Goal: Task Accomplishment & Management: Manage account settings

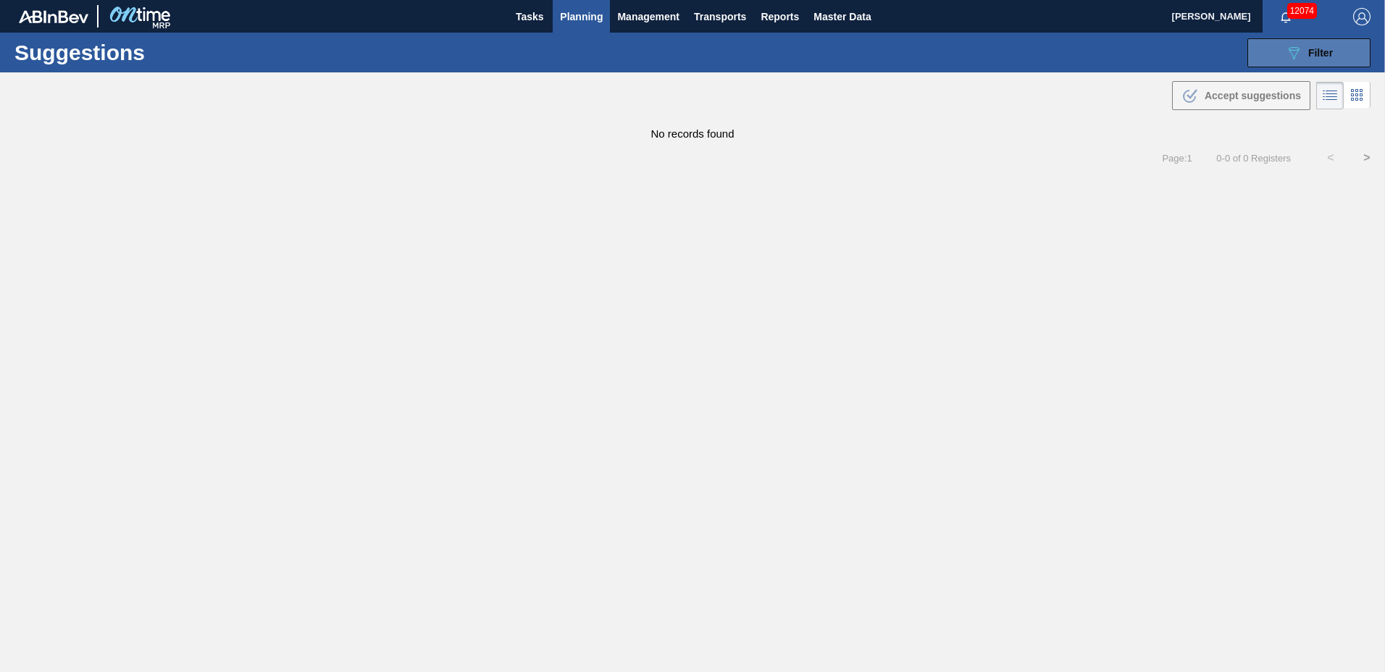
click at [1292, 52] on icon "089F7B8B-B2A5-4AFE-B5C0-19BA573D28AC" at bounding box center [1293, 52] width 17 height 17
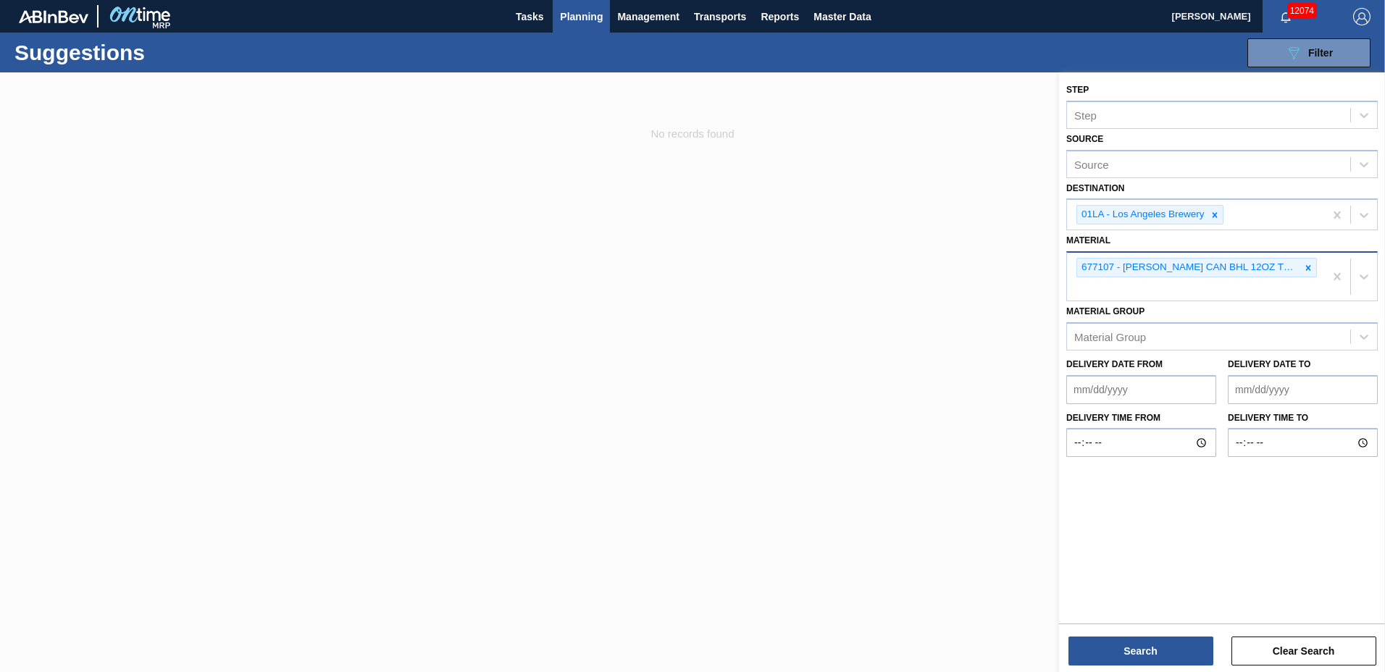
click at [1307, 269] on icon at bounding box center [1308, 267] width 5 height 5
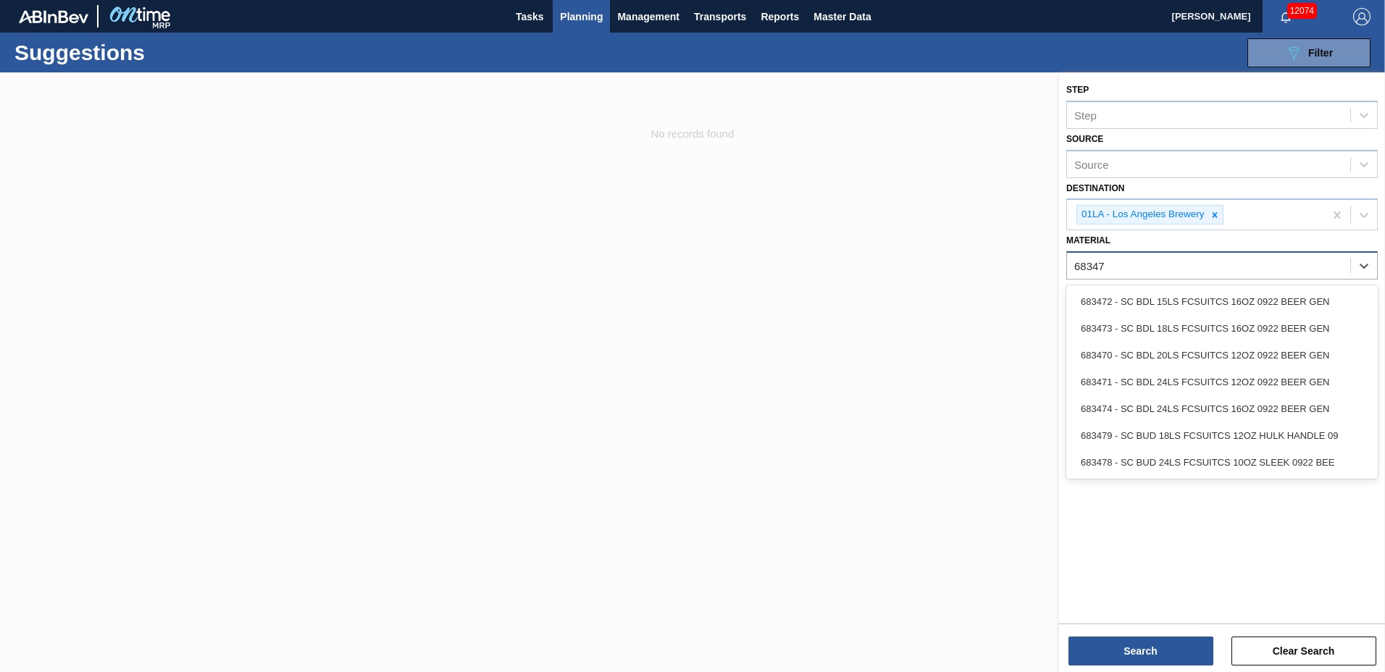
type input "683479"
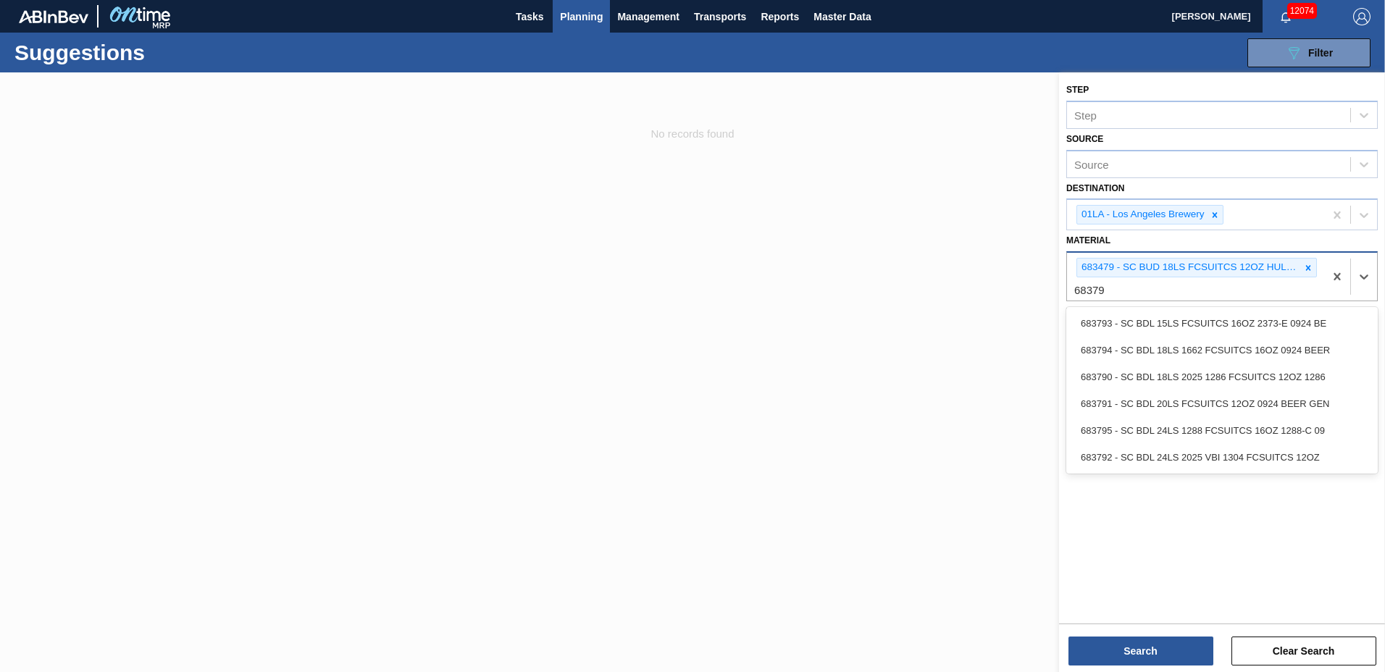
type input "683792"
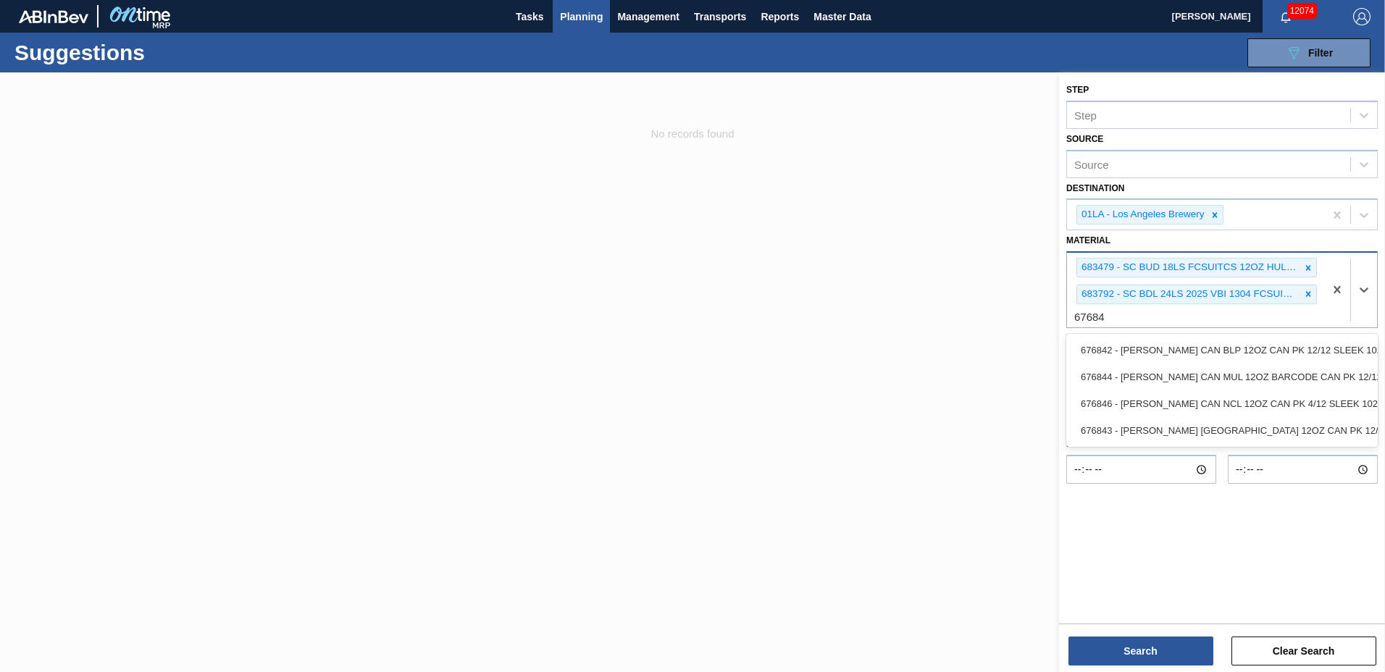
type input "676844"
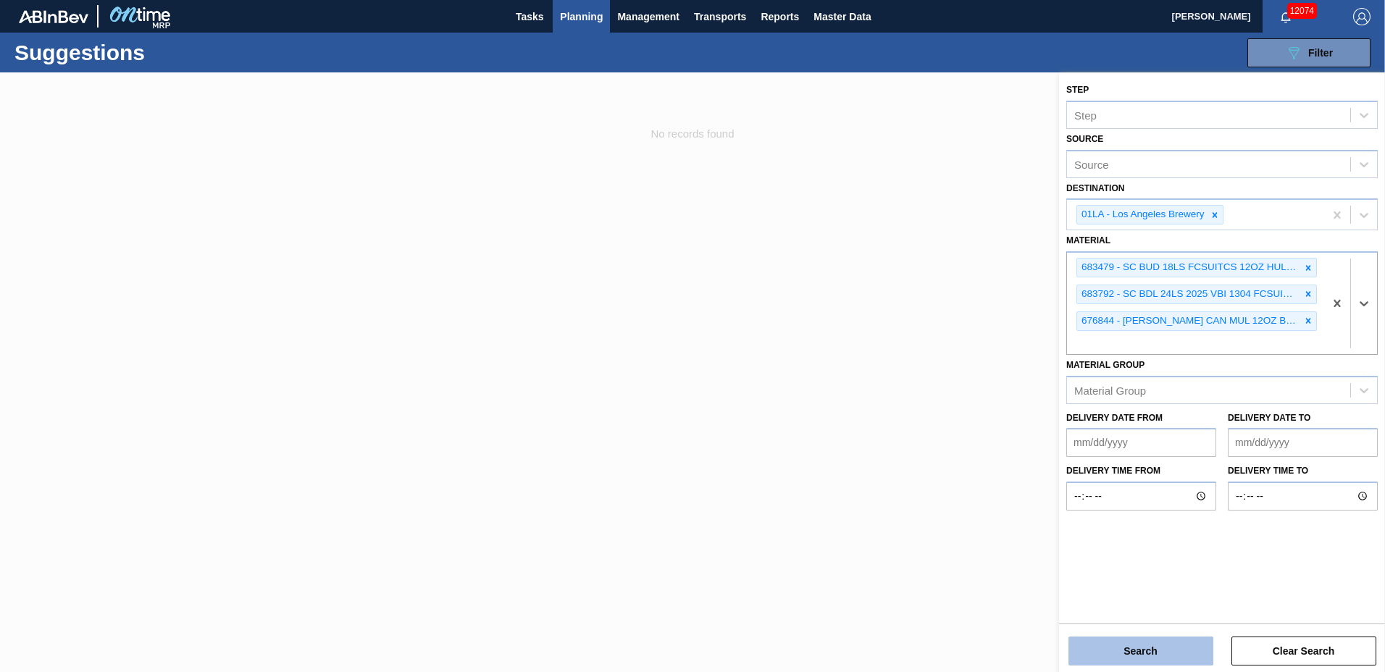
click at [1090, 644] on button "Search" at bounding box center [1140, 651] width 145 height 29
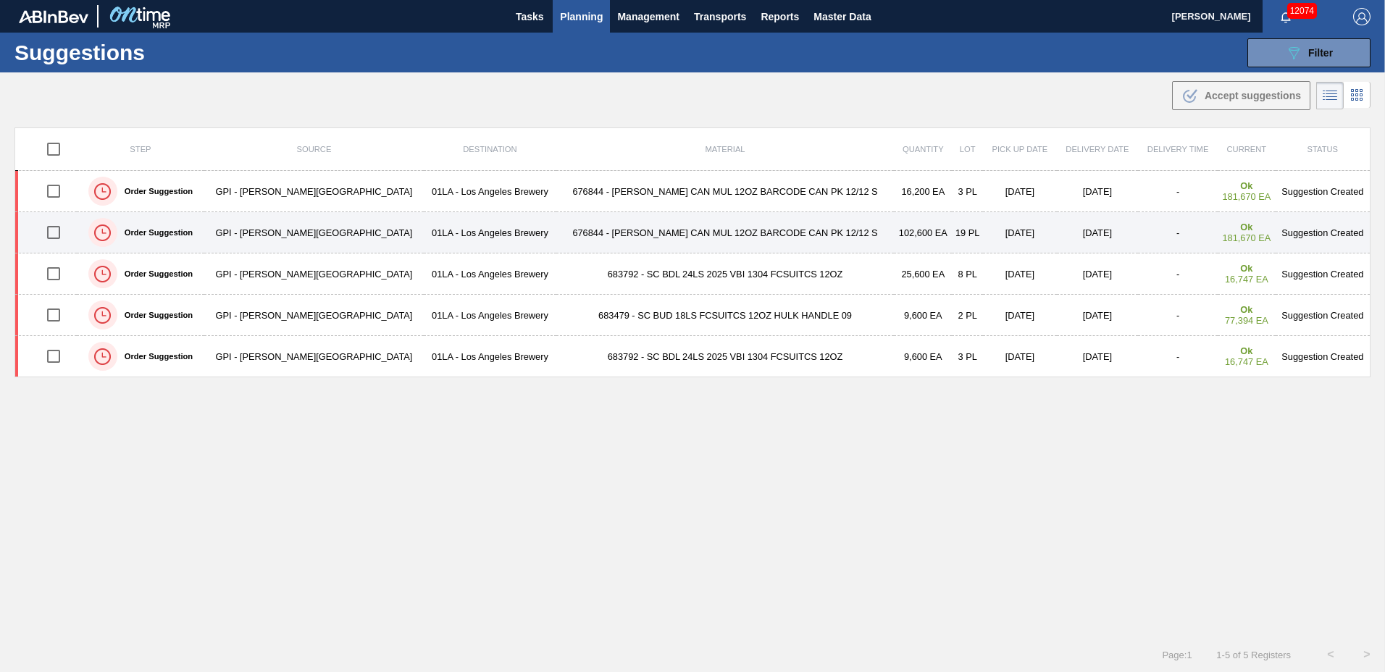
click at [57, 227] on input "checkbox" at bounding box center [53, 232] width 30 height 30
checkbox input "true"
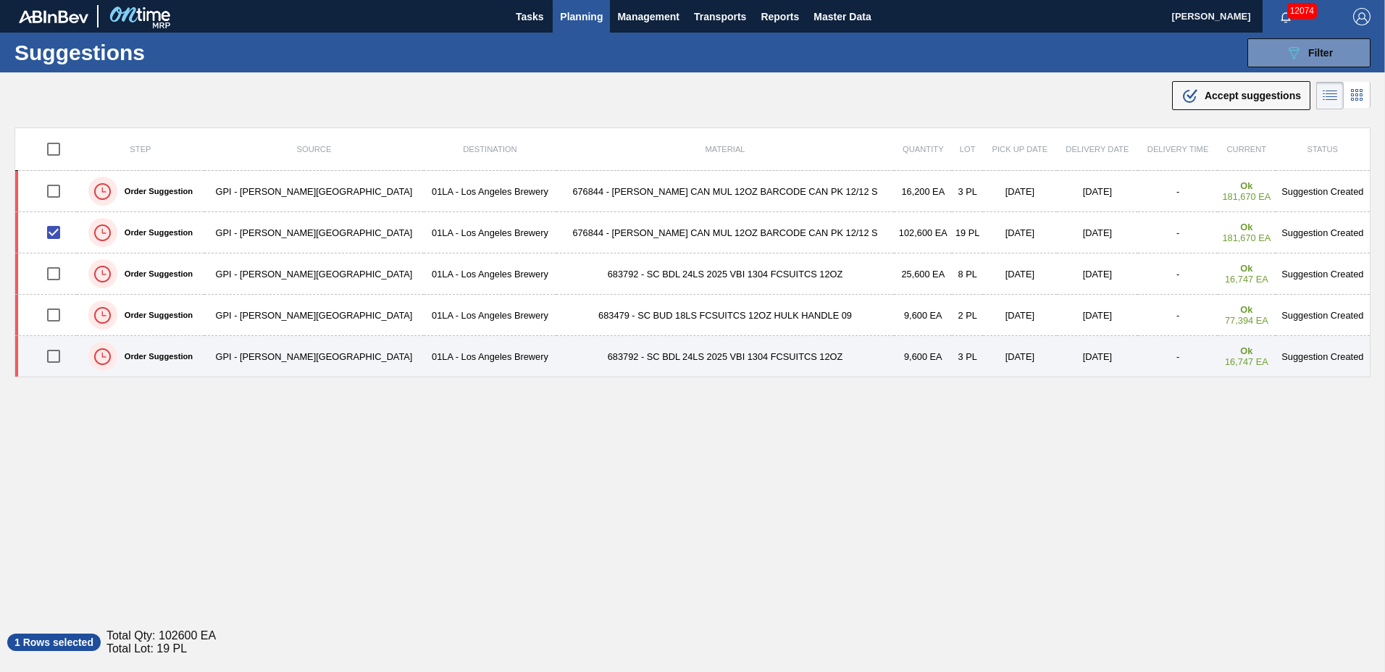
click at [58, 358] on input "checkbox" at bounding box center [53, 356] width 30 height 30
checkbox input "true"
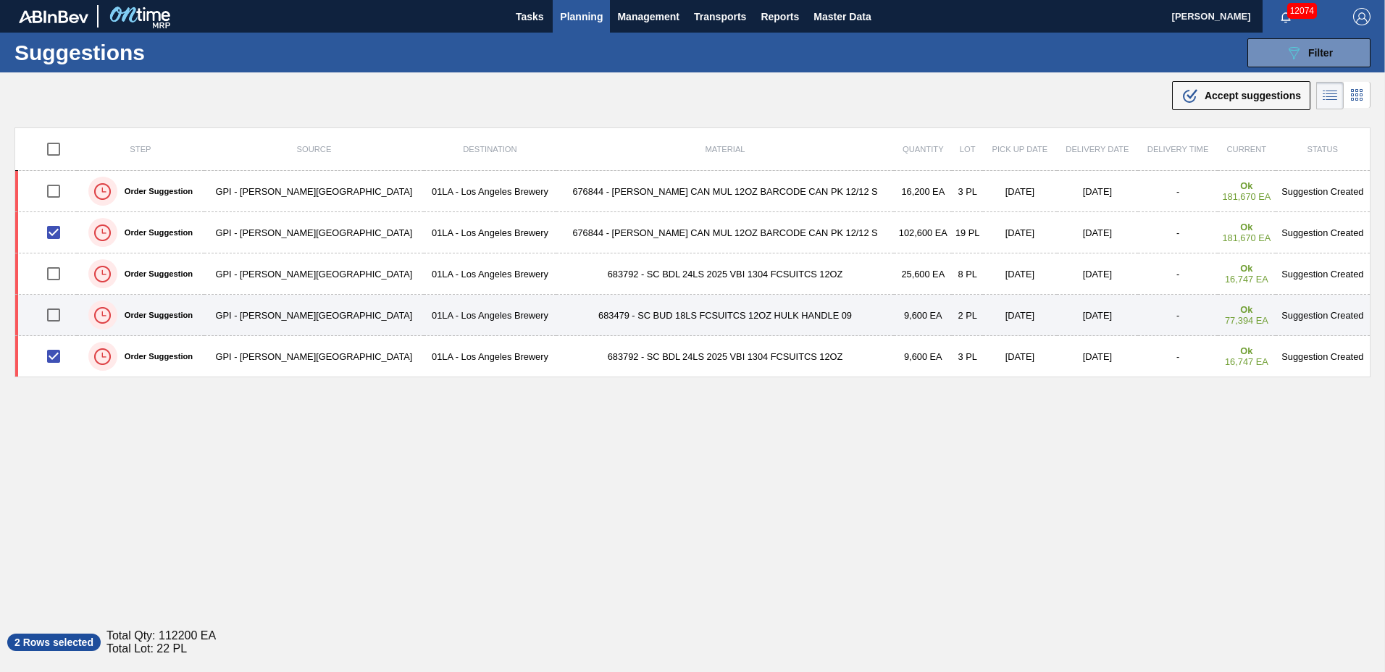
click at [59, 314] on input "checkbox" at bounding box center [53, 315] width 30 height 30
checkbox input "true"
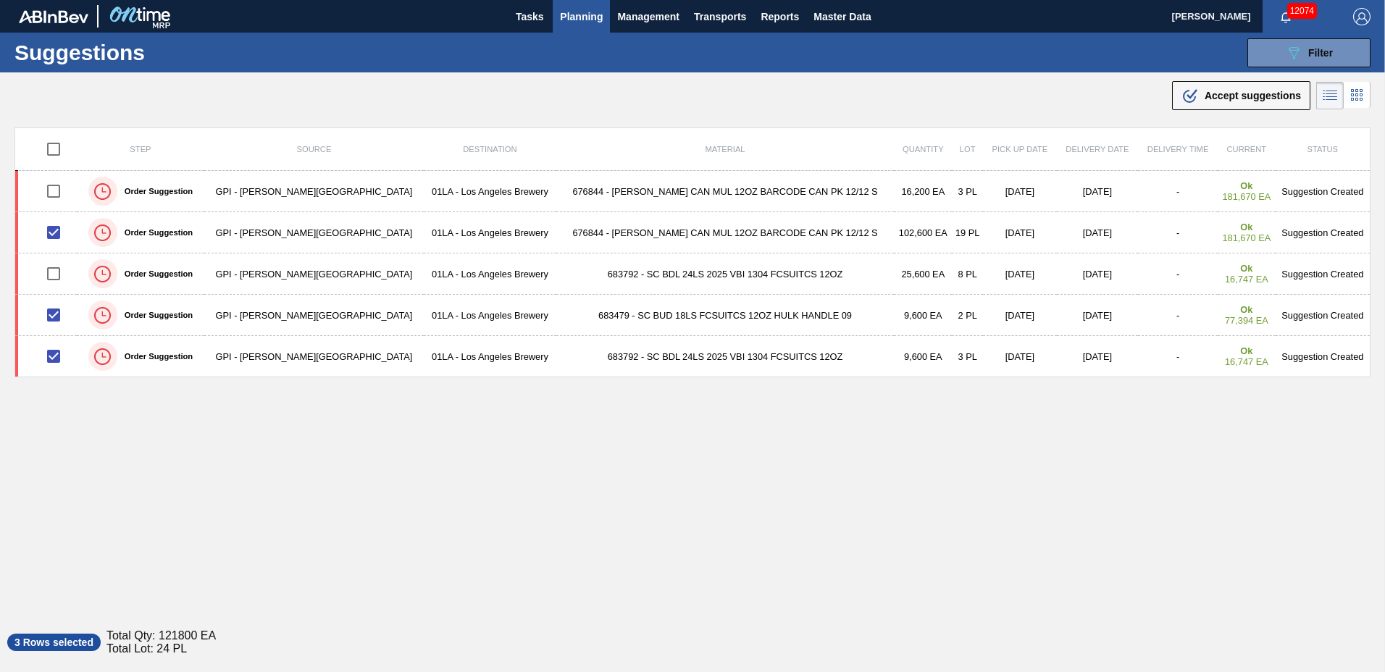
drag, startPoint x: 1242, startPoint y: 94, endPoint x: 1201, endPoint y: 137, distance: 58.9
click at [1243, 97] on span "Accept suggestions" at bounding box center [1252, 96] width 96 height 12
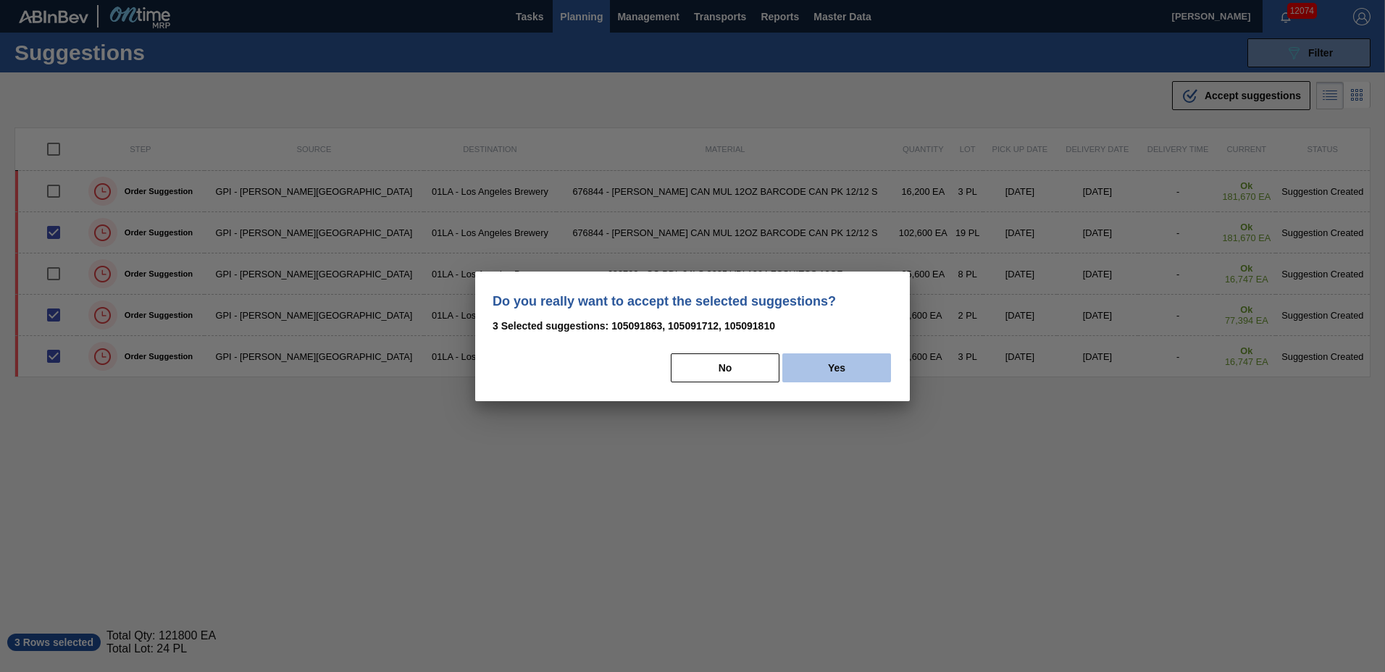
click at [841, 364] on button "Yes" at bounding box center [836, 367] width 109 height 29
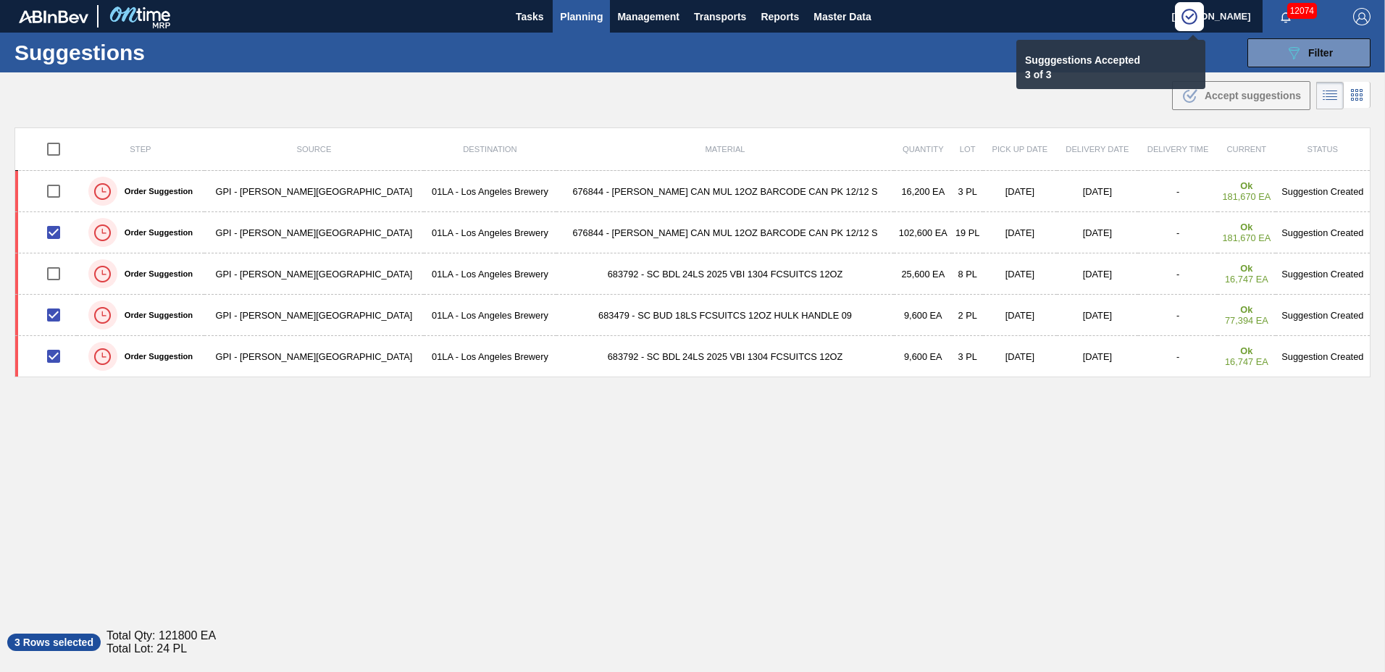
click at [576, 18] on span "Planning" at bounding box center [581, 16] width 43 height 17
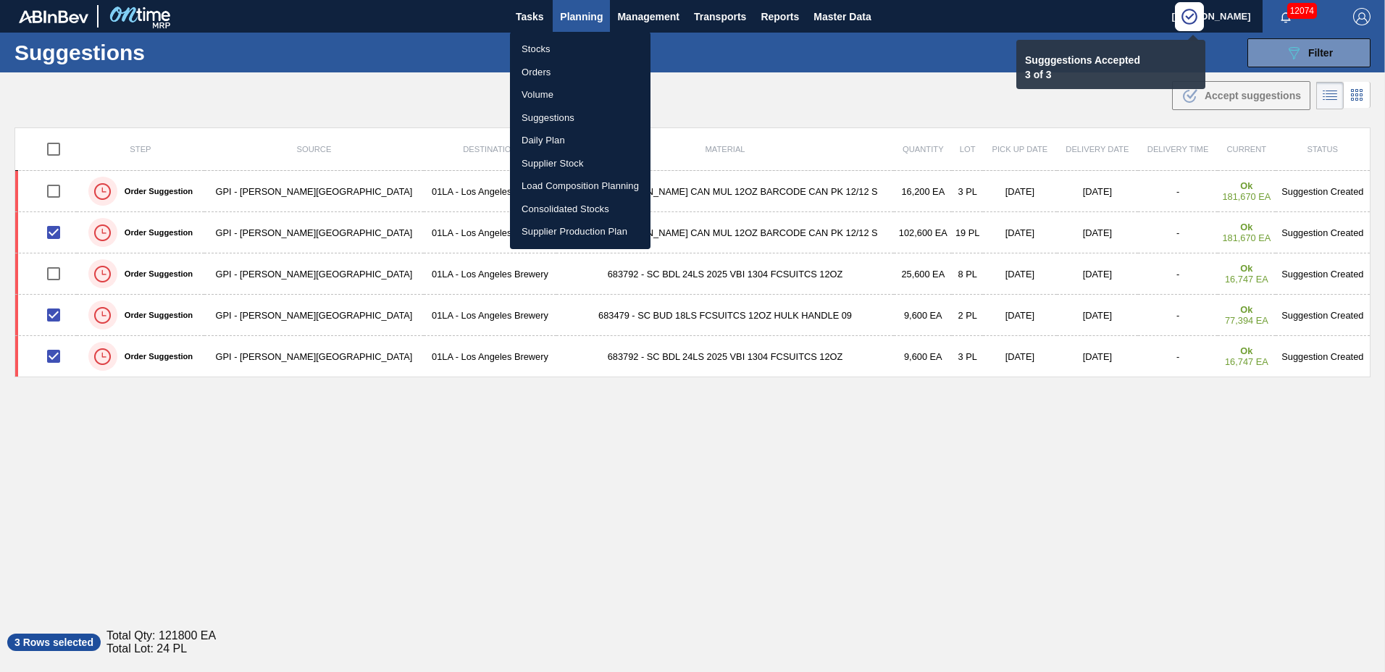
click at [583, 178] on li "Load Composition Planning" at bounding box center [580, 186] width 140 height 23
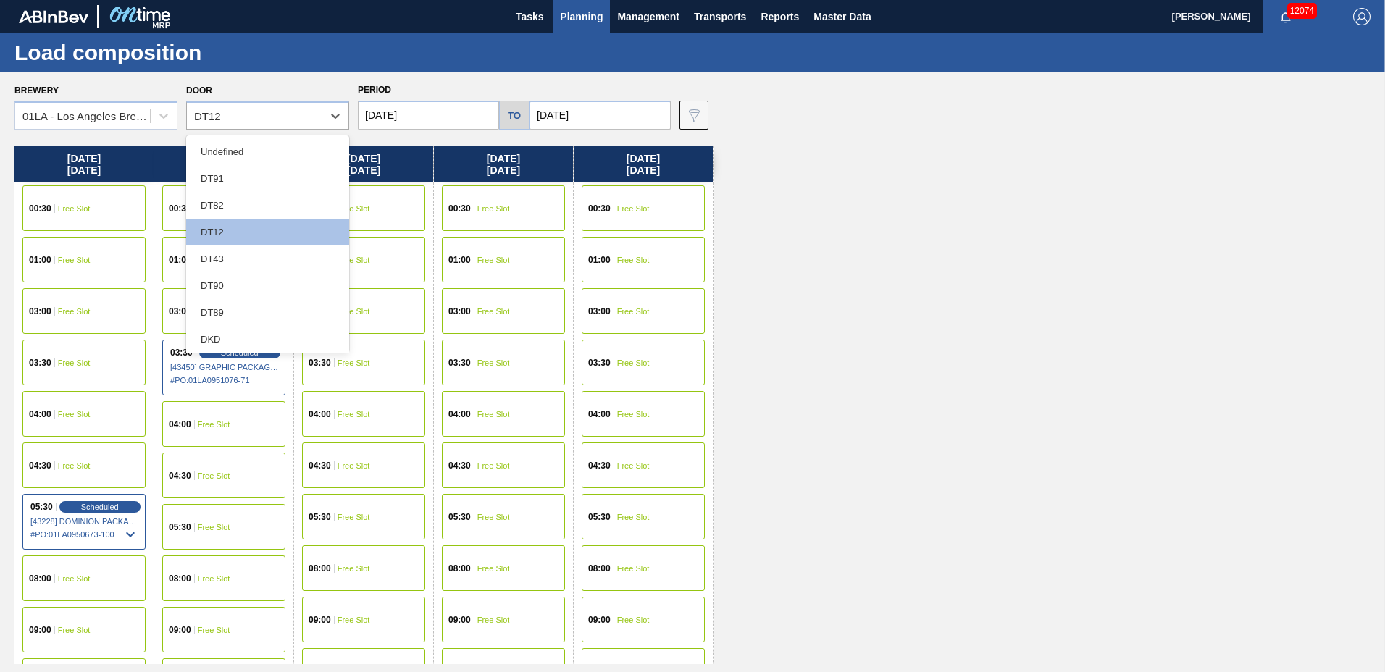
click at [236, 111] on div "DT12" at bounding box center [254, 116] width 135 height 21
click at [236, 251] on div "DT43" at bounding box center [267, 258] width 163 height 27
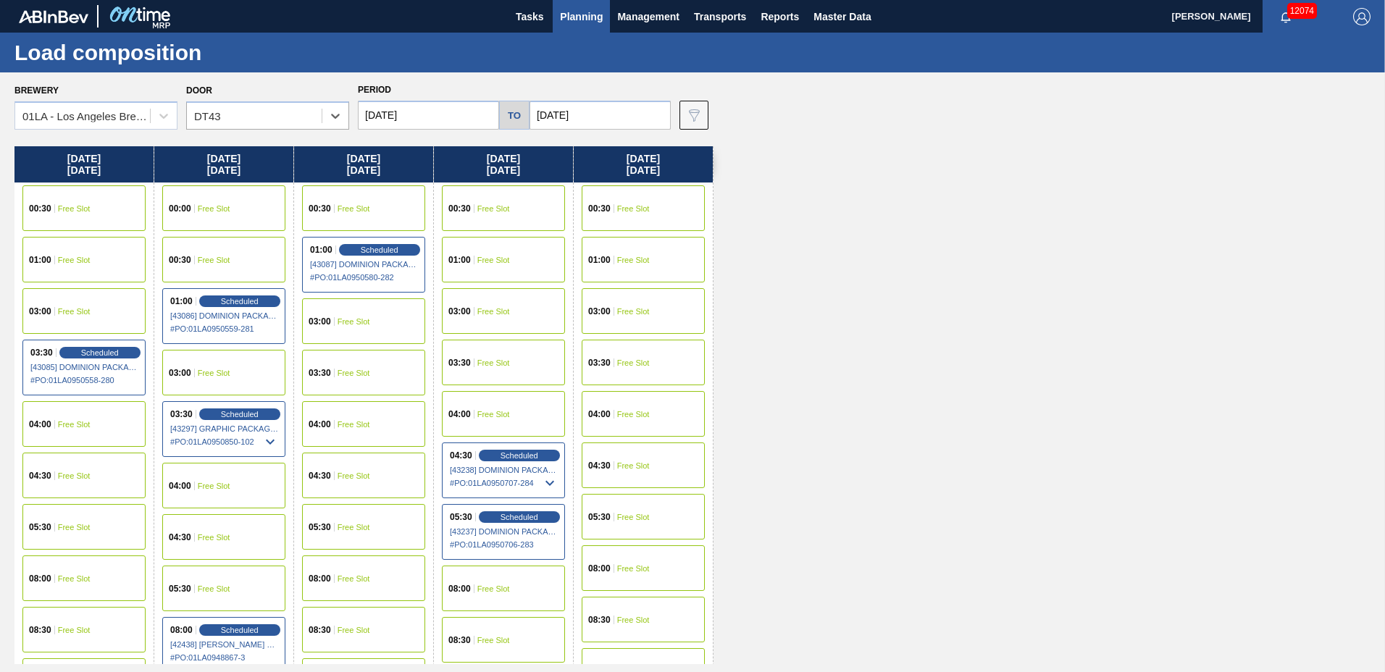
click at [622, 468] on span "Free Slot" at bounding box center [633, 465] width 33 height 9
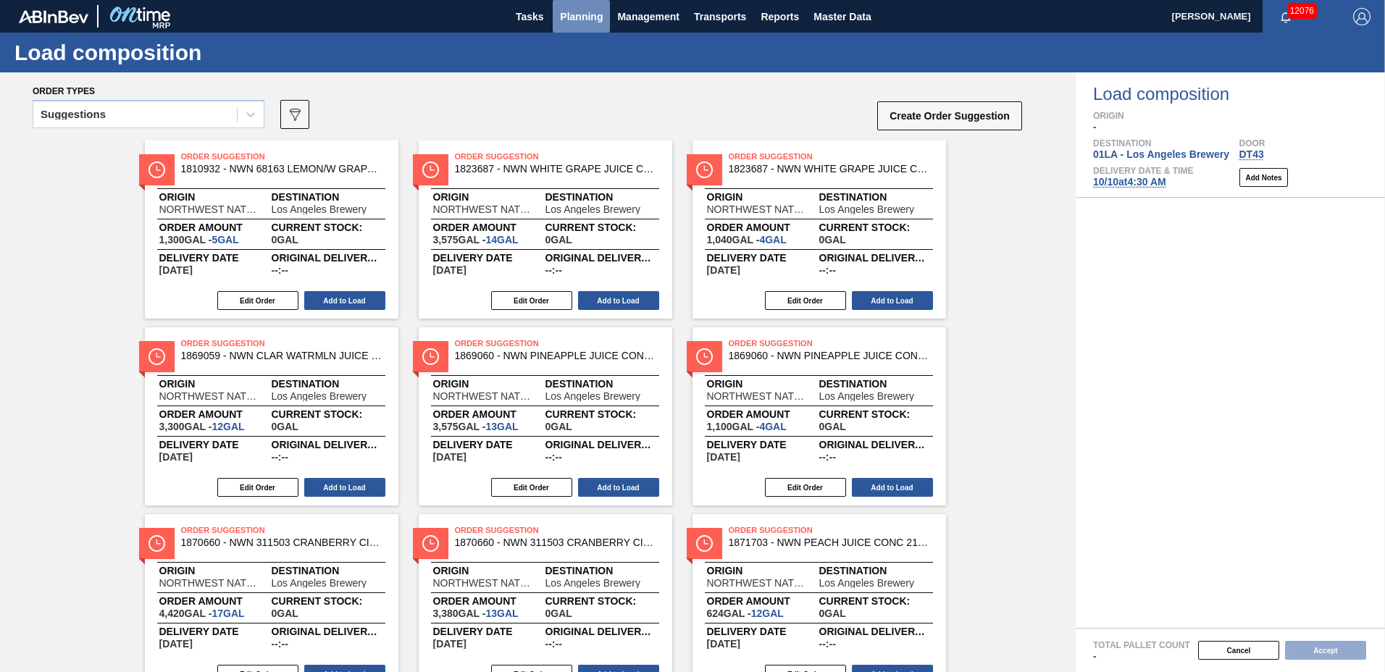
click at [580, 21] on span "Planning" at bounding box center [581, 16] width 43 height 17
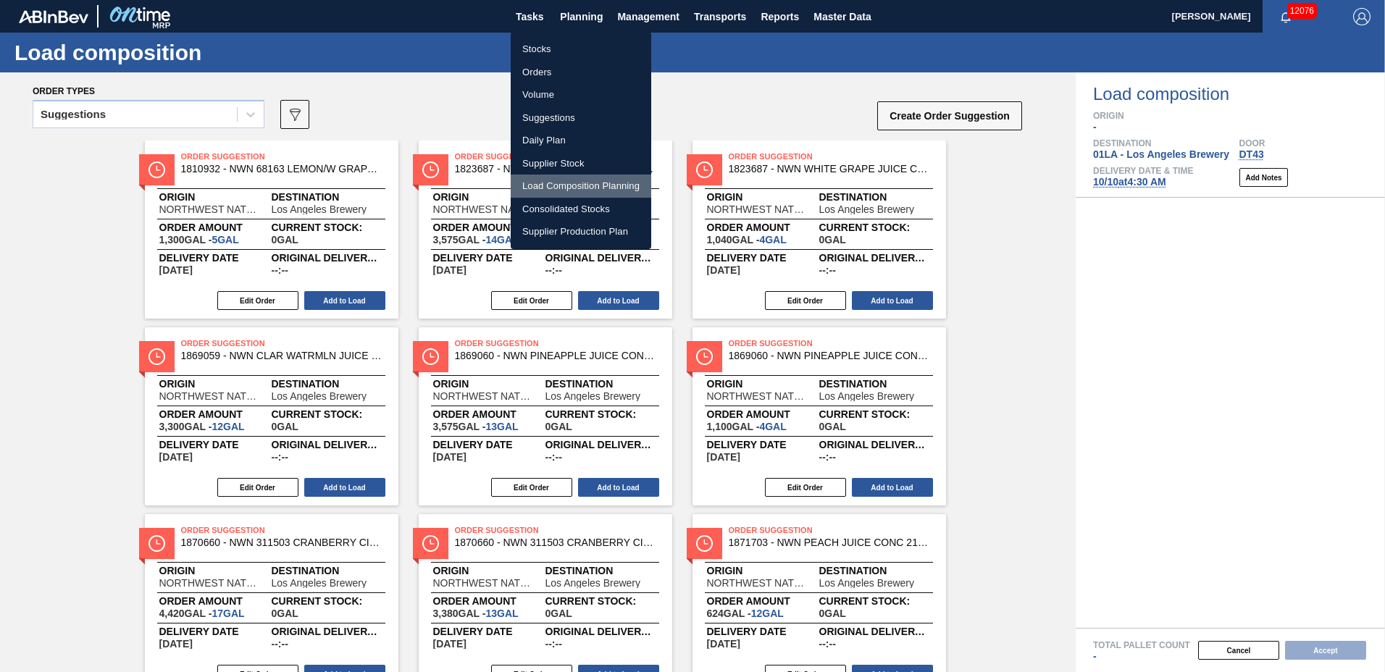
click at [585, 186] on li "Load Composition Planning" at bounding box center [581, 186] width 140 height 23
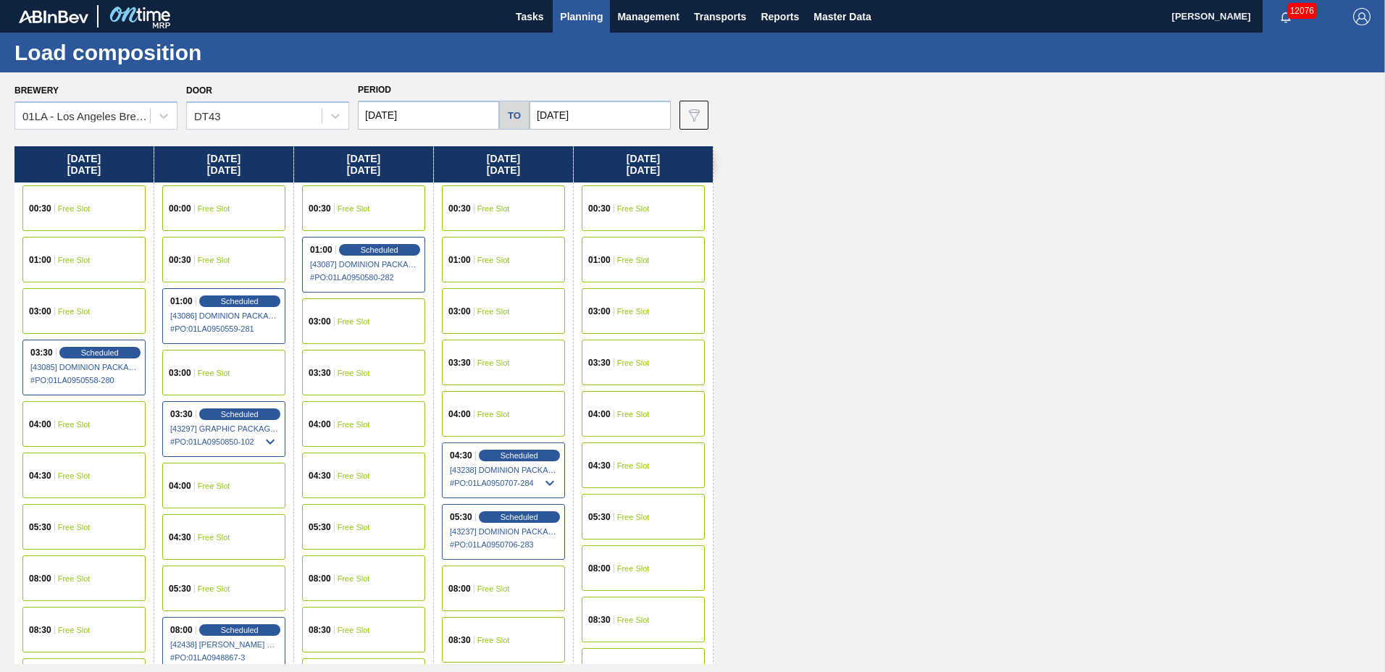
click at [615, 466] on div "04:30 Free Slot" at bounding box center [643, 465] width 123 height 46
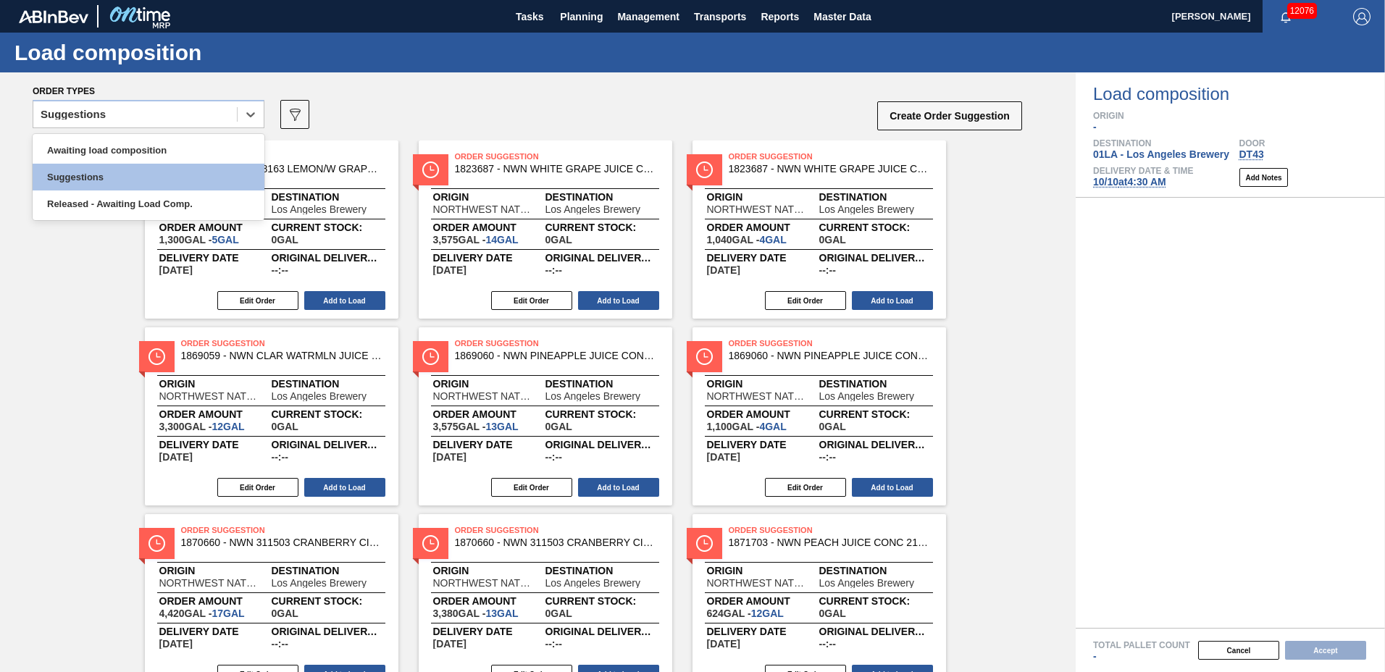
click at [109, 113] on div "Suggestions" at bounding box center [134, 114] width 203 height 21
click at [112, 148] on div "Awaiting load composition" at bounding box center [149, 150] width 232 height 27
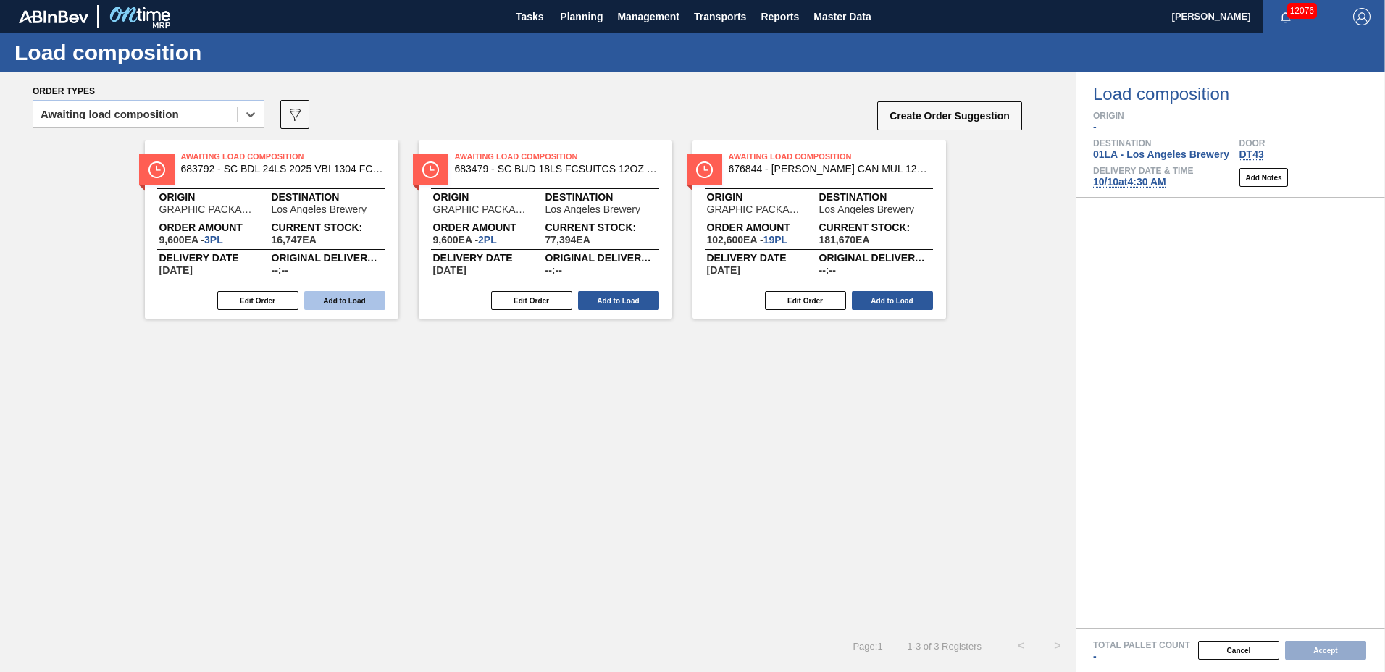
click at [324, 305] on button "Add to Load" at bounding box center [344, 300] width 81 height 19
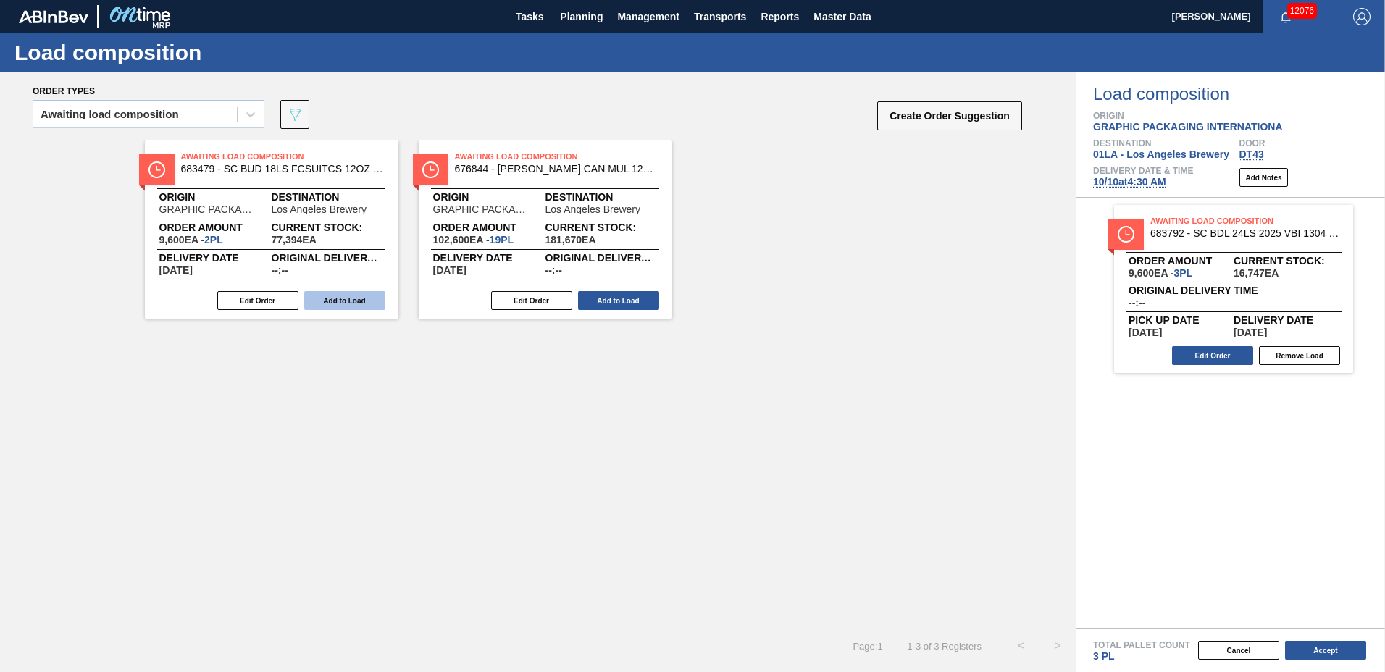
click at [327, 303] on button "Add to Load" at bounding box center [344, 300] width 81 height 19
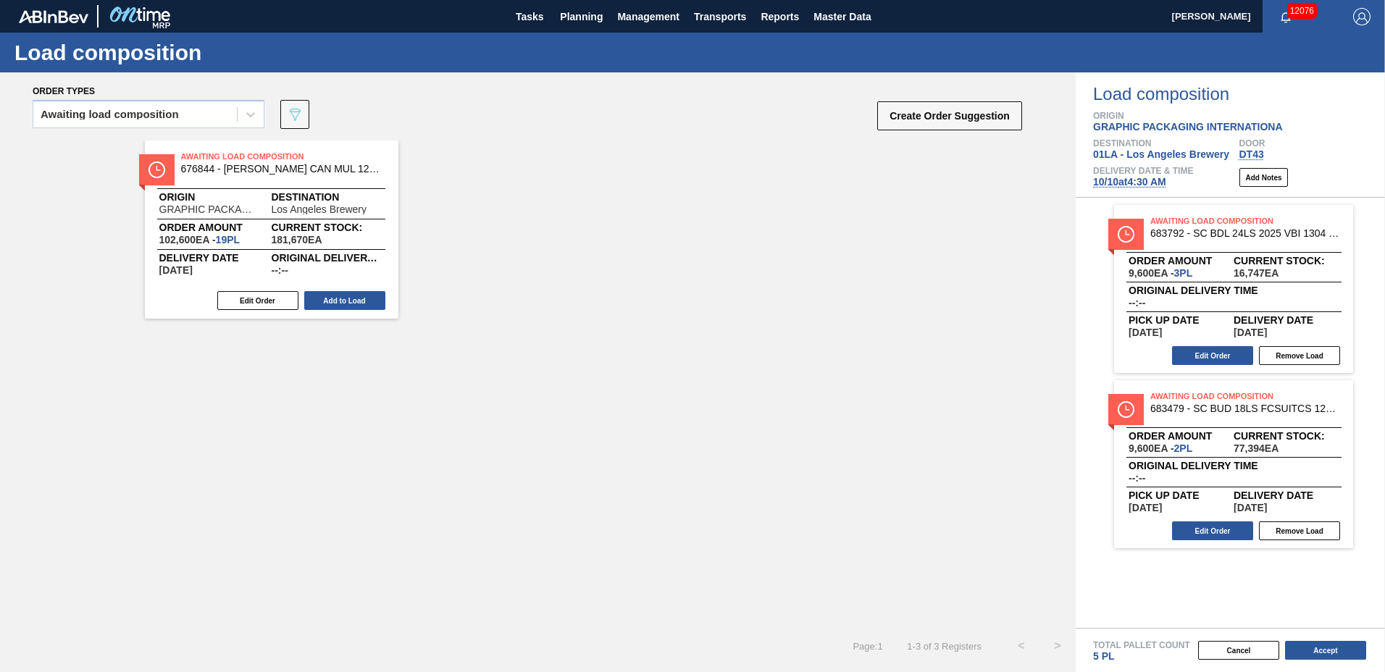
click at [327, 303] on button "Add to Load" at bounding box center [344, 300] width 81 height 19
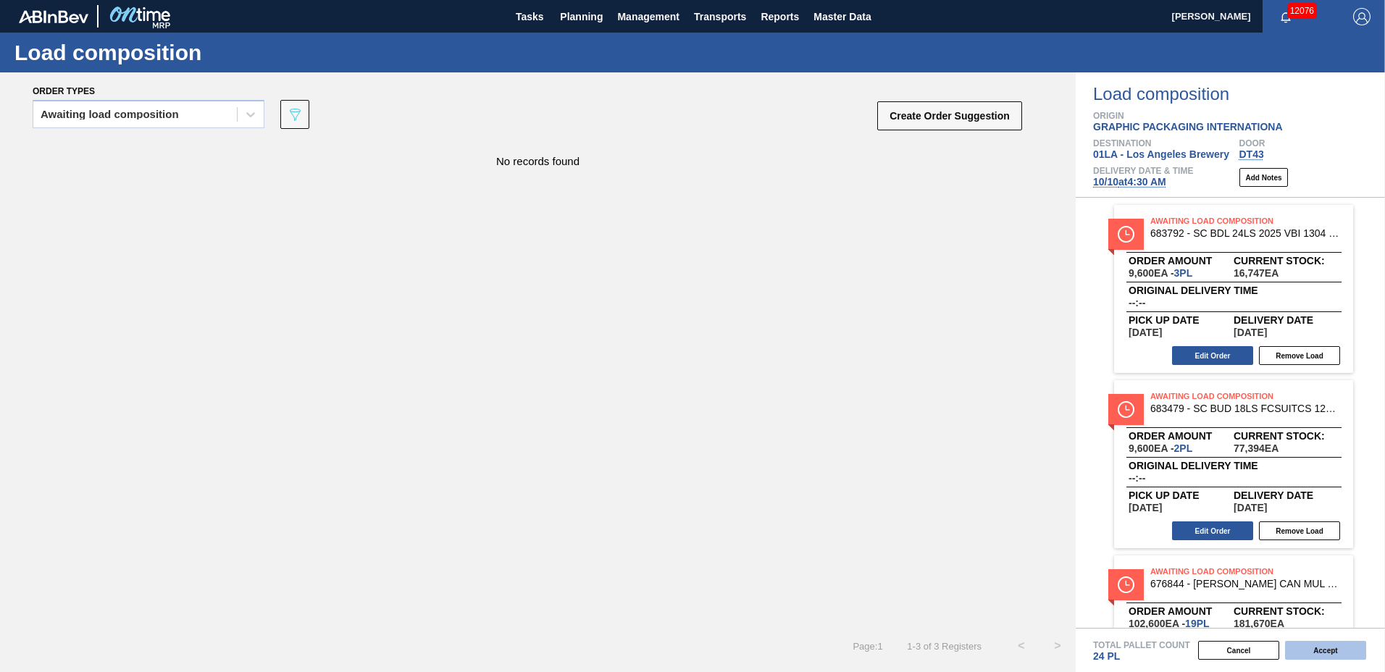
click at [1317, 649] on button "Accept" at bounding box center [1325, 650] width 81 height 19
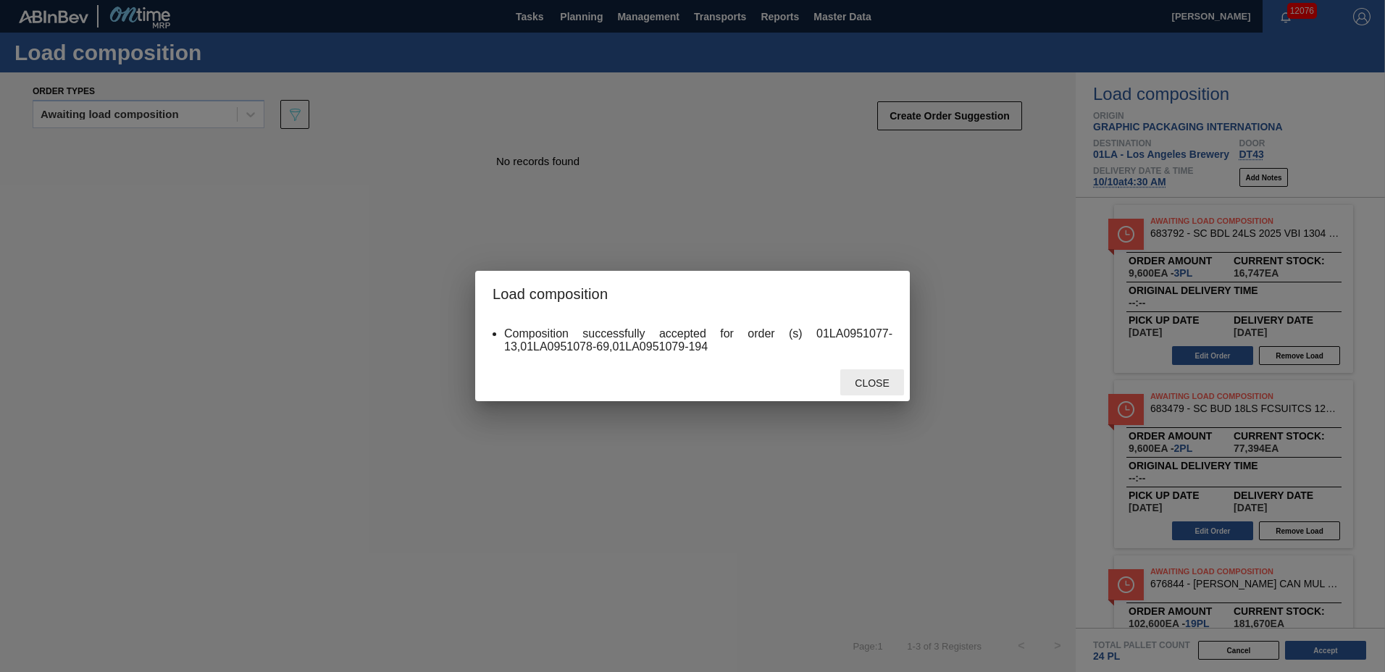
click at [872, 384] on span "Close" at bounding box center [871, 383] width 57 height 12
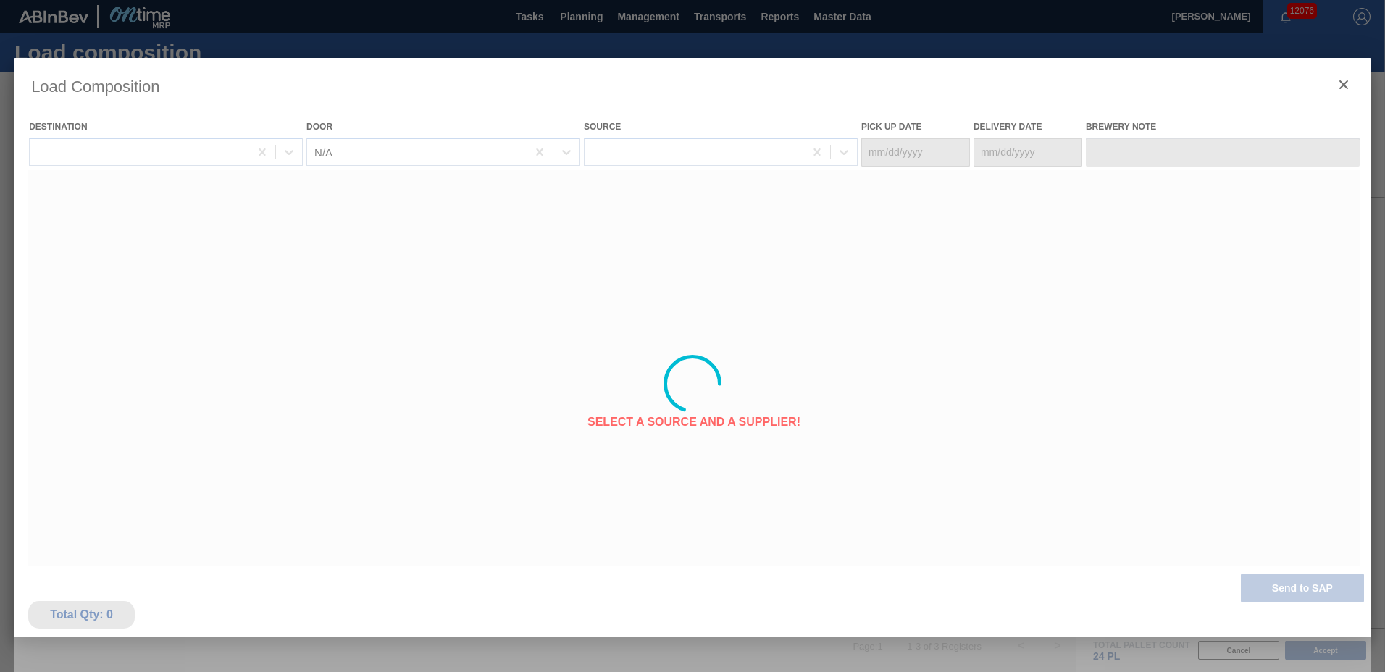
type Date "10/06/2025"
type Date "[DATE]"
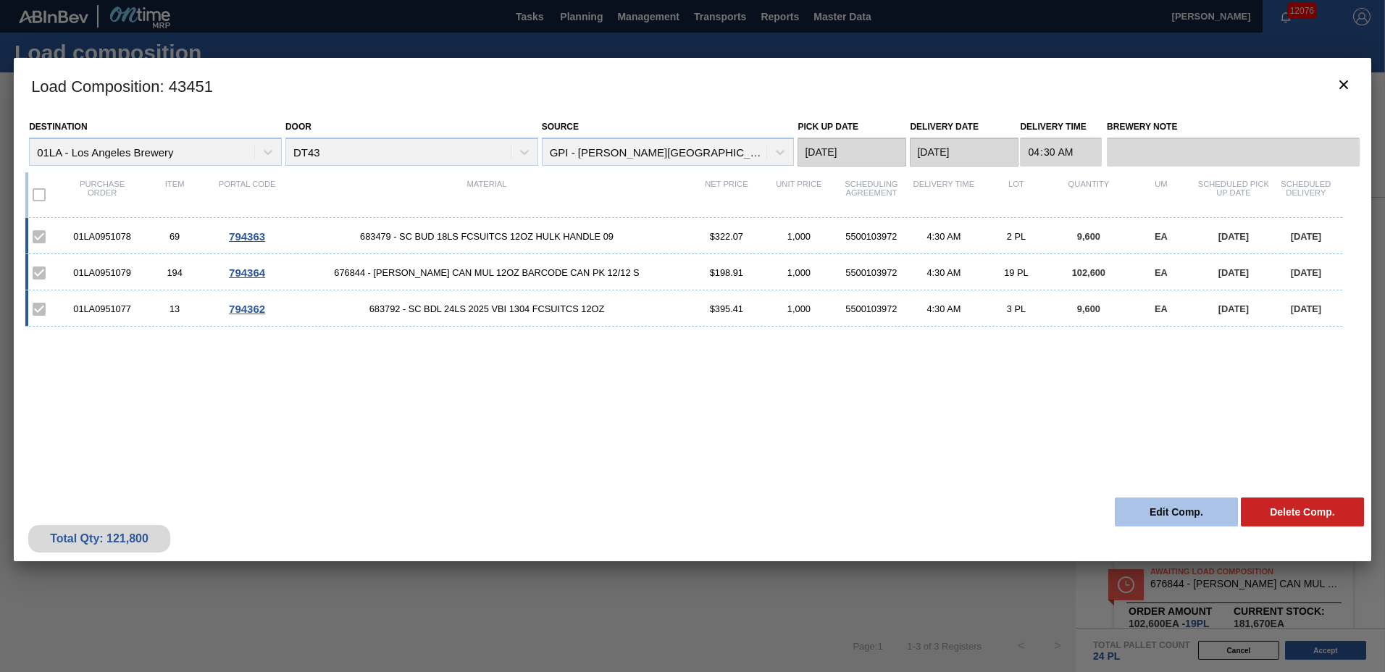
click at [1149, 506] on button "Edit Comp." at bounding box center [1175, 512] width 123 height 29
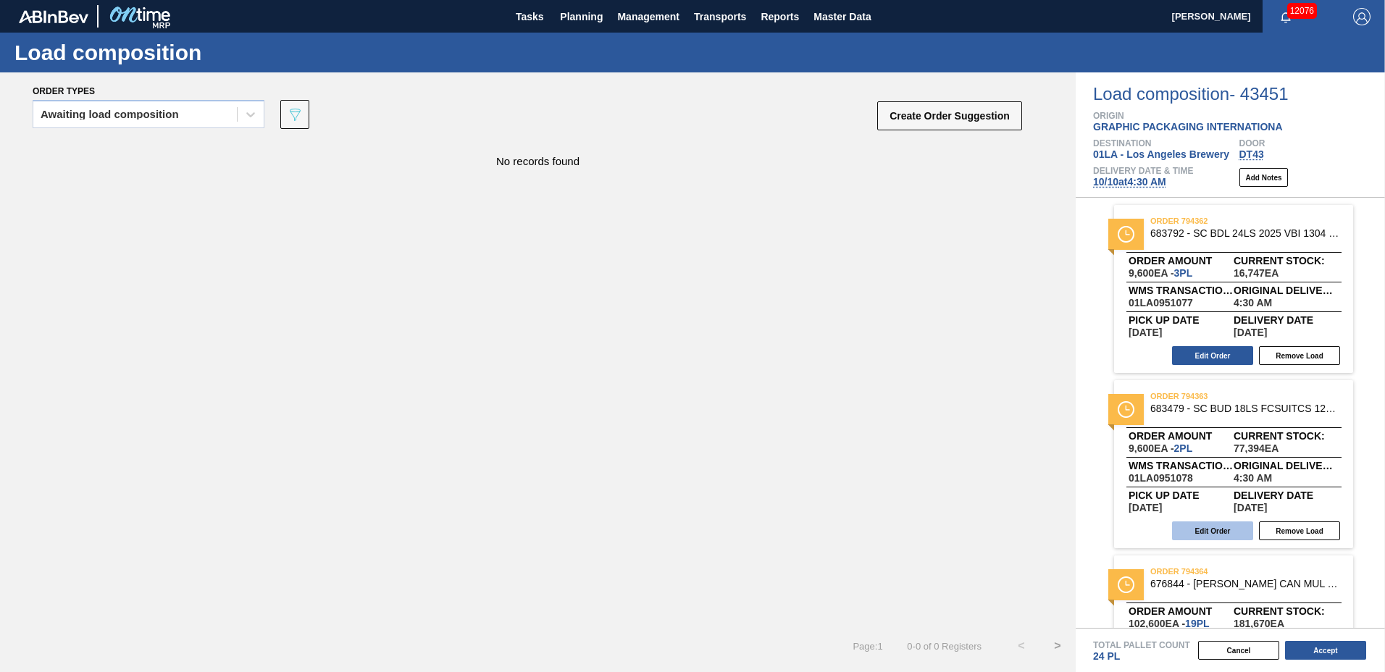
click at [1235, 529] on button "Edit Order" at bounding box center [1212, 530] width 81 height 19
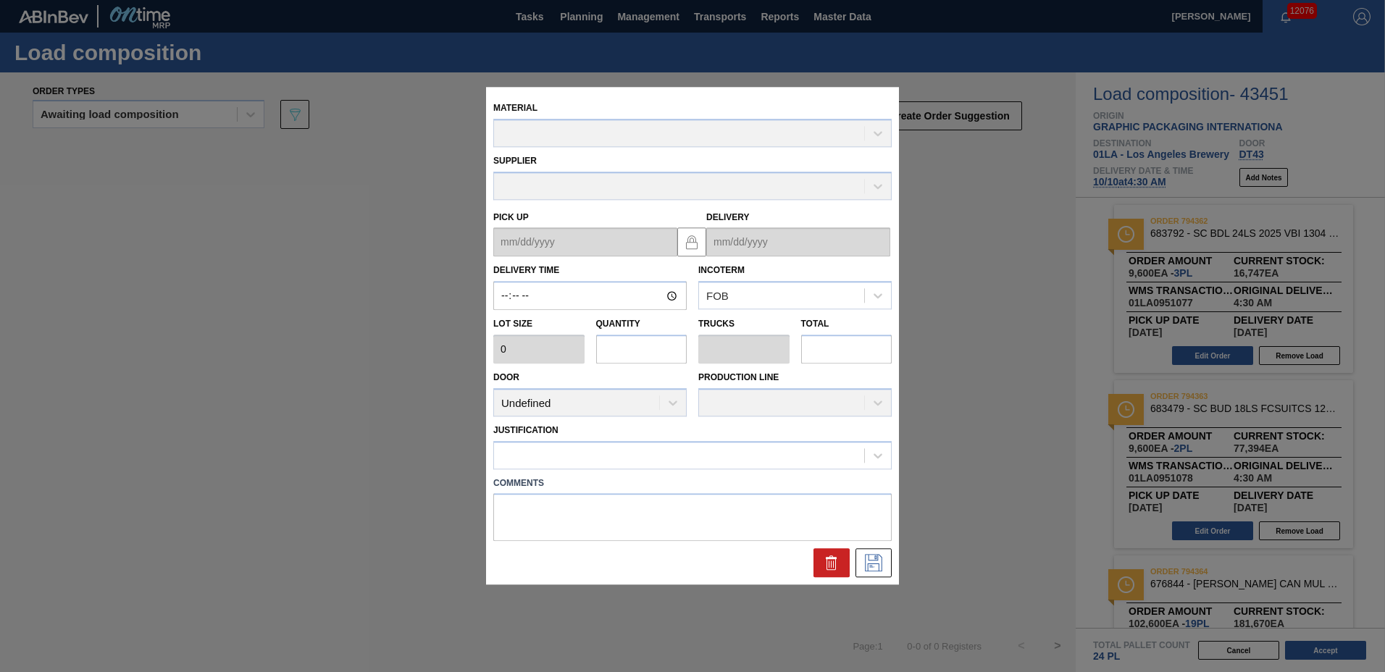
type input "04:30:00"
type input "4,800"
type input "2"
type input "0.077"
type input "9,600"
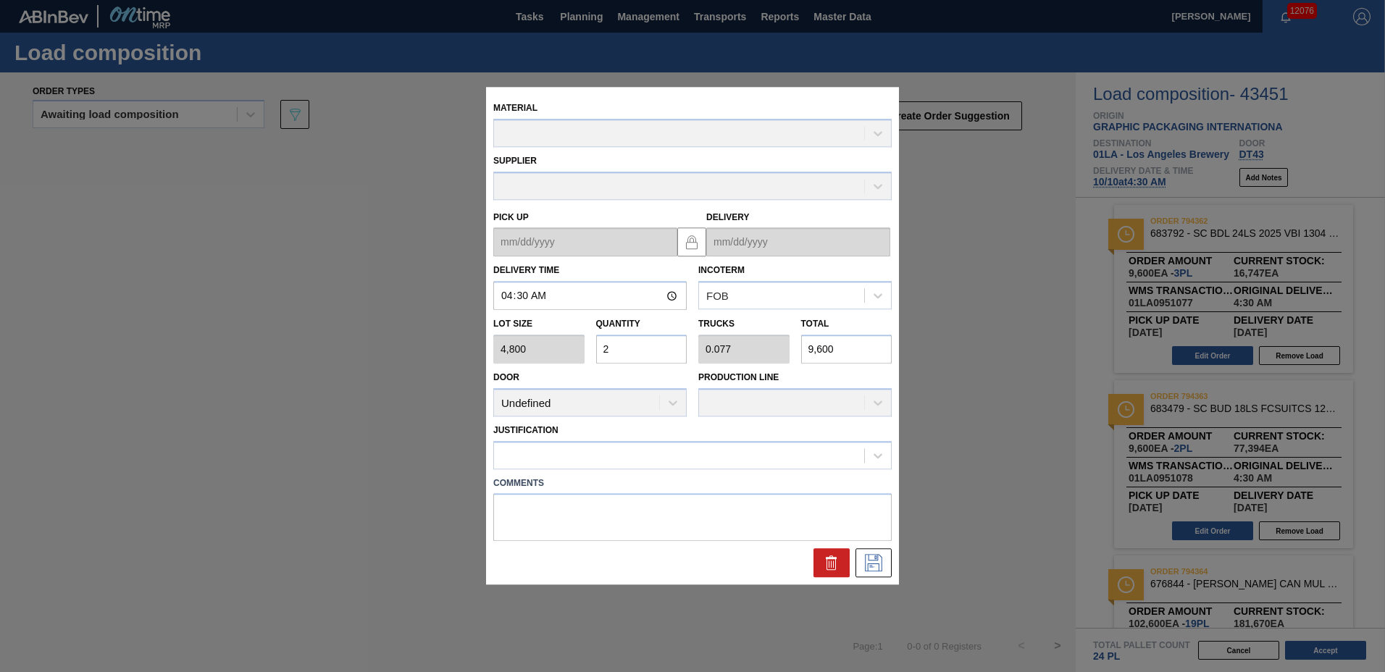
type up "10/06/2025"
type input "[DATE]"
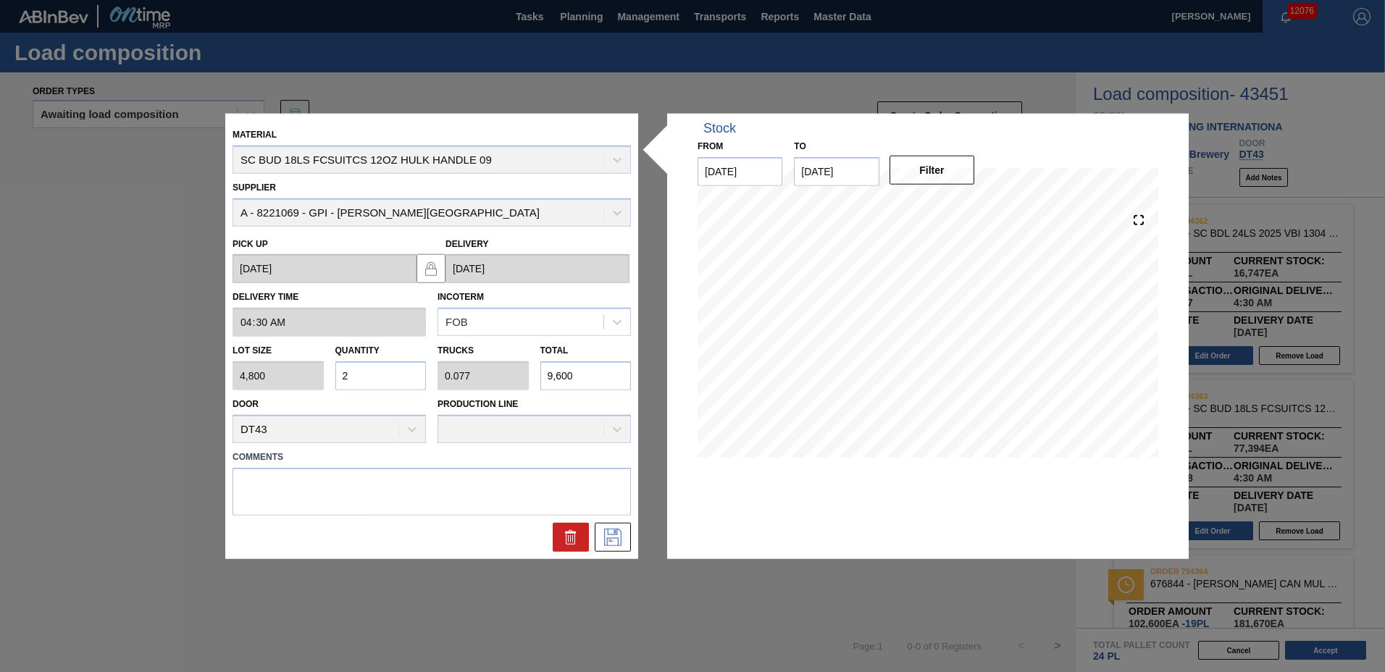
click at [406, 371] on input "2" at bounding box center [380, 375] width 91 height 29
type input "0"
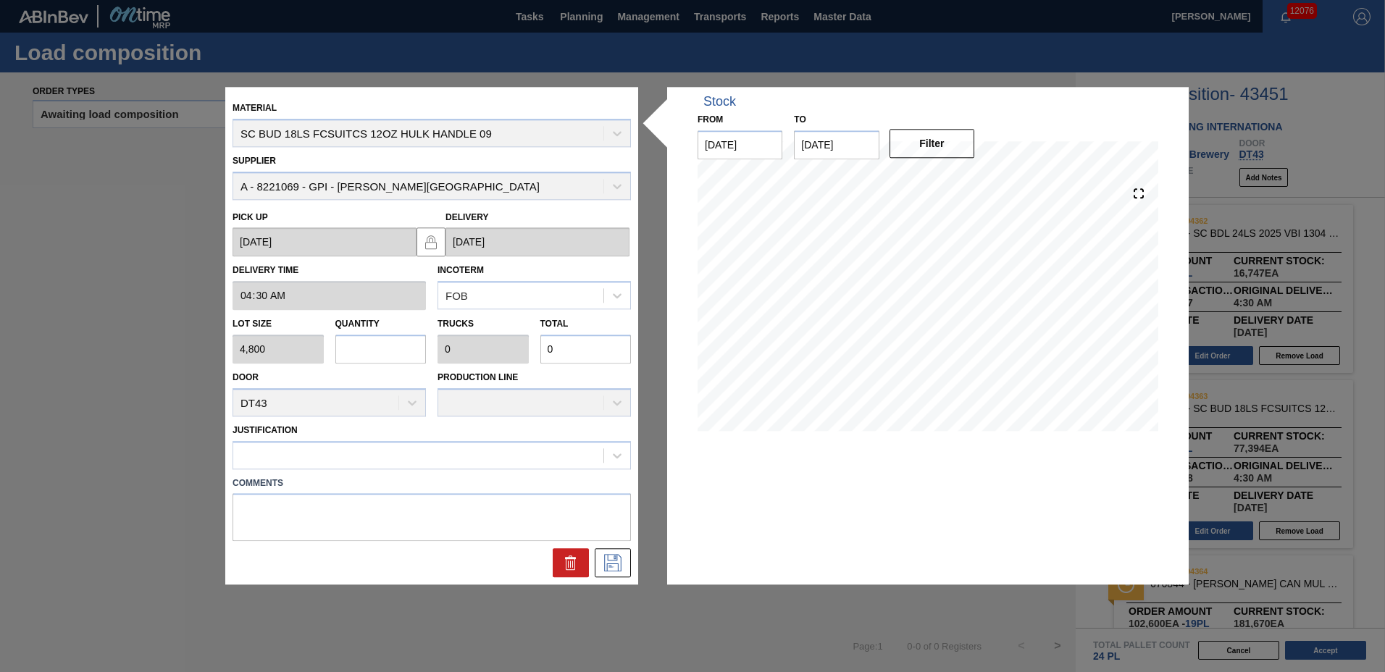
type input "8"
type input "0.308"
type input "38,400"
type input "8"
click at [316, 461] on div at bounding box center [418, 455] width 370 height 21
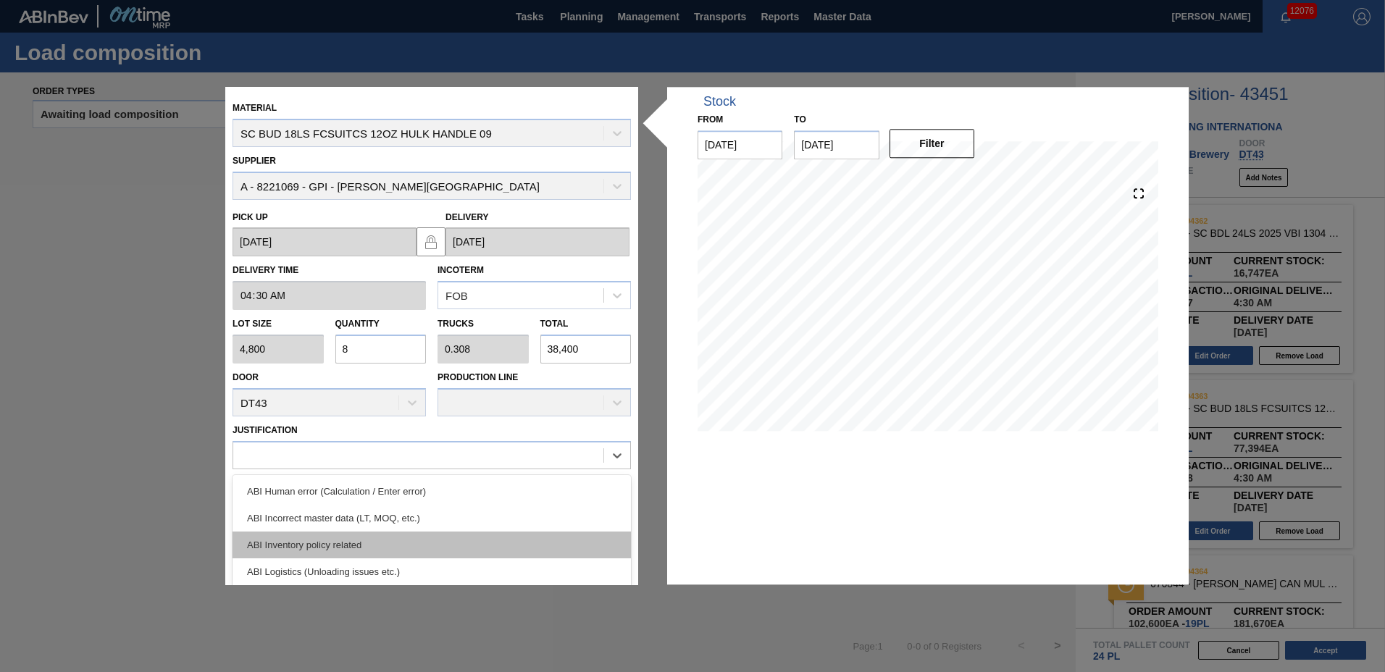
click at [326, 544] on div "ABI Inventory policy related" at bounding box center [431, 545] width 398 height 27
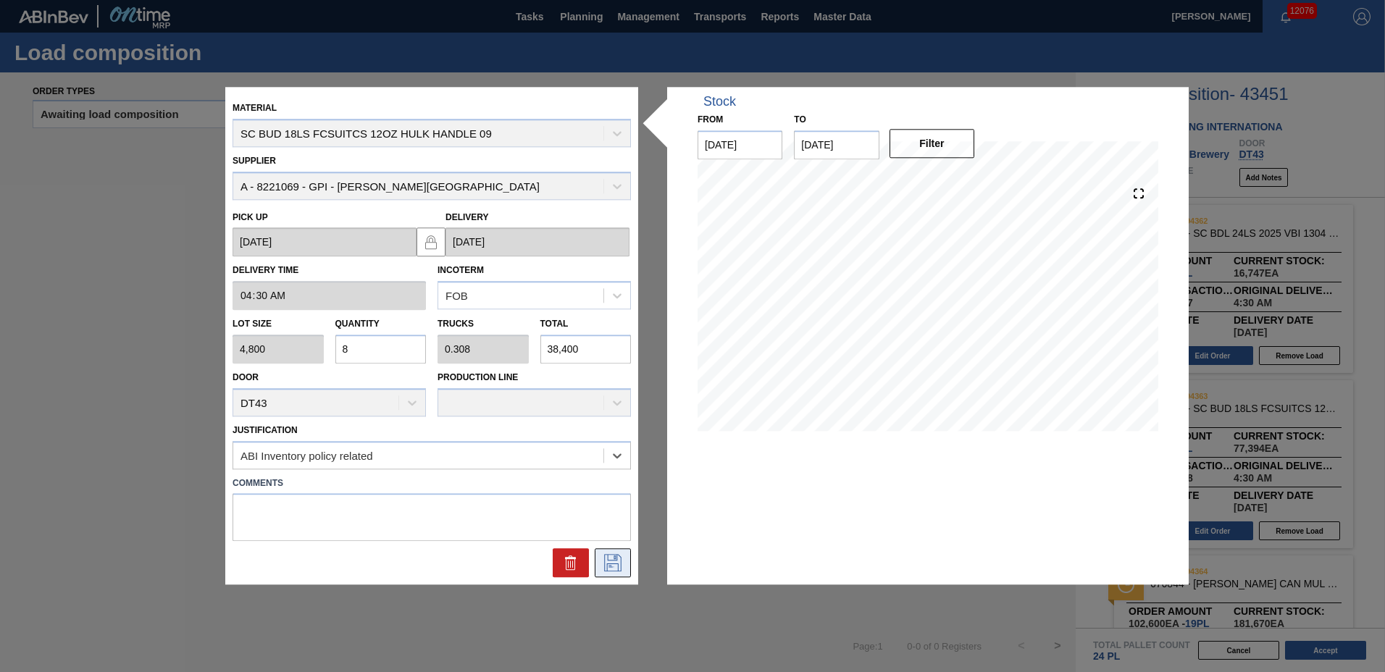
click at [606, 561] on icon at bounding box center [612, 563] width 23 height 17
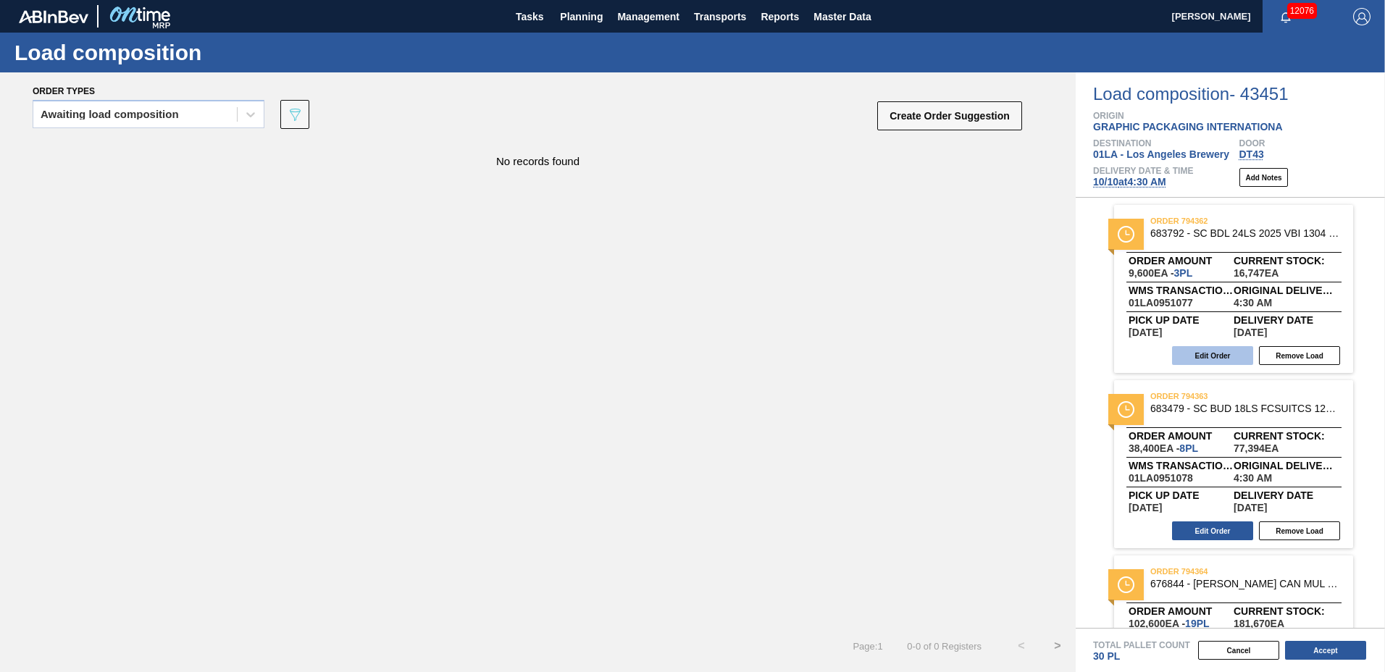
click at [1219, 357] on button "Edit Order" at bounding box center [1212, 355] width 81 height 19
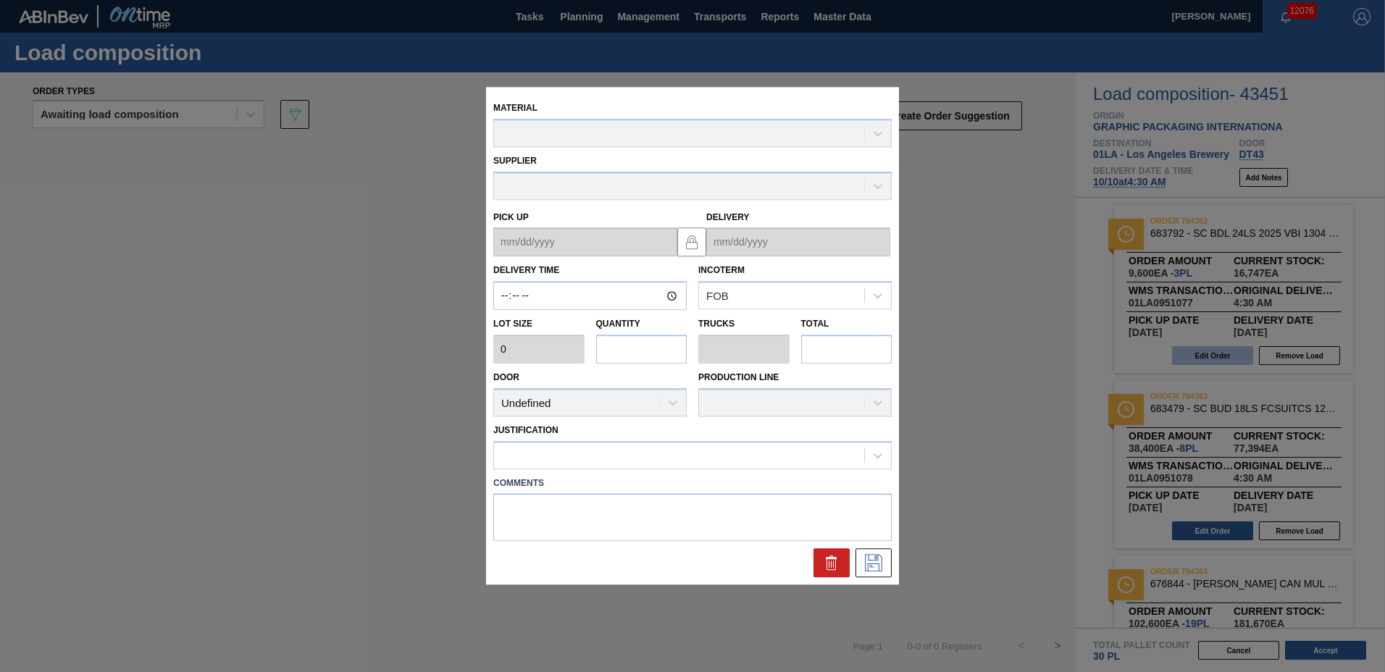
type input "04:30:00"
type input "3,200"
type input "3"
type input "0.101"
type input "9,600"
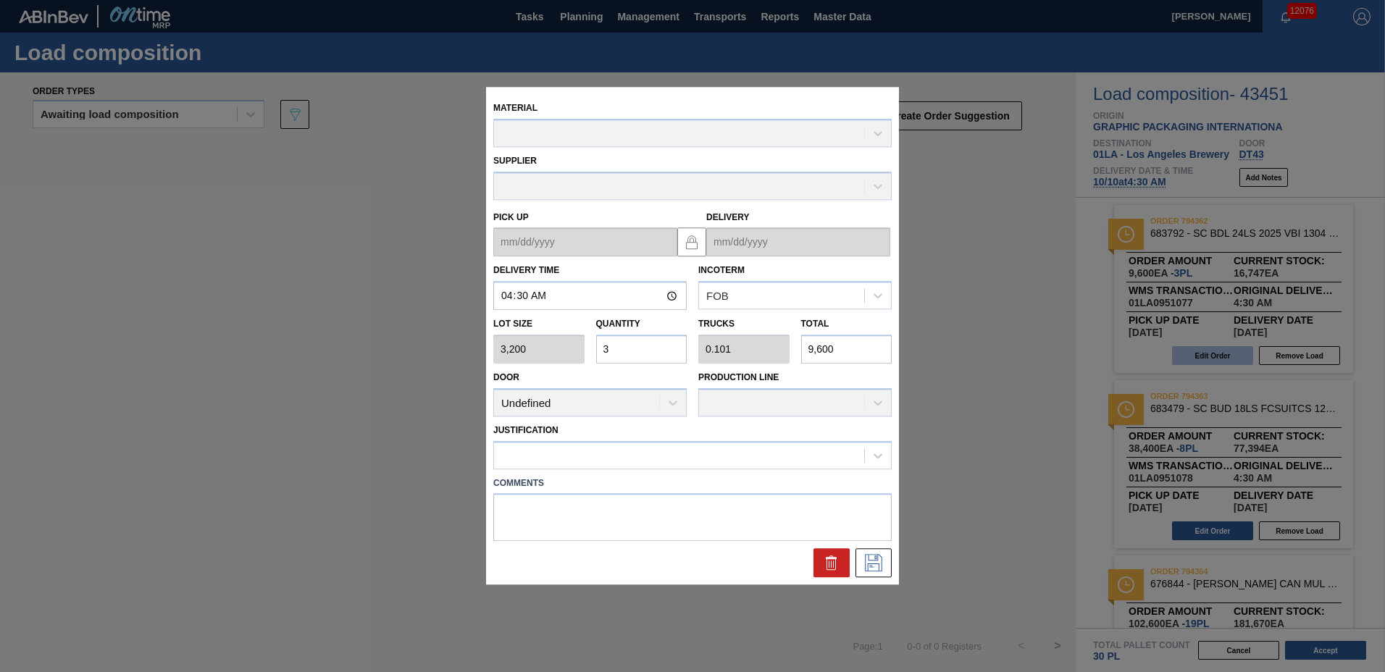
type up "10/06/2025"
type input "[DATE]"
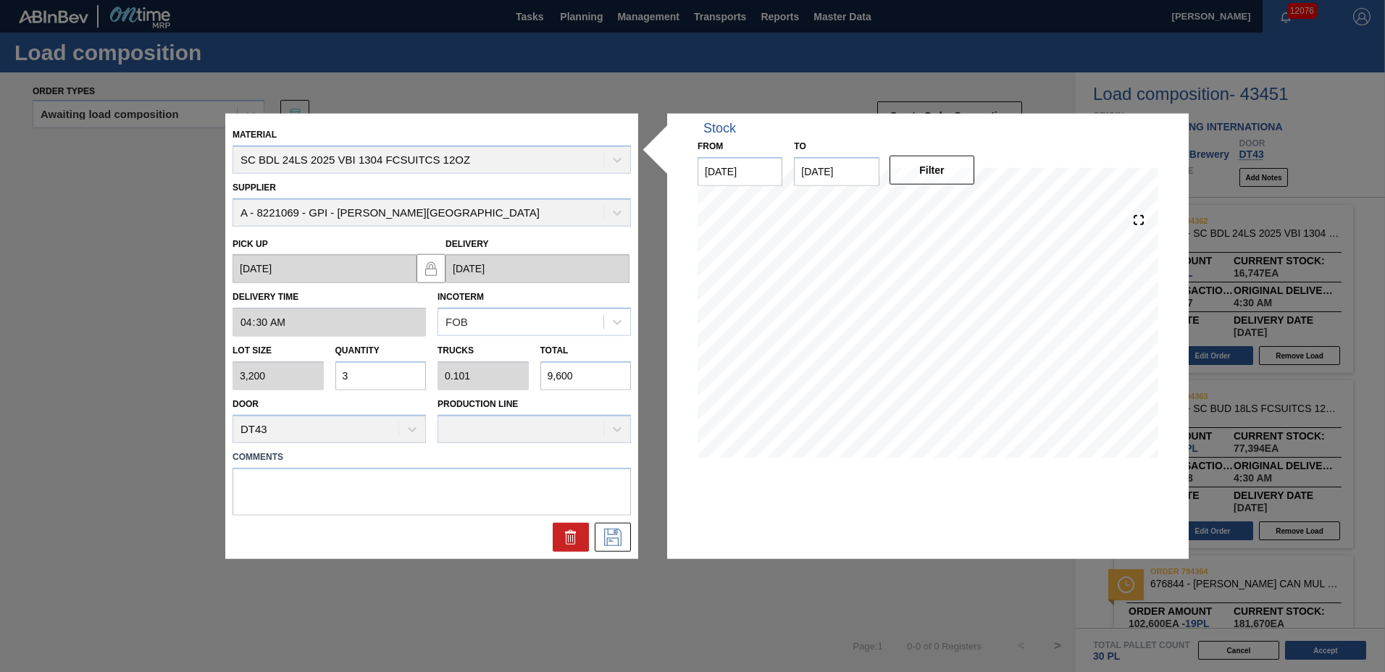
click at [421, 370] on input "3" at bounding box center [380, 375] width 91 height 29
type input "0"
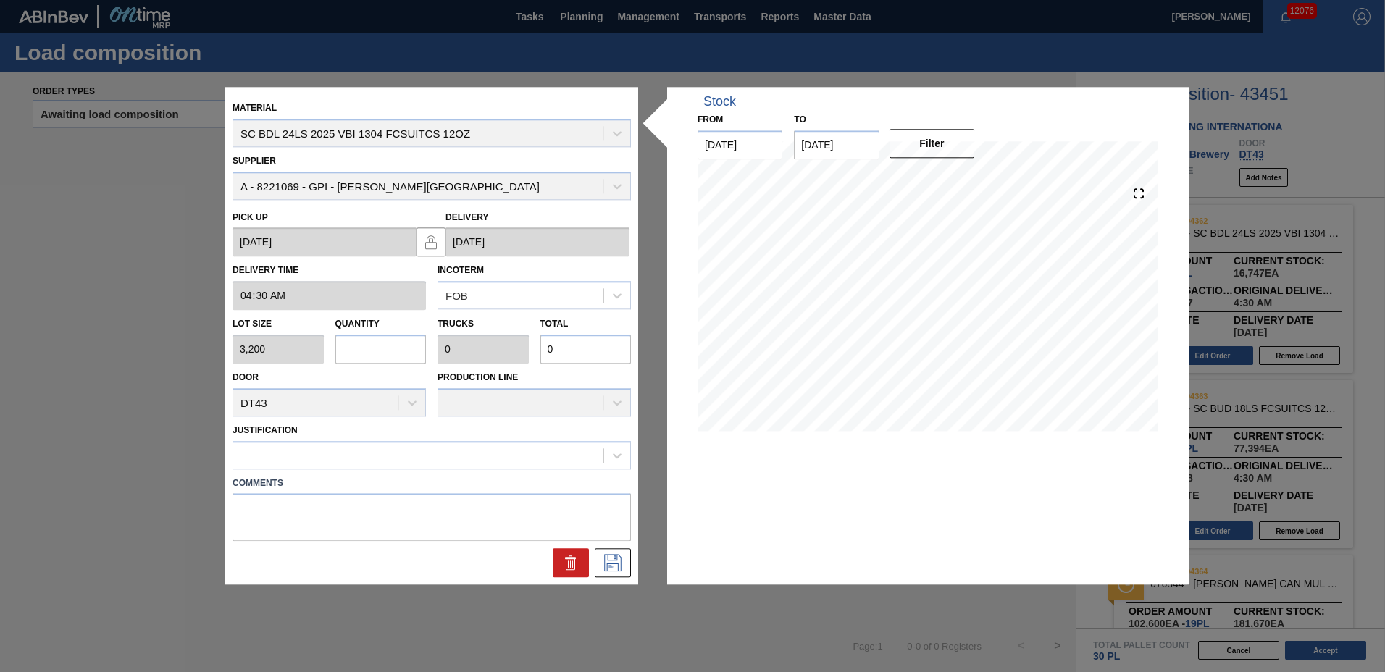
type input "2"
type input "0.067"
type input "6,400"
type input "2"
click at [316, 456] on div at bounding box center [418, 455] width 370 height 21
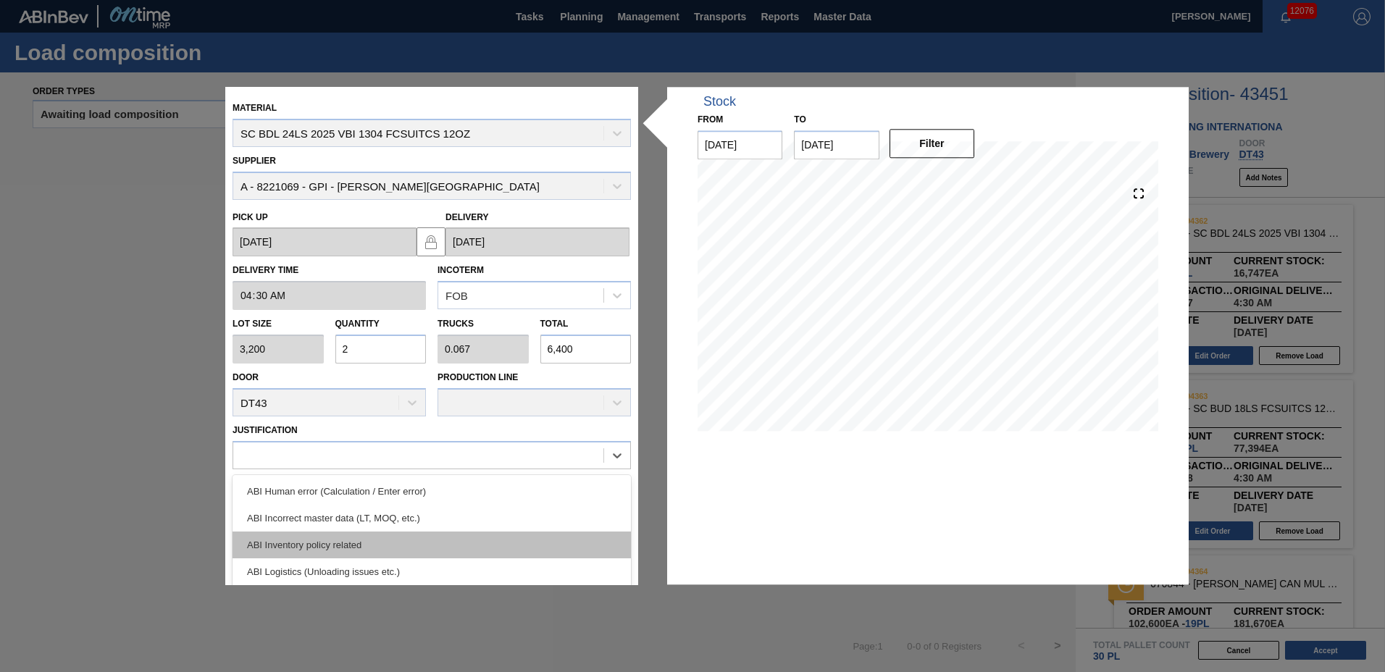
click at [312, 544] on div "ABI Inventory policy related" at bounding box center [431, 545] width 398 height 27
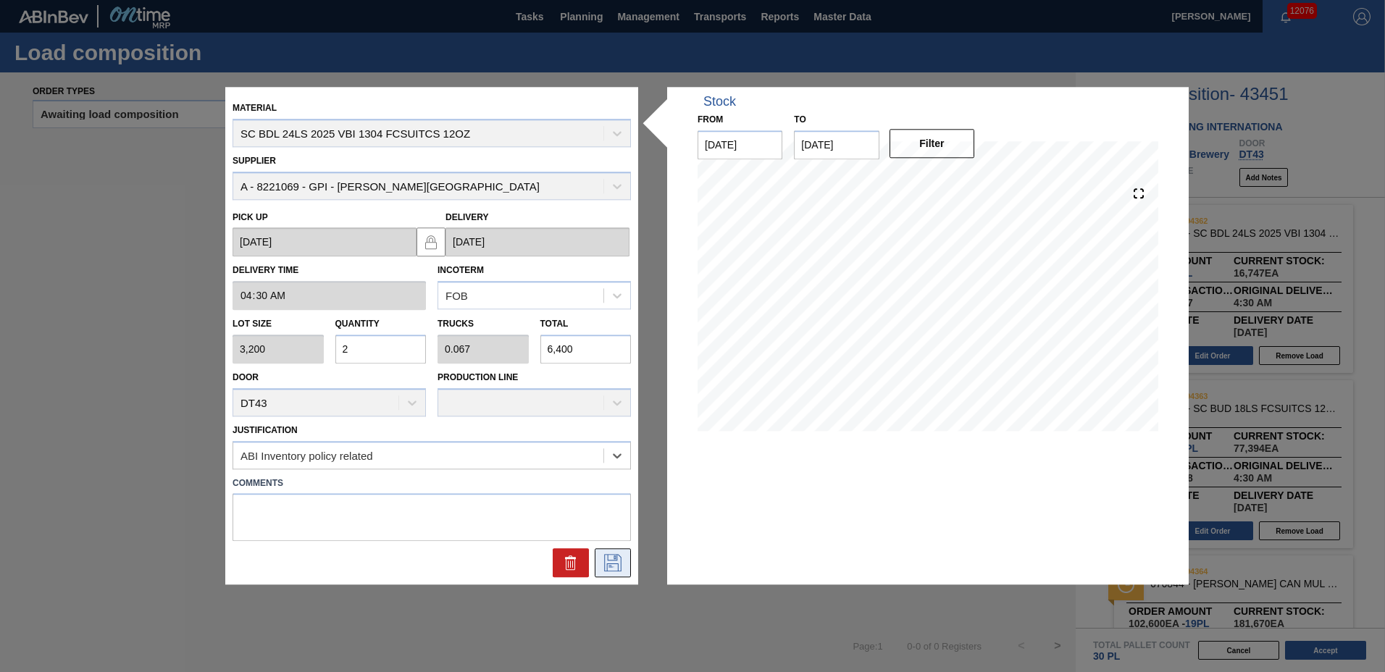
drag, startPoint x: 601, startPoint y: 563, endPoint x: 611, endPoint y: 571, distance: 12.5
click at [611, 571] on icon at bounding box center [612, 563] width 23 height 17
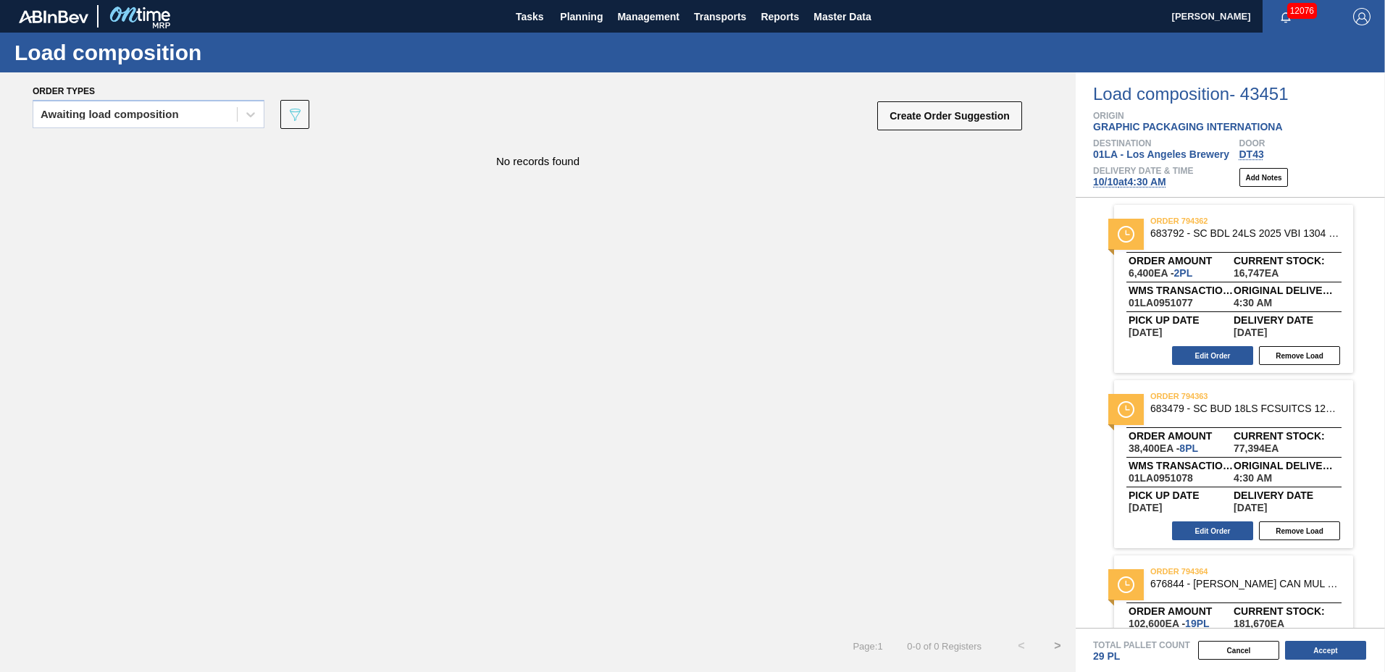
scroll to position [103, 0]
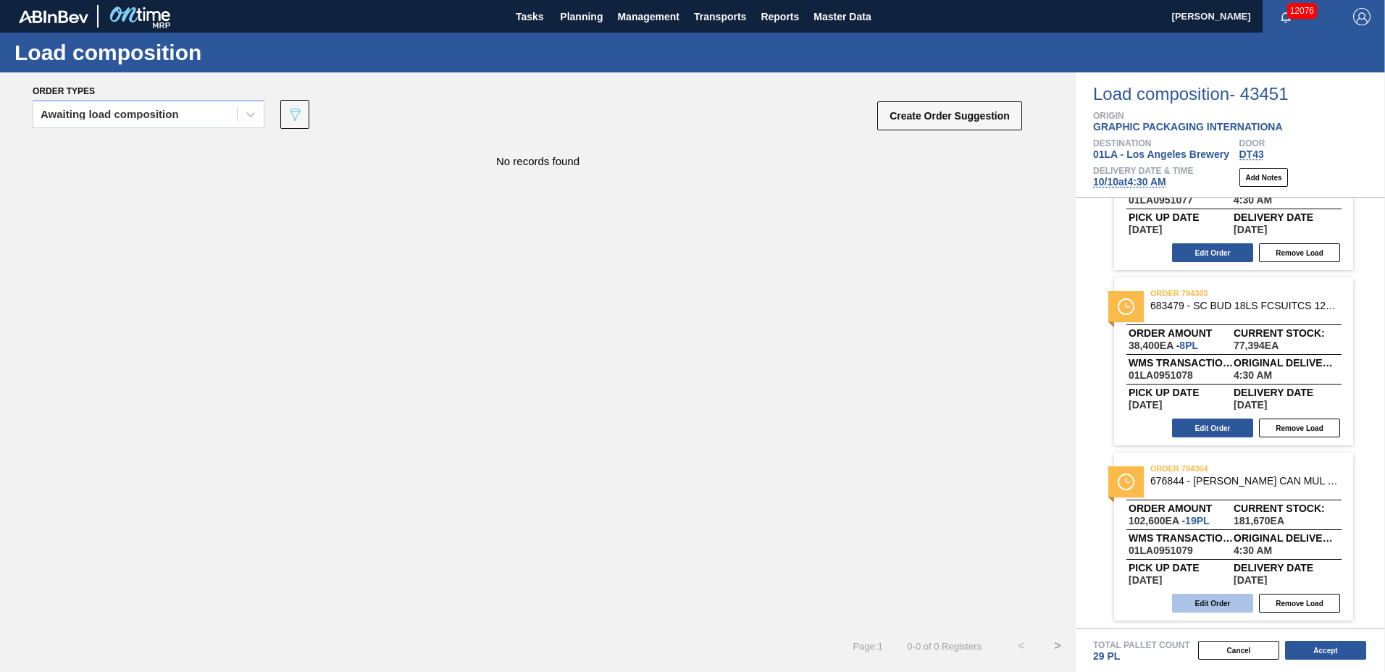
click at [1207, 597] on button "Edit Order" at bounding box center [1212, 603] width 81 height 19
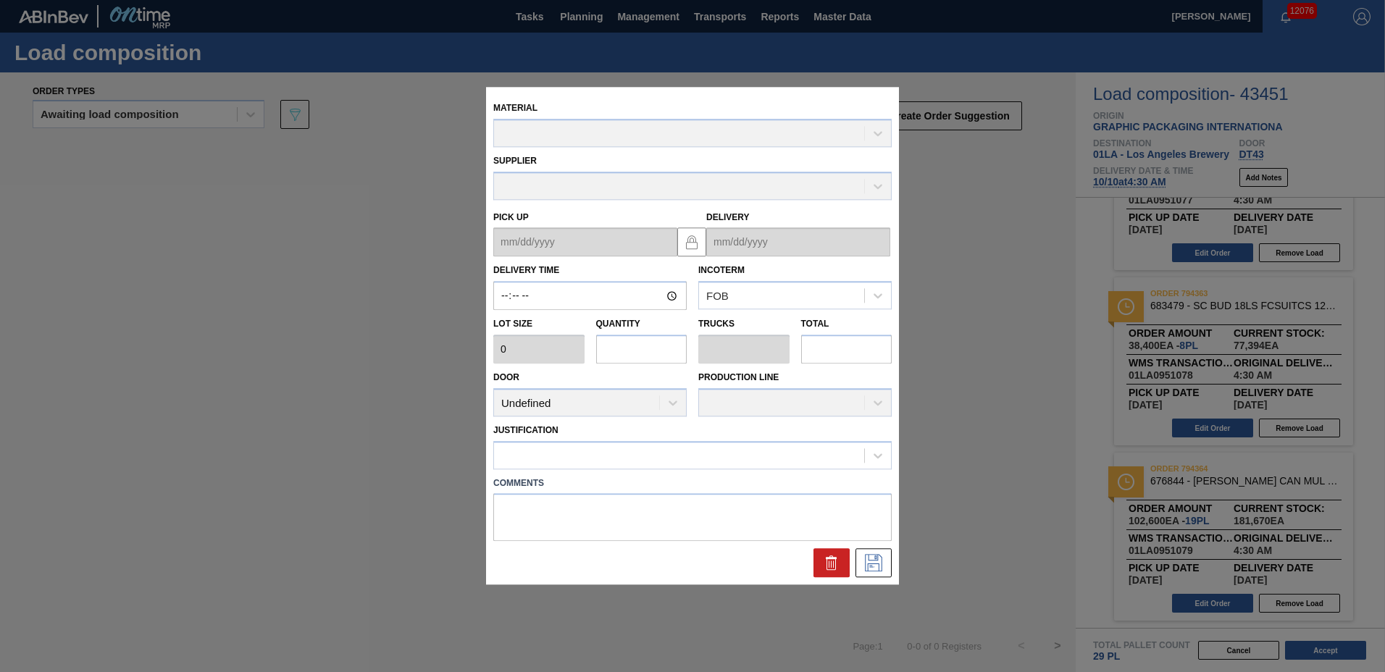
type input "04:30:00"
type input "5,400"
type input "19"
type input "0.731"
type input "102,600"
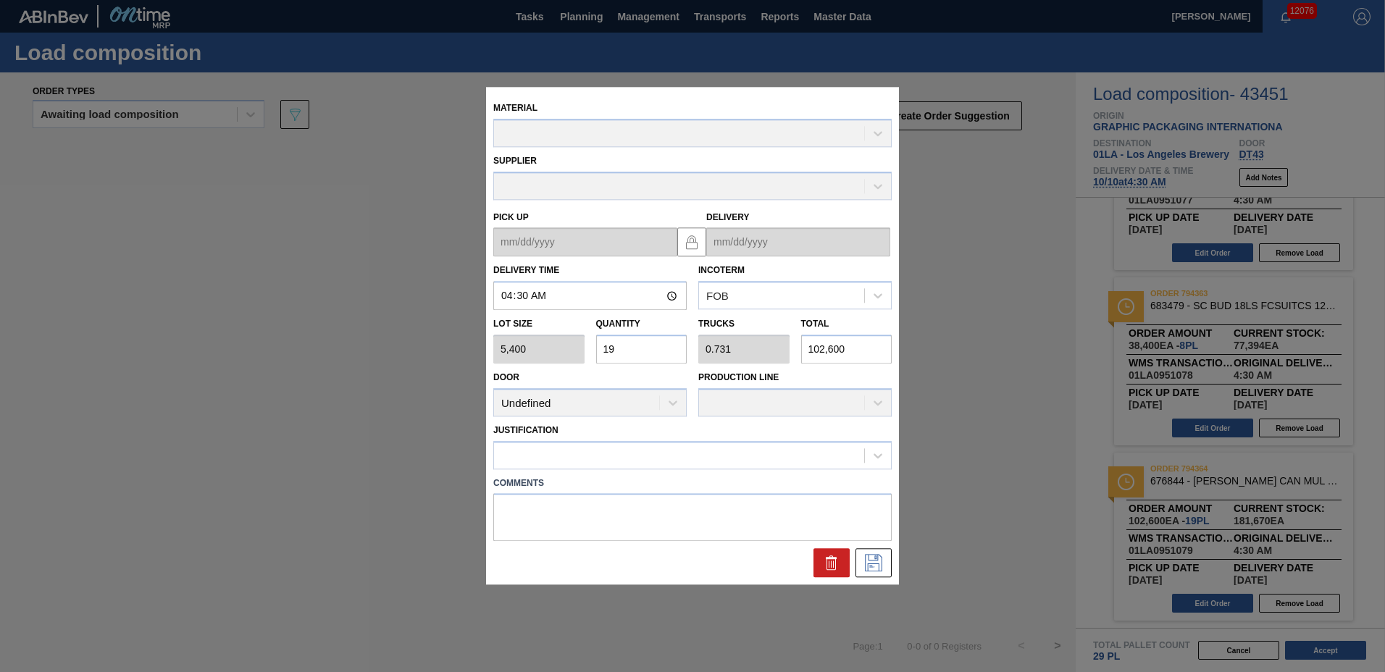
type up "10/06/2025"
type input "[DATE]"
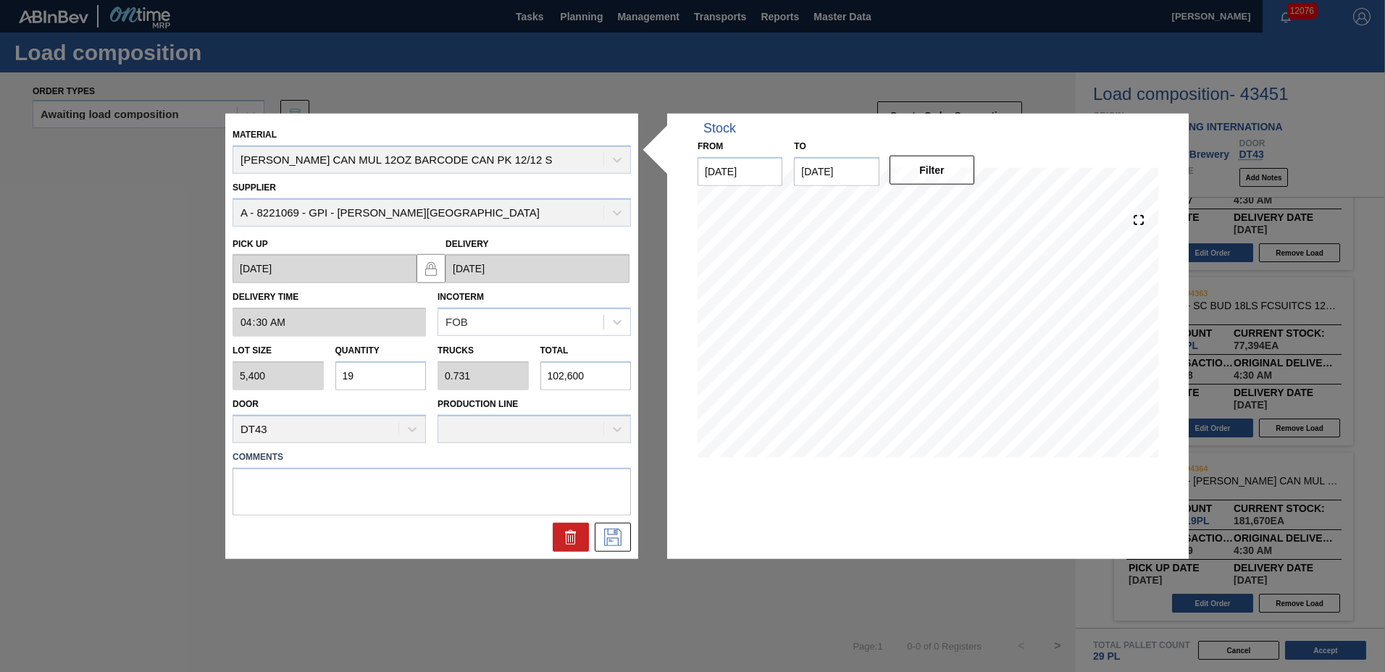
drag, startPoint x: 394, startPoint y: 377, endPoint x: 99, endPoint y: 356, distance: 295.5
click at [99, 356] on div "Material CARR CAN MUL 12OZ BARCODE CAN PK 12/12 S Supplier A - 8221069 - GPI - …" at bounding box center [692, 336] width 1385 height 672
type input "1"
type input "0.038"
type input "5,400"
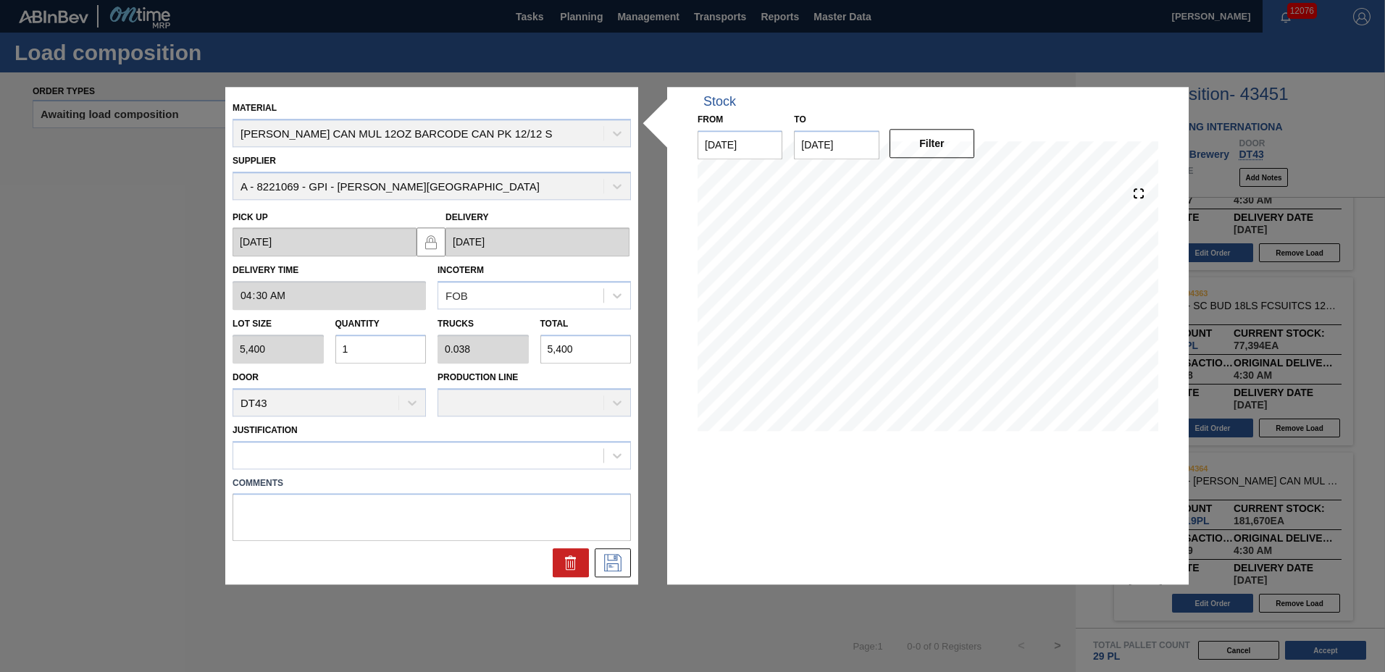
type input "14"
type input "0.538"
type input "75,600"
type input "14"
click at [273, 455] on div at bounding box center [418, 455] width 370 height 21
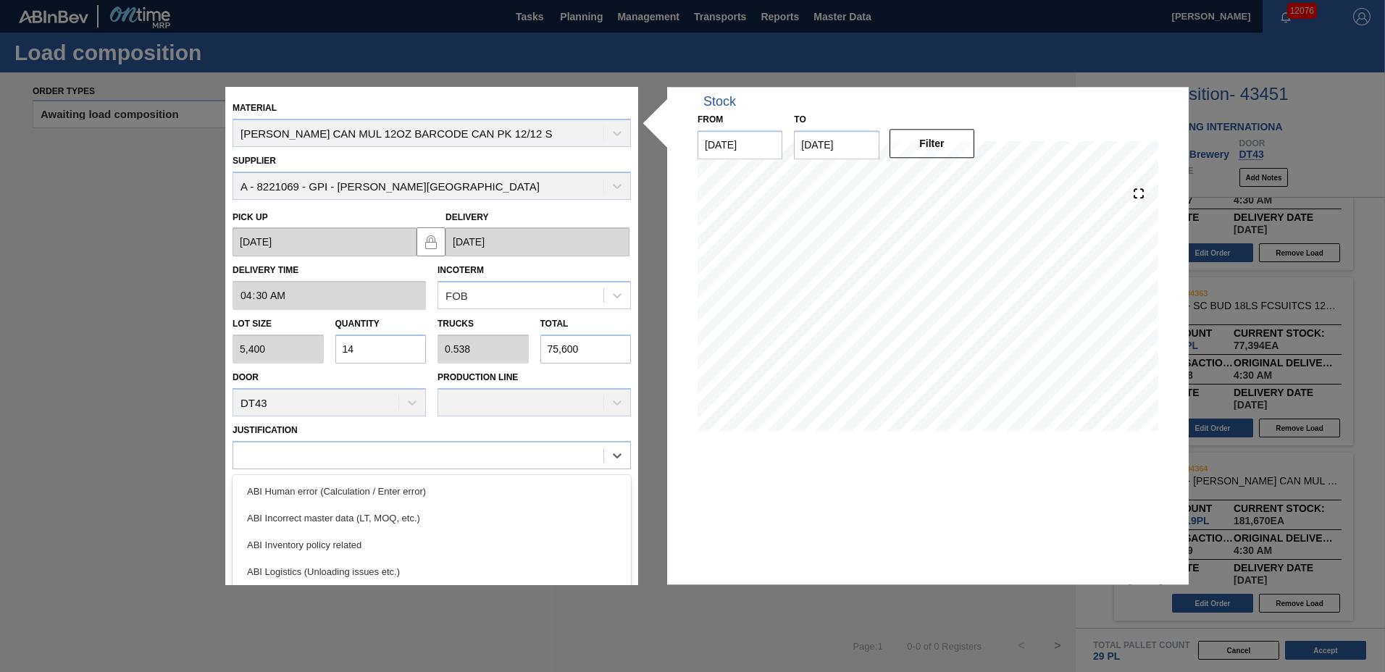
drag, startPoint x: 307, startPoint y: 549, endPoint x: 393, endPoint y: 549, distance: 85.5
click at [308, 549] on div "ABI Inventory policy related" at bounding box center [431, 545] width 398 height 27
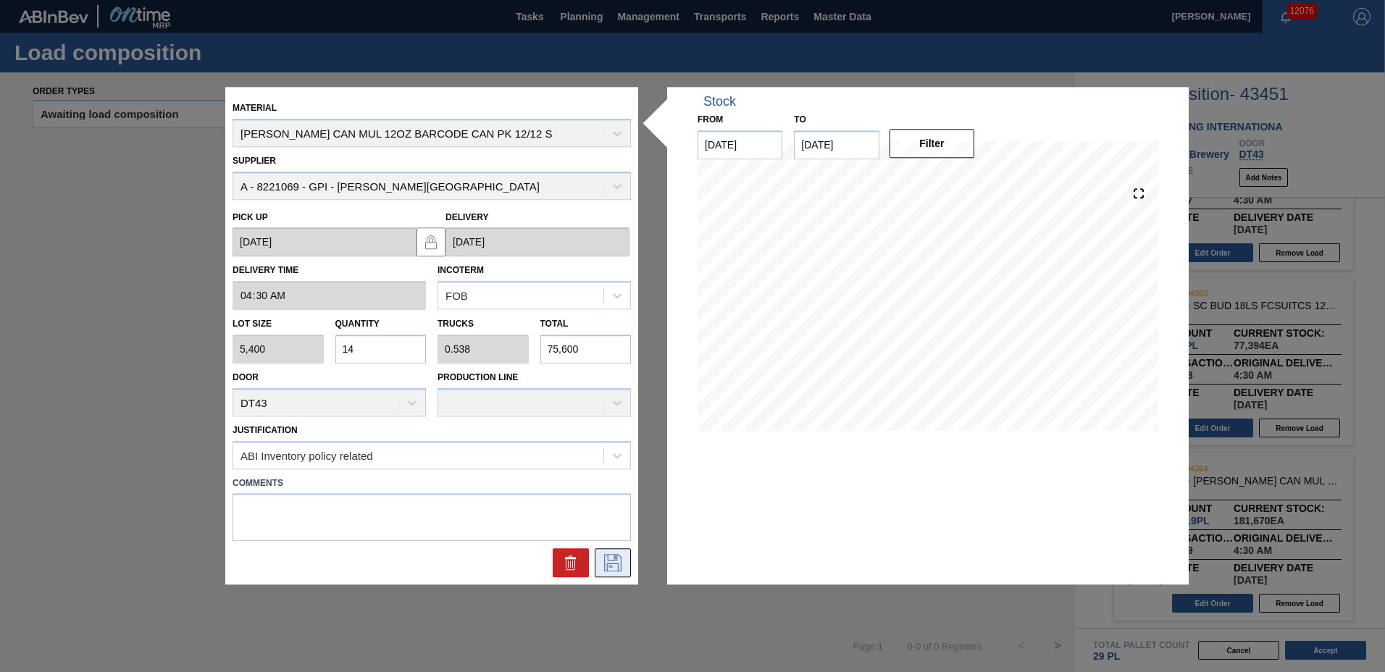
click at [607, 561] on icon at bounding box center [612, 563] width 23 height 17
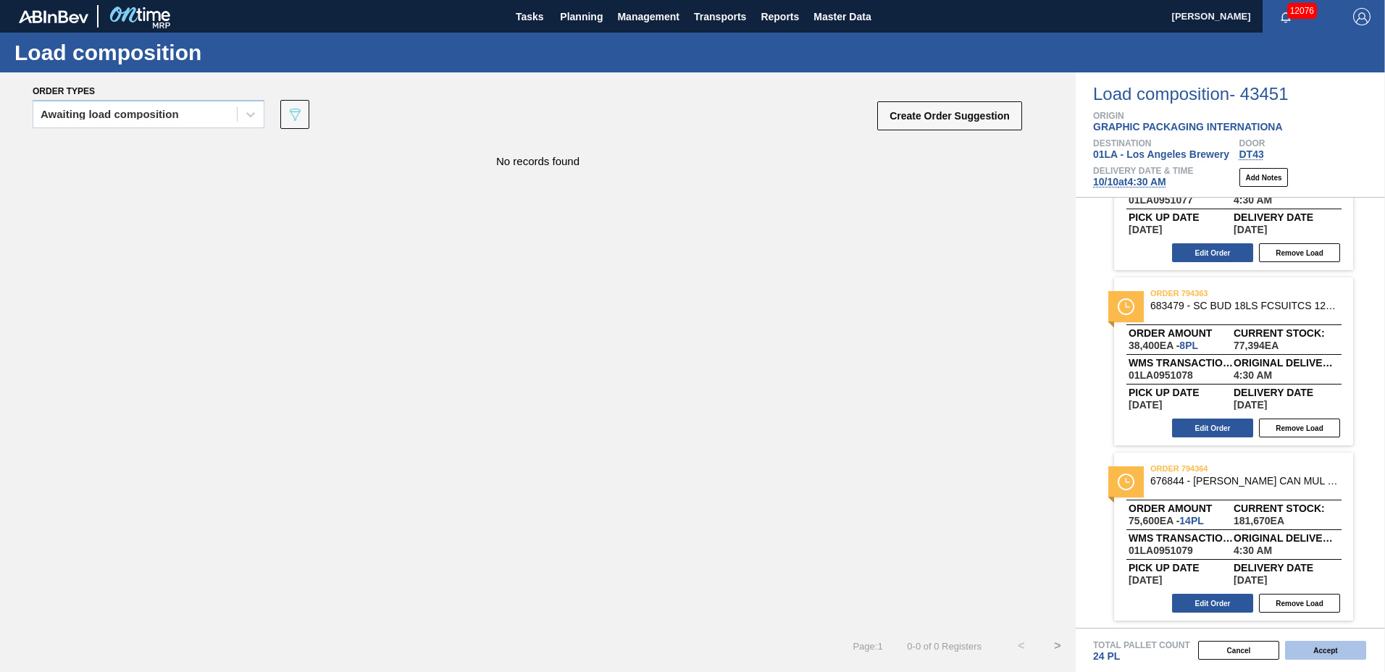
click at [1317, 655] on button "Accept" at bounding box center [1325, 650] width 81 height 19
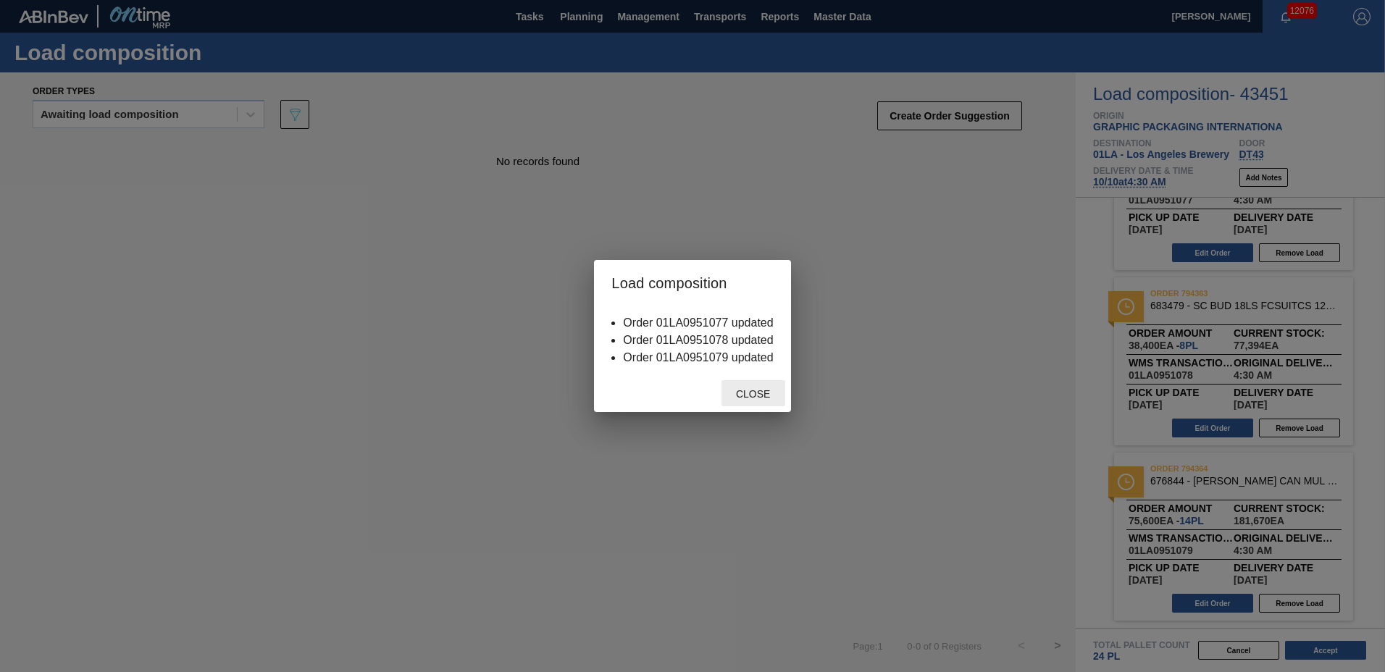
click at [760, 393] on span "Close" at bounding box center [752, 394] width 57 height 12
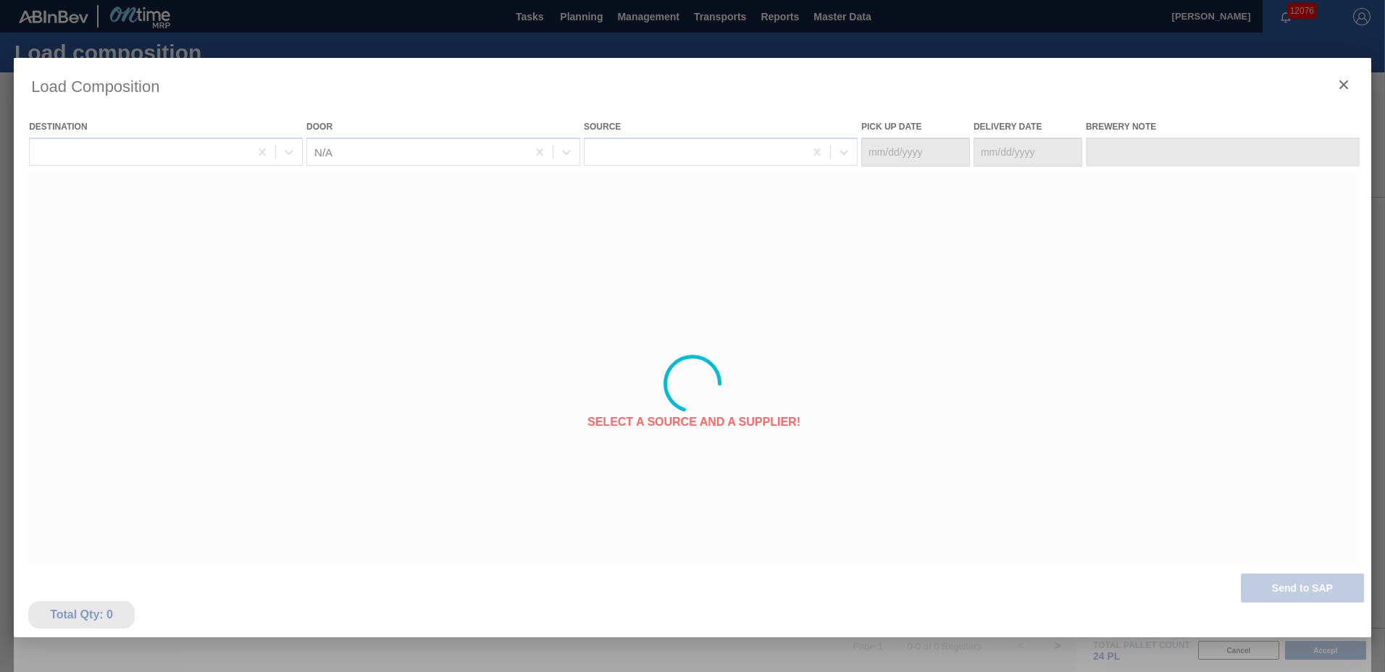
type Date "10/06/2025"
type Date "[DATE]"
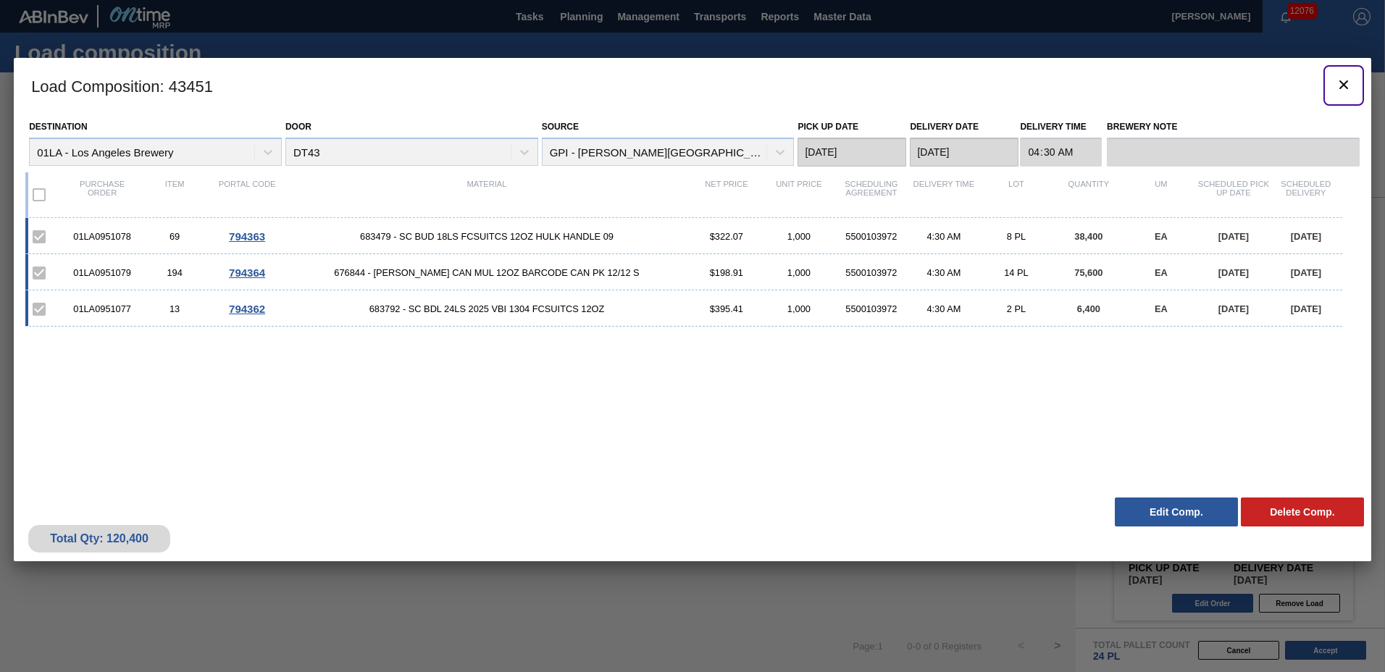
click at [1345, 83] on icon "botão de ícone" at bounding box center [1343, 84] width 9 height 9
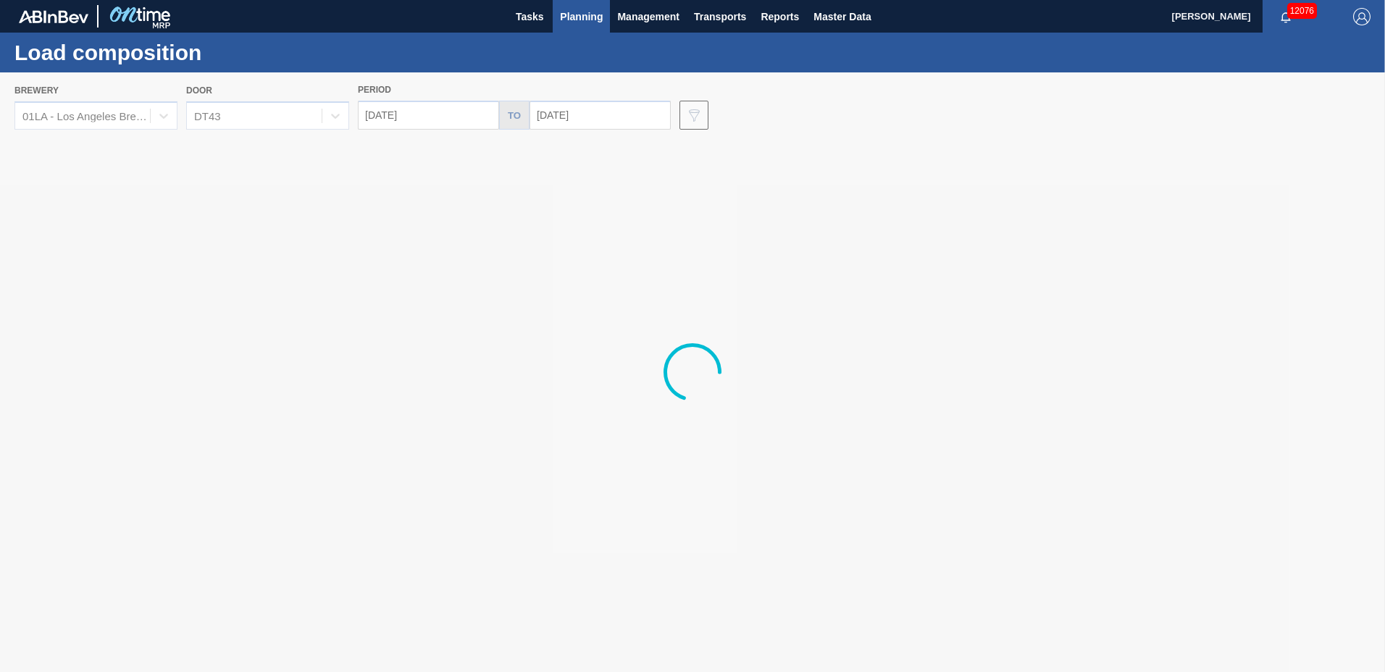
click at [571, 13] on span "Planning" at bounding box center [581, 16] width 43 height 17
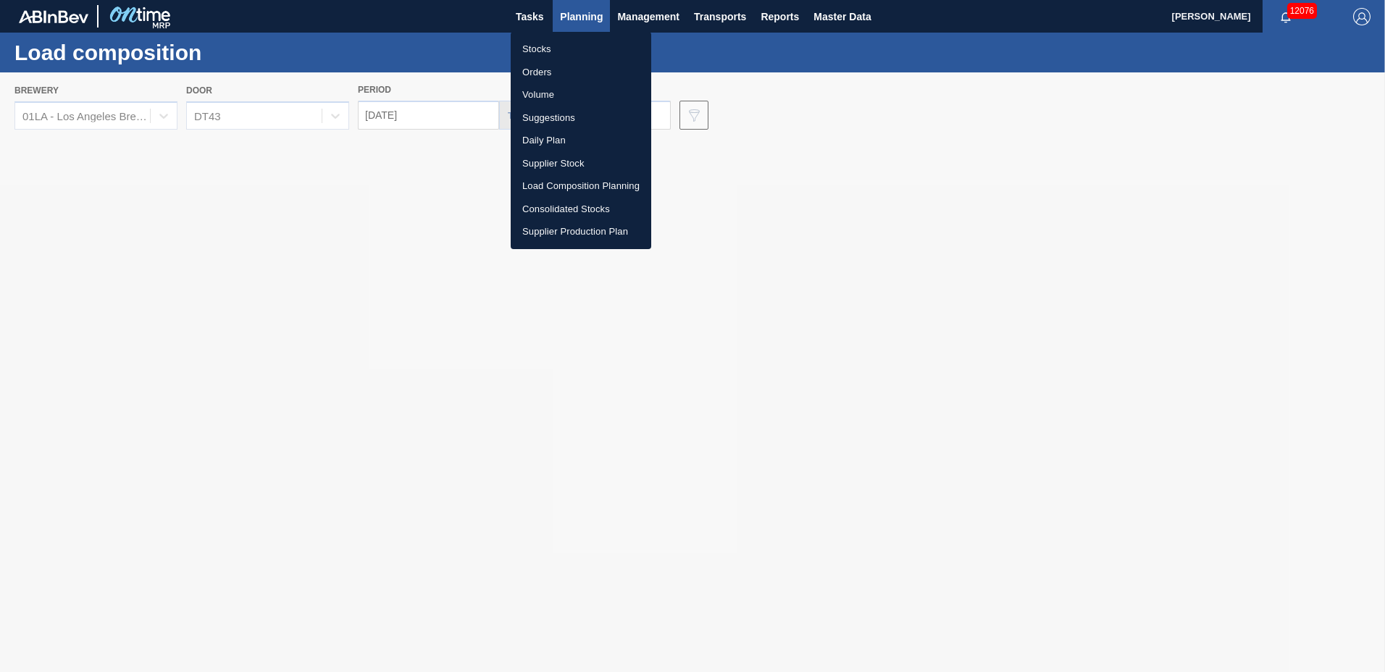
click at [554, 117] on li "Suggestions" at bounding box center [581, 117] width 140 height 23
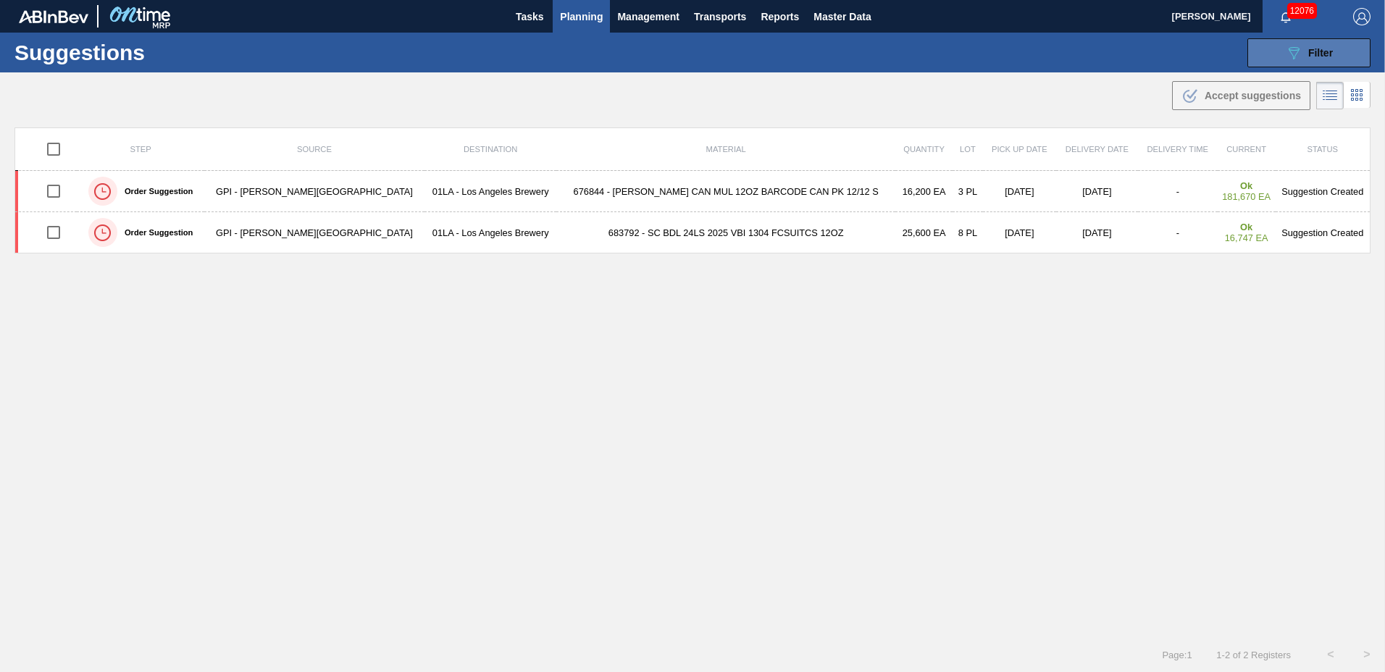
click at [1314, 49] on span "Filter" at bounding box center [1320, 53] width 25 height 12
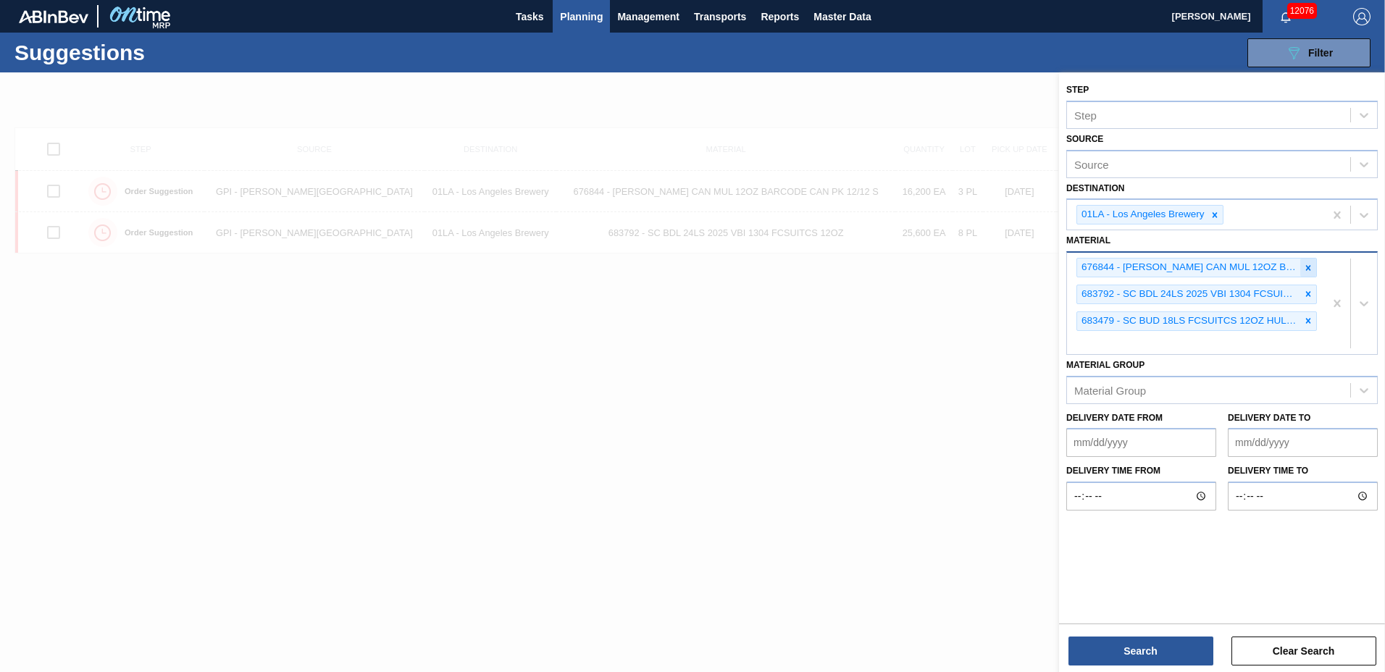
click at [1309, 266] on icon at bounding box center [1308, 267] width 5 height 5
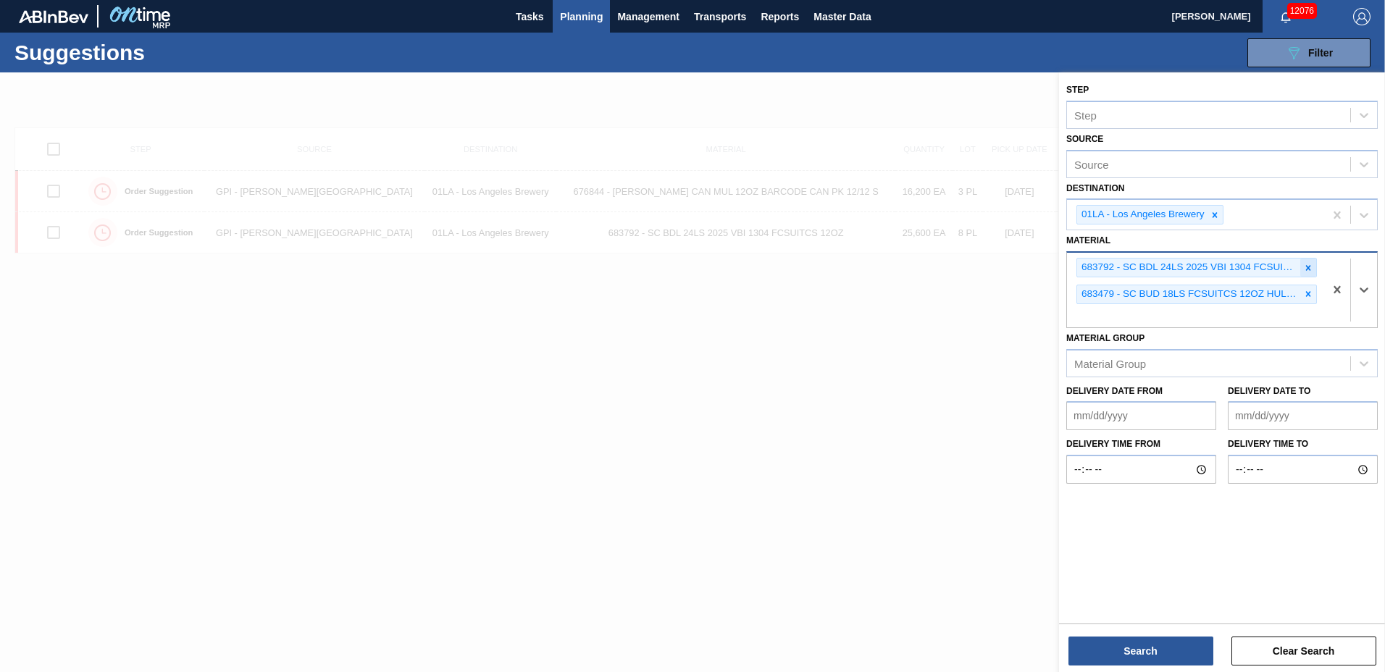
click at [1308, 266] on icon at bounding box center [1308, 268] width 10 height 10
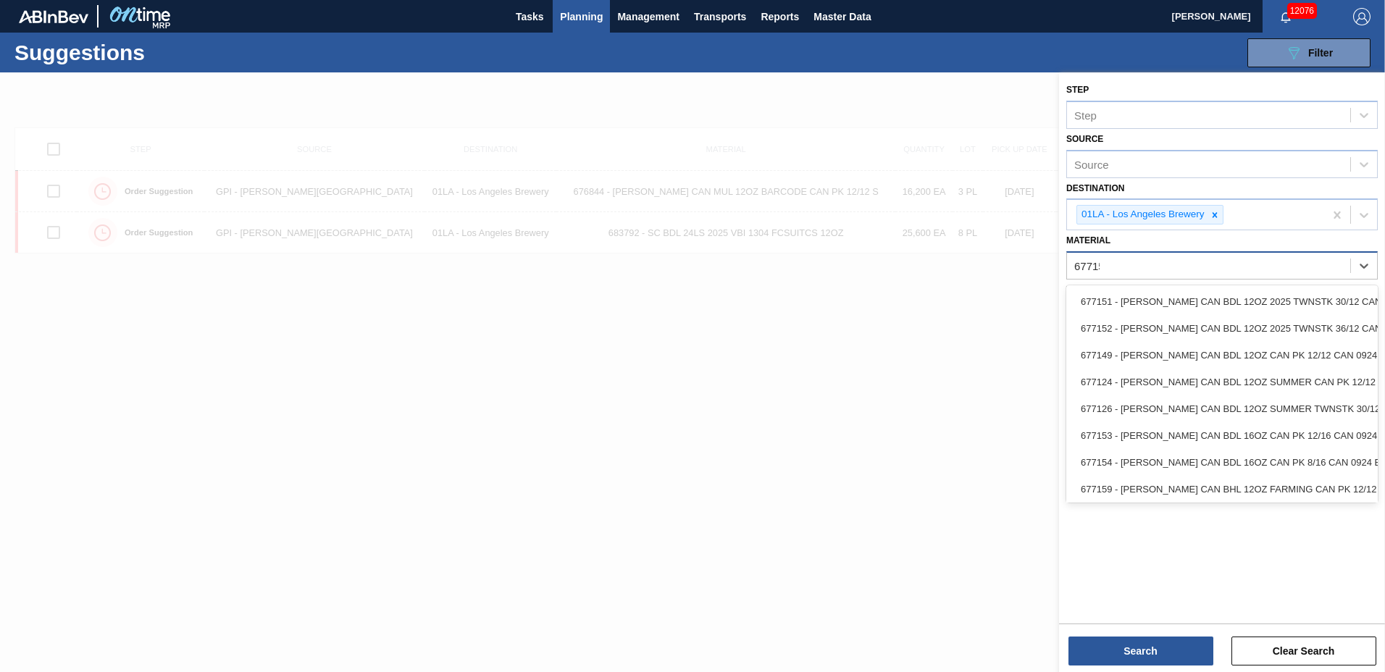
type input "677151"
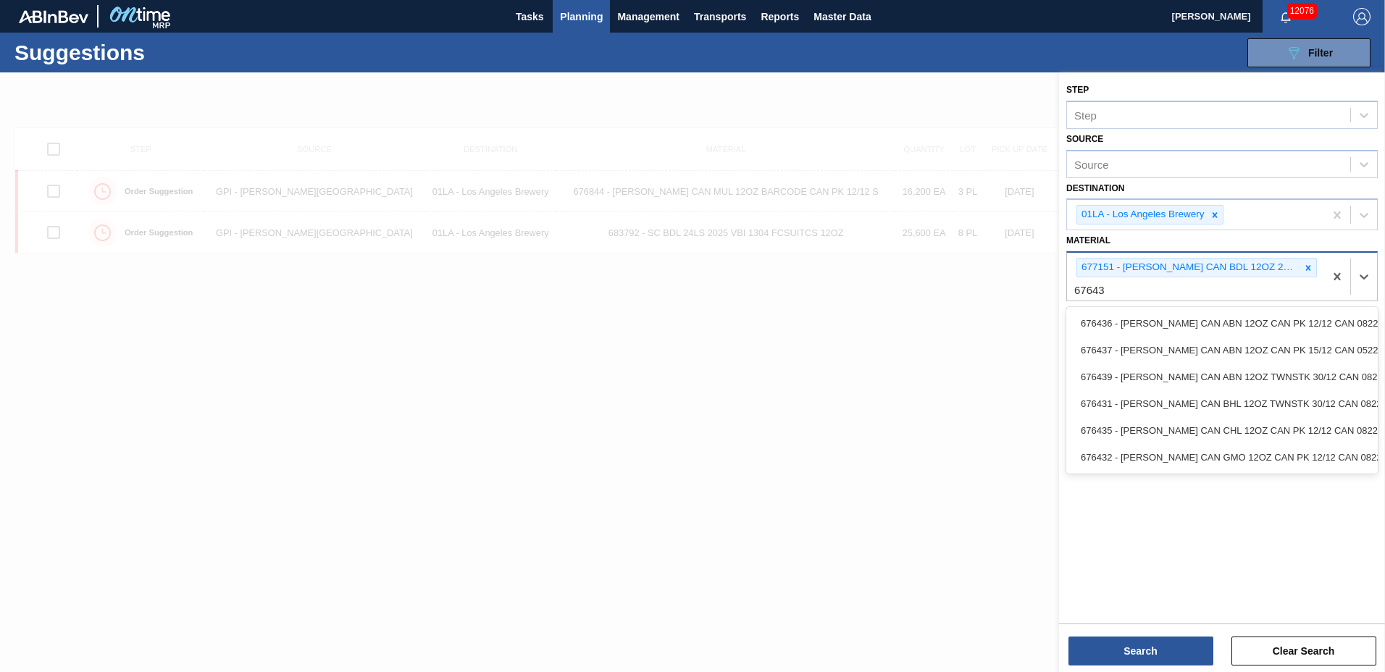
type input "676439"
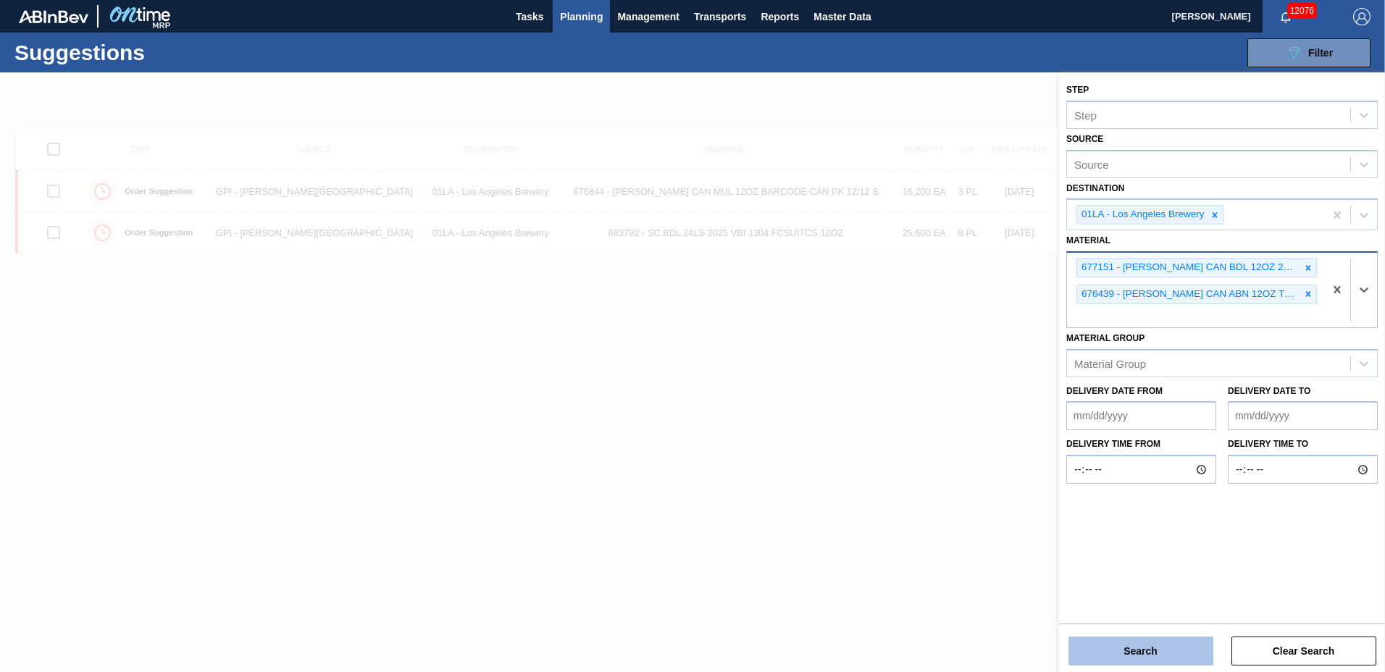
click at [1101, 649] on button "Search" at bounding box center [1140, 651] width 145 height 29
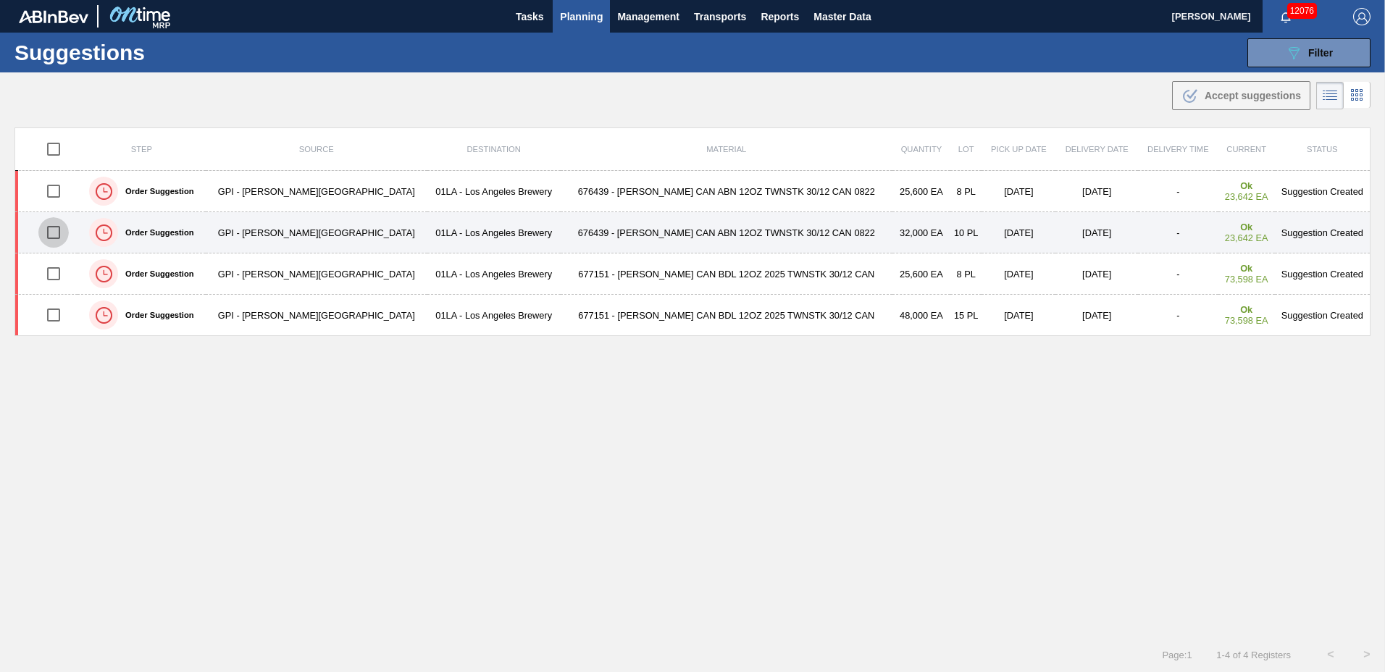
click at [62, 231] on input "checkbox" at bounding box center [53, 232] width 30 height 30
checkbox input "true"
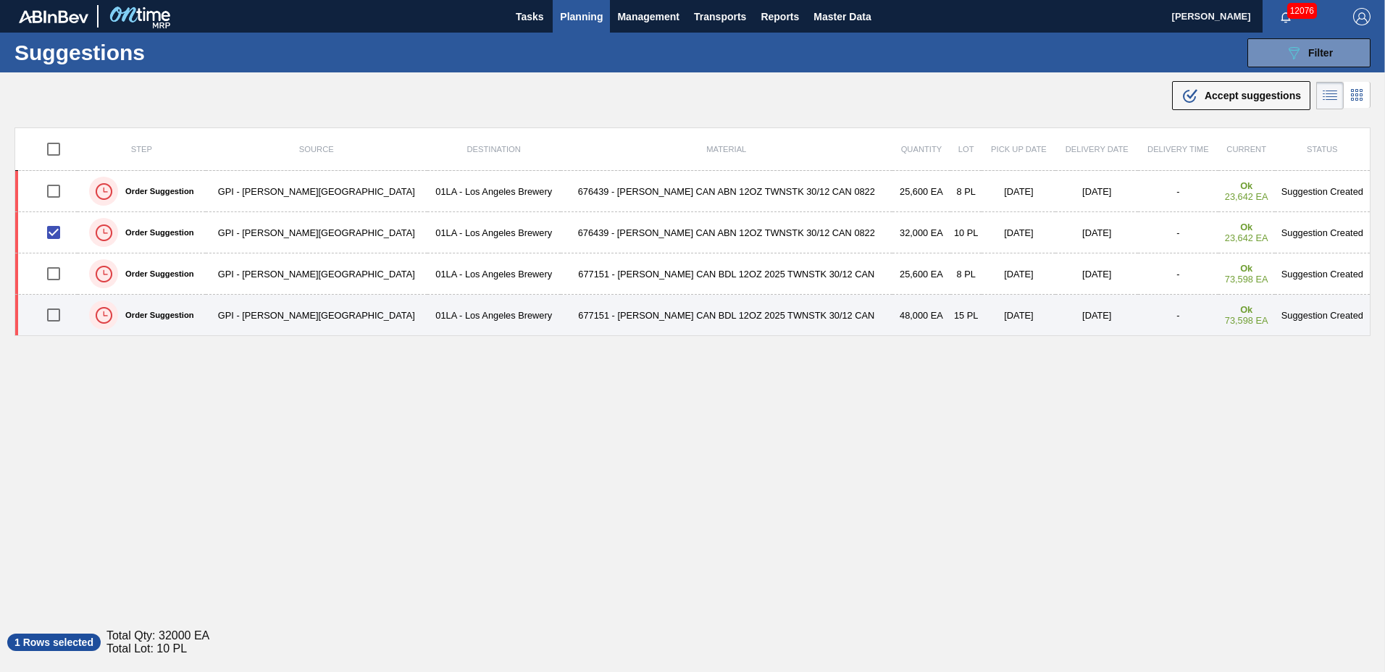
click at [64, 316] on input "checkbox" at bounding box center [53, 315] width 30 height 30
checkbox input "true"
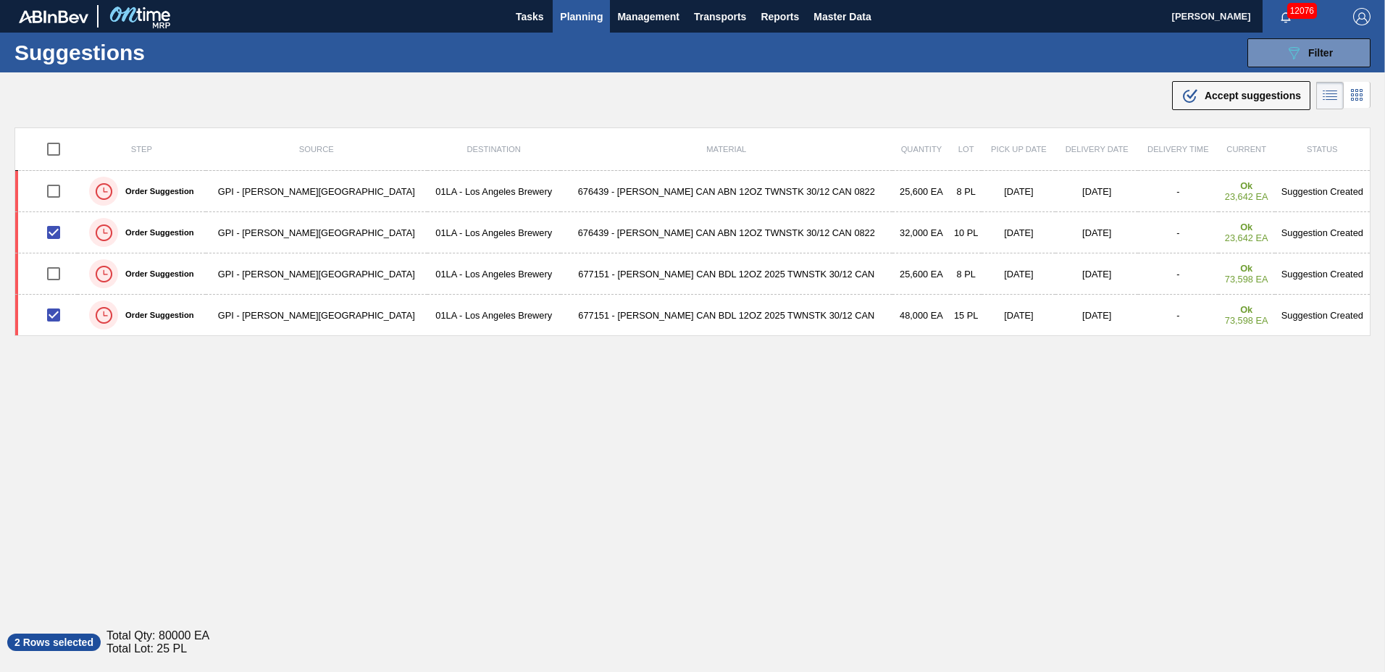
click at [1206, 98] on span "Accept suggestions" at bounding box center [1252, 96] width 96 height 12
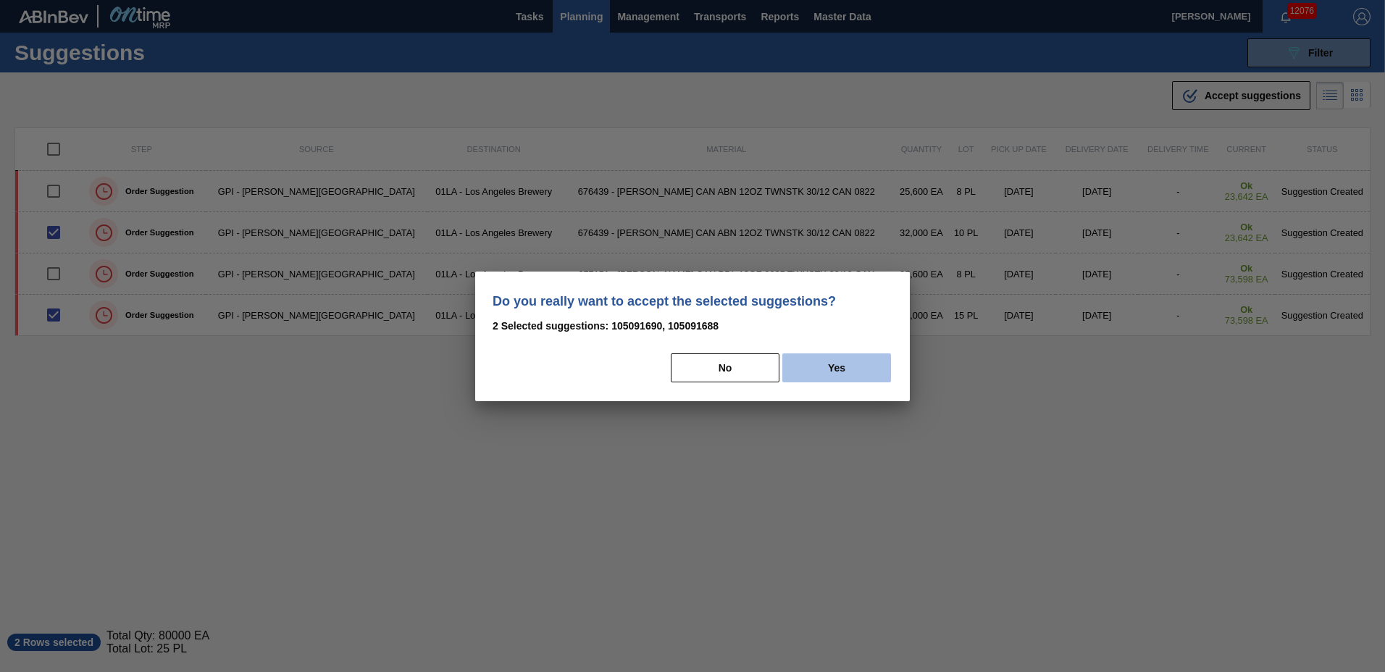
click at [810, 359] on button "Yes" at bounding box center [836, 367] width 109 height 29
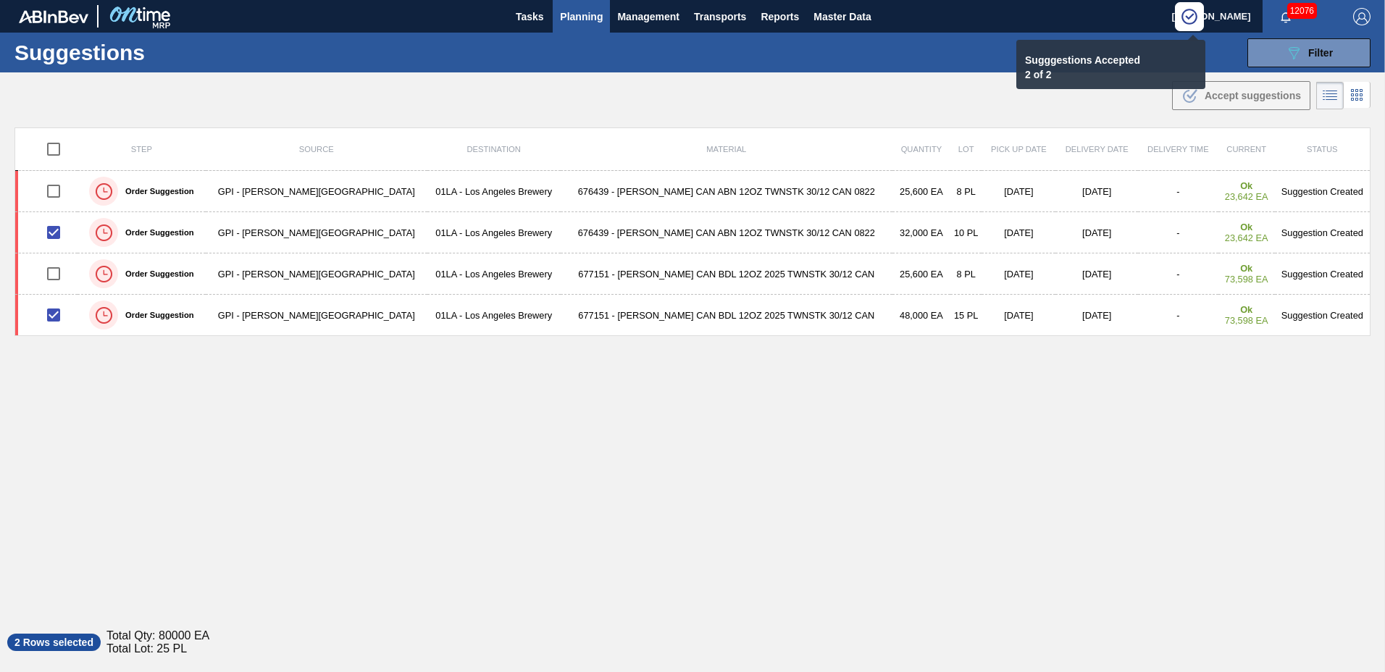
click at [579, 18] on span "Planning" at bounding box center [581, 16] width 43 height 17
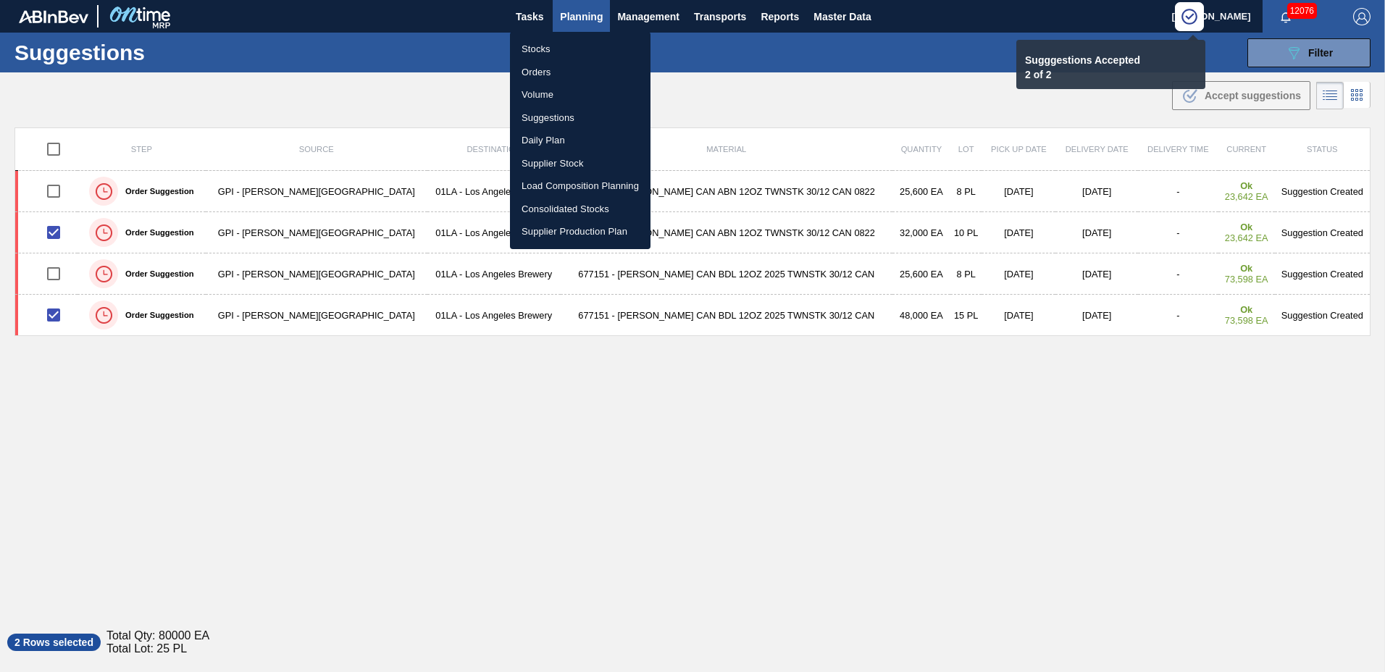
click at [574, 184] on li "Load Composition Planning" at bounding box center [580, 186] width 140 height 23
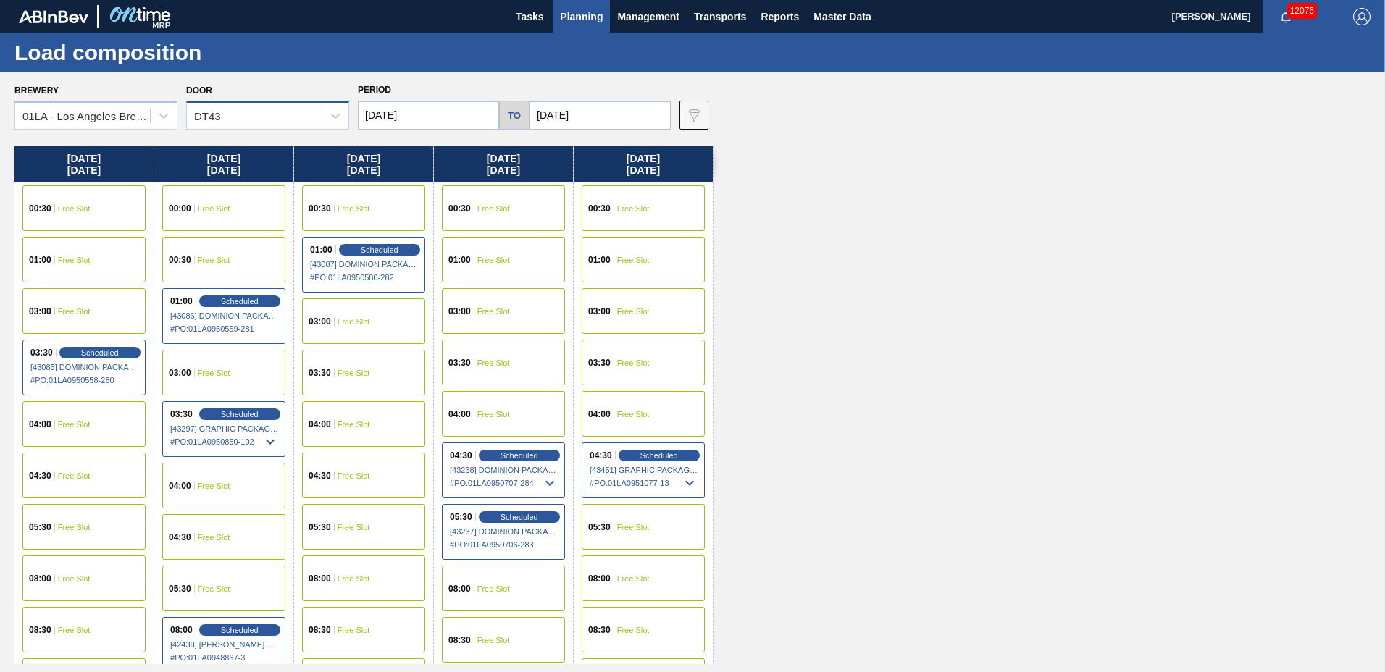
click at [260, 113] on div "DT43" at bounding box center [254, 116] width 135 height 21
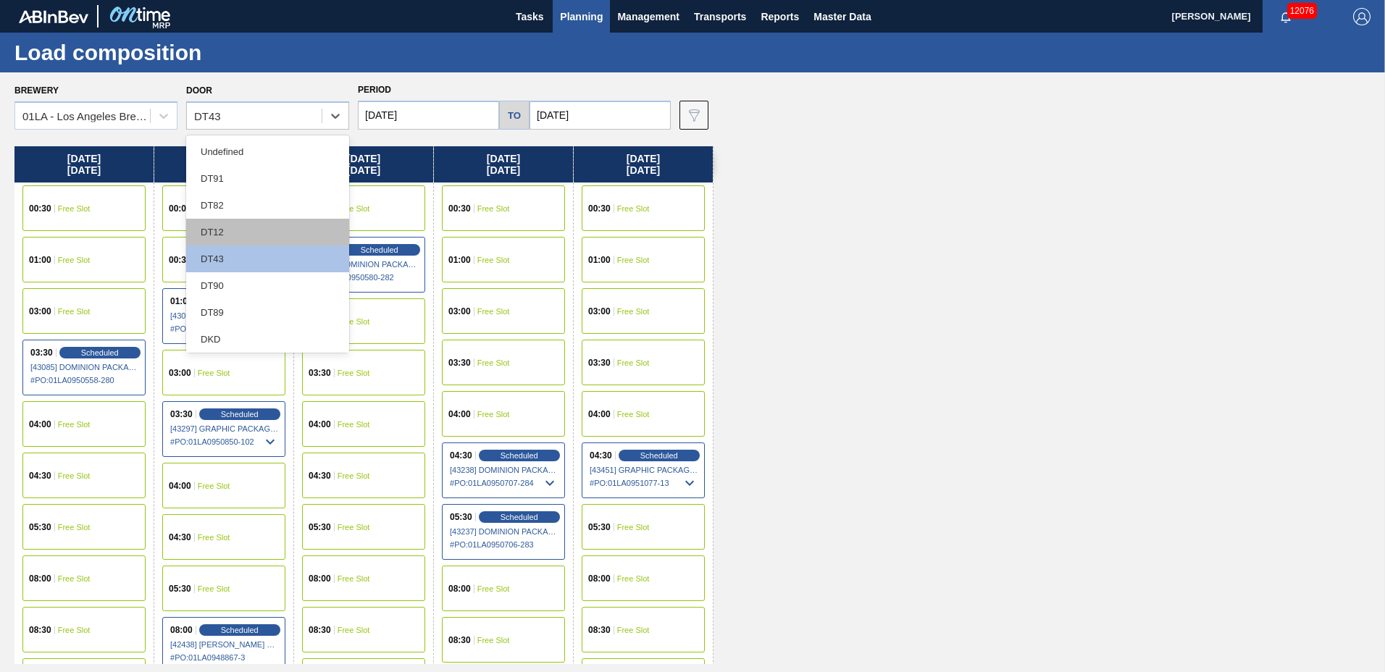
click at [256, 232] on div "DT12" at bounding box center [267, 232] width 163 height 27
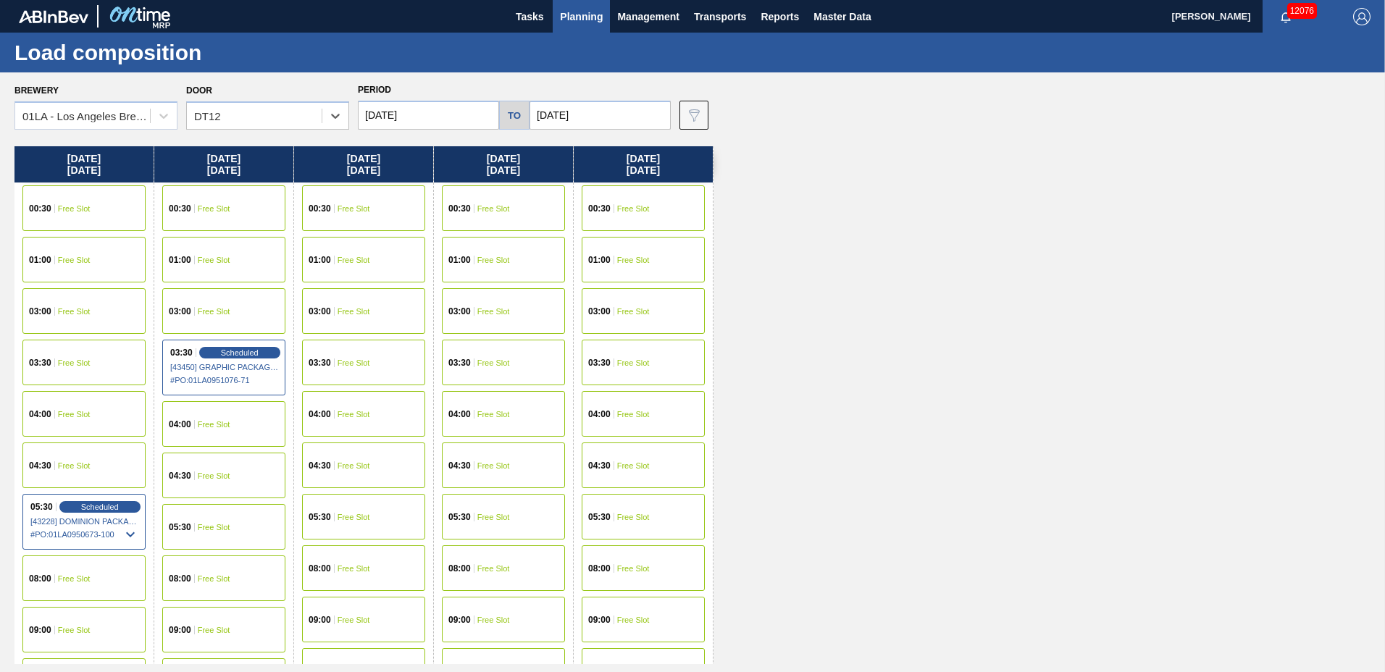
scroll to position [555, 0]
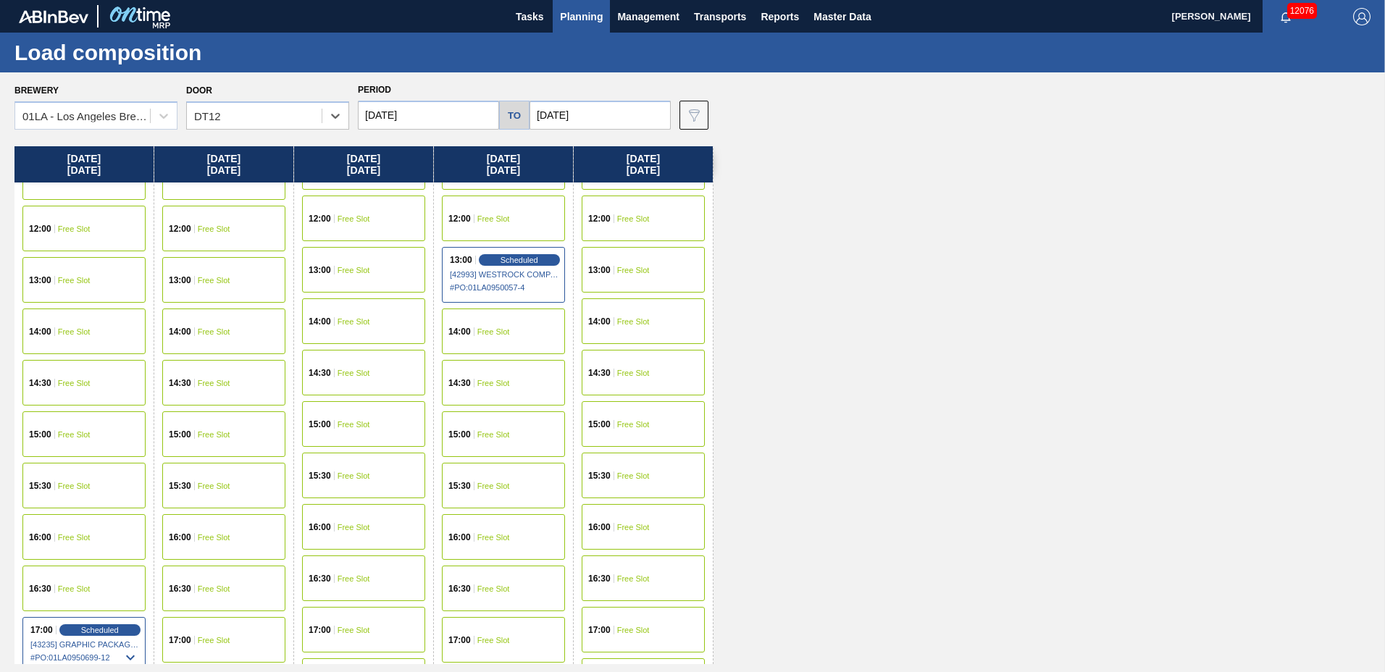
click at [631, 216] on span "Free Slot" at bounding box center [633, 218] width 33 height 9
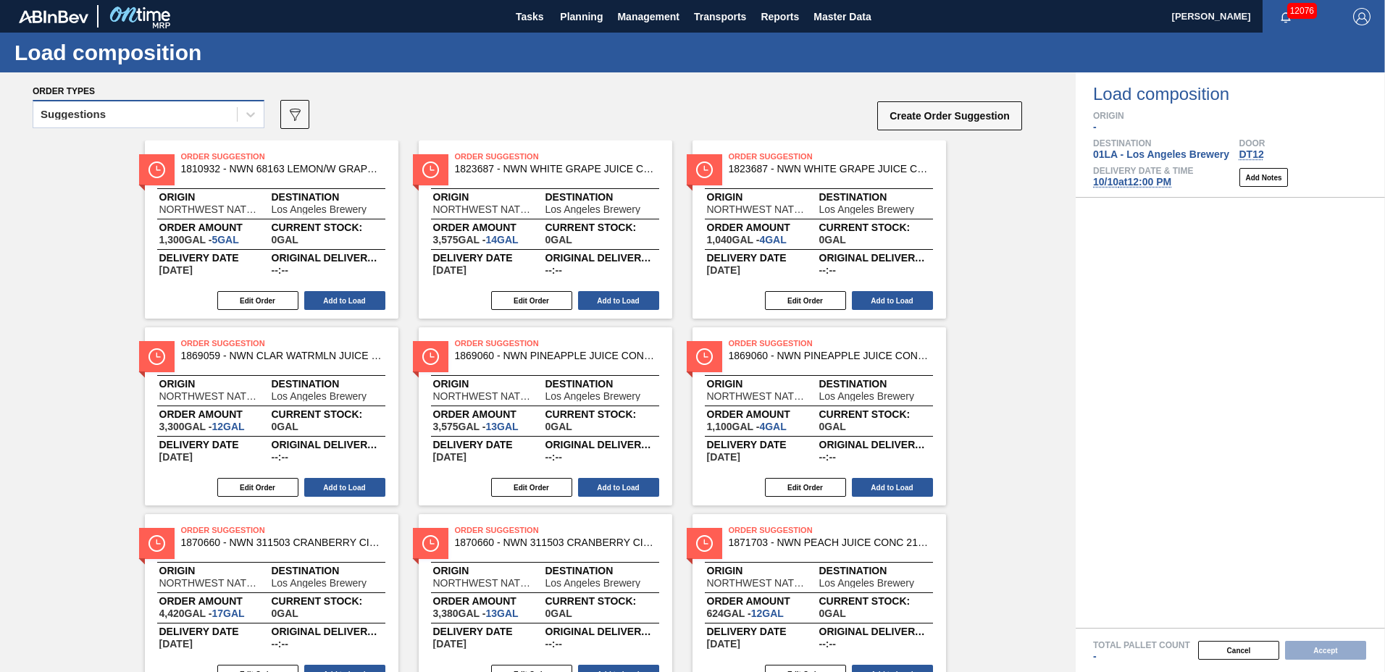
click at [156, 112] on div "Suggestions" at bounding box center [134, 114] width 203 height 21
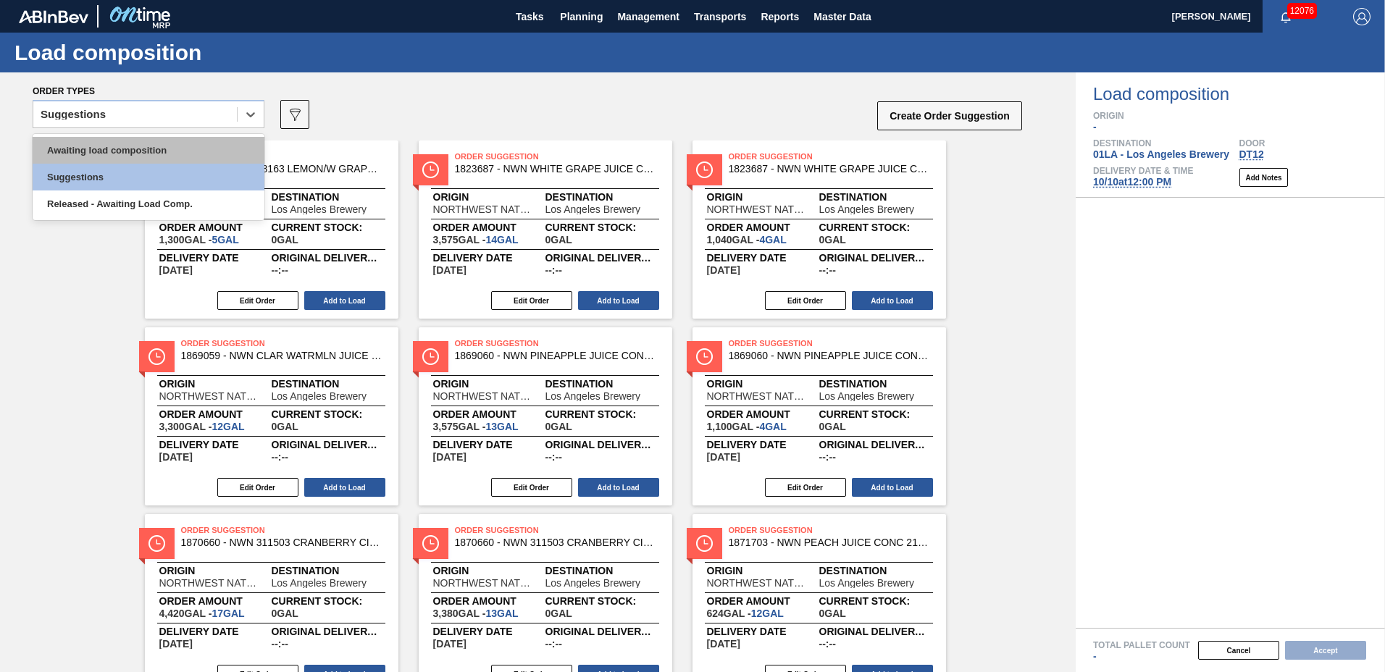
click at [156, 153] on div "Awaiting load composition" at bounding box center [149, 150] width 232 height 27
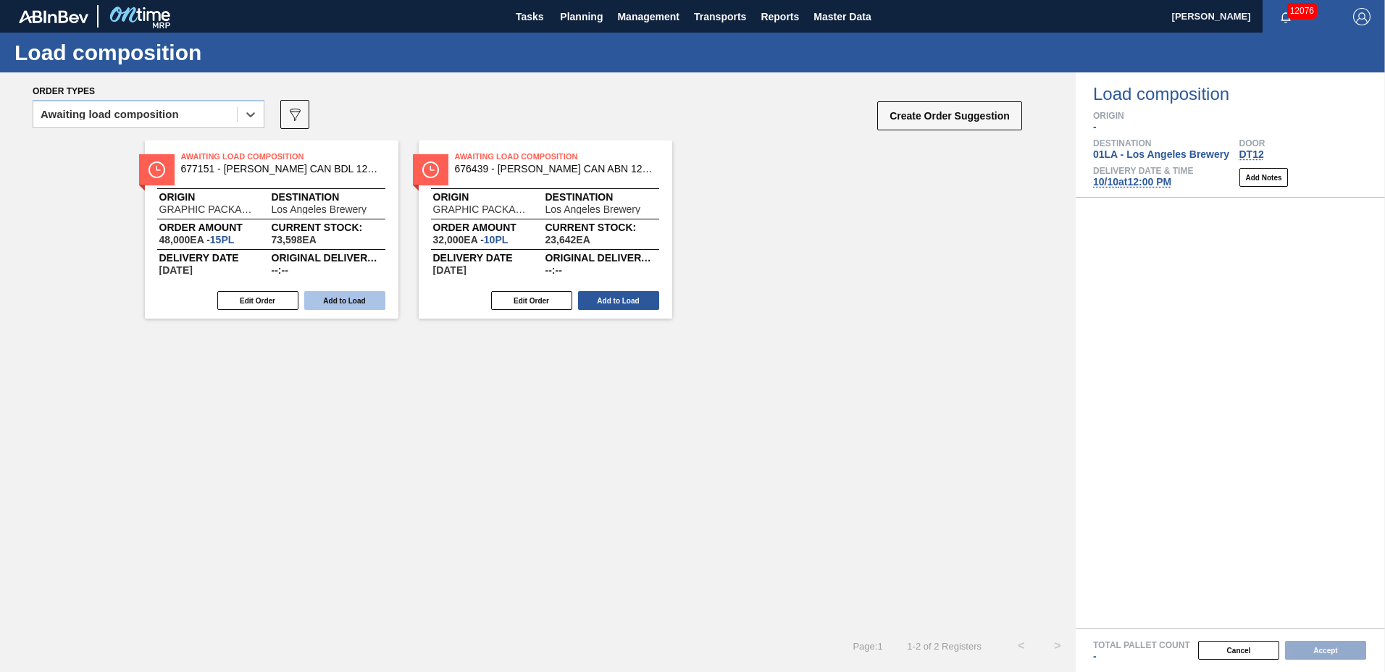
click at [316, 303] on button "Add to Load" at bounding box center [344, 300] width 81 height 19
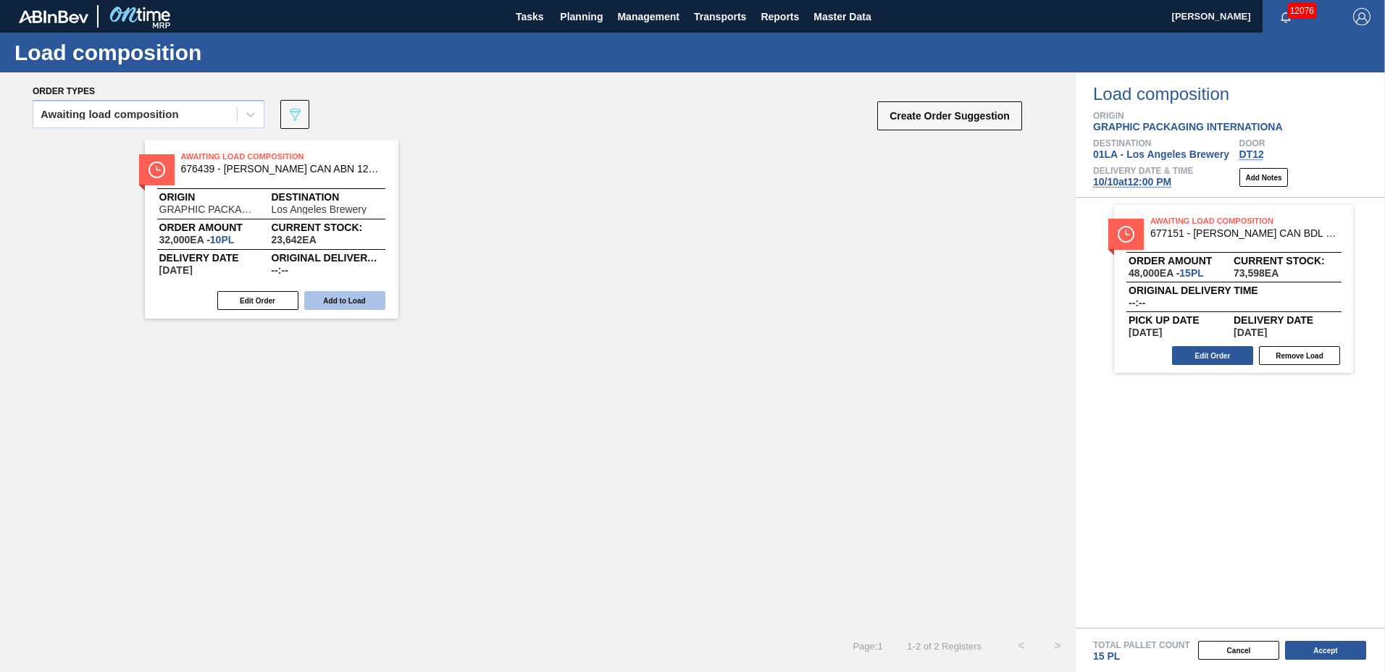
click at [353, 300] on button "Add to Load" at bounding box center [344, 300] width 81 height 19
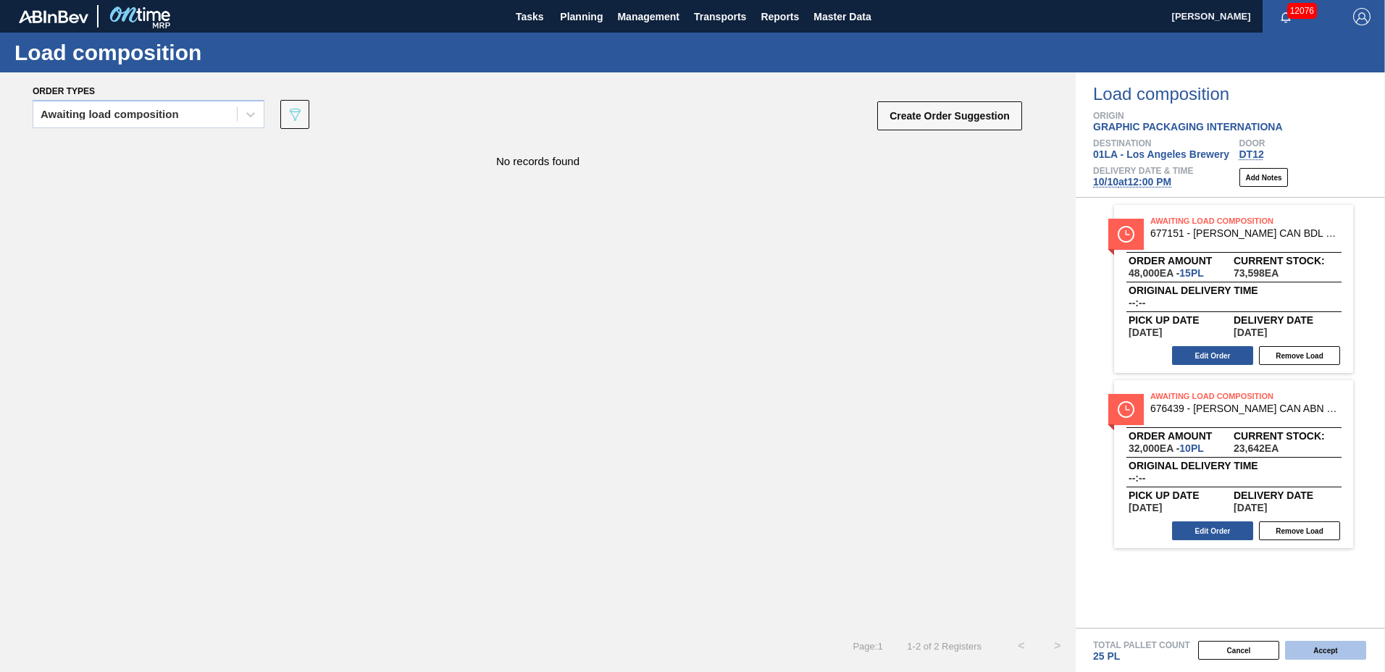
click at [1310, 652] on button "Accept" at bounding box center [1325, 650] width 81 height 19
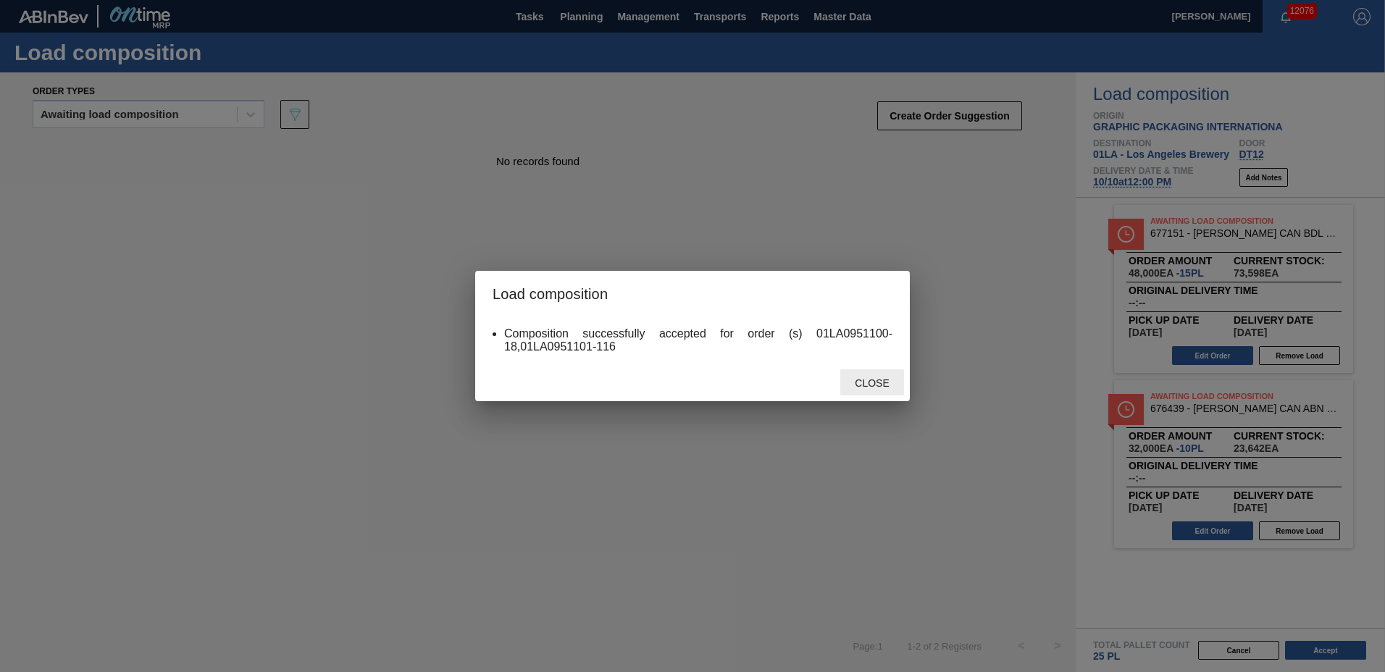
click at [857, 380] on span "Close" at bounding box center [871, 383] width 57 height 12
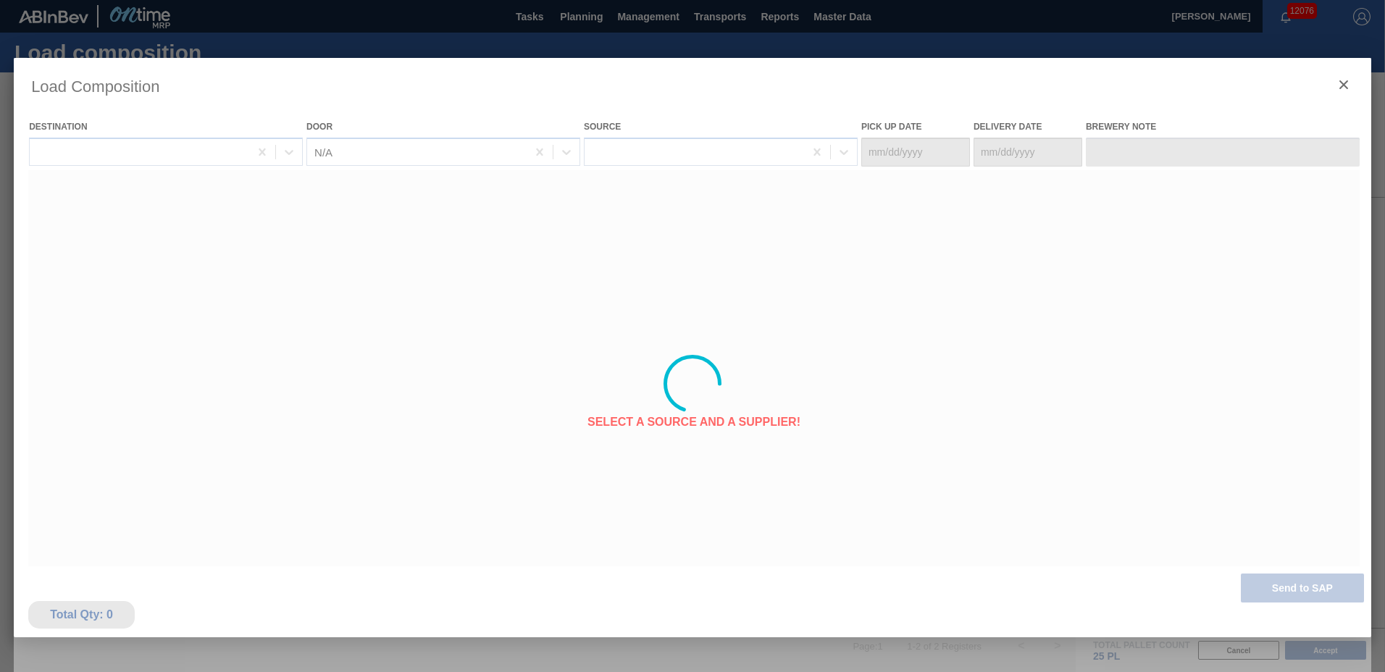
type Date "10/06/2025"
type Date "[DATE]"
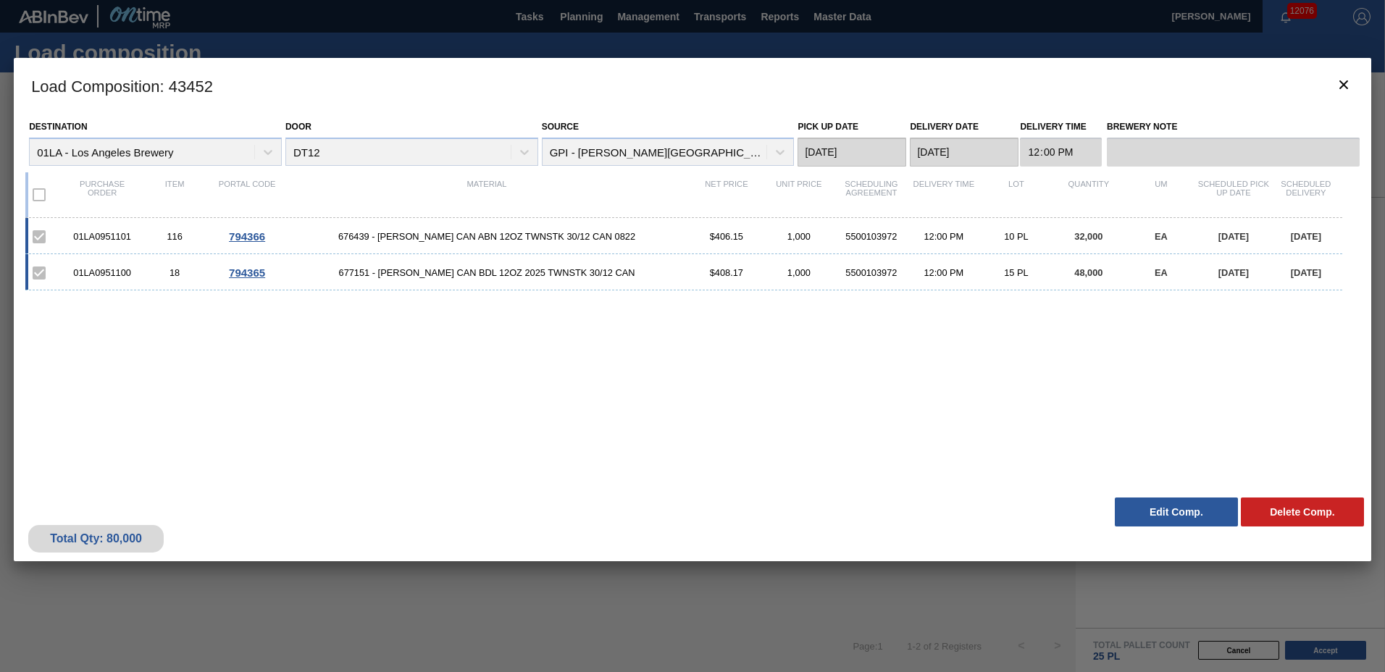
click at [1178, 528] on div "Total Qty: 80,000 Delete Comp. Edit Comp." at bounding box center [692, 525] width 1357 height 71
click at [1178, 517] on button "Edit Comp." at bounding box center [1175, 512] width 123 height 29
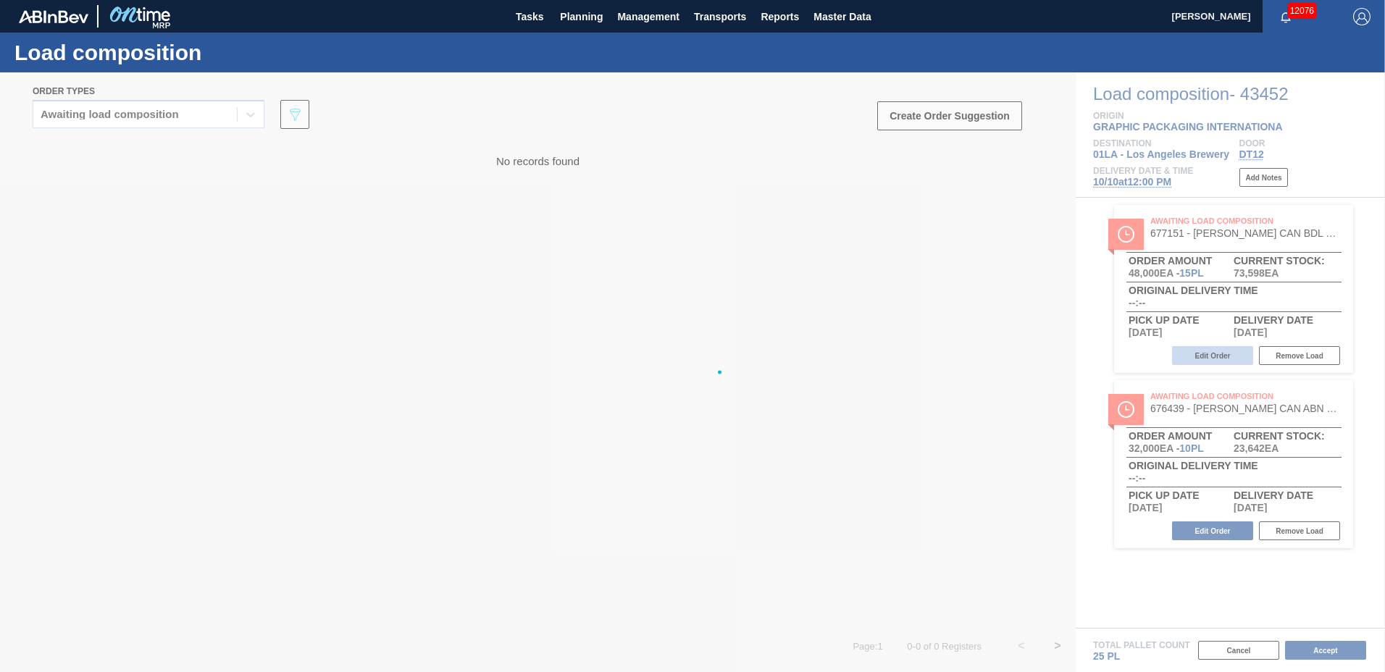
click at [1231, 348] on main "Tasks Planning Management Transports Reports Master Data Greta Adams 12076 Mark…" at bounding box center [692, 336] width 1385 height 672
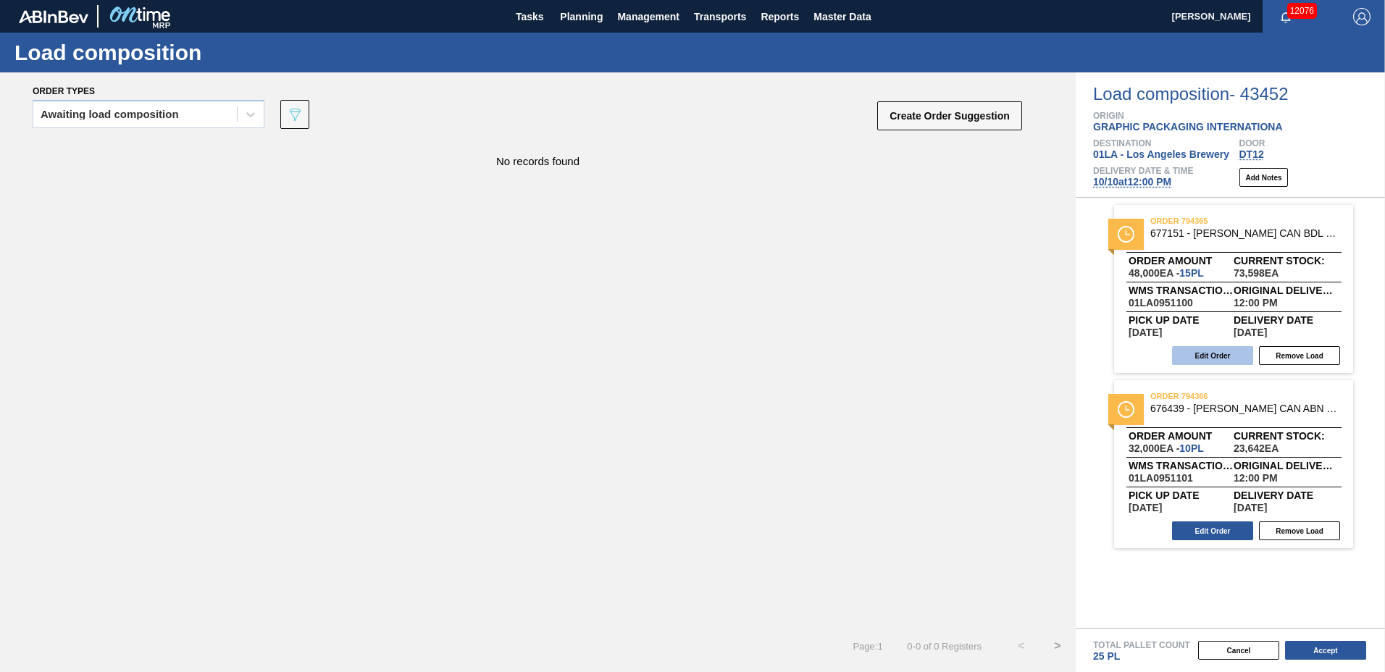
drag, startPoint x: 1204, startPoint y: 353, endPoint x: 1199, endPoint y: 359, distance: 8.7
click at [1199, 359] on button "Edit Order" at bounding box center [1212, 355] width 81 height 19
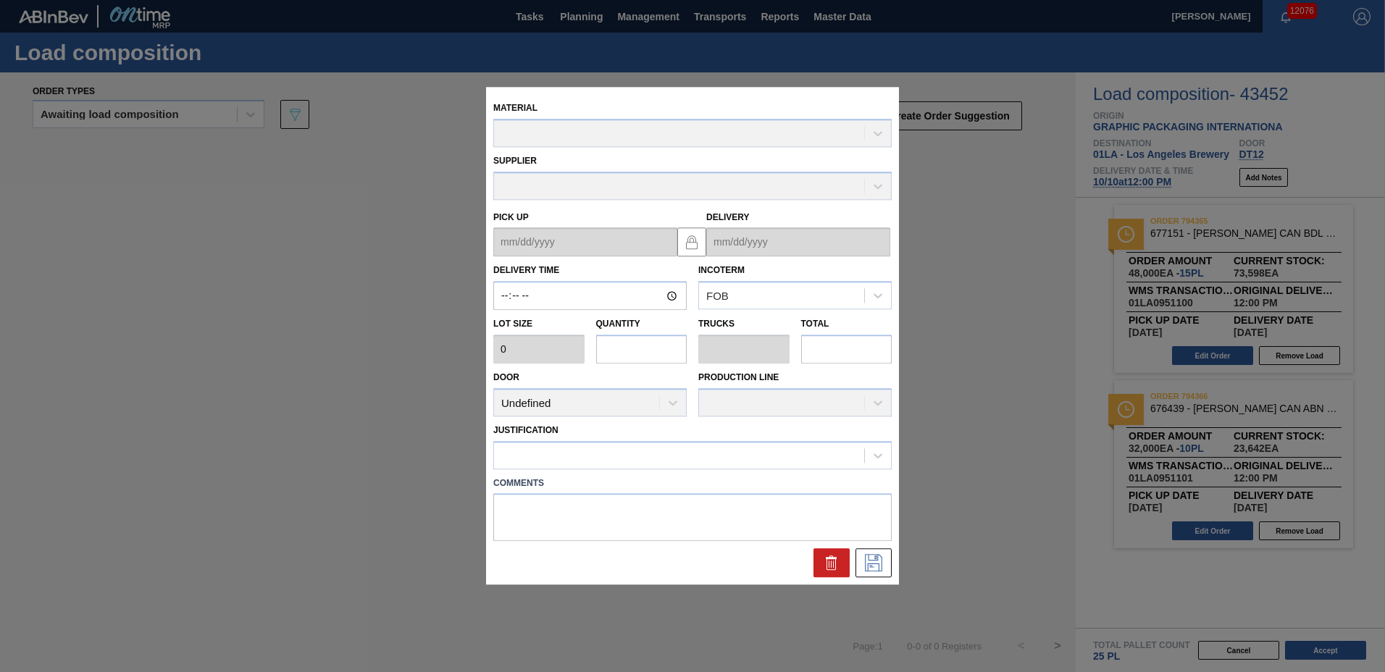
type input "12:00:00"
type input "3,200"
type input "15"
type input "0.625"
type input "48,000"
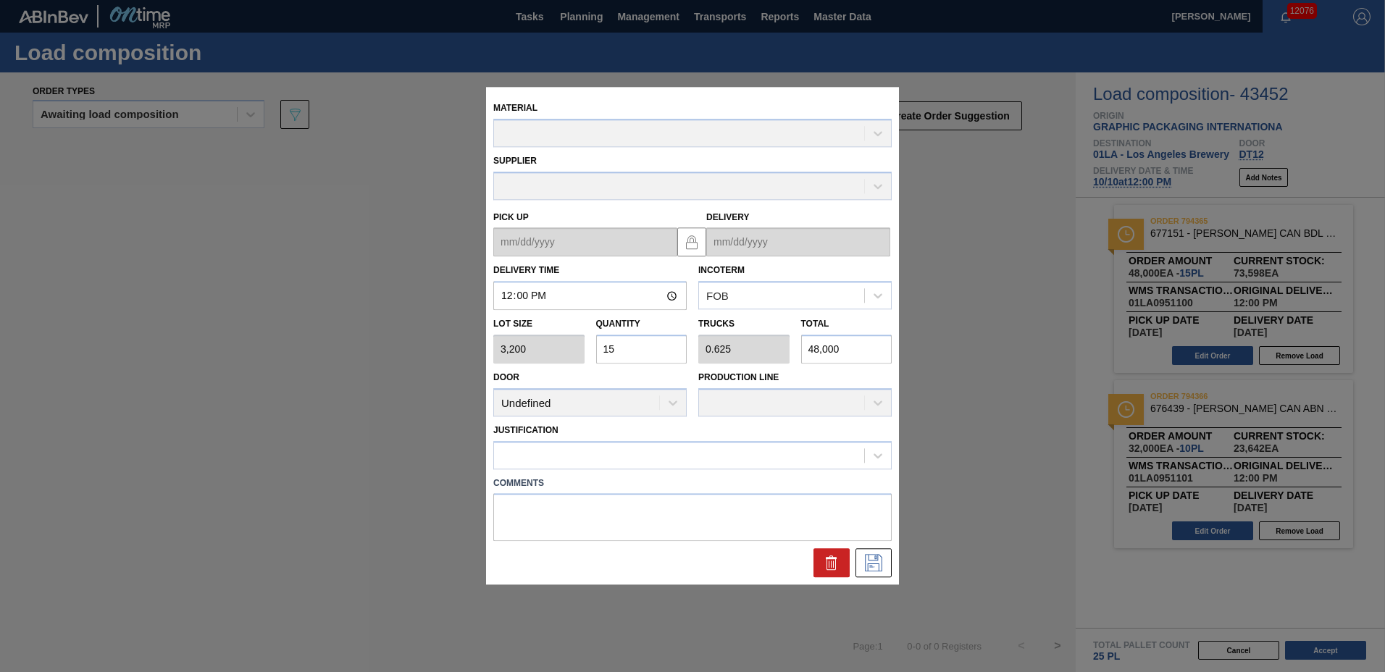
type up "10/06/2025"
type input "[DATE]"
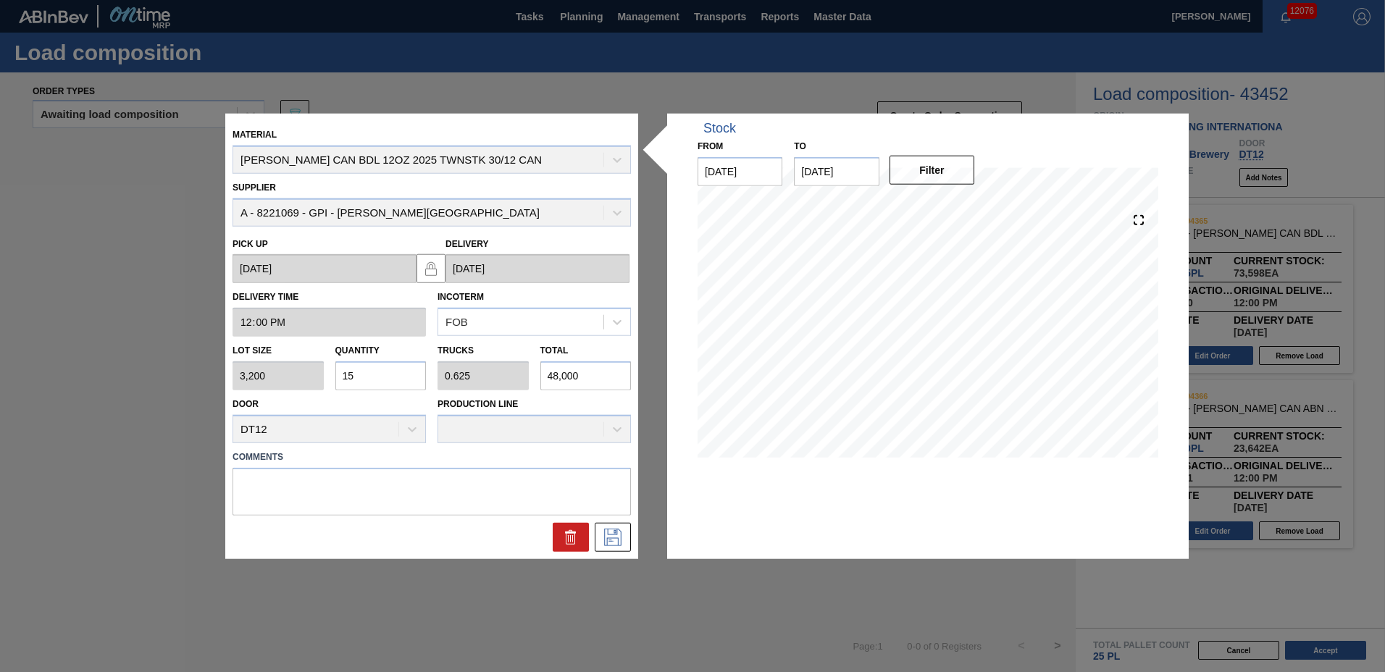
click at [406, 377] on input "15" at bounding box center [380, 375] width 91 height 29
type input "1"
type input "0.042"
type input "3,200"
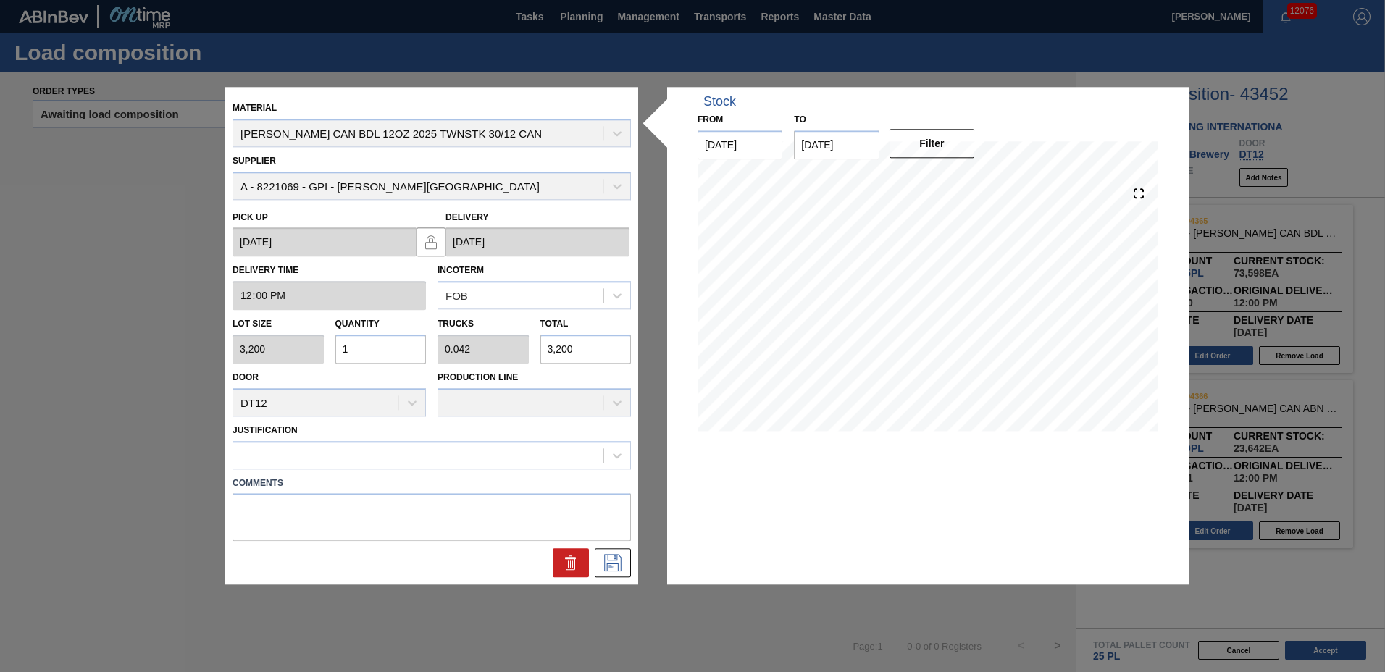
type input "14"
type input "0.583"
type input "44,800"
type input "14"
click at [337, 450] on div at bounding box center [418, 455] width 370 height 21
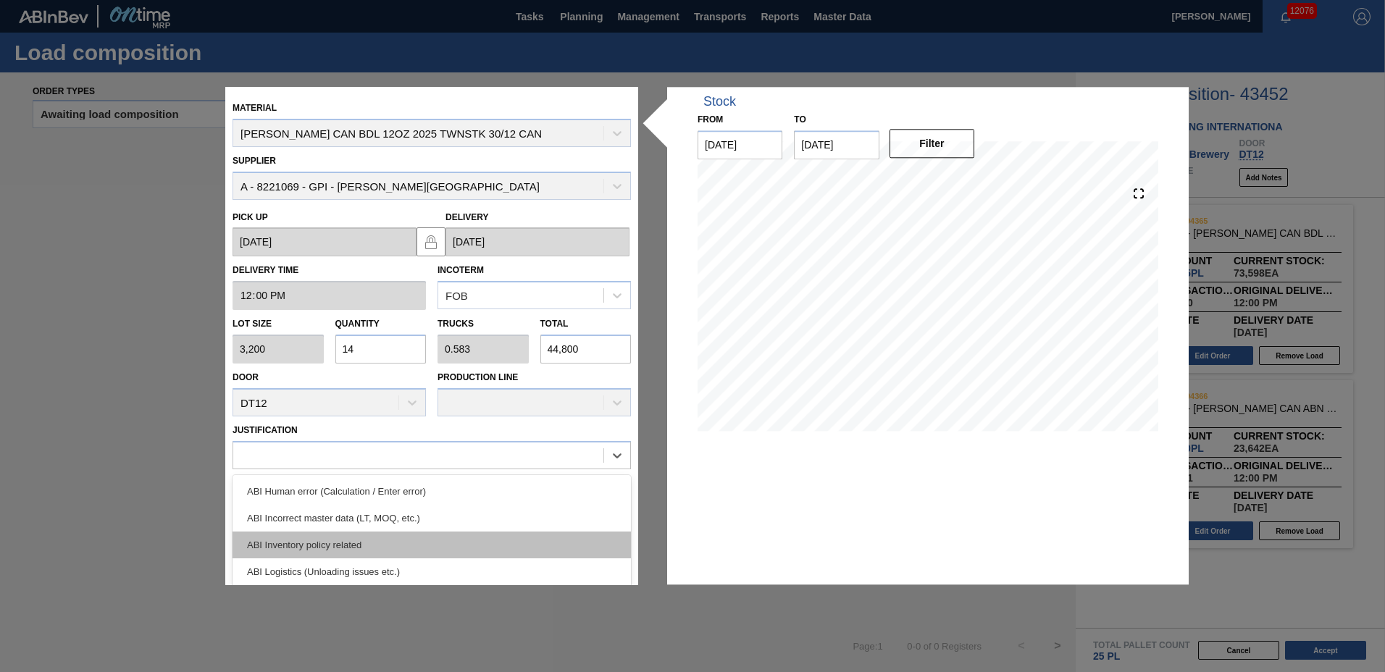
click at [350, 536] on div "ABI Inventory policy related" at bounding box center [431, 545] width 398 height 27
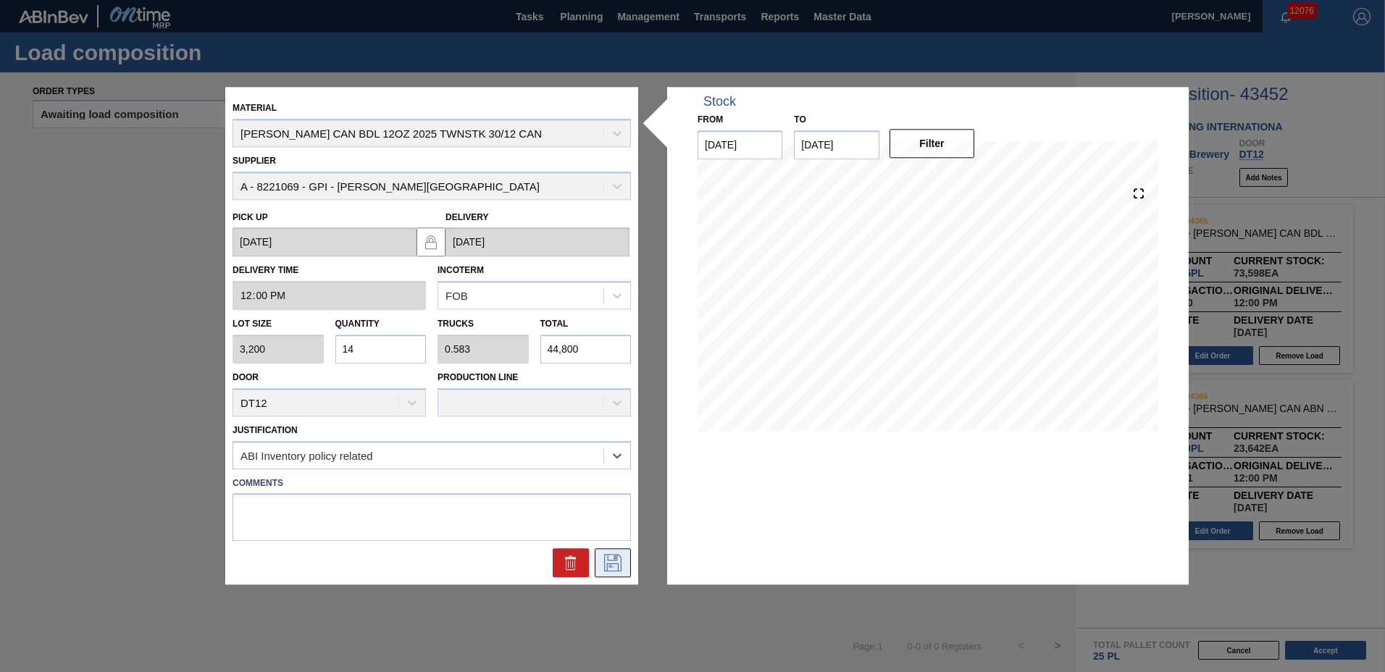
click at [611, 568] on icon at bounding box center [612, 563] width 23 height 17
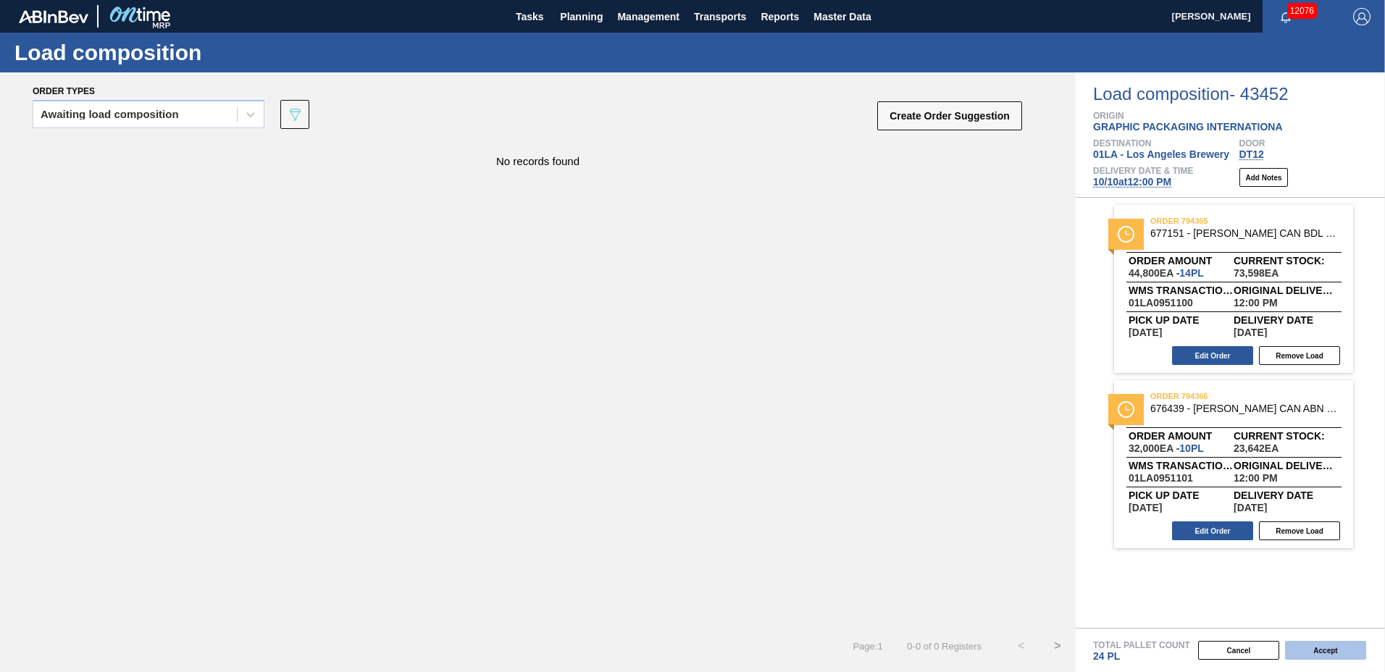
click at [1300, 644] on button "Accept" at bounding box center [1325, 650] width 81 height 19
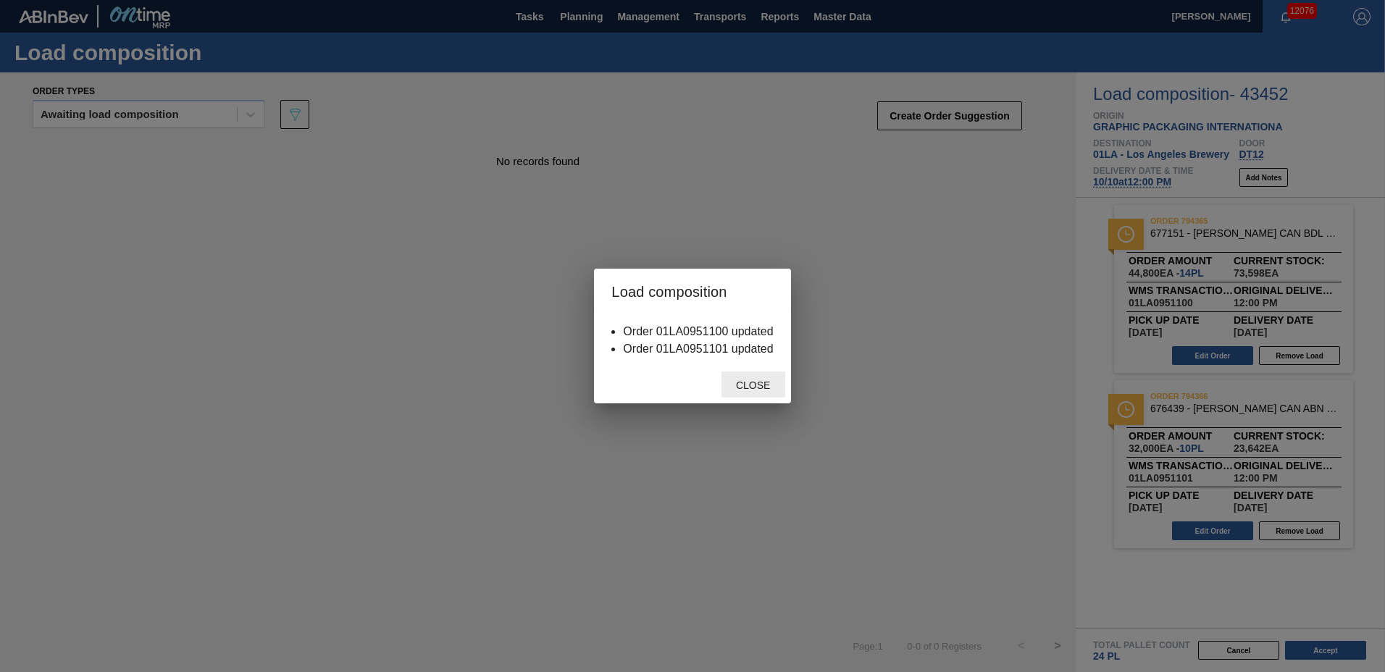
click at [758, 390] on span "Close" at bounding box center [752, 385] width 57 height 12
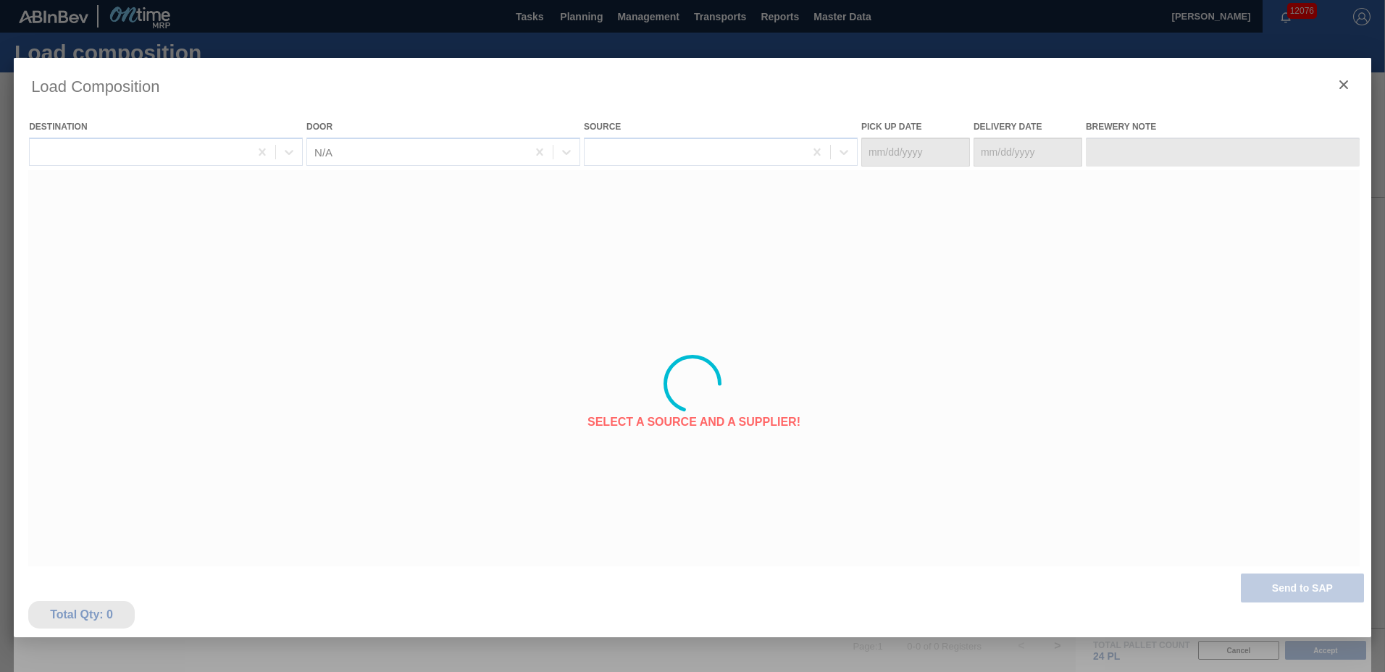
type Date "10/06/2025"
type Date "[DATE]"
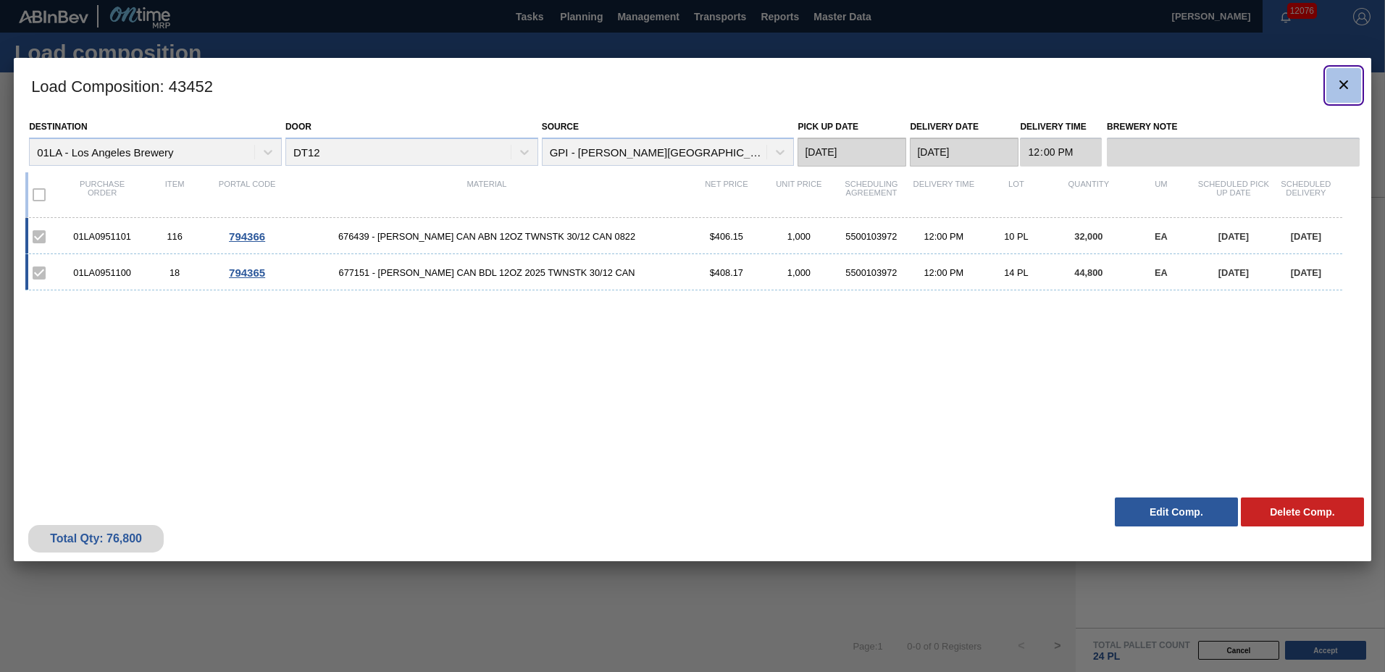
click at [1335, 88] on icon "botão de ícone" at bounding box center [1343, 84] width 17 height 17
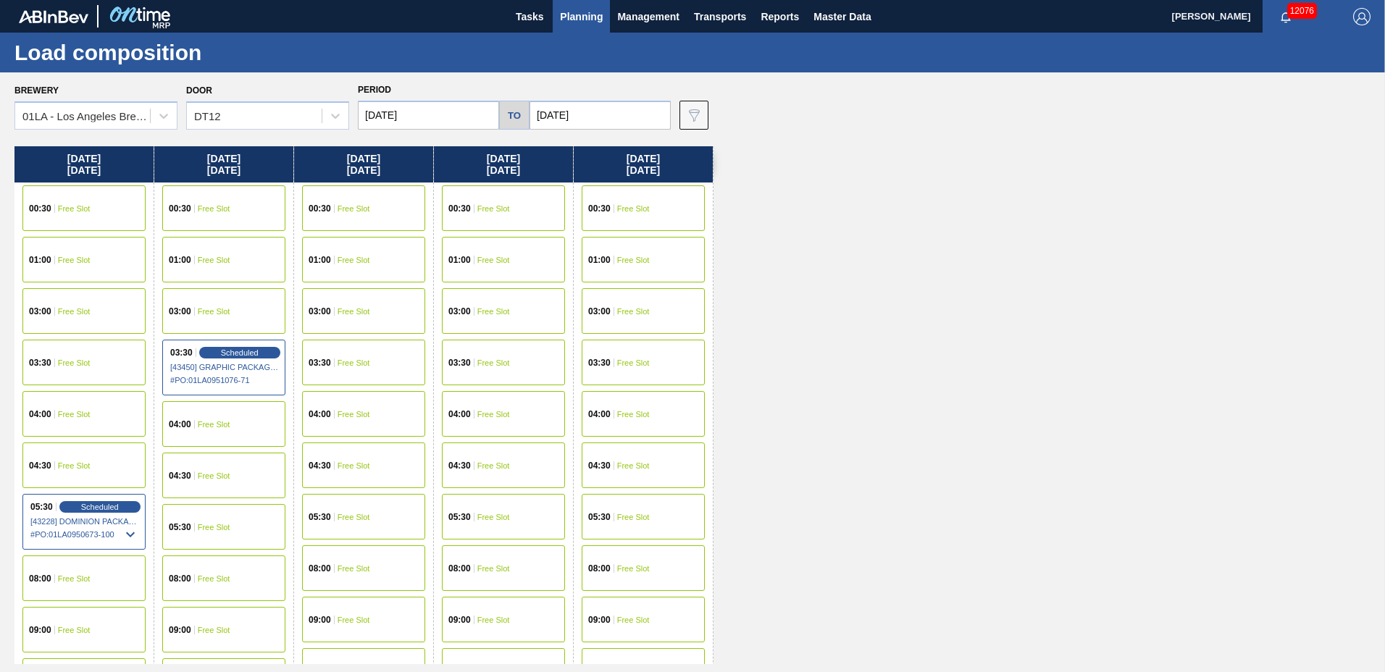
click at [586, 15] on span "Planning" at bounding box center [581, 16] width 43 height 17
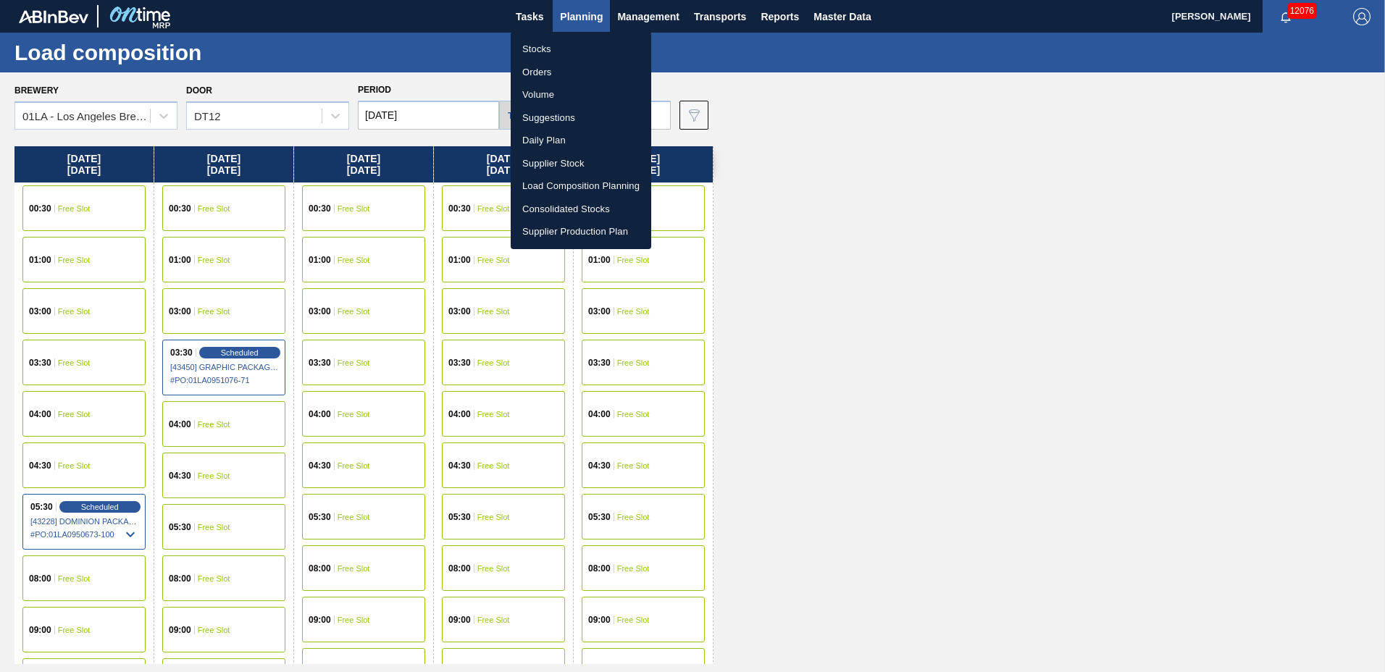
click at [549, 115] on li "Suggestions" at bounding box center [581, 117] width 140 height 23
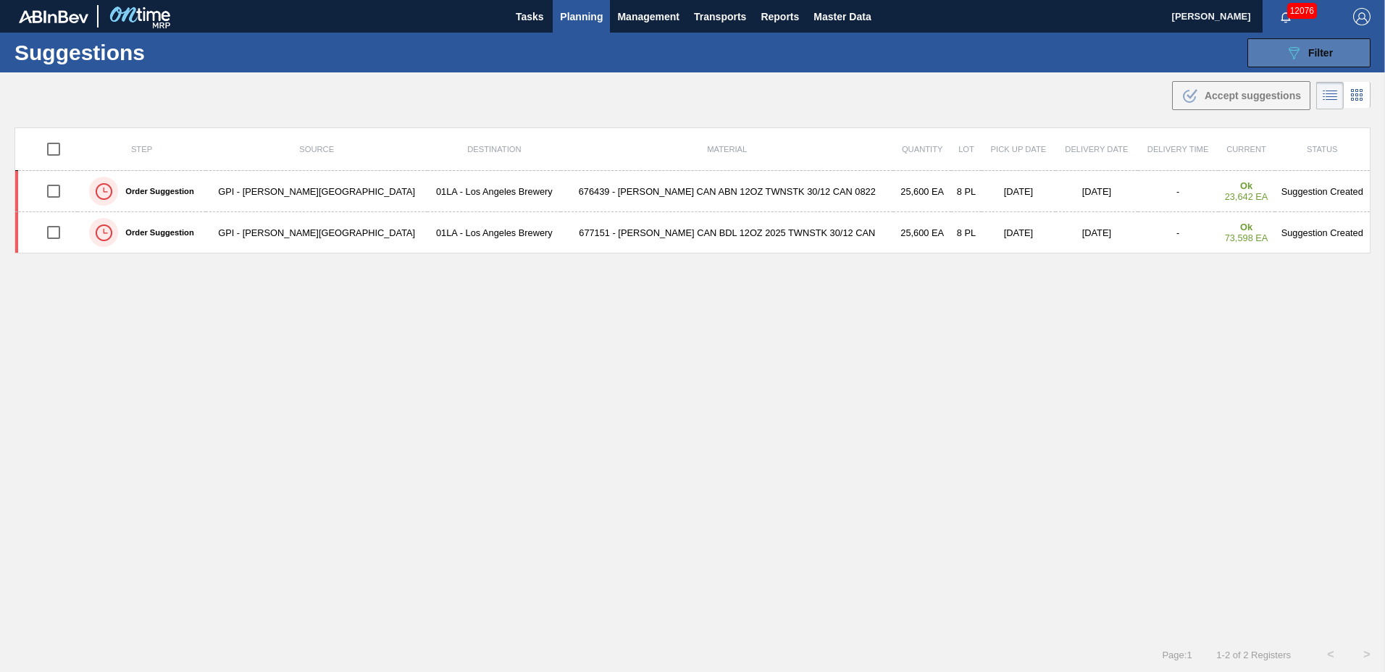
click at [1317, 51] on span "Filter" at bounding box center [1320, 53] width 25 height 12
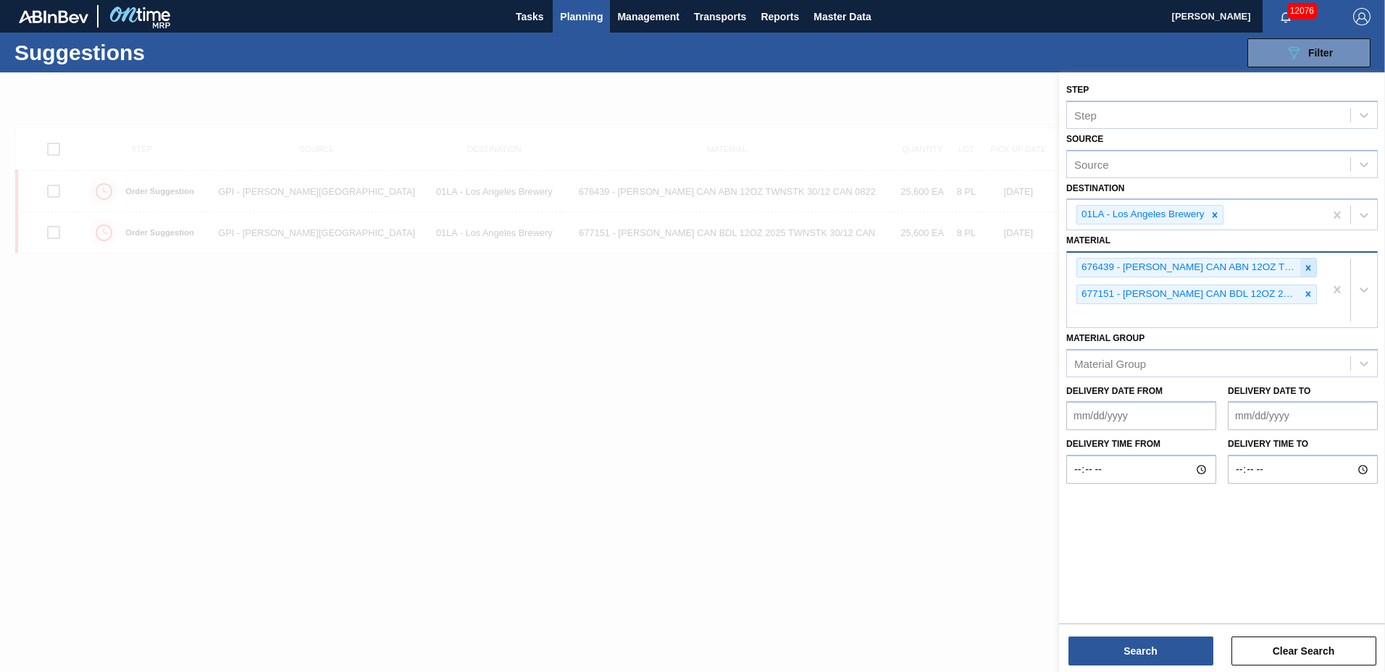
click at [1306, 267] on icon at bounding box center [1308, 268] width 10 height 10
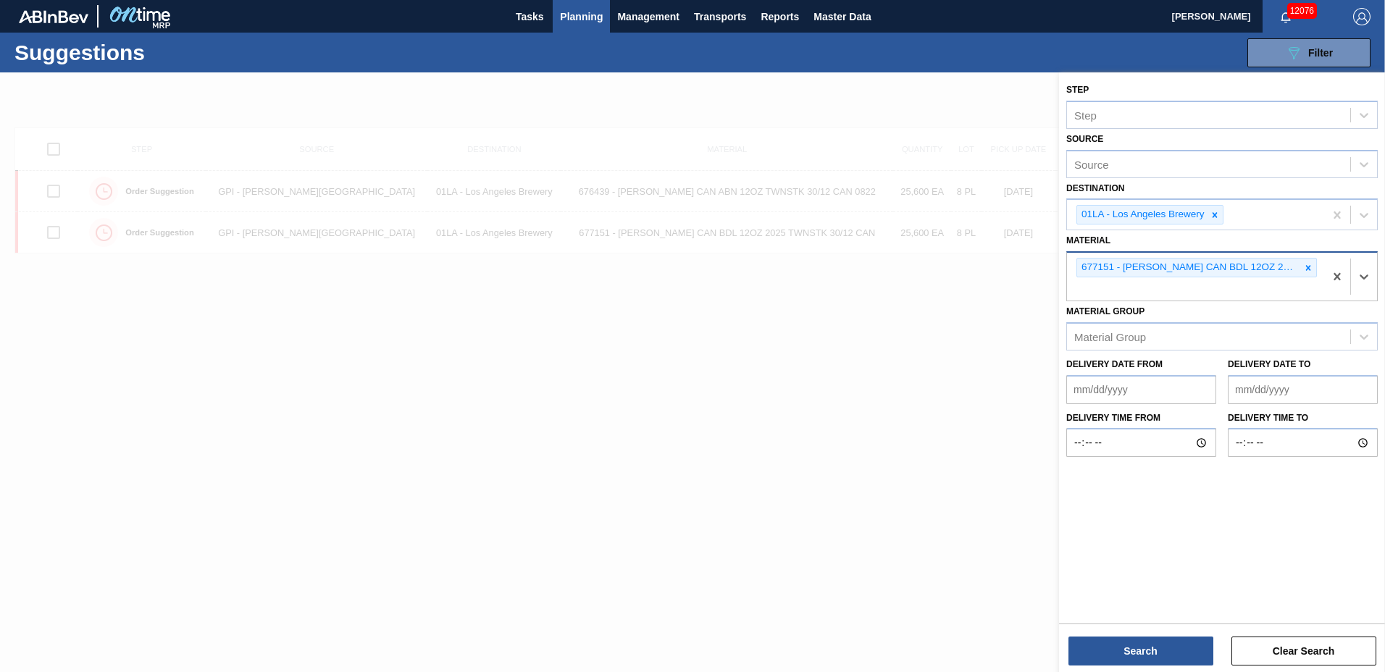
click at [1306, 267] on icon at bounding box center [1308, 268] width 10 height 10
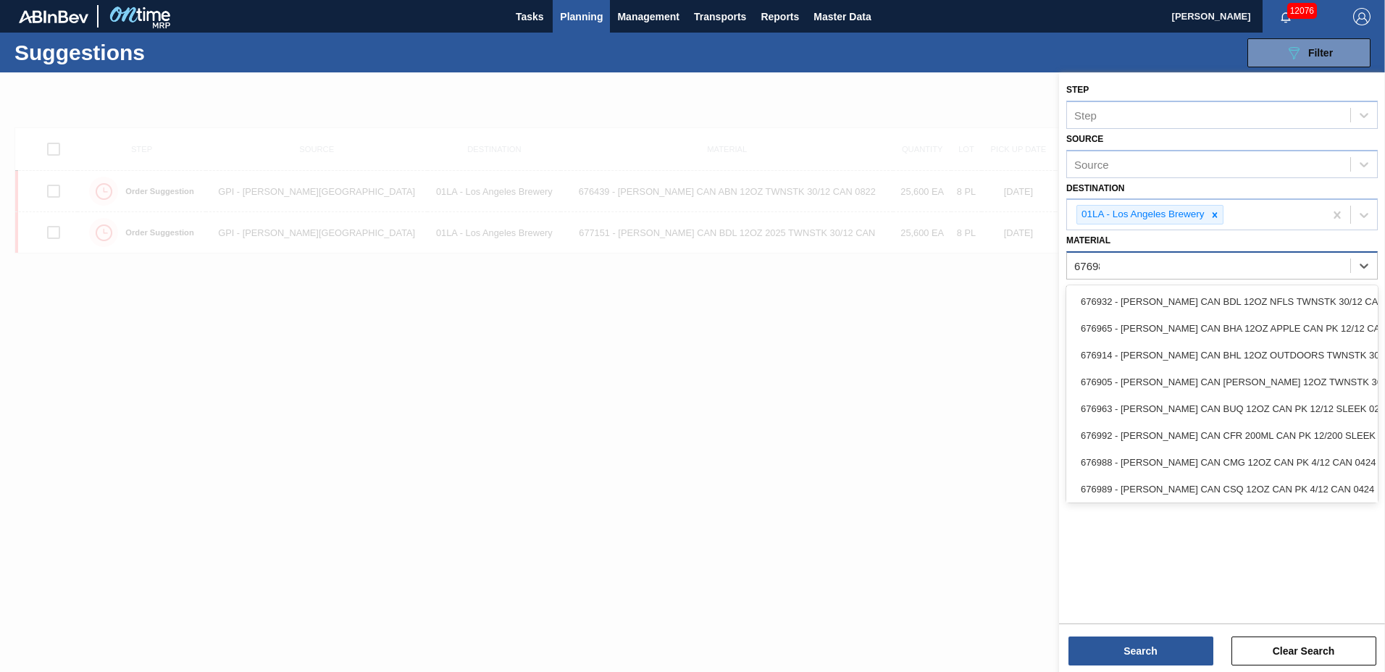
type input "676987"
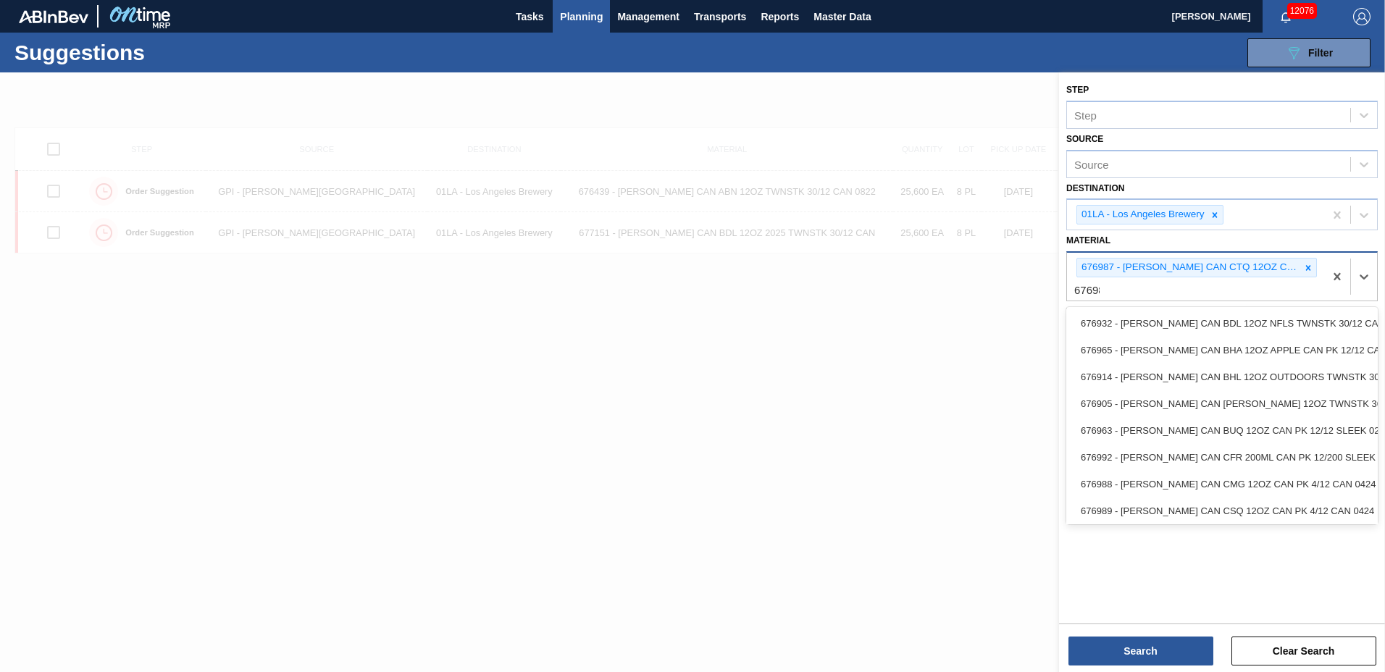
type input "676988"
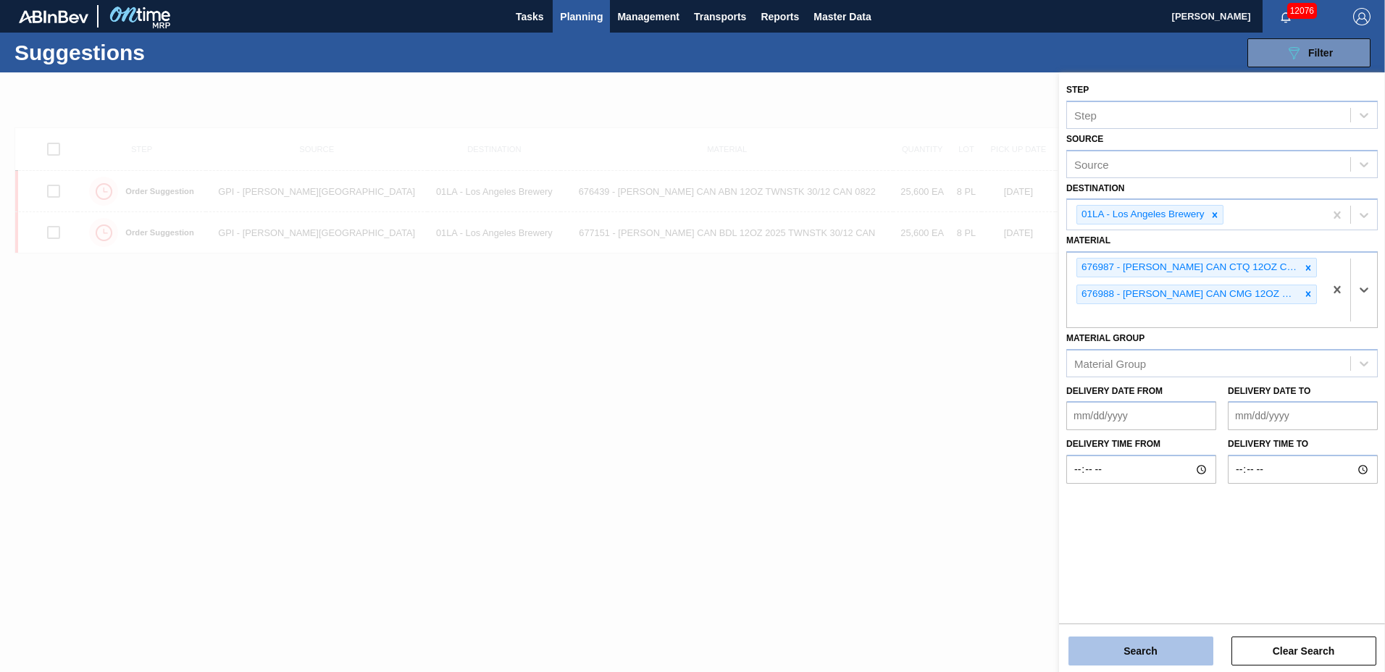
click at [1099, 644] on button "Search" at bounding box center [1140, 651] width 145 height 29
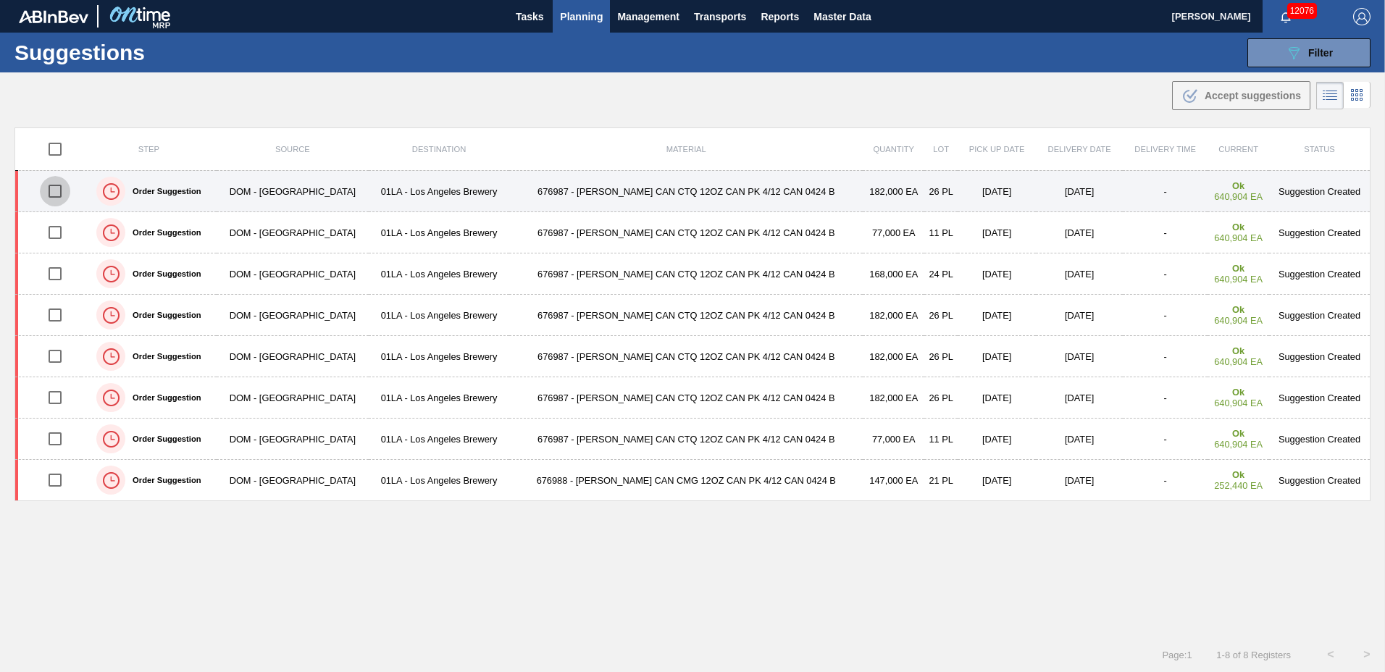
click at [57, 191] on input "checkbox" at bounding box center [55, 191] width 30 height 30
checkbox input "true"
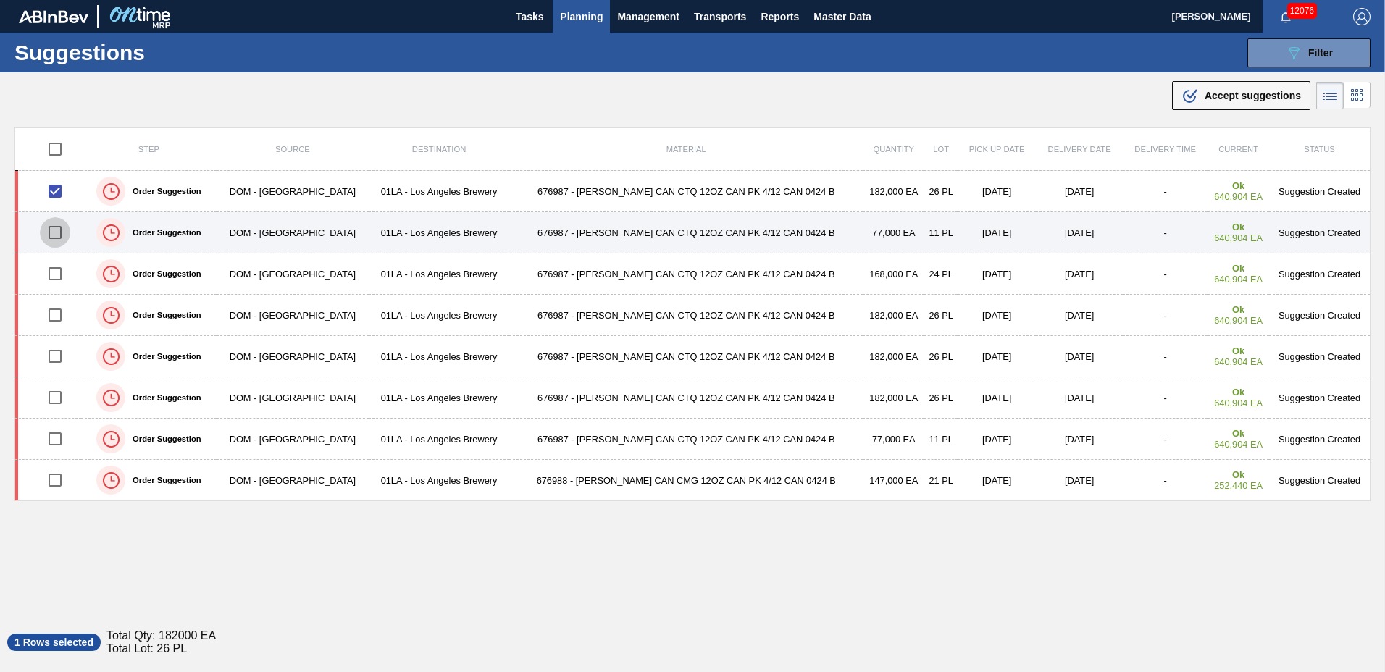
click at [57, 229] on input "checkbox" at bounding box center [55, 232] width 30 height 30
checkbox input "false"
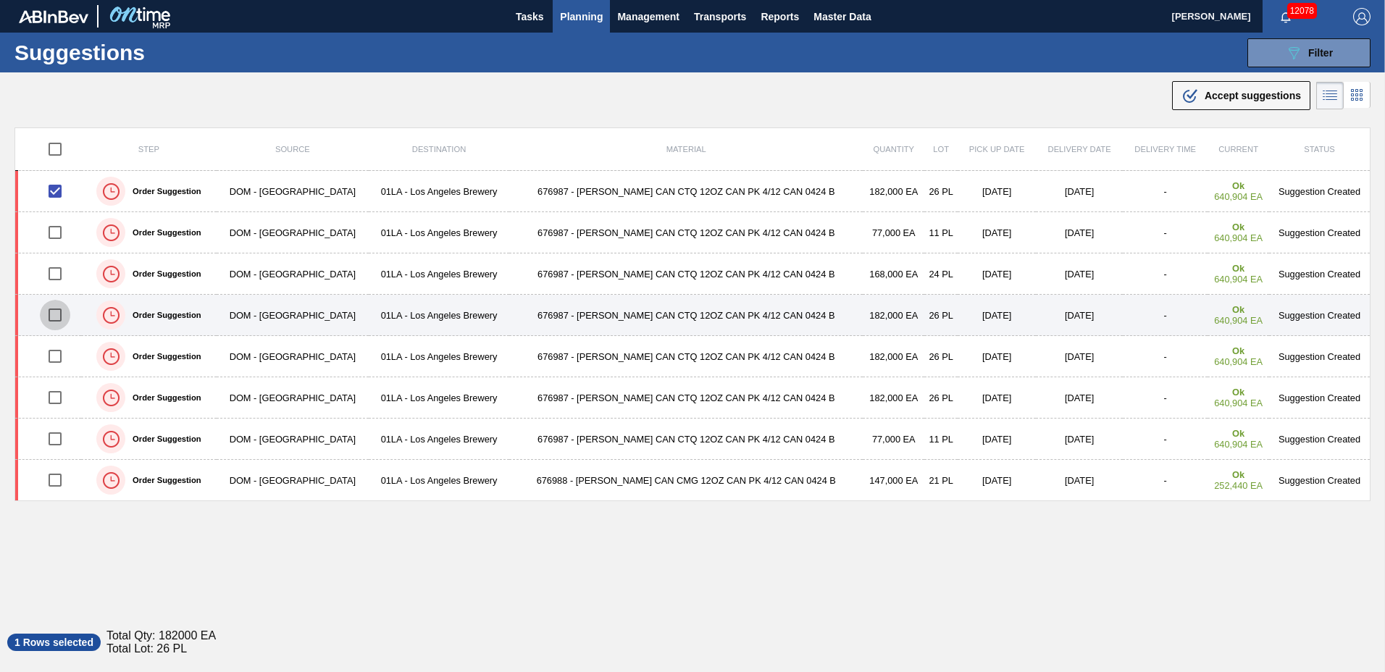
click at [62, 314] on input "checkbox" at bounding box center [55, 315] width 30 height 30
checkbox input "true"
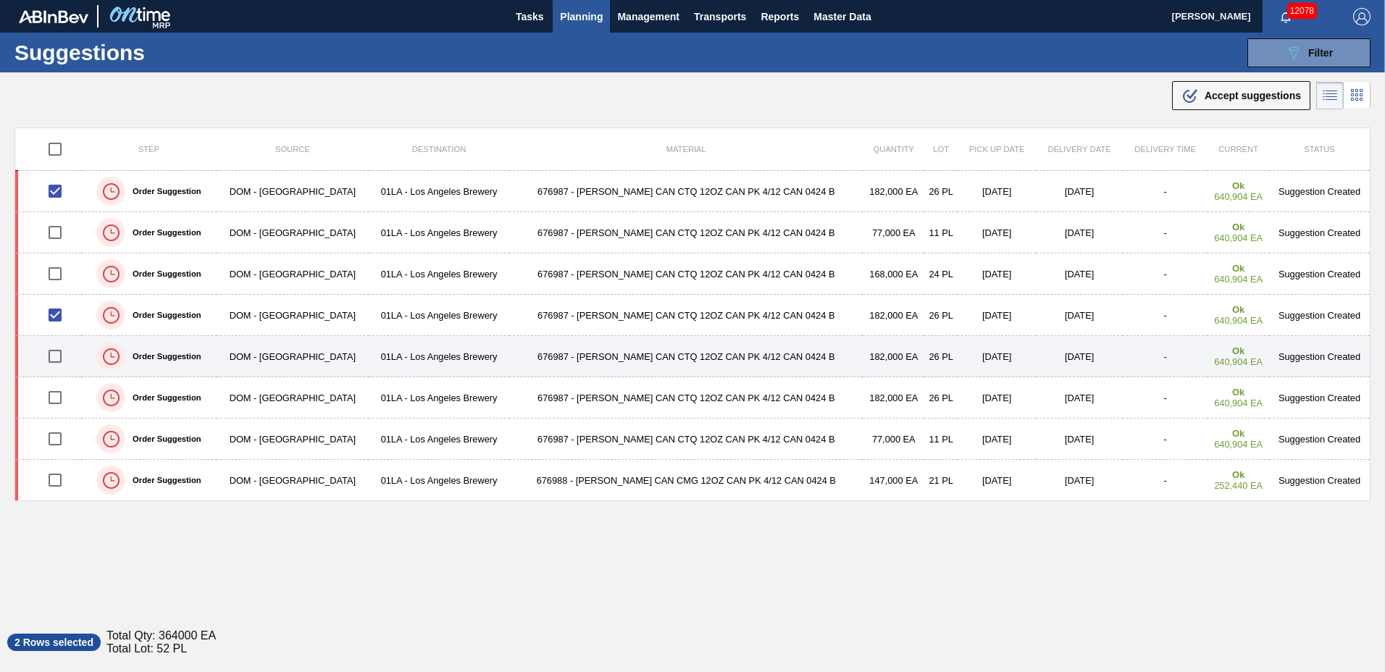
click at [54, 354] on input "checkbox" at bounding box center [55, 356] width 30 height 30
checkbox input "true"
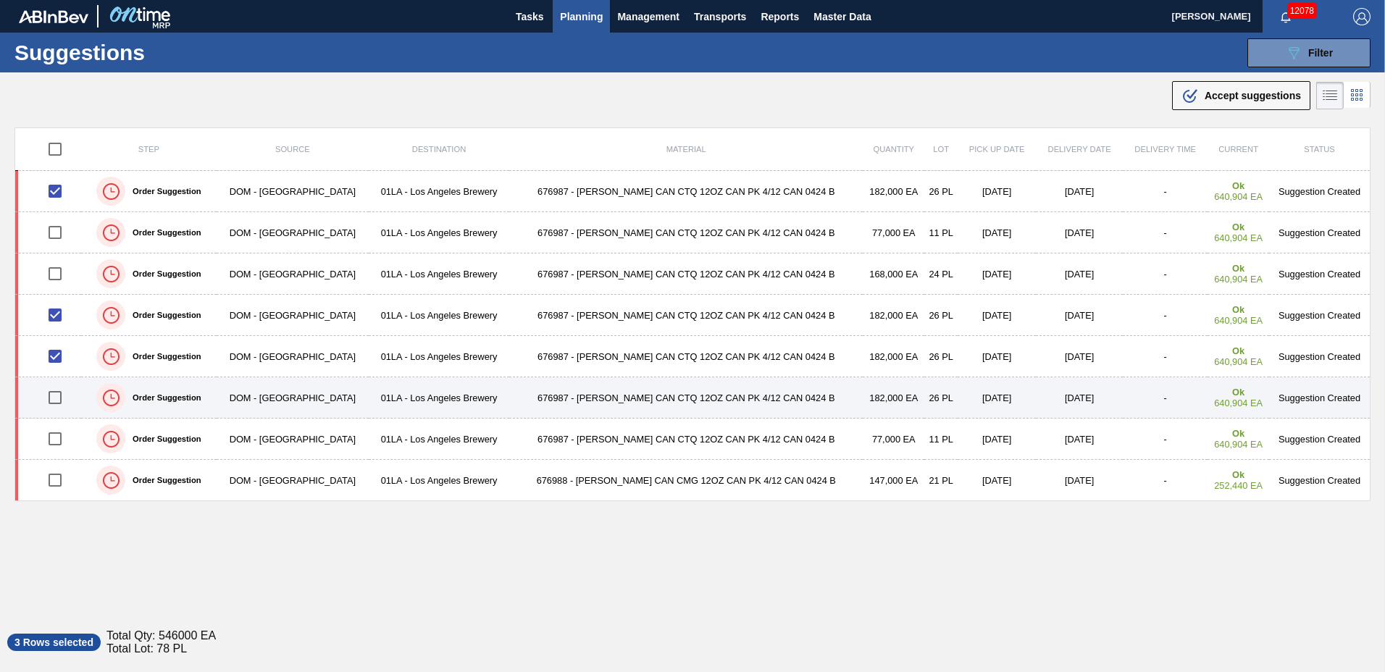
click at [55, 394] on input "checkbox" at bounding box center [55, 397] width 30 height 30
checkbox input "true"
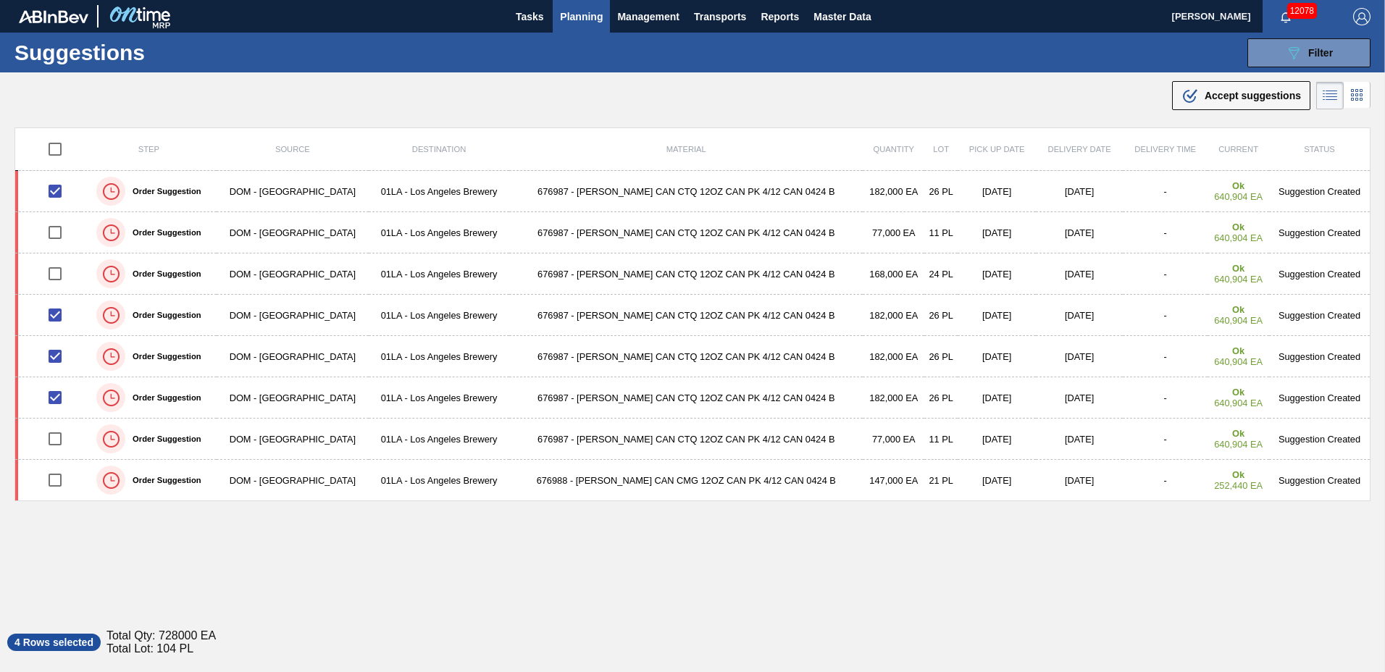
click at [1214, 98] on span "Accept suggestions" at bounding box center [1252, 96] width 96 height 12
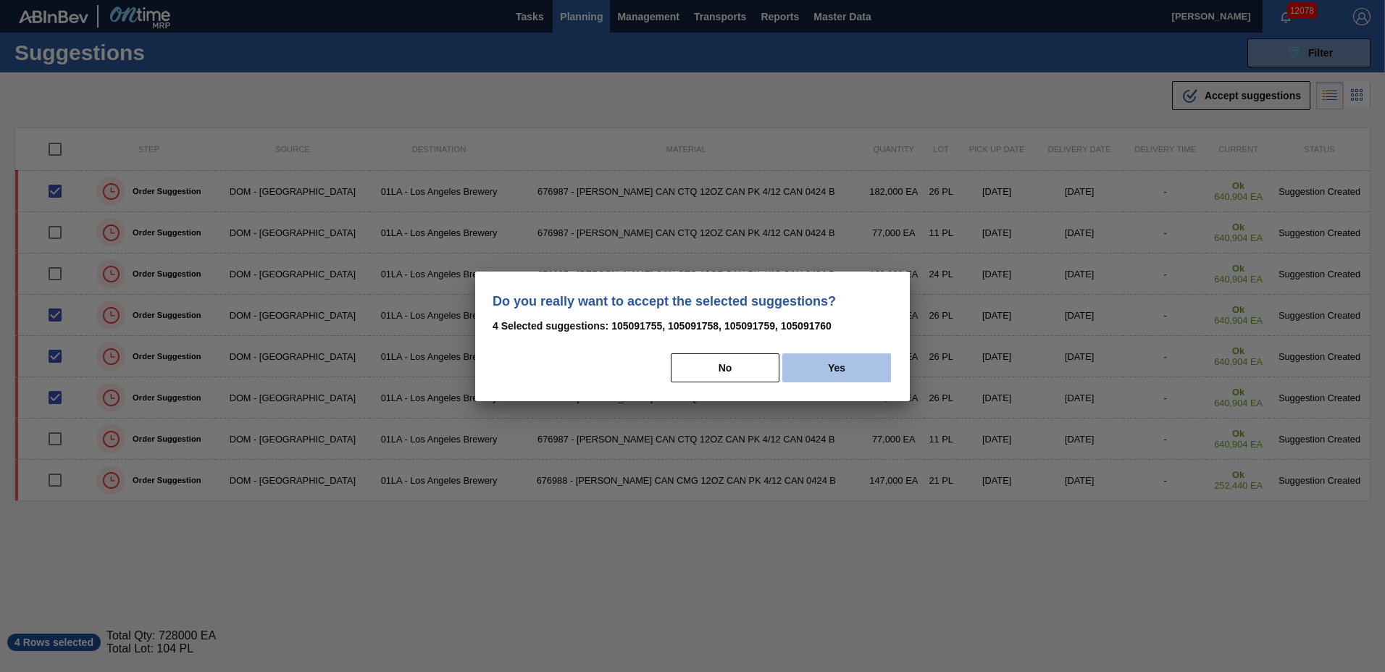
click at [810, 377] on button "Yes" at bounding box center [836, 367] width 109 height 29
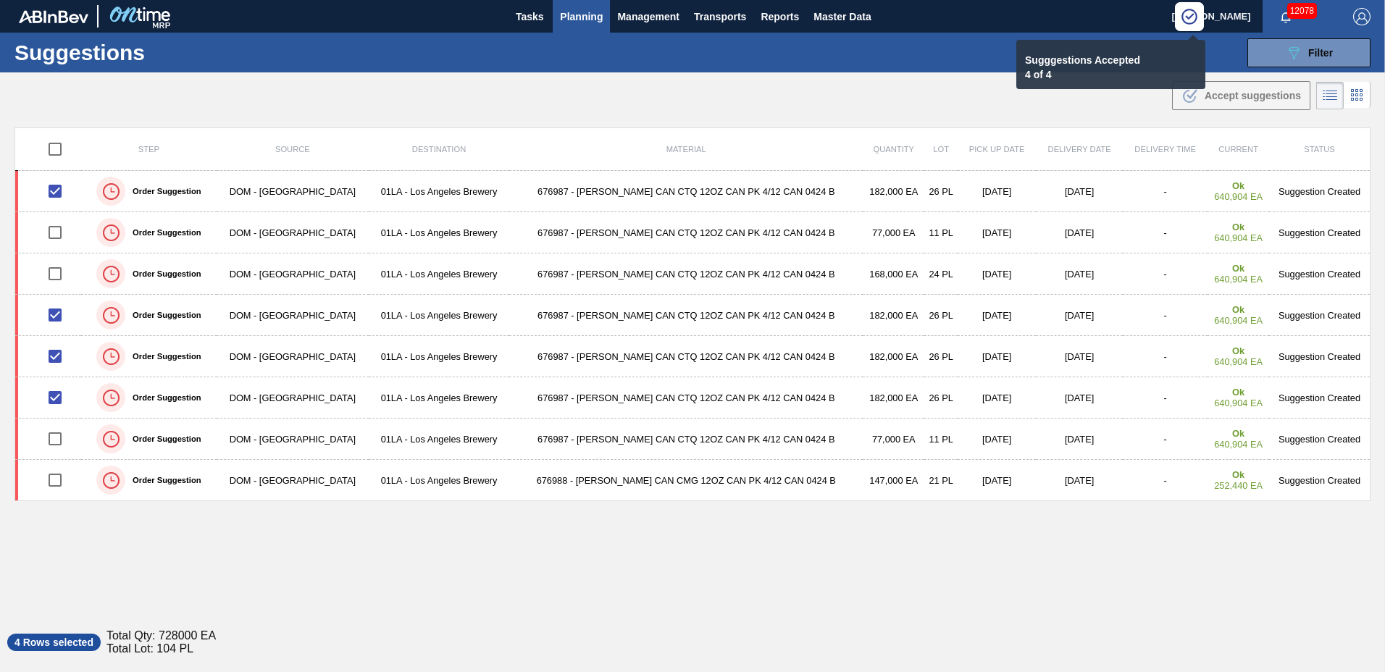
click at [576, 11] on span "Planning" at bounding box center [581, 16] width 43 height 17
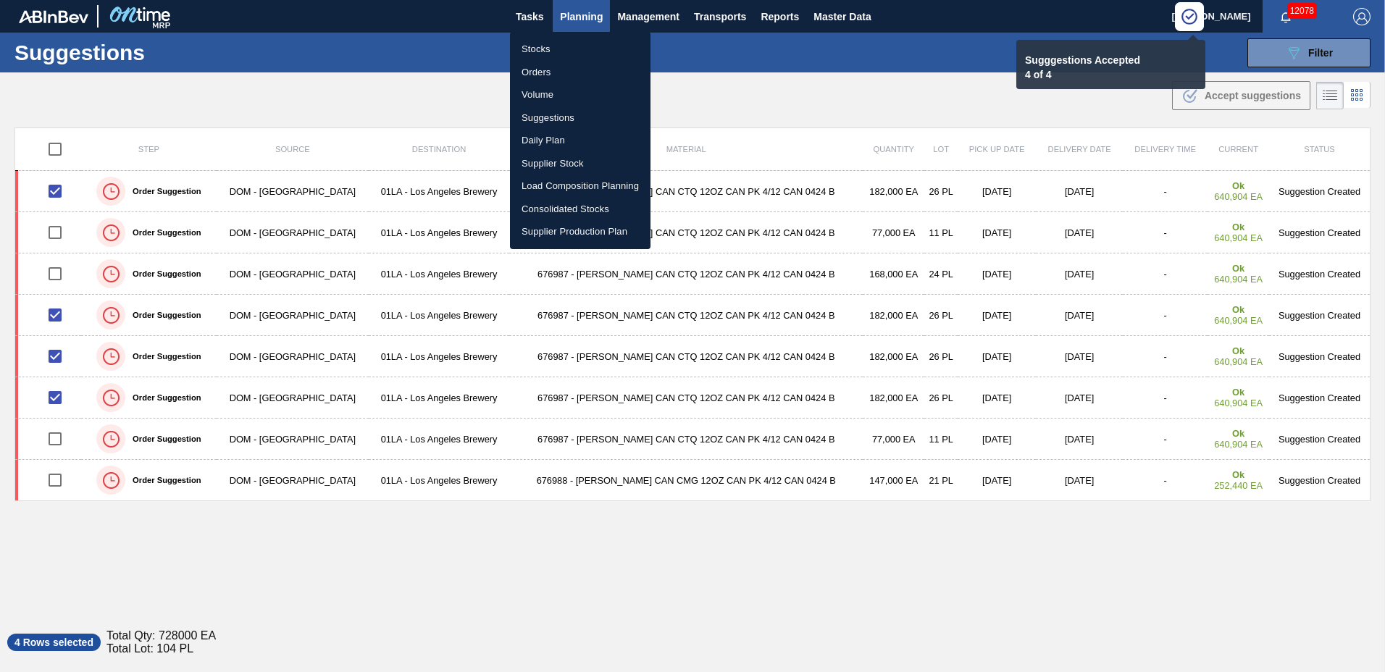
click at [571, 183] on li "Load Composition Planning" at bounding box center [580, 186] width 140 height 23
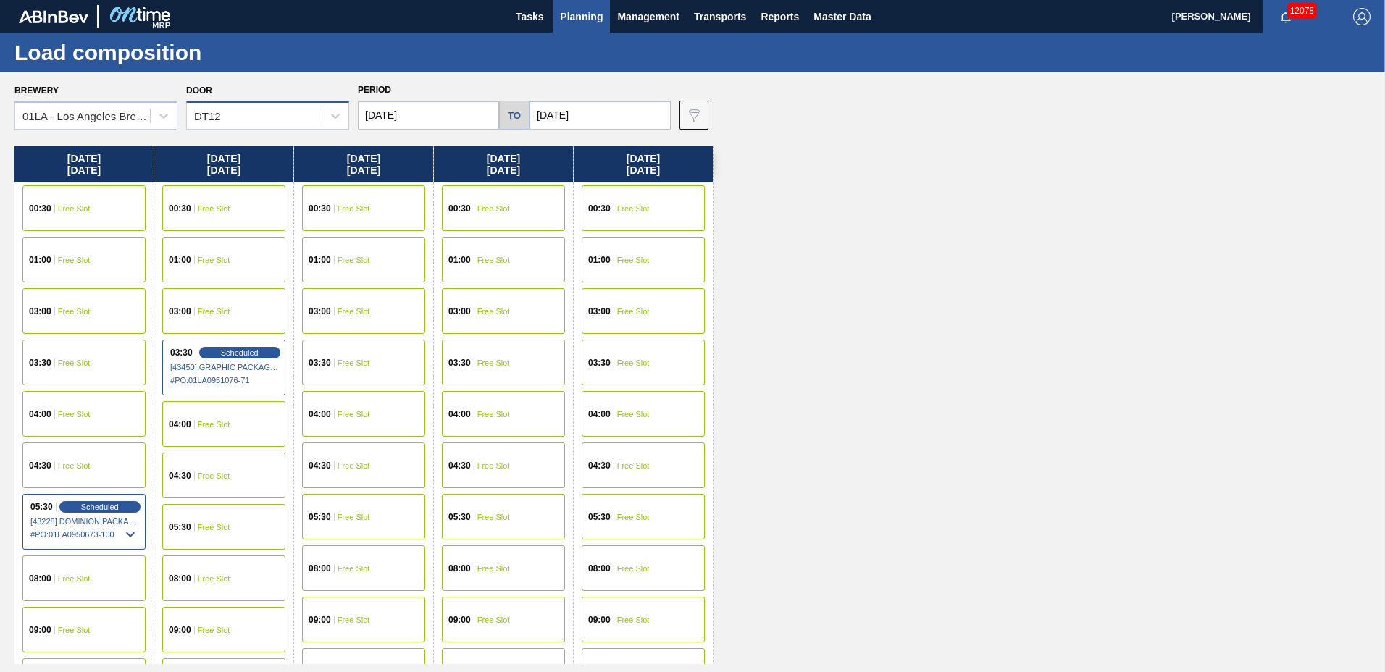
click at [247, 123] on div "DT12" at bounding box center [254, 116] width 135 height 21
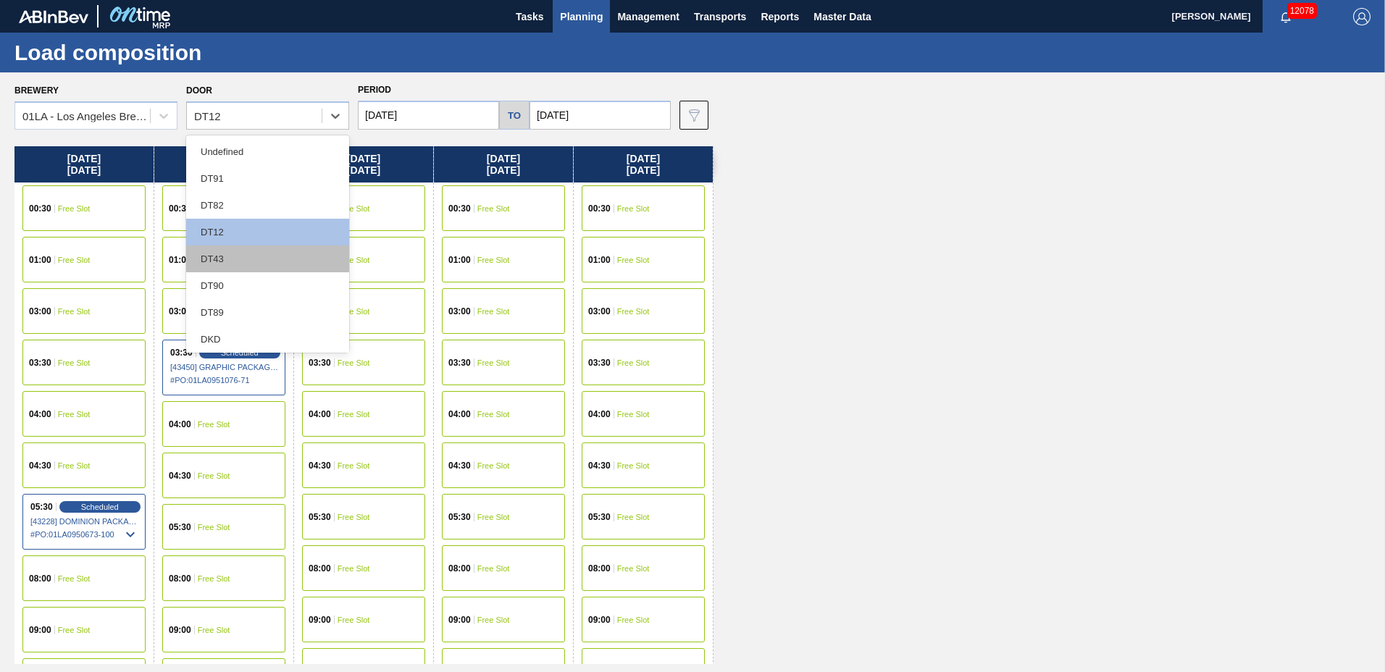
click at [235, 256] on div "DT43" at bounding box center [267, 258] width 163 height 27
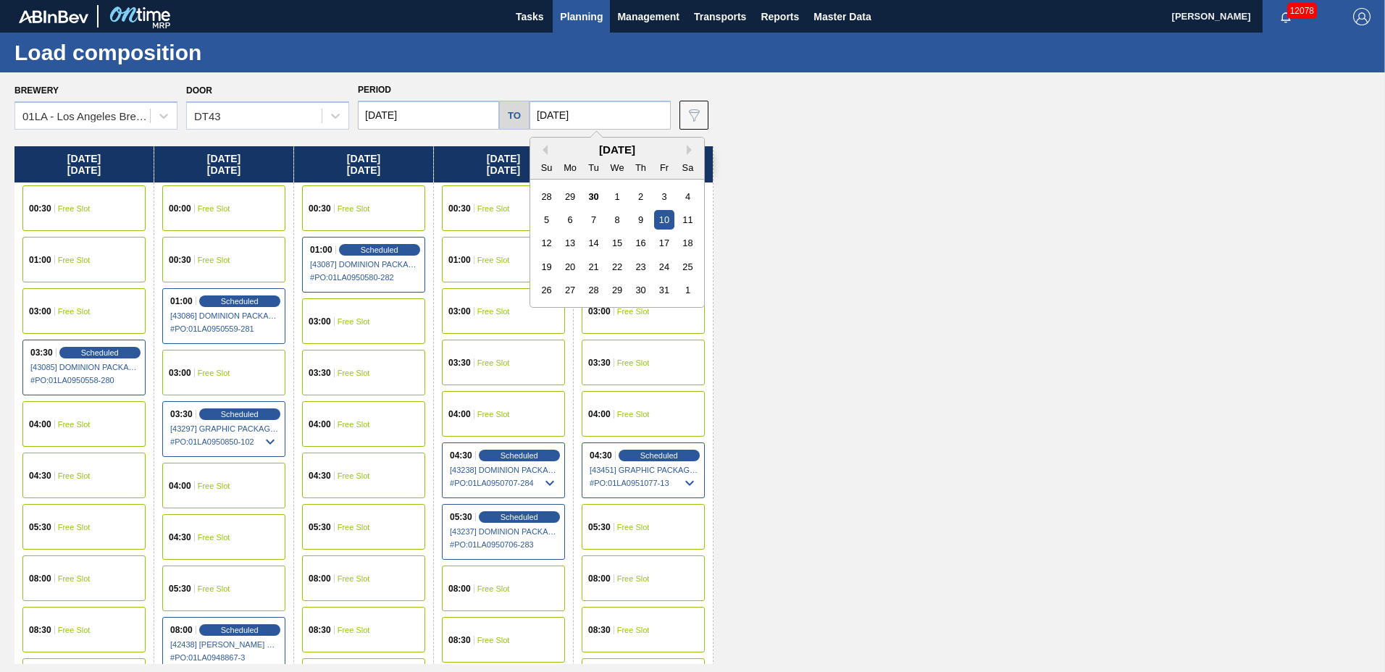
click at [578, 114] on input "[DATE]" at bounding box center [599, 115] width 141 height 29
click at [664, 245] on div "17" at bounding box center [664, 243] width 20 height 20
type input "[DATE]"
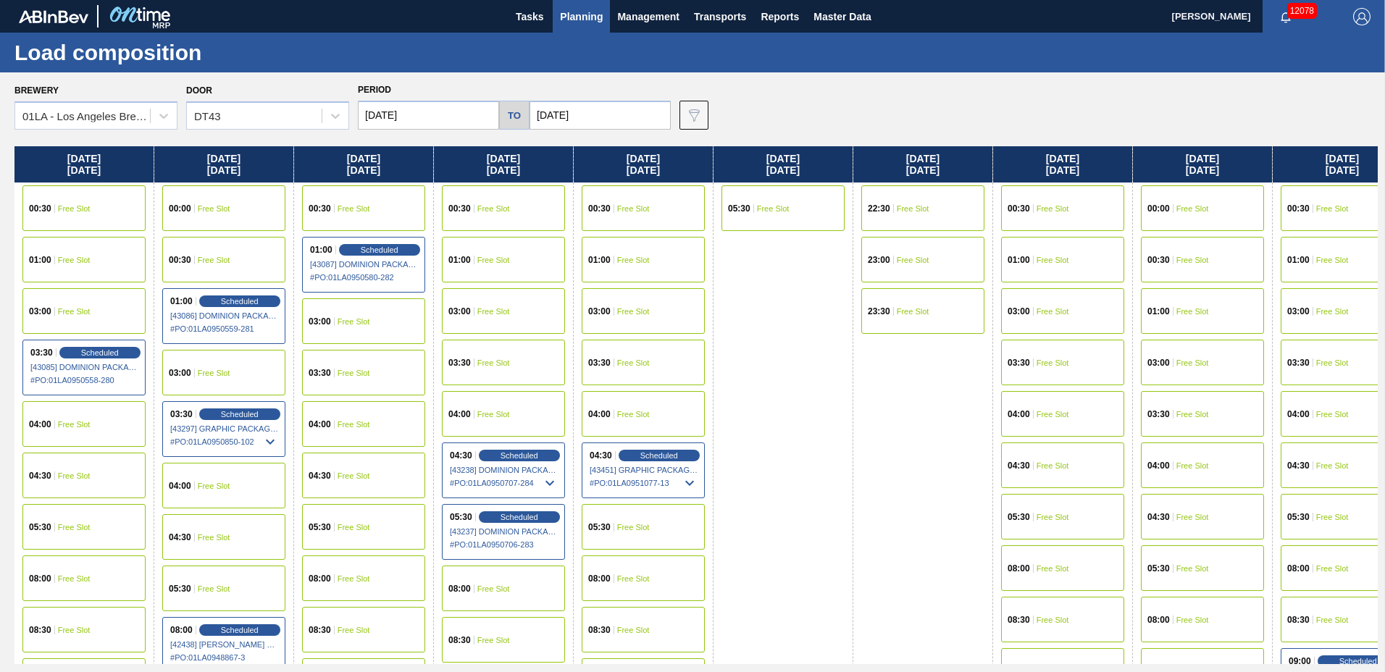
click at [427, 102] on input "10/06/2025" at bounding box center [428, 115] width 141 height 29
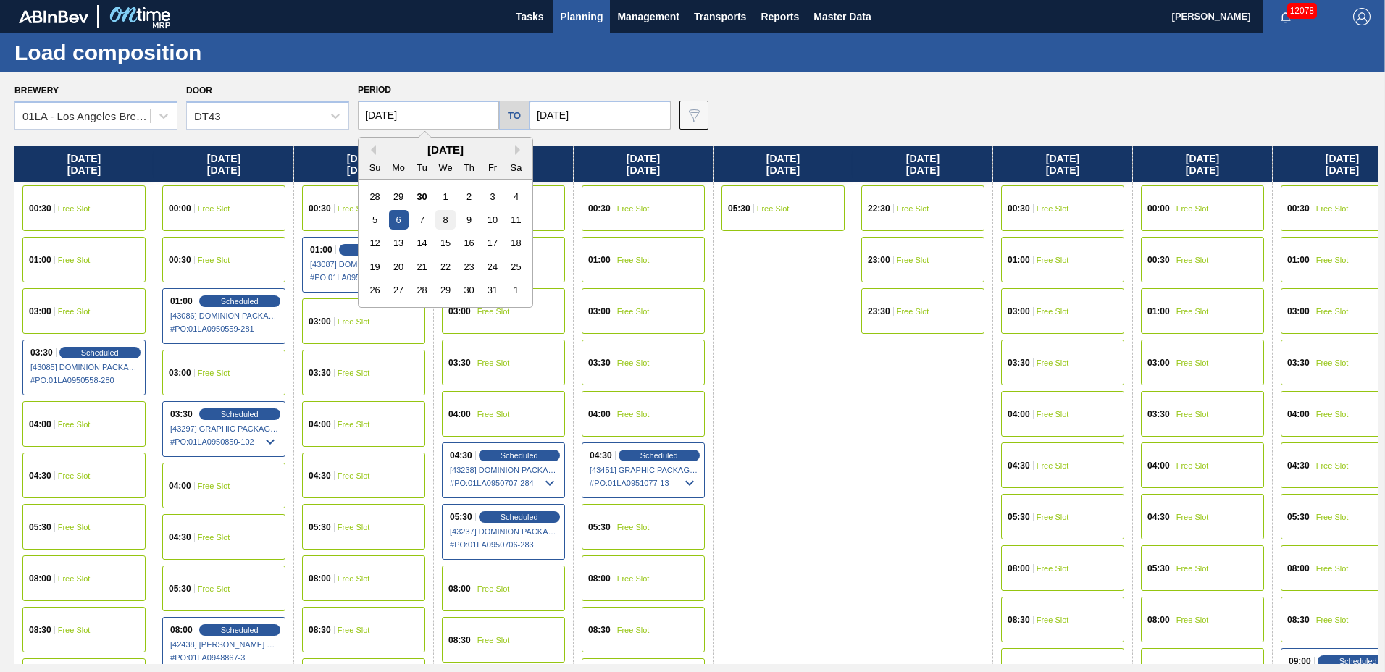
click at [445, 224] on div "8" at bounding box center [445, 220] width 20 height 20
type input "[DATE]"
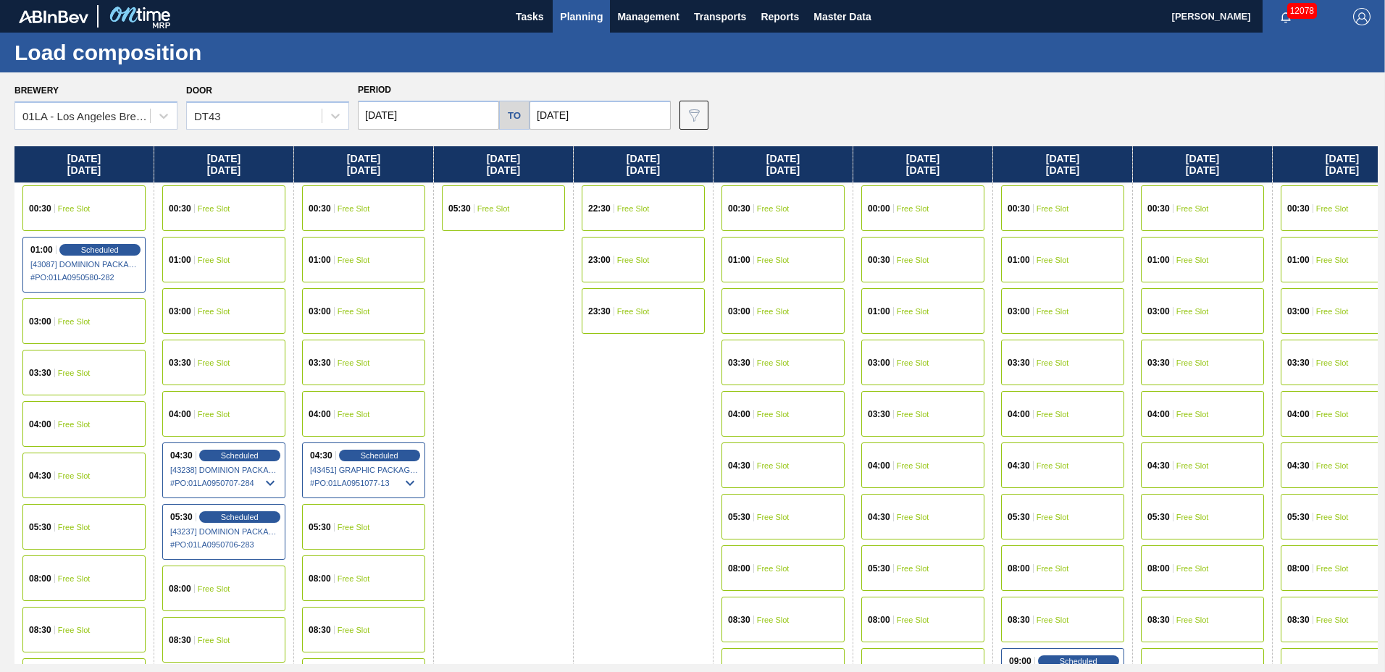
click at [914, 301] on div "01:00 Free Slot" at bounding box center [922, 311] width 123 height 46
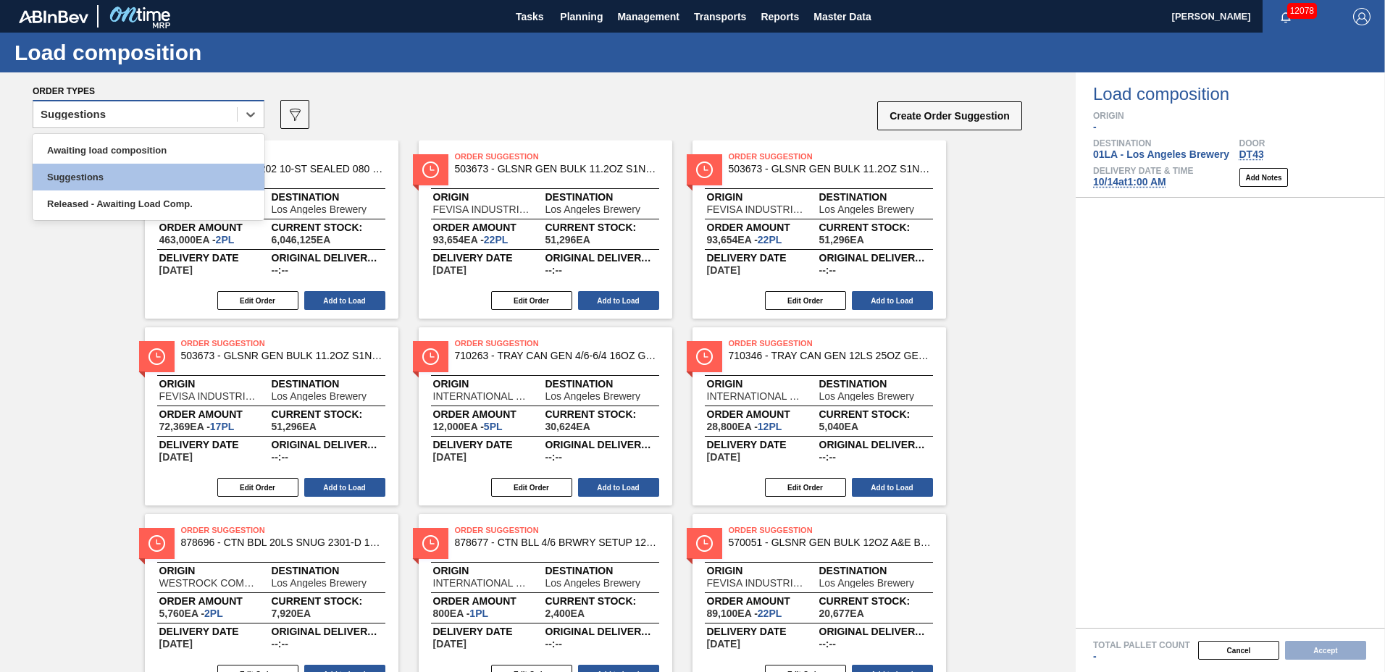
click at [82, 116] on div "Suggestions" at bounding box center [73, 114] width 65 height 10
click at [80, 140] on div "Awaiting load composition" at bounding box center [149, 150] width 232 height 27
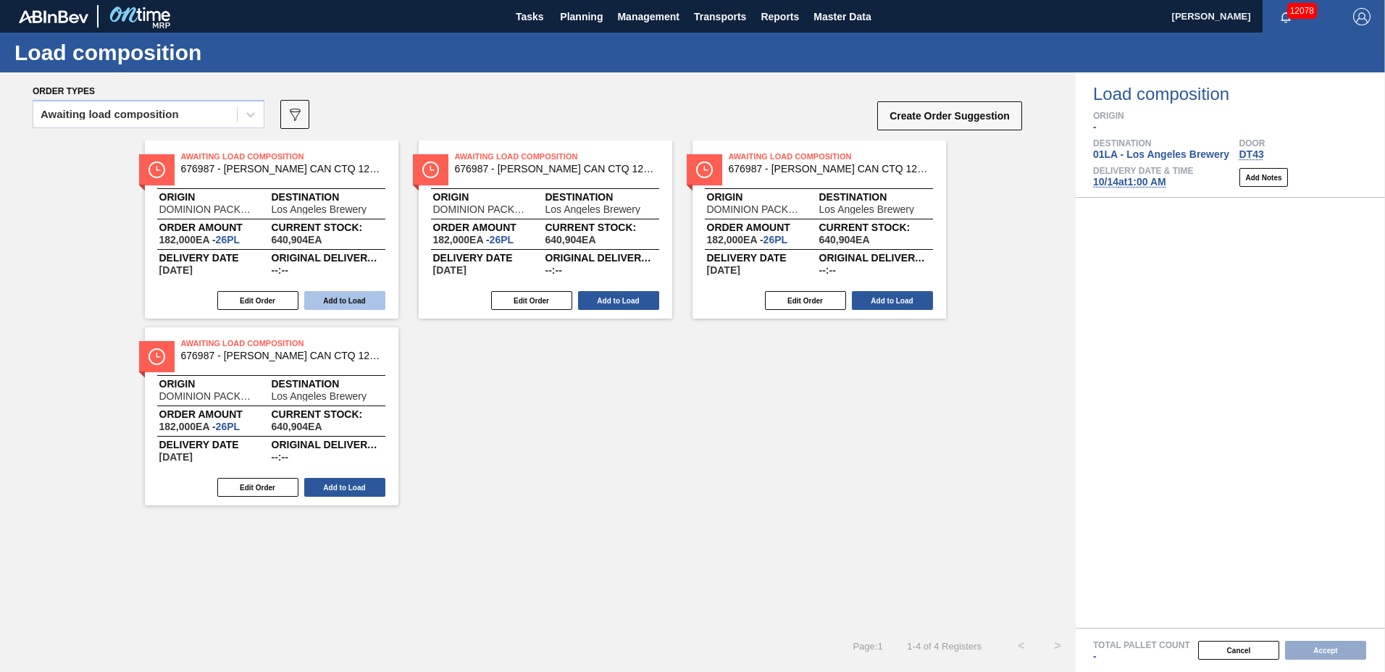
click at [356, 301] on button "Add to Load" at bounding box center [344, 300] width 81 height 19
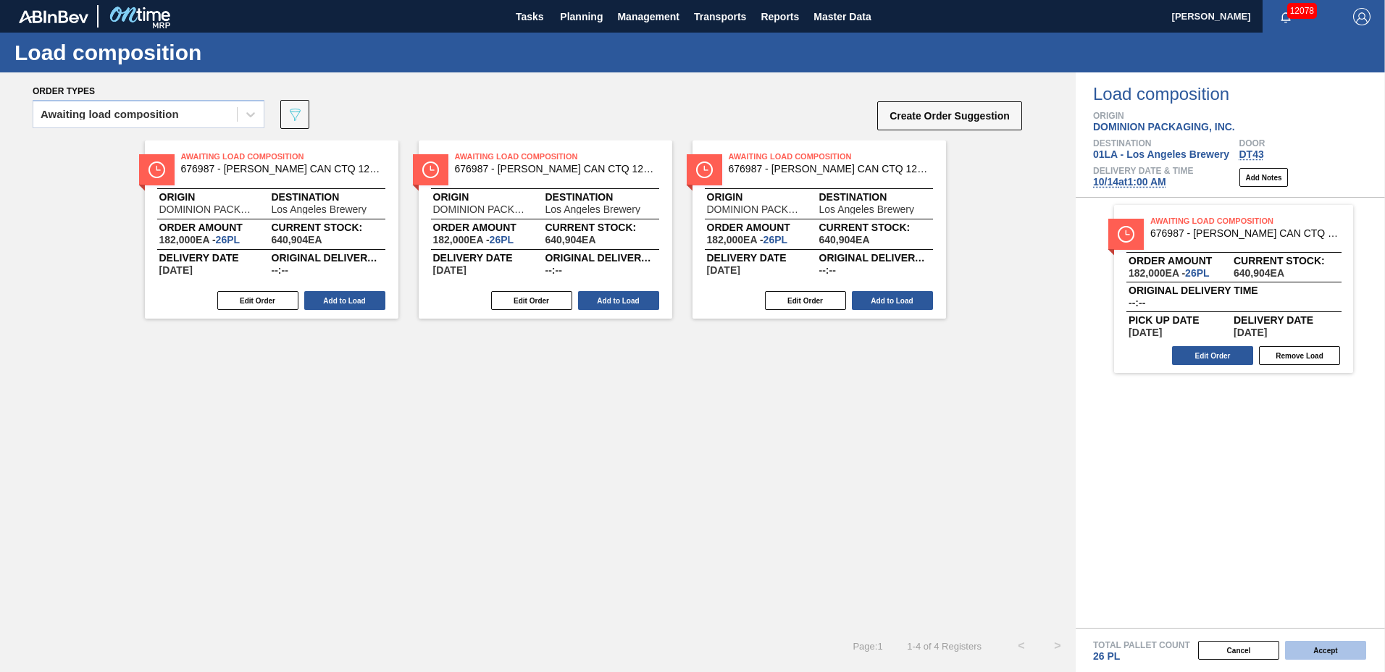
click at [1336, 652] on button "Accept" at bounding box center [1325, 650] width 81 height 19
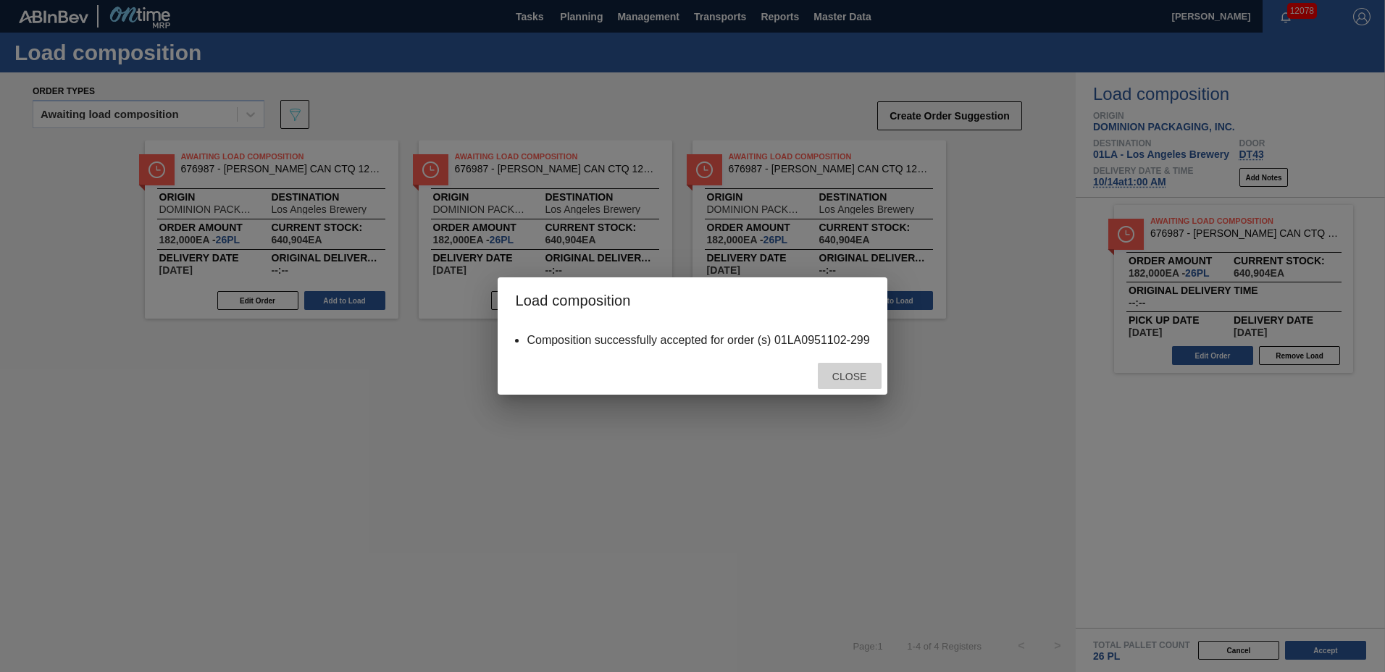
click at [858, 380] on span "Close" at bounding box center [848, 377] width 57 height 12
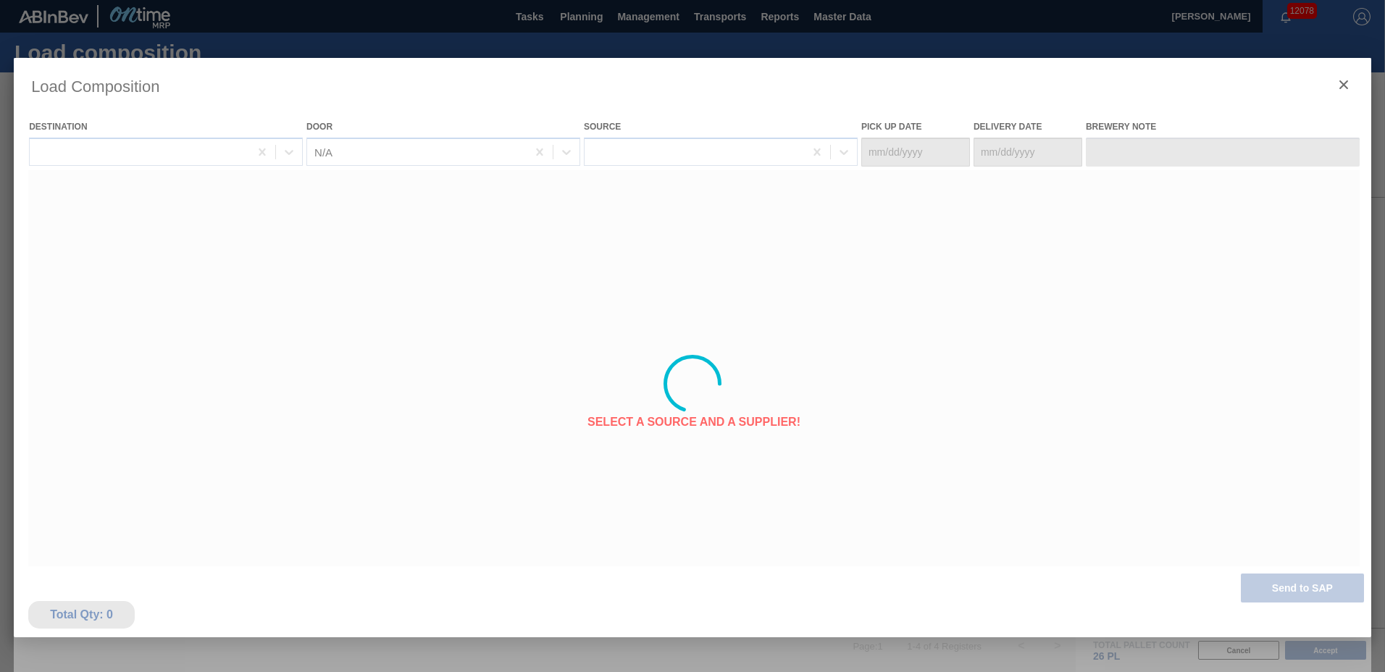
type Date "[DATE]"
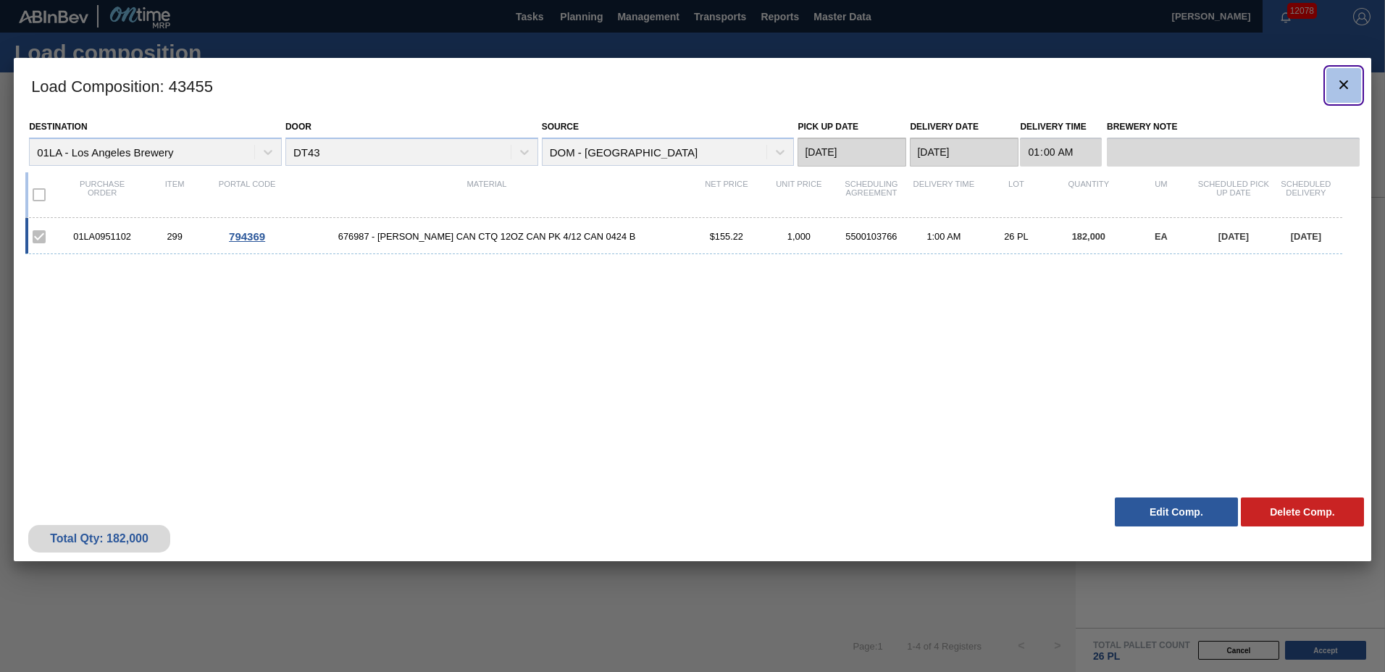
click at [1347, 89] on icon "botão de ícone" at bounding box center [1343, 84] width 17 height 17
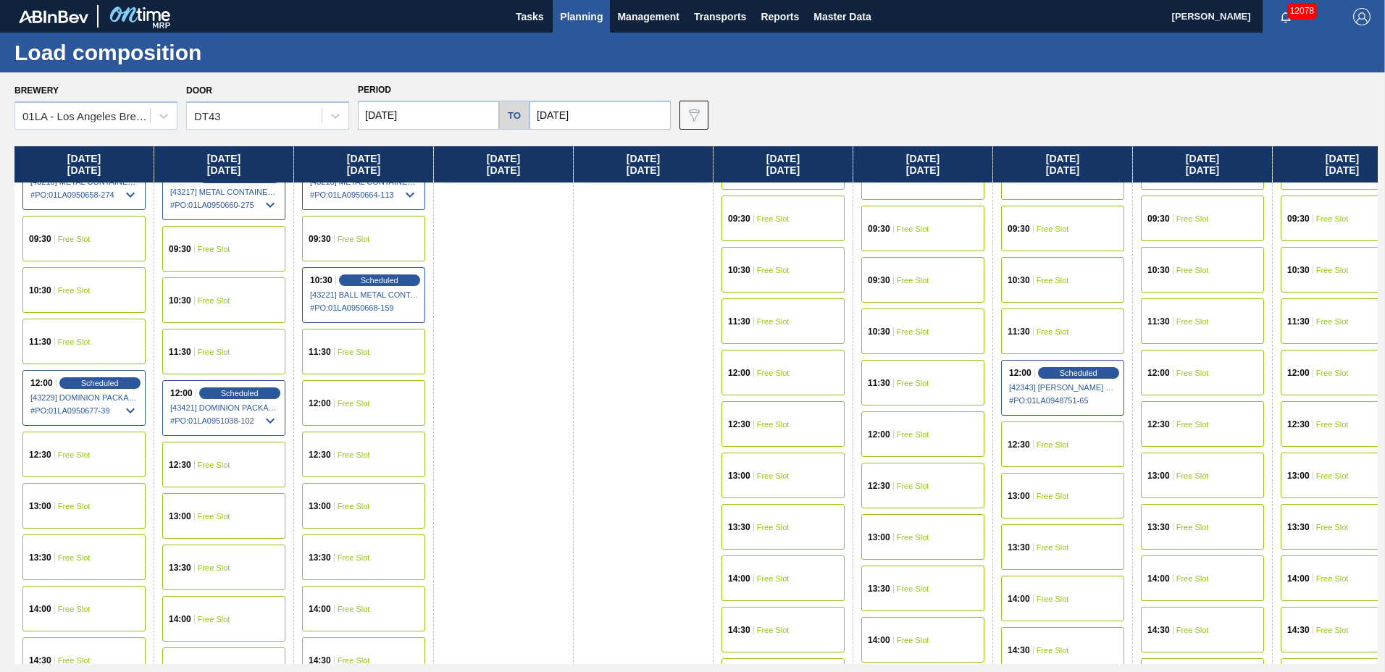
scroll to position [1110, 0]
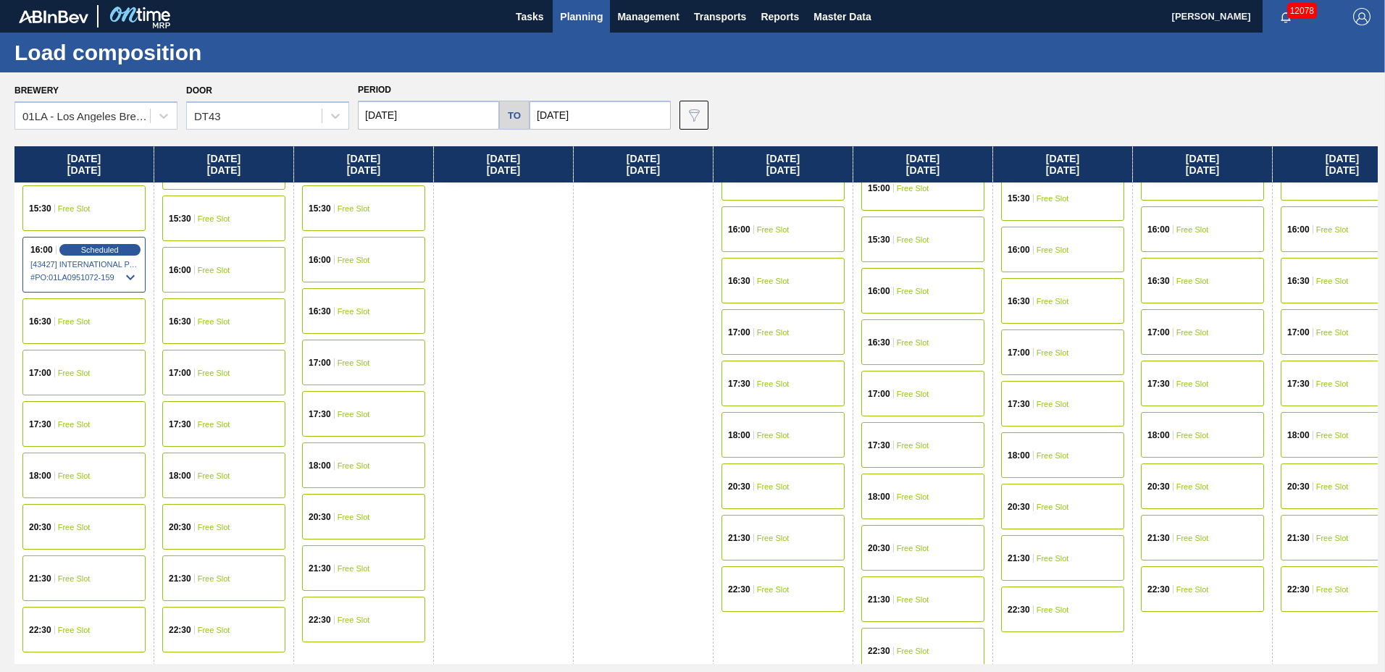
click at [926, 188] on span "Free Slot" at bounding box center [913, 188] width 33 height 9
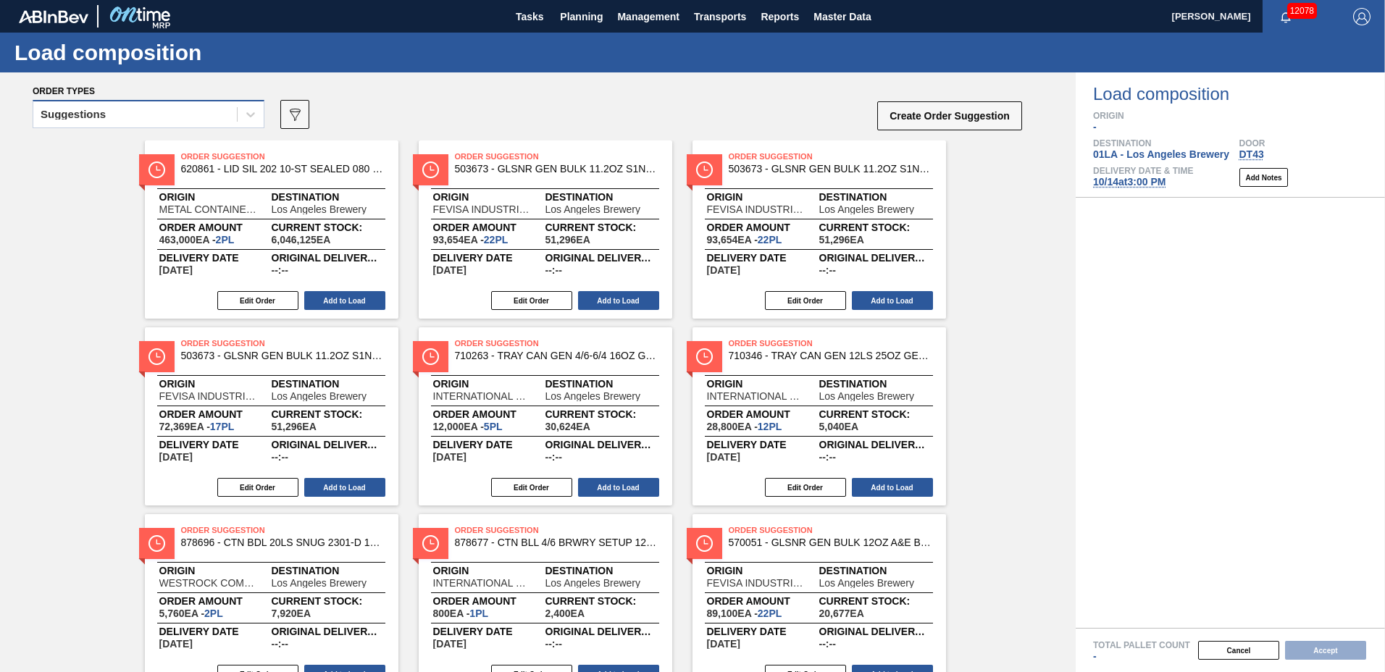
click at [85, 110] on div "Suggestions" at bounding box center [73, 114] width 65 height 10
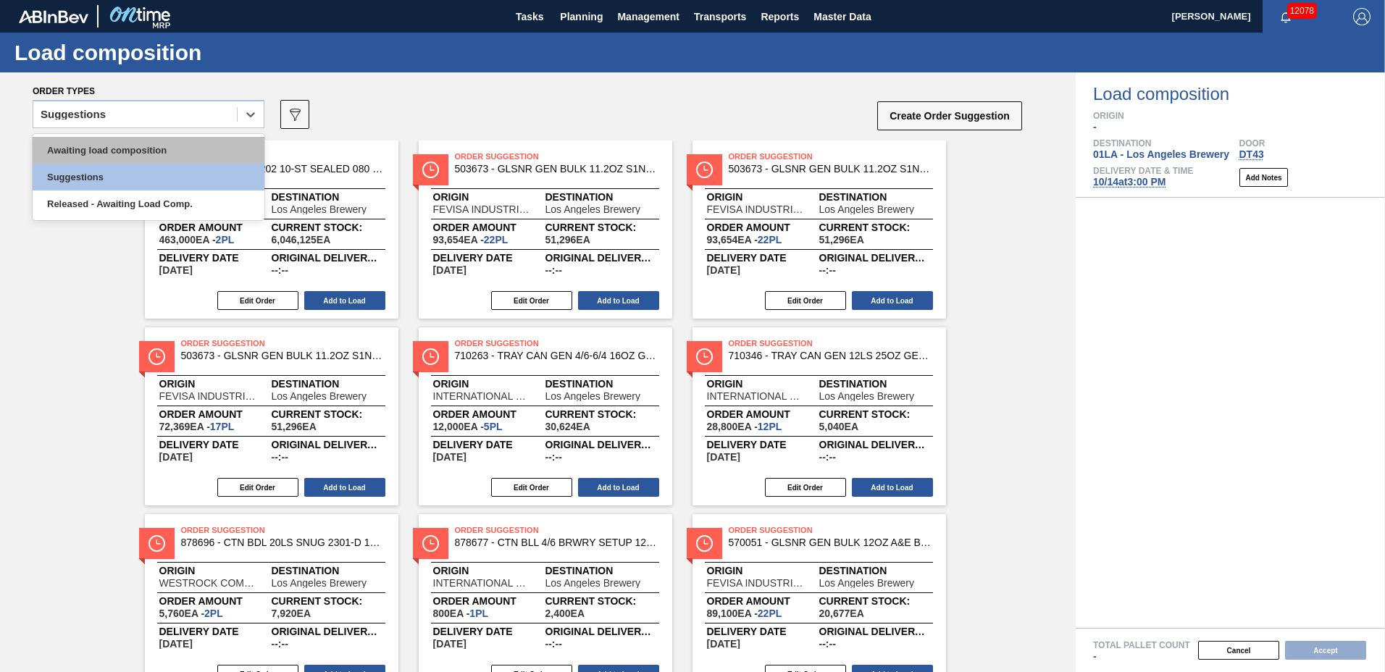
click at [101, 142] on div "Awaiting load composition" at bounding box center [149, 150] width 232 height 27
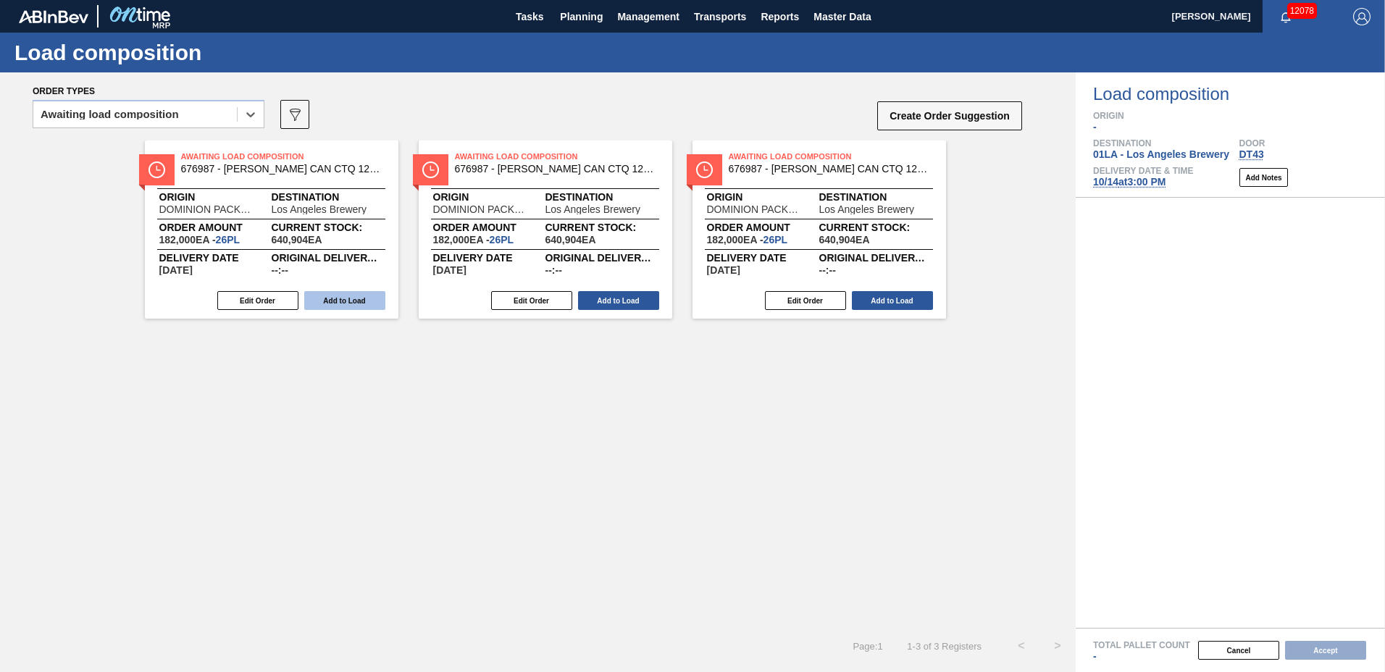
click at [351, 296] on button "Add to Load" at bounding box center [344, 300] width 81 height 19
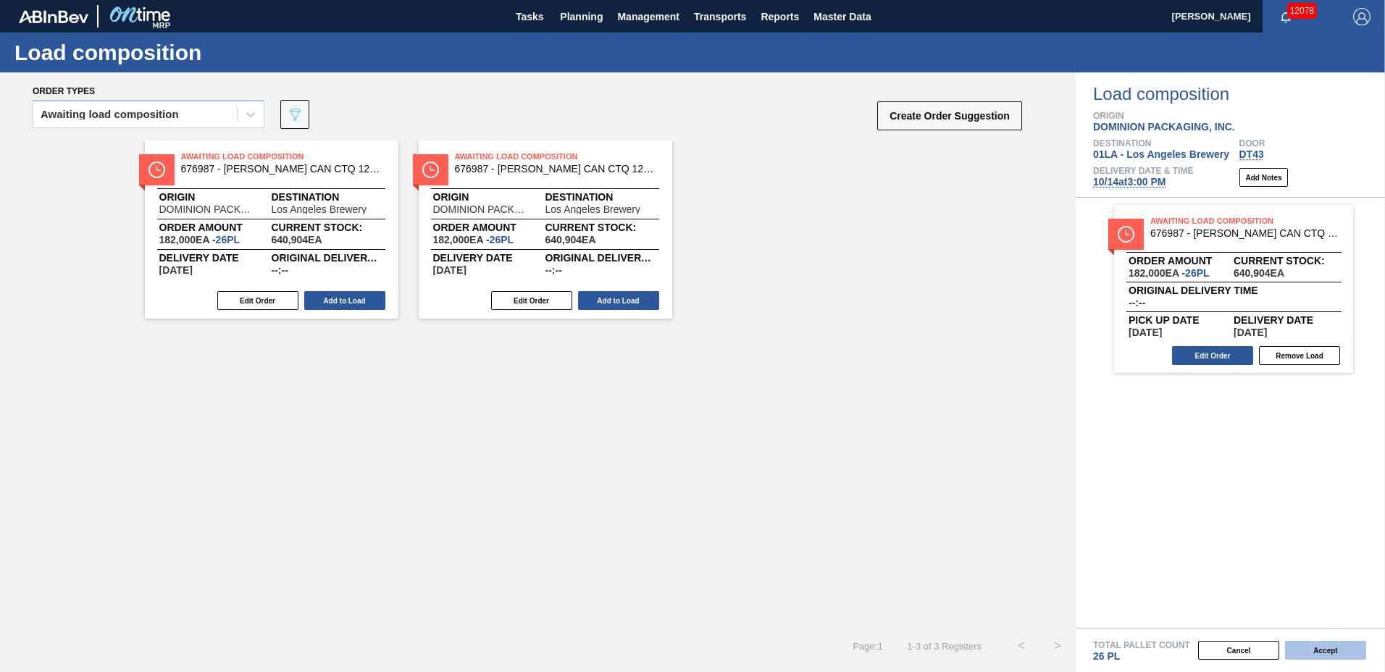
click at [1321, 647] on button "Accept" at bounding box center [1325, 650] width 81 height 19
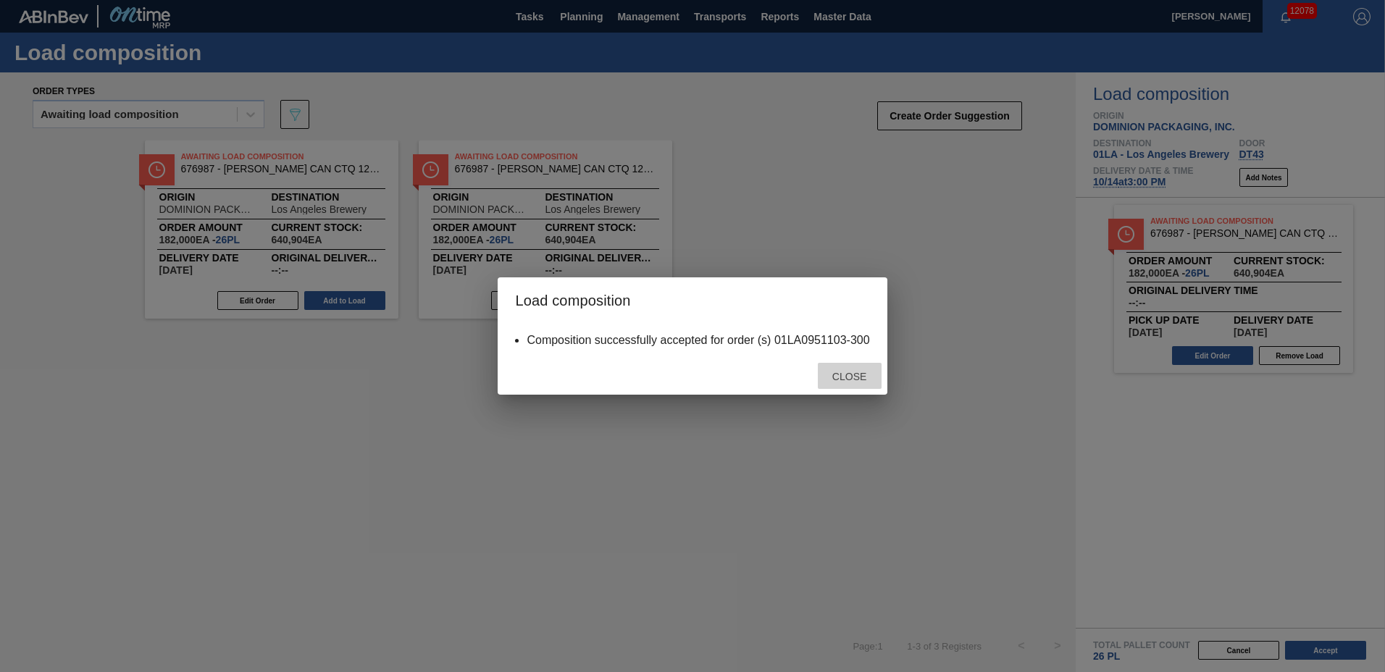
click at [853, 374] on span "Close" at bounding box center [848, 377] width 57 height 12
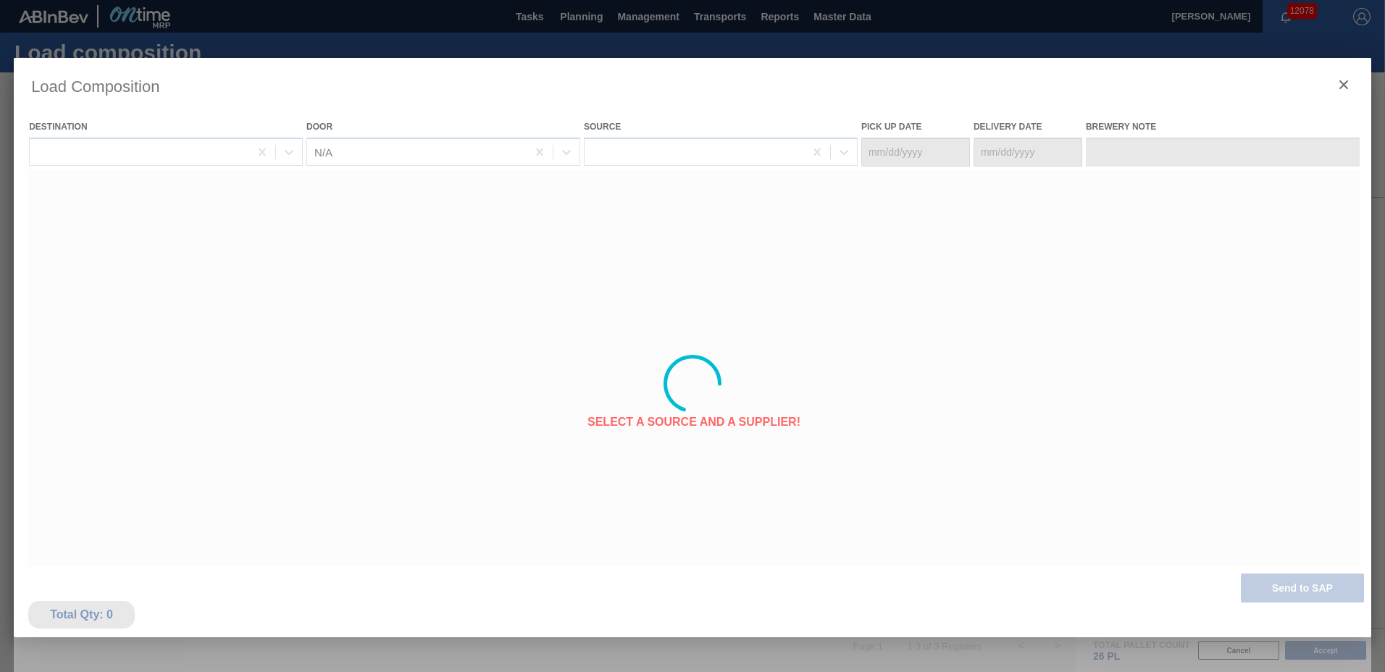
type Date "[DATE]"
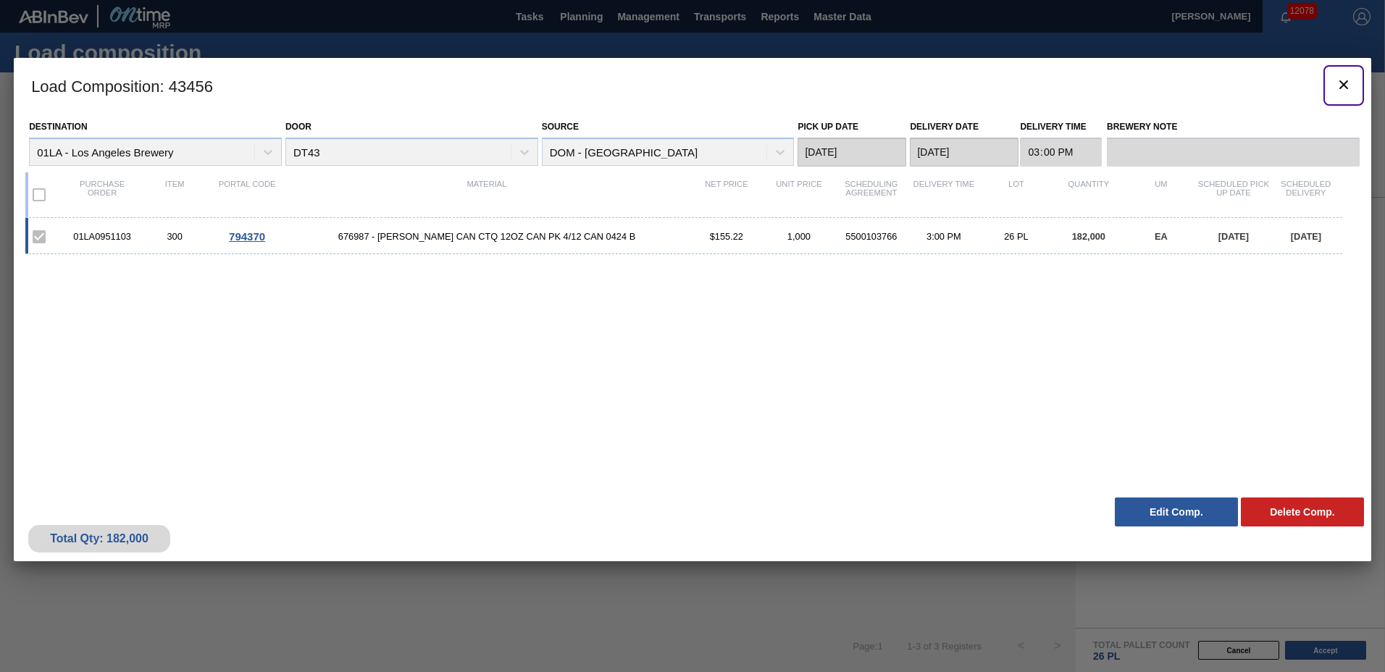
click at [1340, 83] on icon "botão de ícone" at bounding box center [1343, 84] width 17 height 17
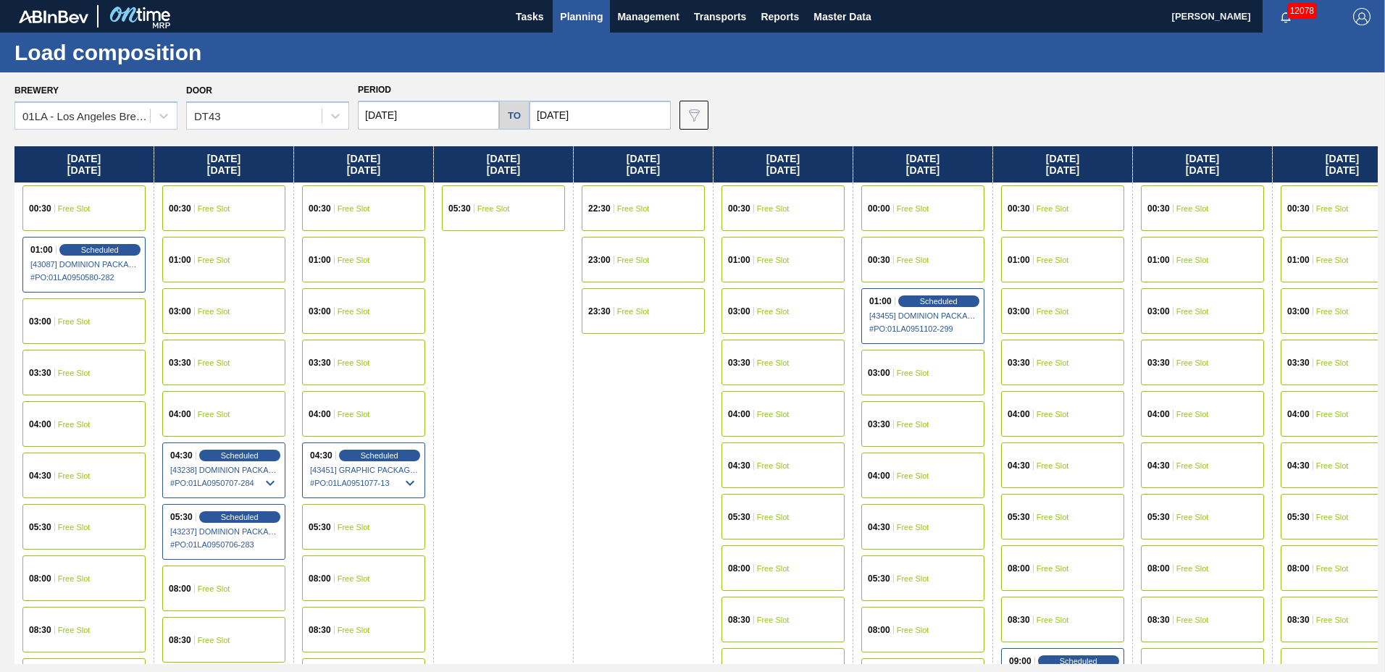
click at [1044, 358] on div "03:30 Free Slot" at bounding box center [1062, 363] width 123 height 46
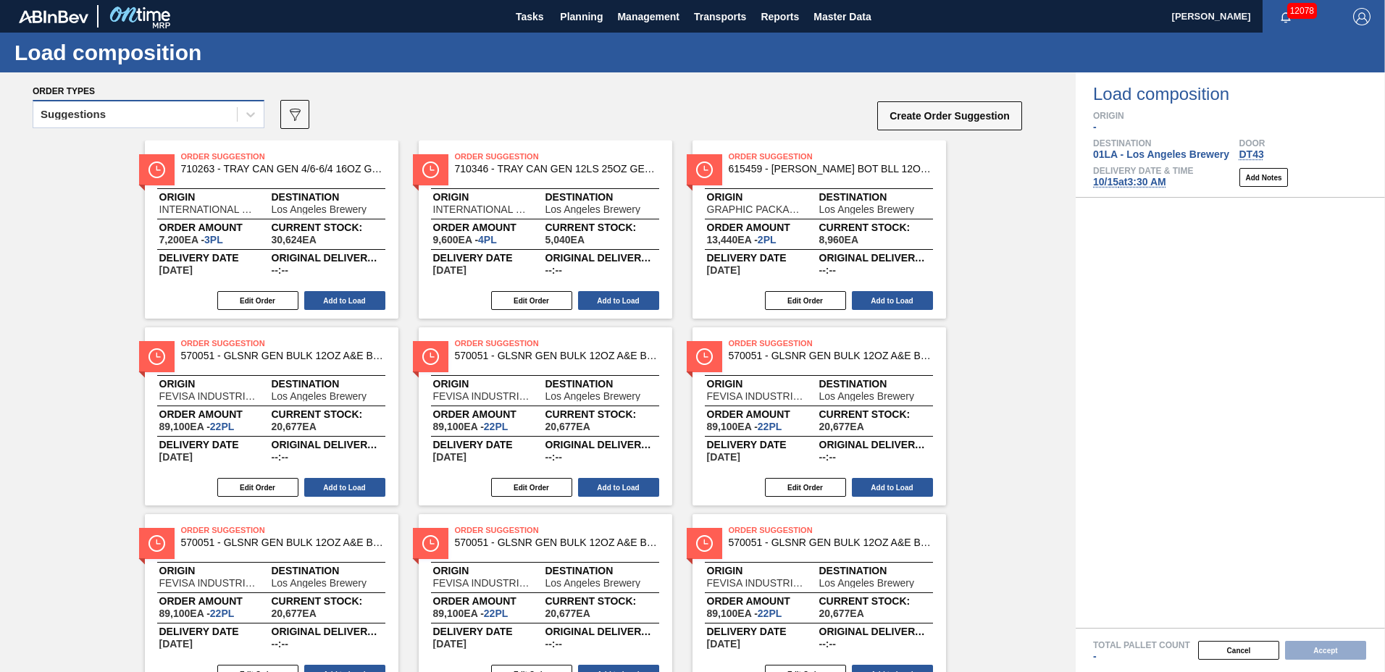
click at [164, 117] on div "Suggestions" at bounding box center [134, 114] width 203 height 21
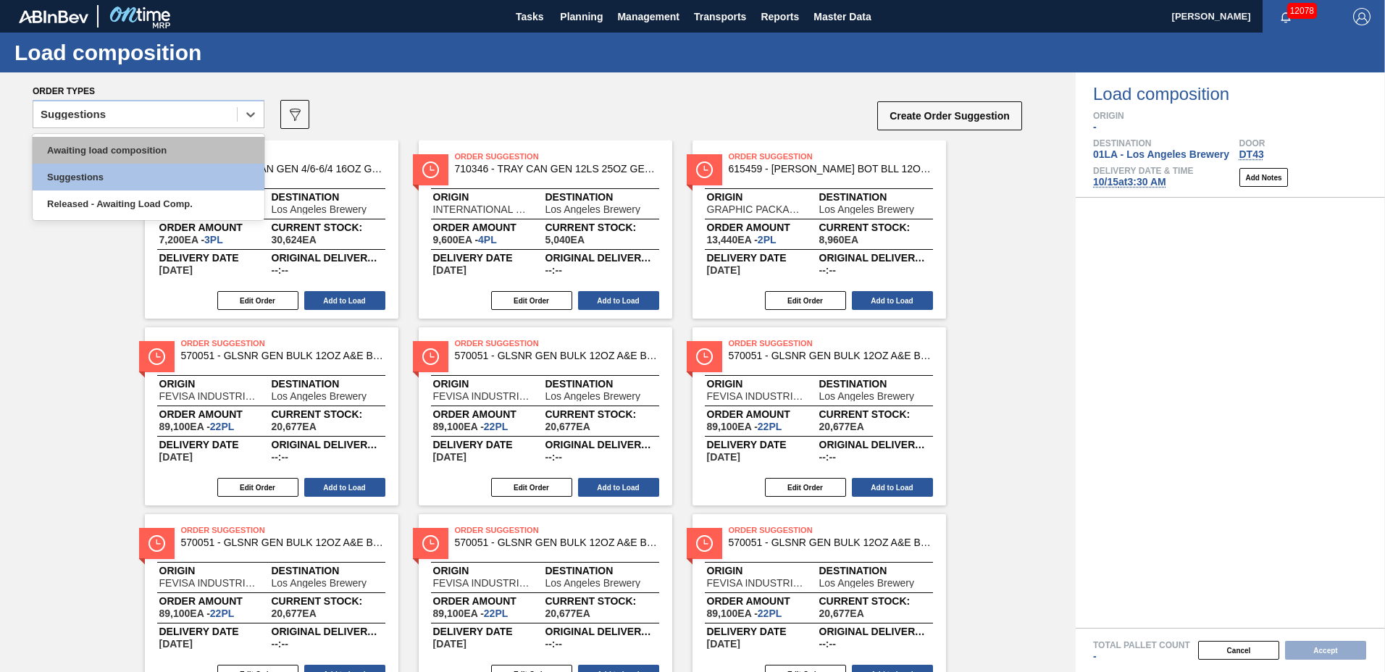
click at [154, 155] on div "Awaiting load composition" at bounding box center [149, 150] width 232 height 27
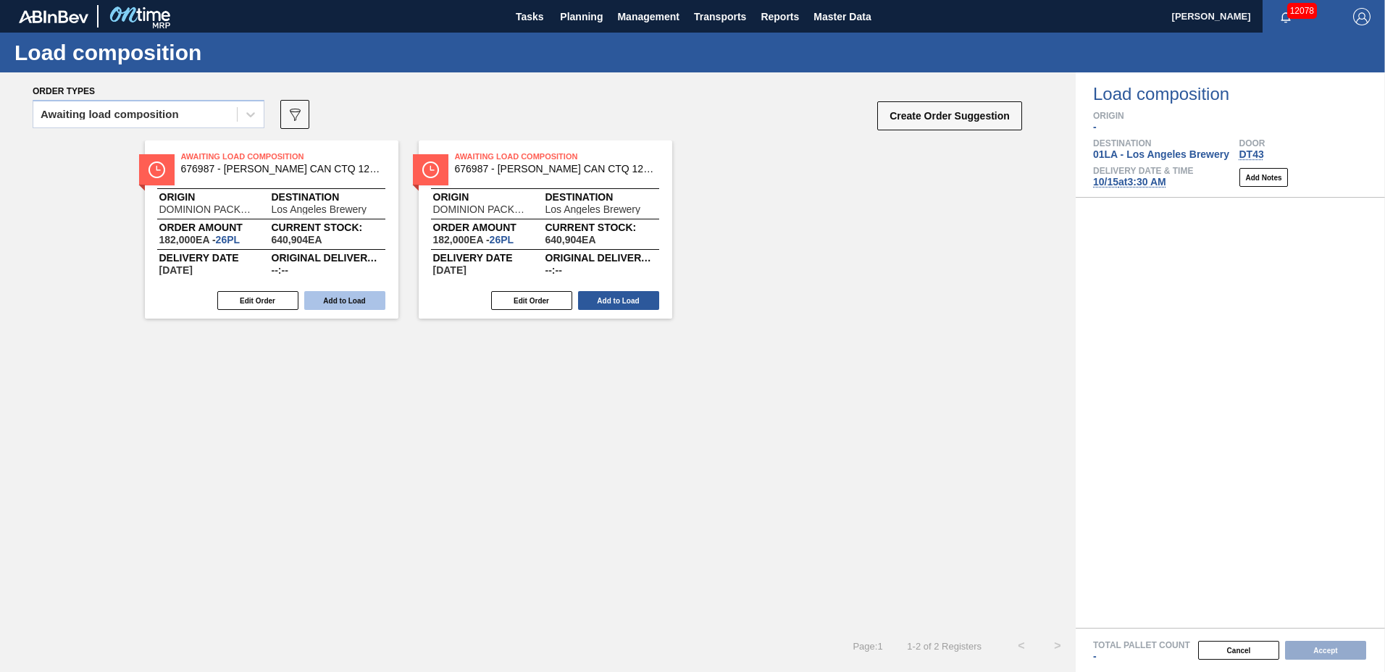
click at [353, 300] on button "Add to Load" at bounding box center [344, 300] width 81 height 19
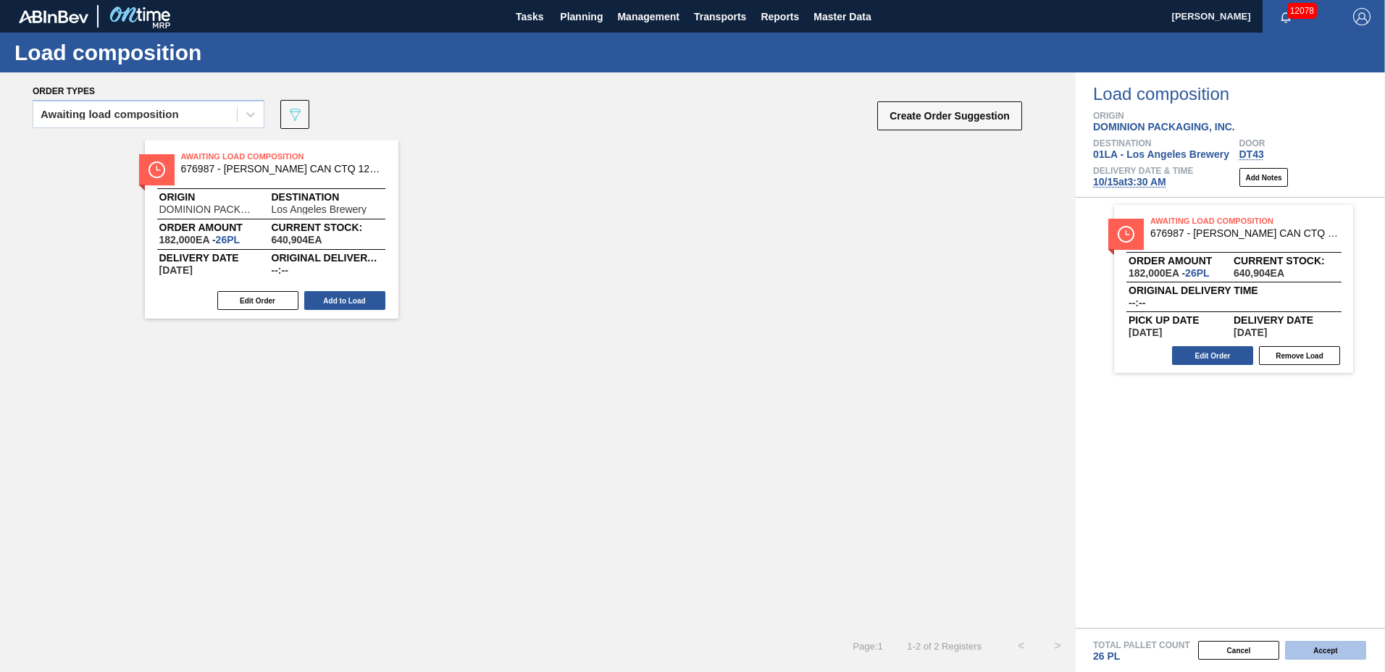
click at [1319, 650] on button "Accept" at bounding box center [1325, 650] width 81 height 19
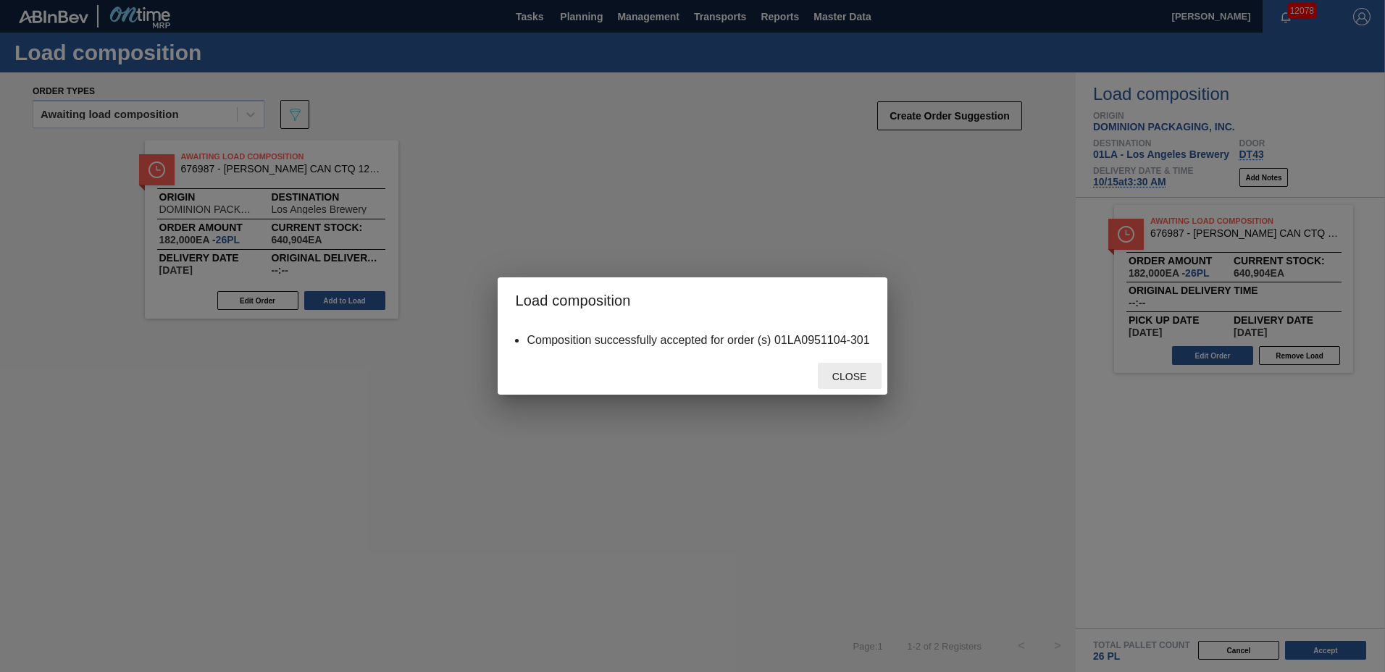
click at [857, 378] on span "Close" at bounding box center [848, 377] width 57 height 12
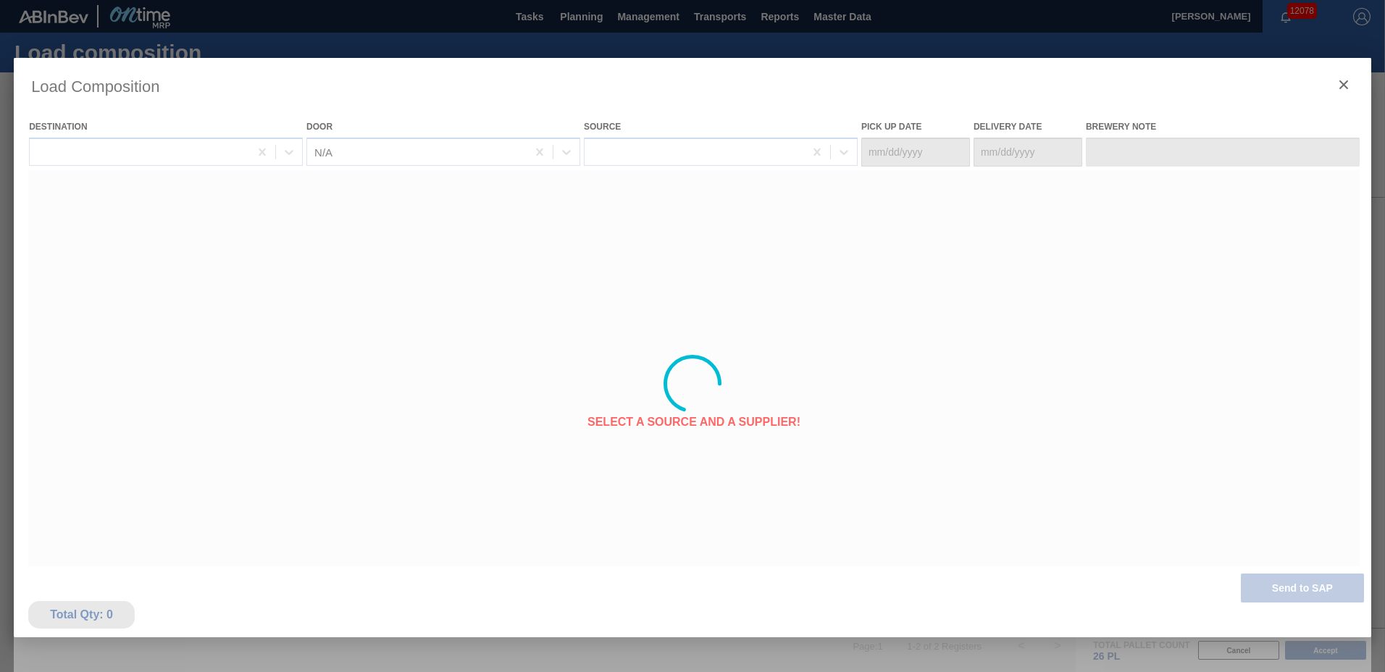
type Date "[DATE]"
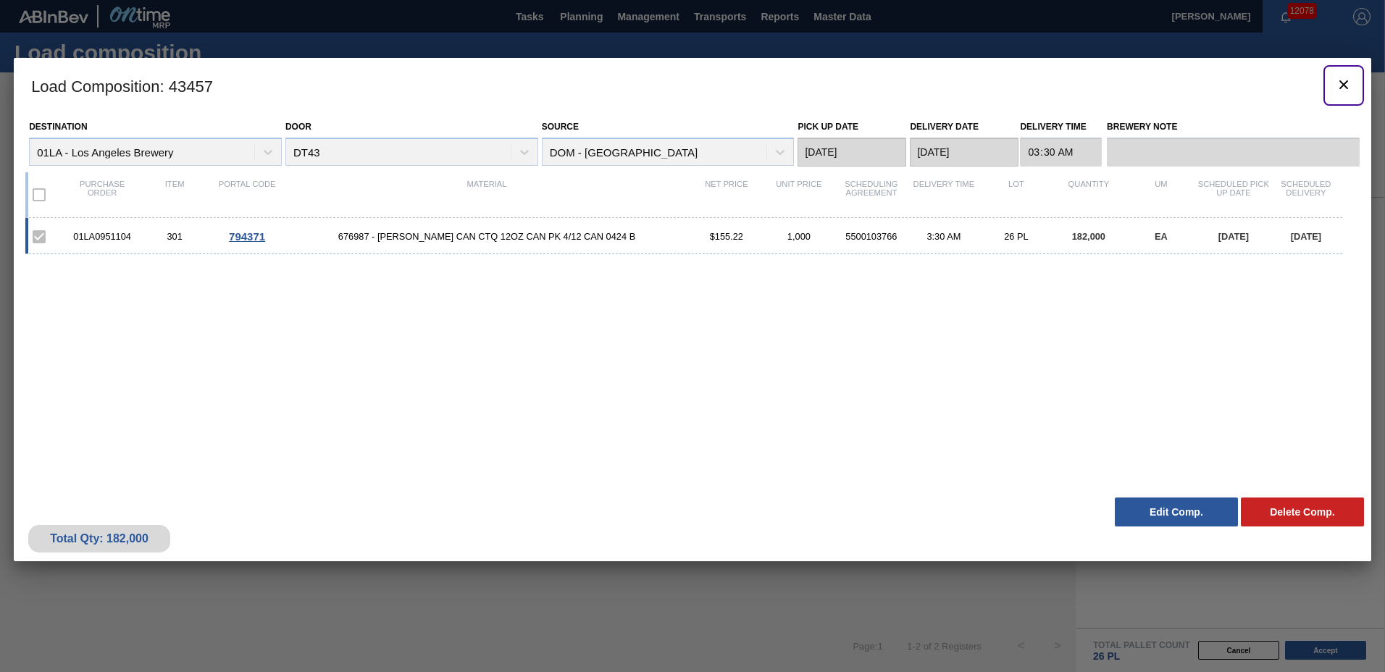
click at [1348, 86] on icon "botão de ícone" at bounding box center [1343, 84] width 17 height 17
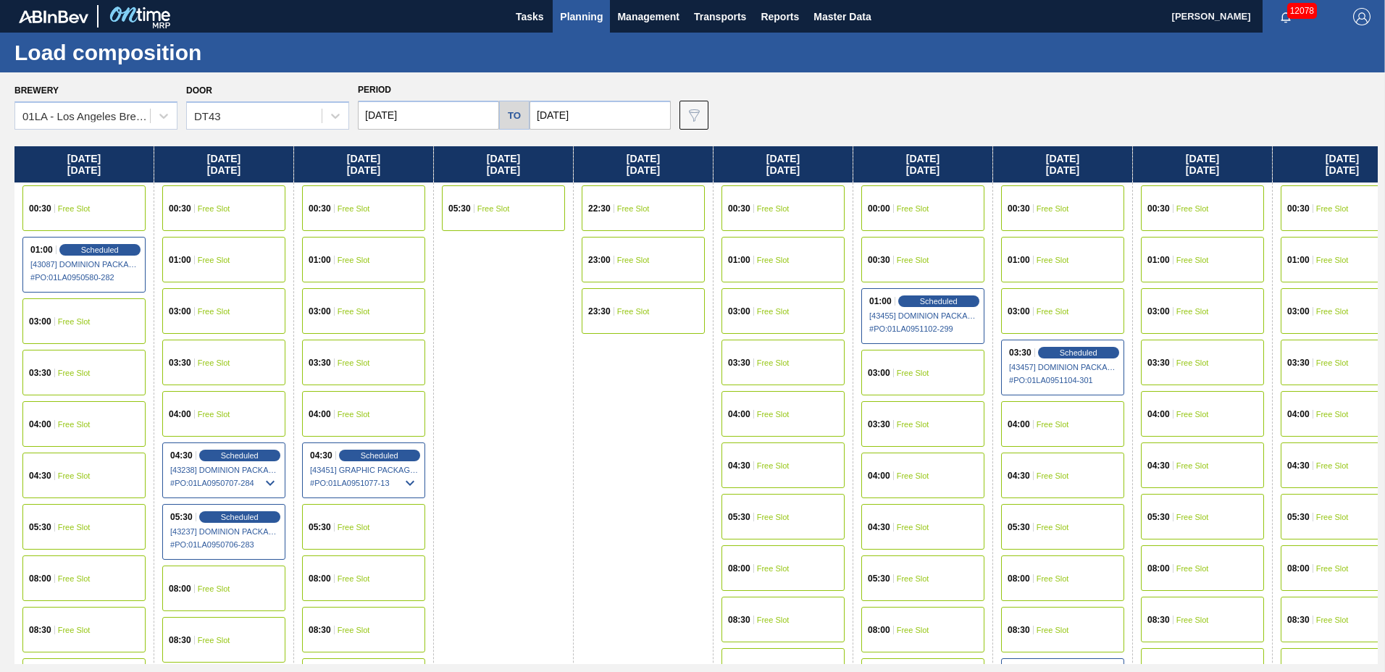
scroll to position [555, 0]
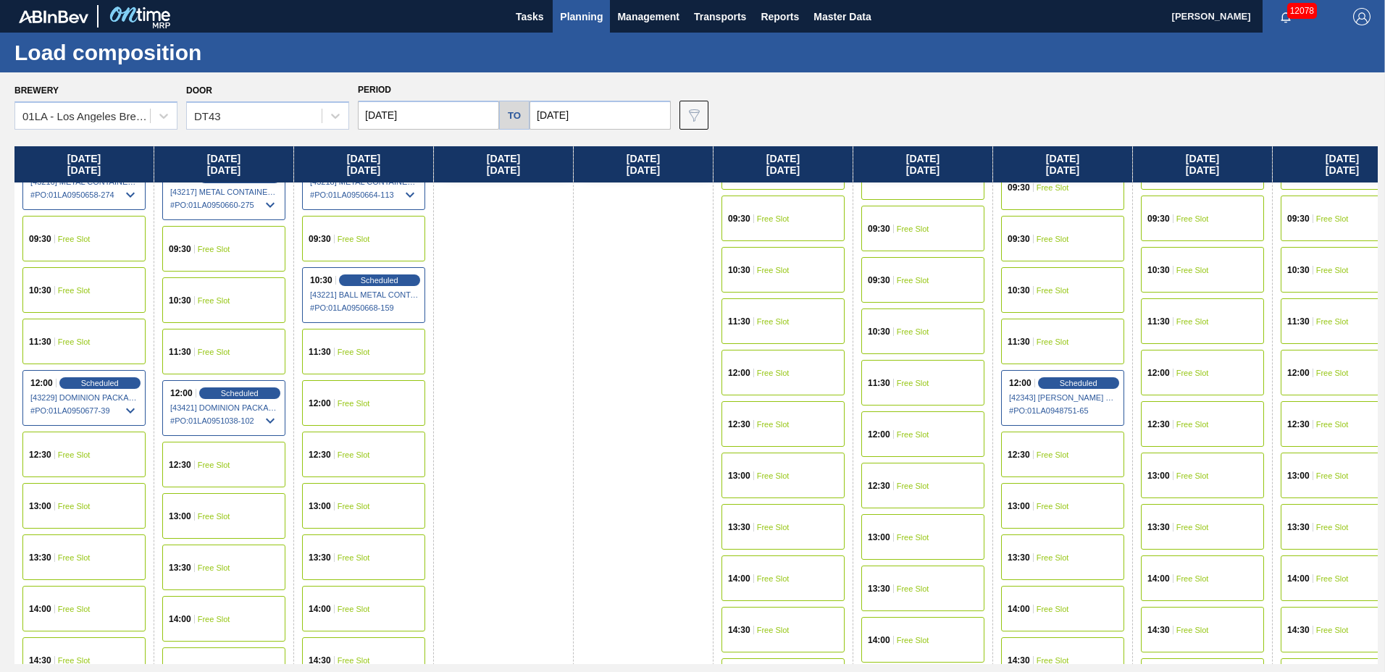
click at [1333, 468] on div "13:00 Free Slot" at bounding box center [1341, 476] width 123 height 46
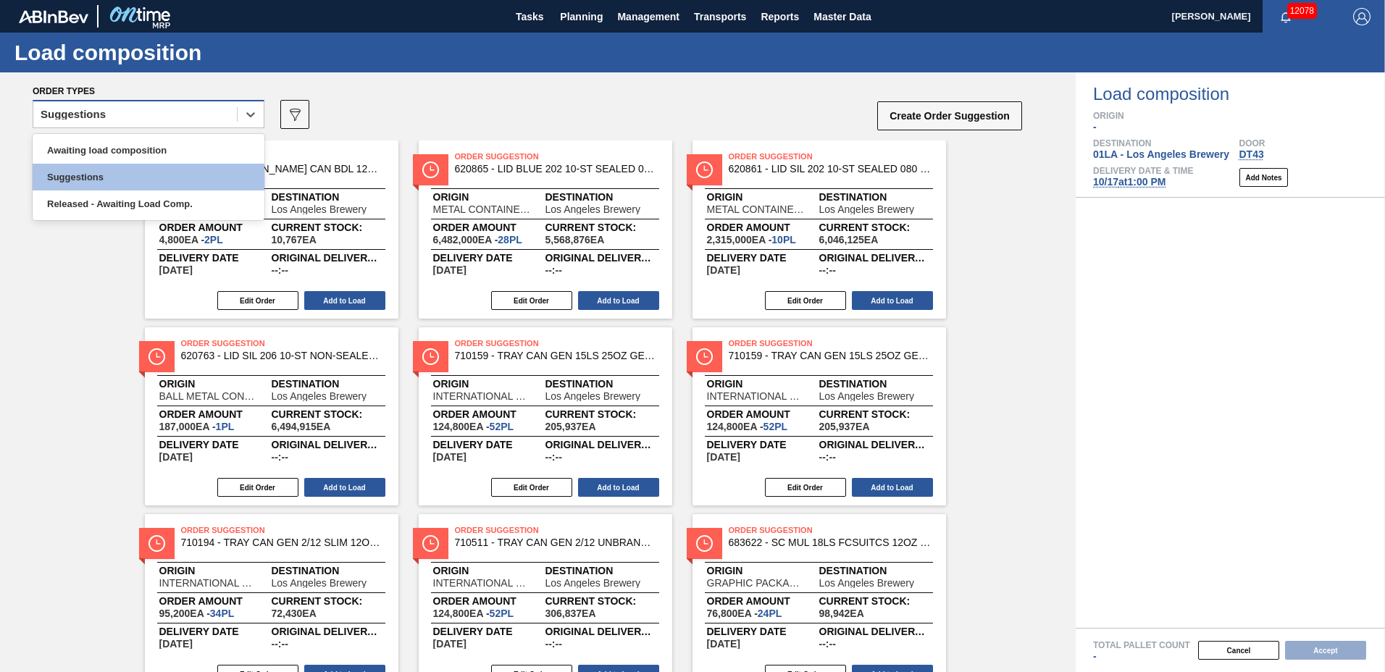
click at [133, 112] on div "Suggestions" at bounding box center [134, 114] width 203 height 21
click at [123, 147] on div "Awaiting load composition" at bounding box center [149, 150] width 232 height 27
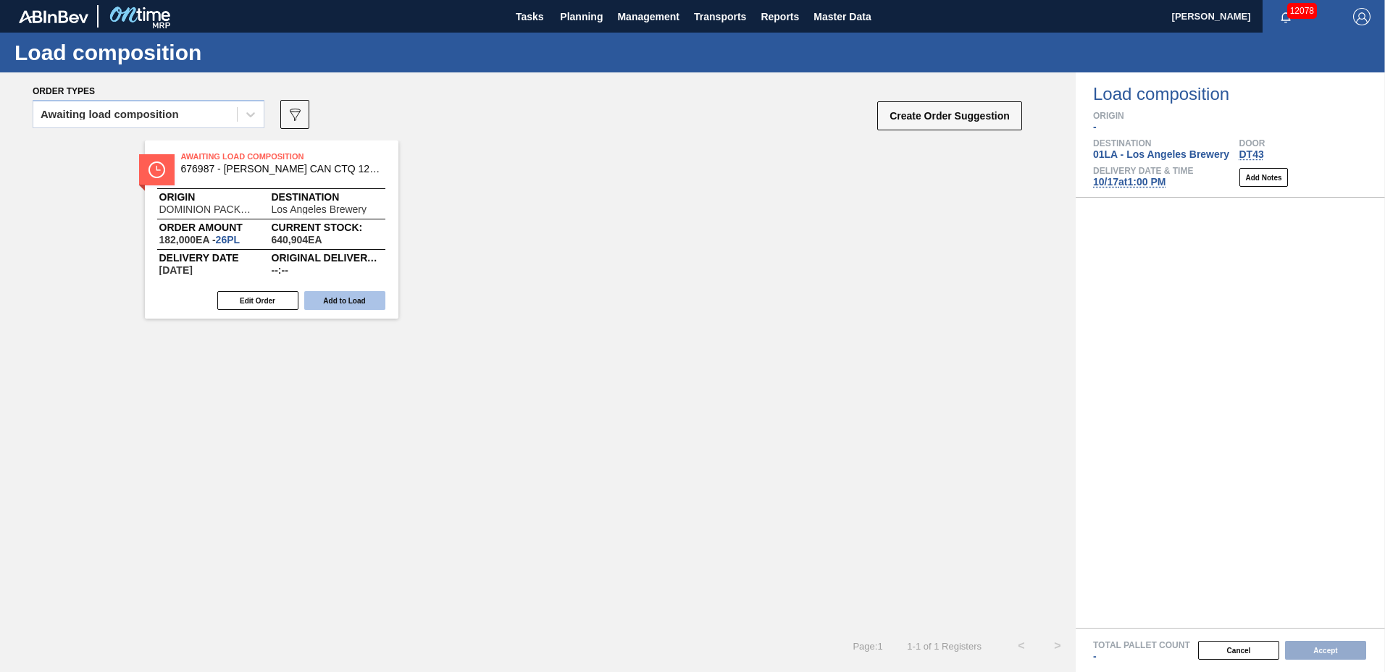
click at [329, 306] on button "Add to Load" at bounding box center [344, 300] width 81 height 19
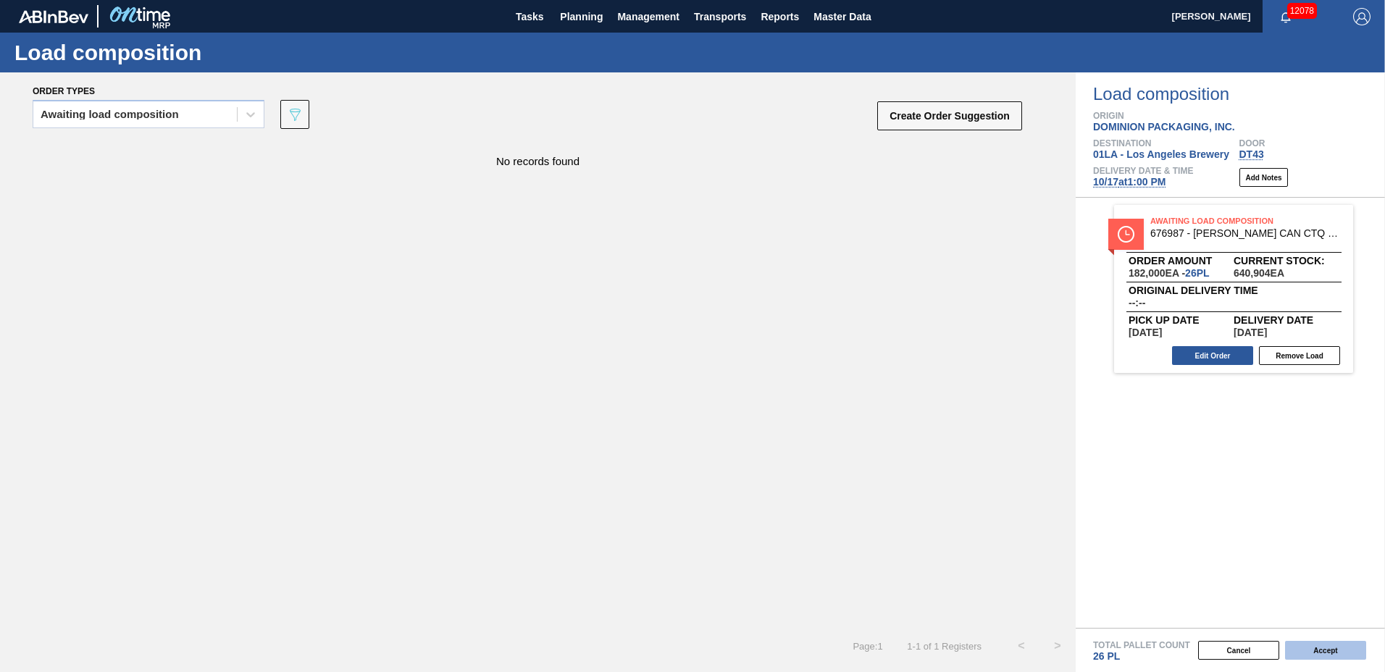
click at [1340, 650] on button "Accept" at bounding box center [1325, 650] width 81 height 19
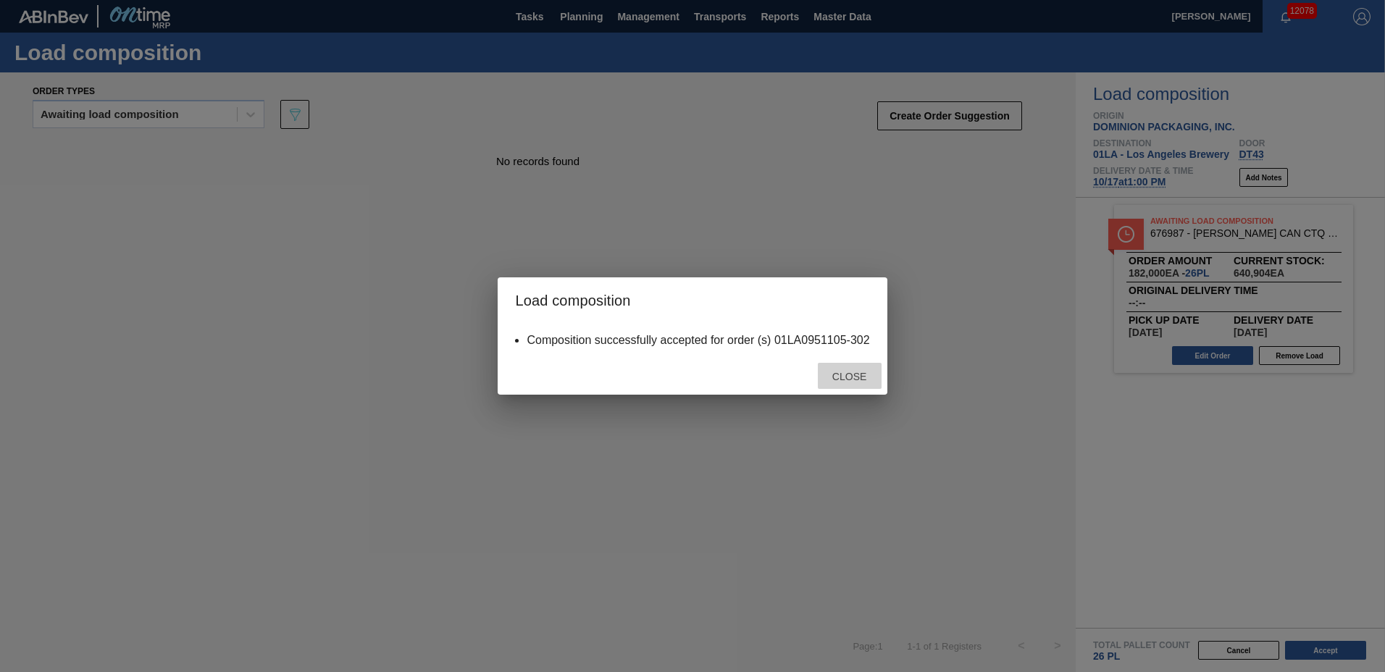
click at [849, 374] on span "Close" at bounding box center [848, 377] width 57 height 12
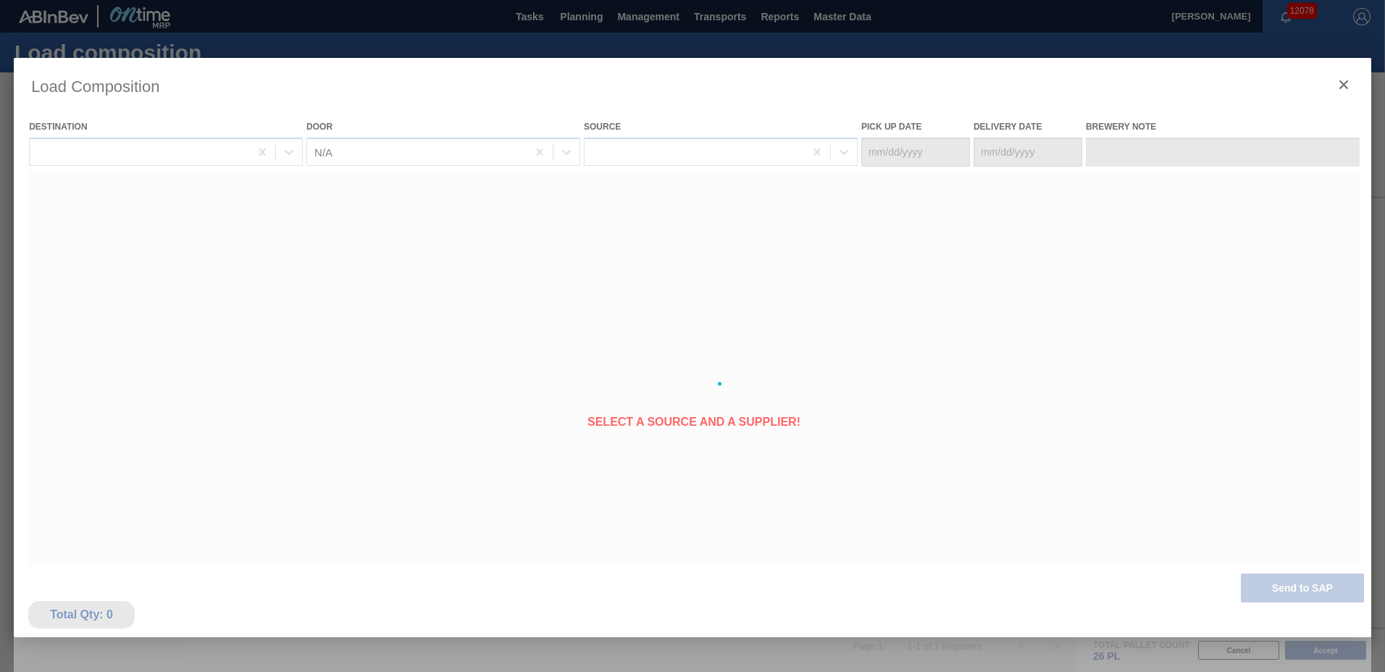
type Date "[DATE]"
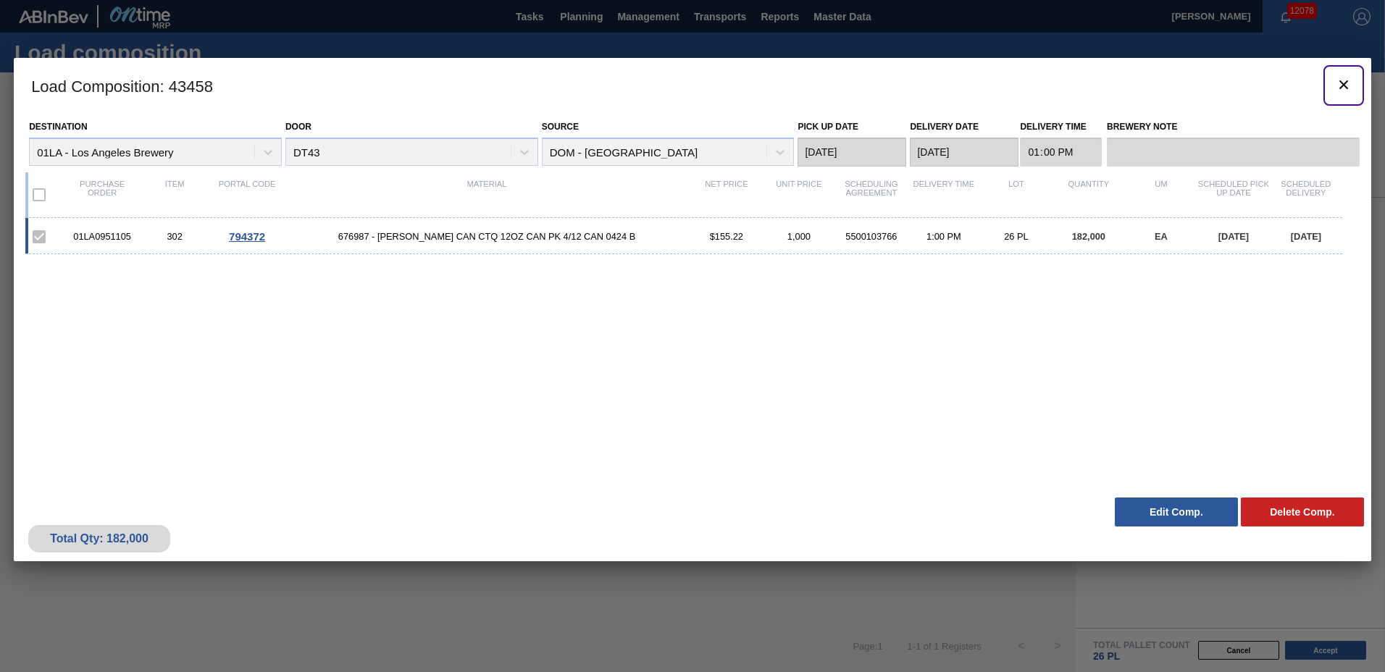
click at [1343, 87] on icon "botão de ícone" at bounding box center [1343, 84] width 17 height 17
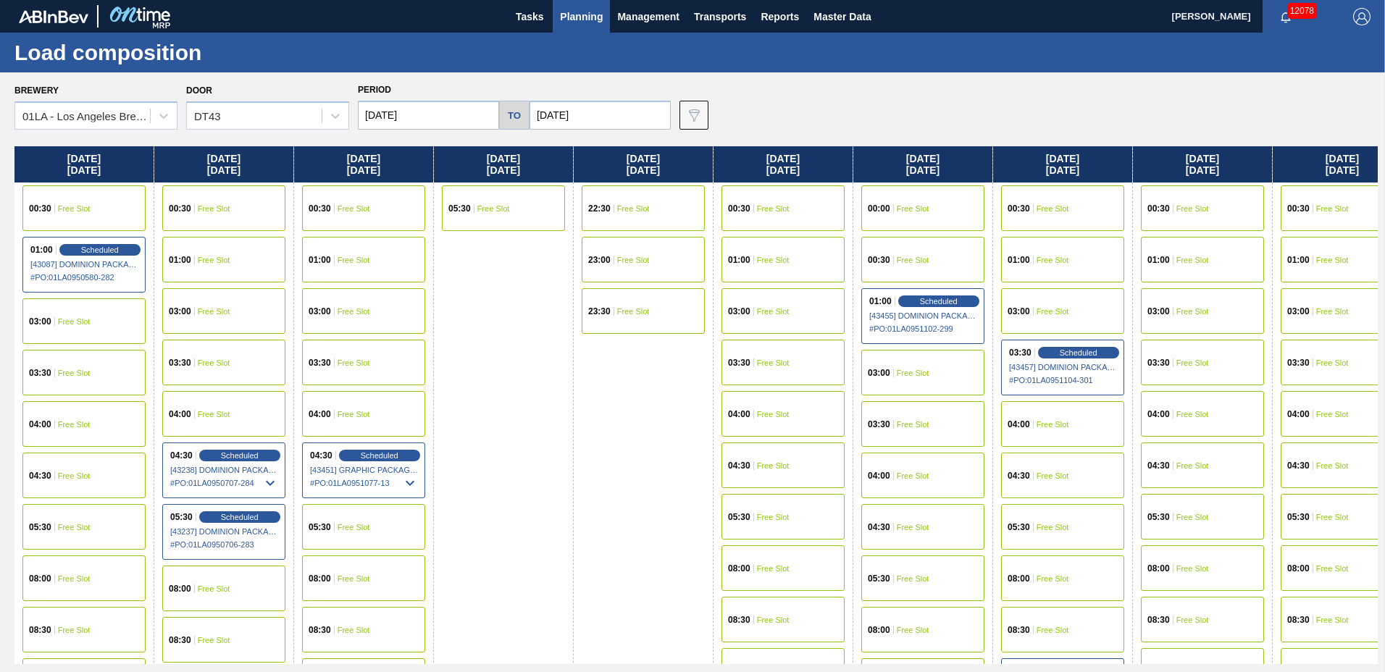
click at [562, 9] on span "Planning" at bounding box center [581, 16] width 43 height 17
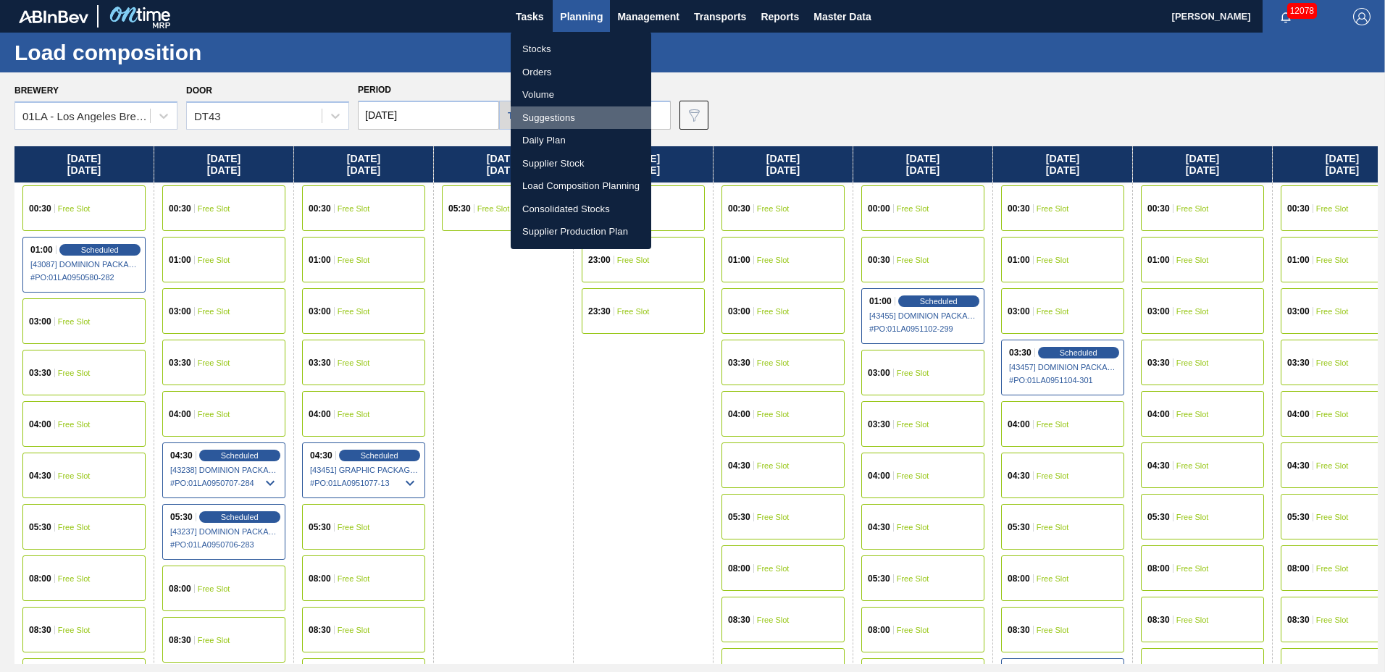
click at [524, 118] on li "Suggestions" at bounding box center [581, 117] width 140 height 23
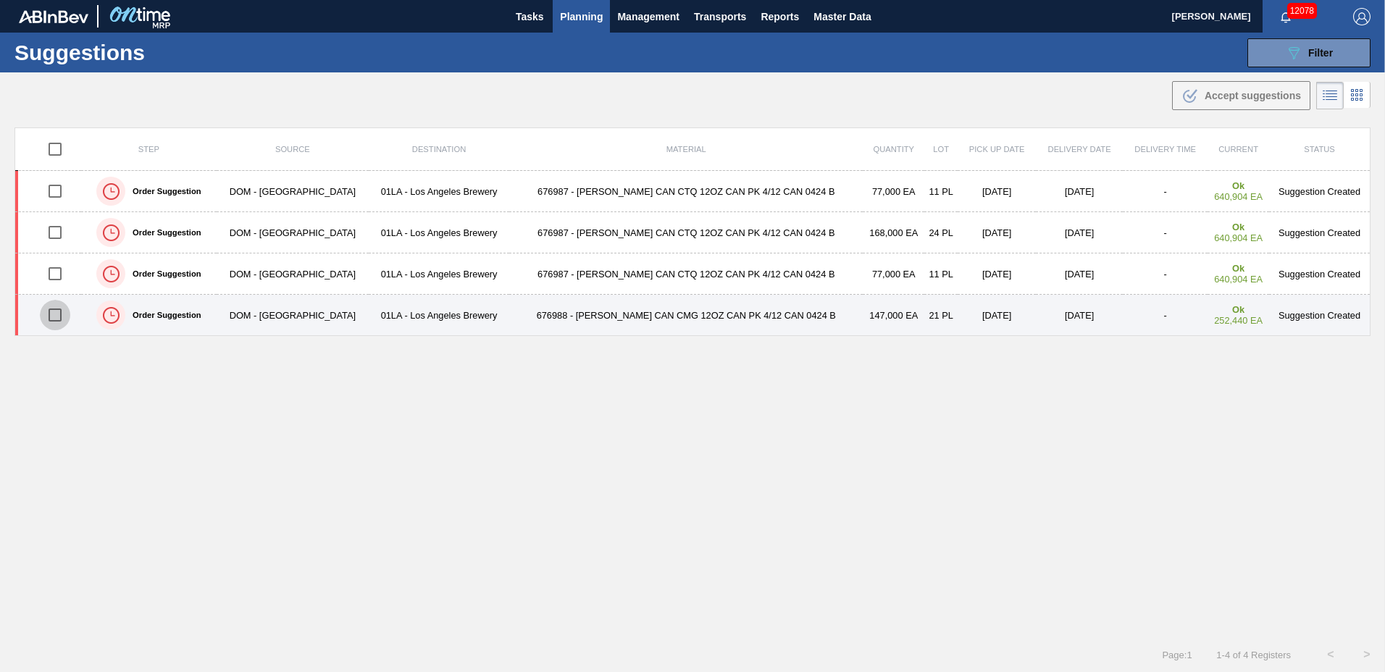
click at [56, 310] on input "checkbox" at bounding box center [55, 315] width 30 height 30
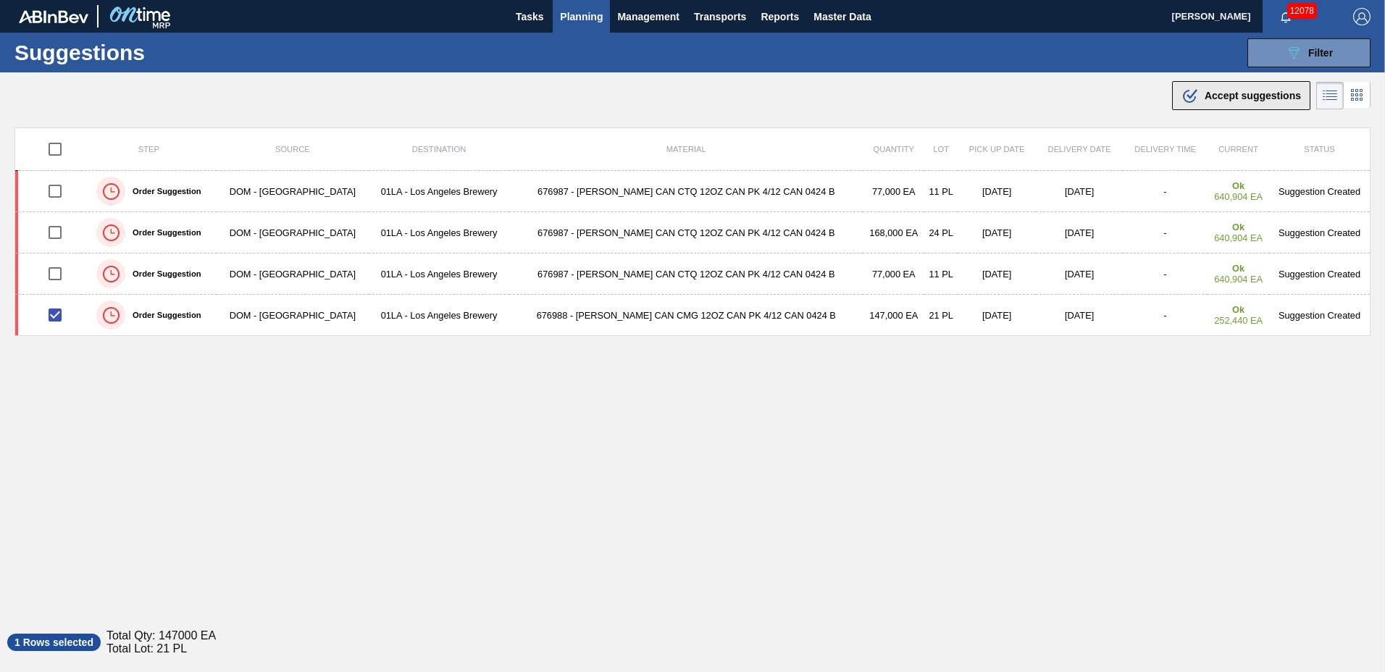
click at [1256, 92] on span "Accept suggestions" at bounding box center [1252, 96] width 96 height 12
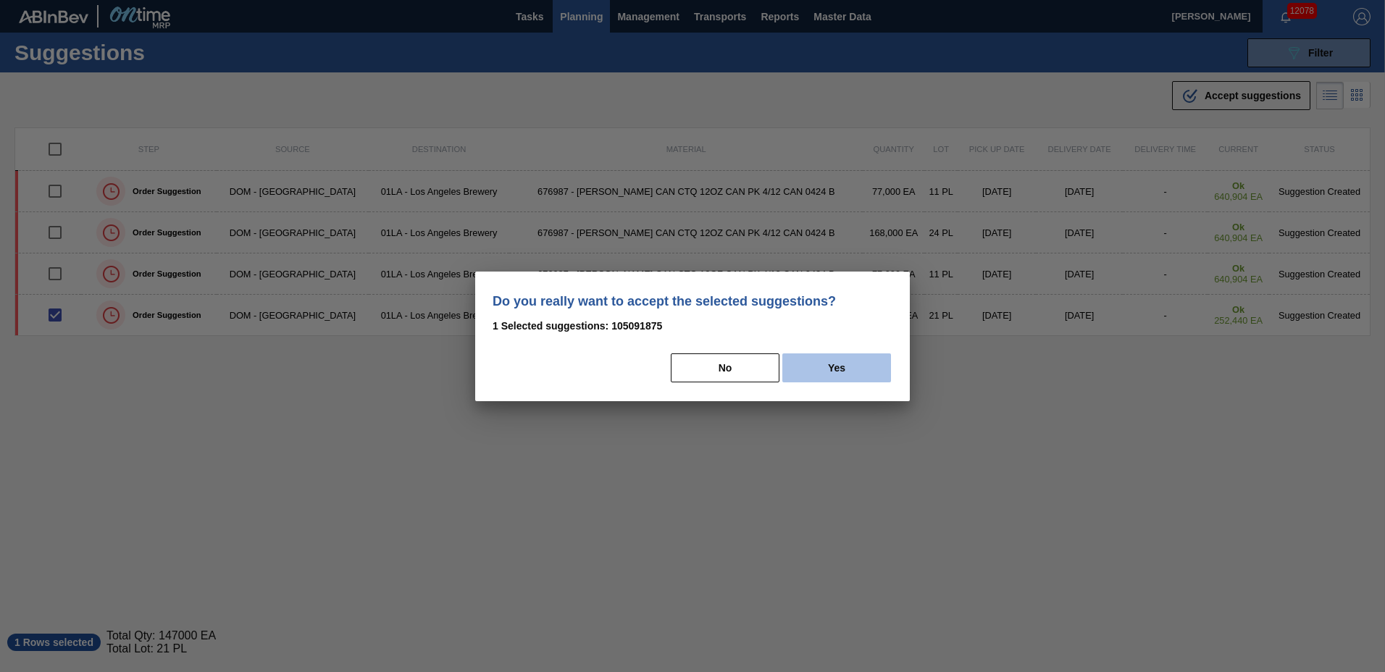
click at [832, 369] on button "Yes" at bounding box center [836, 367] width 109 height 29
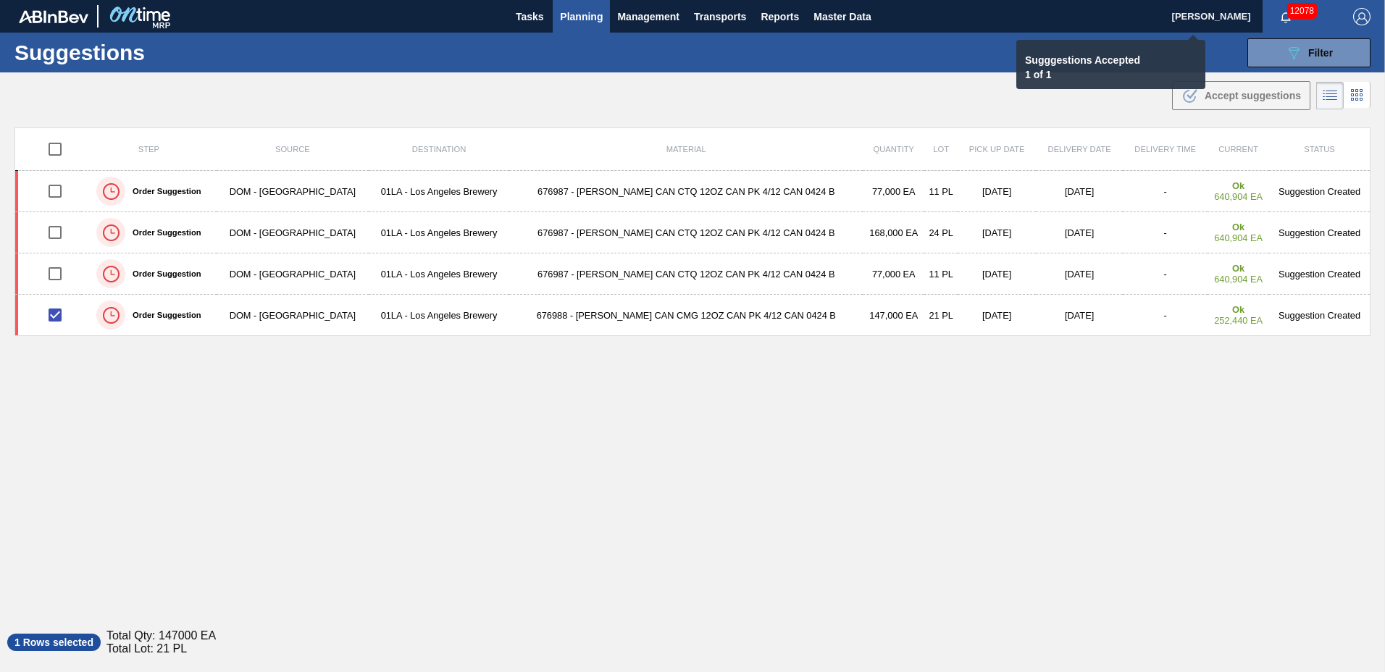
checkbox input "false"
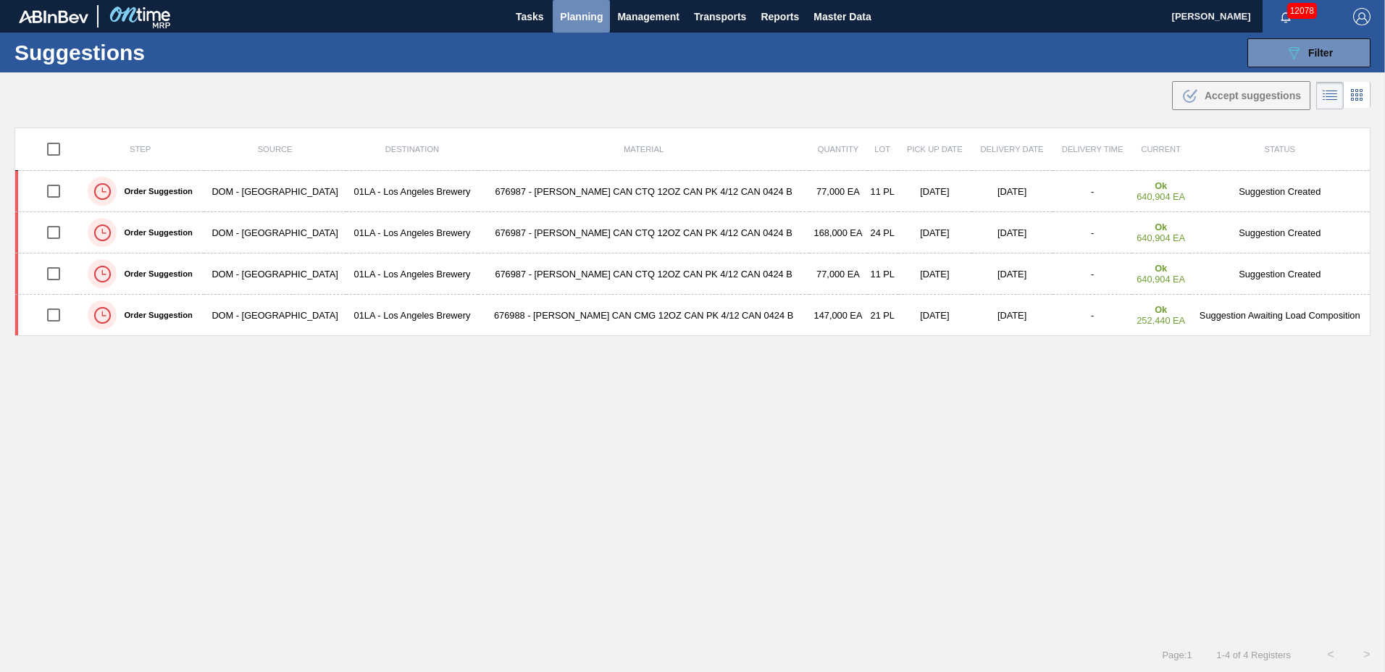
click at [587, 12] on span "Planning" at bounding box center [581, 16] width 43 height 17
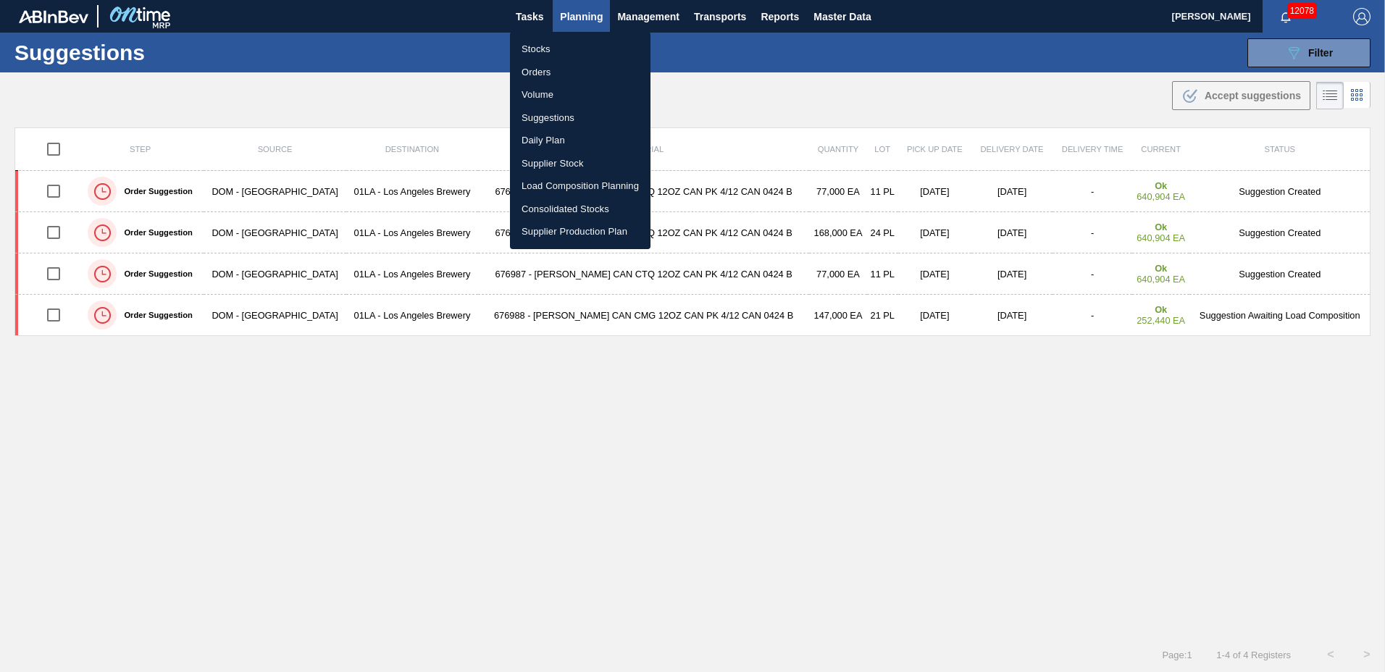
click at [589, 184] on li "Load Composition Planning" at bounding box center [580, 186] width 140 height 23
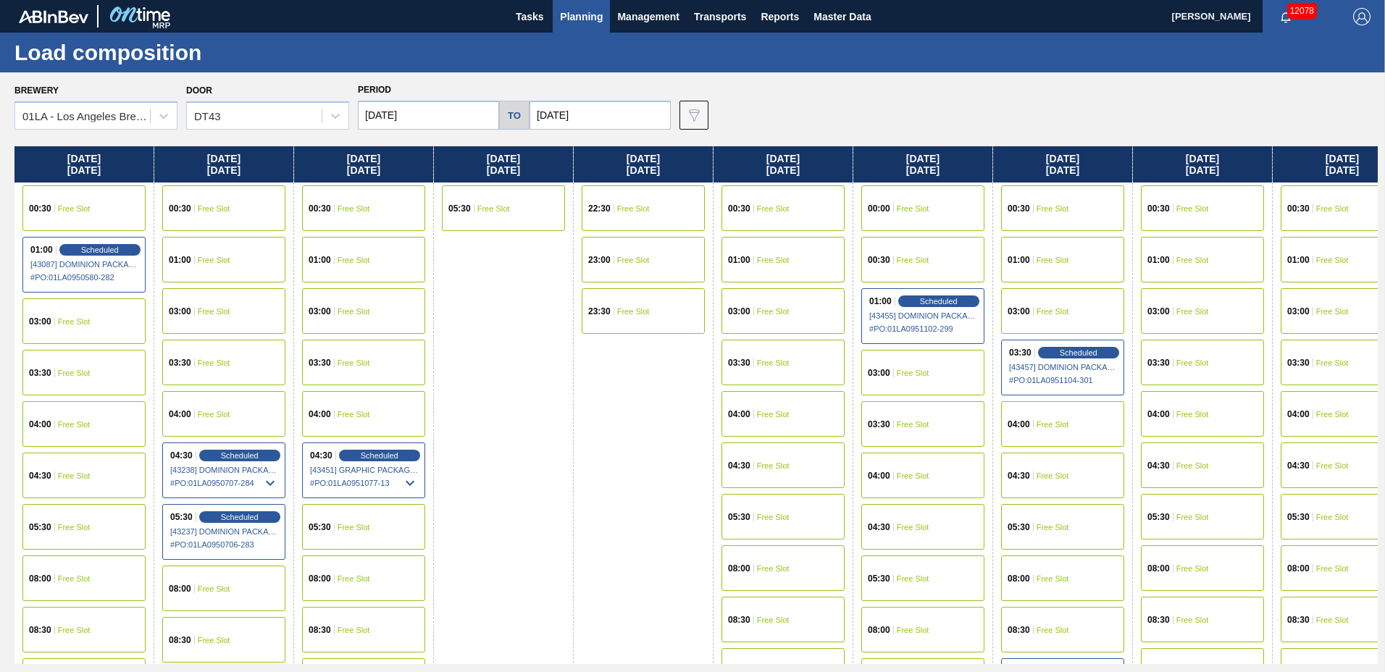
scroll to position [555, 0]
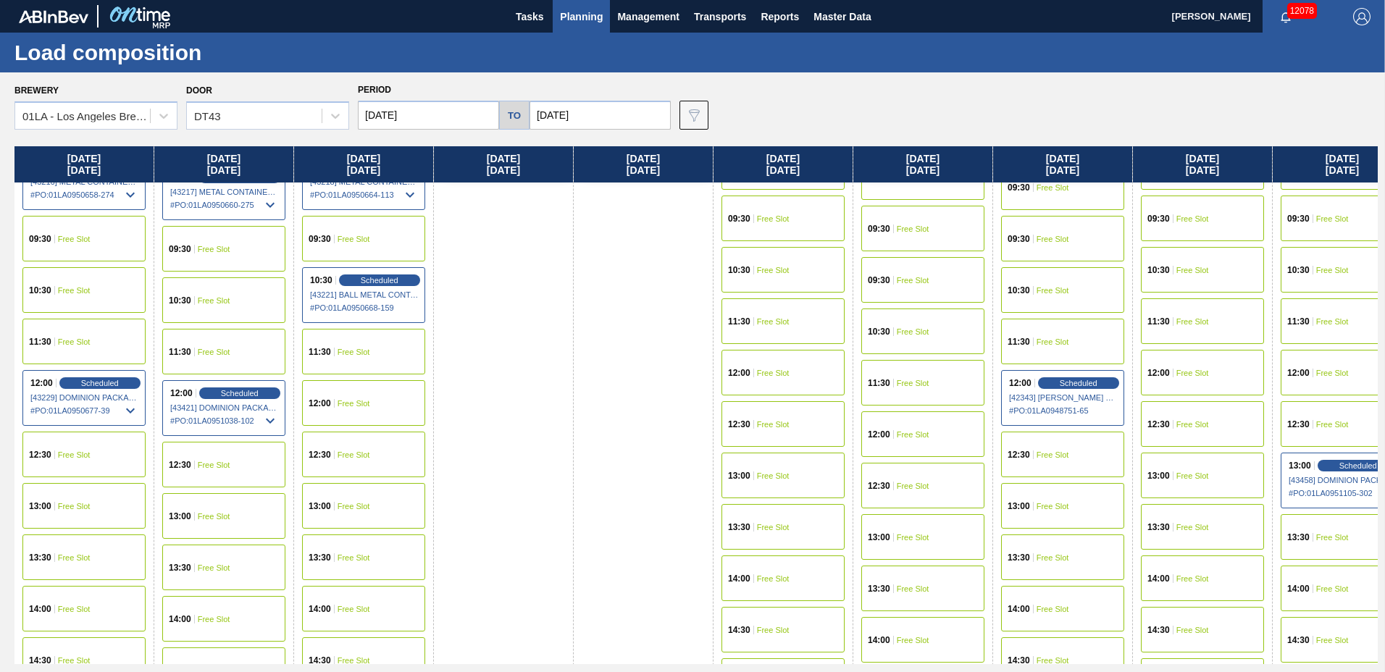
click at [1189, 373] on span "Free Slot" at bounding box center [1192, 373] width 33 height 9
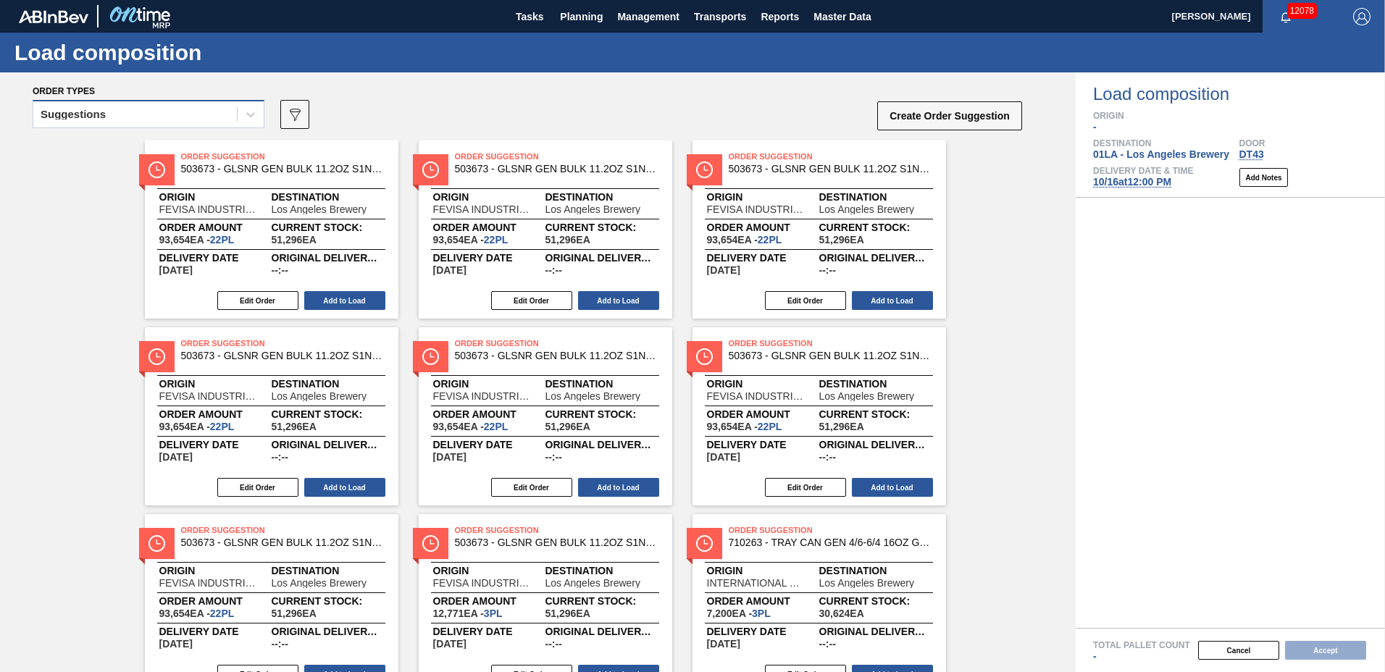
click at [119, 105] on div "Suggestions" at bounding box center [134, 114] width 203 height 21
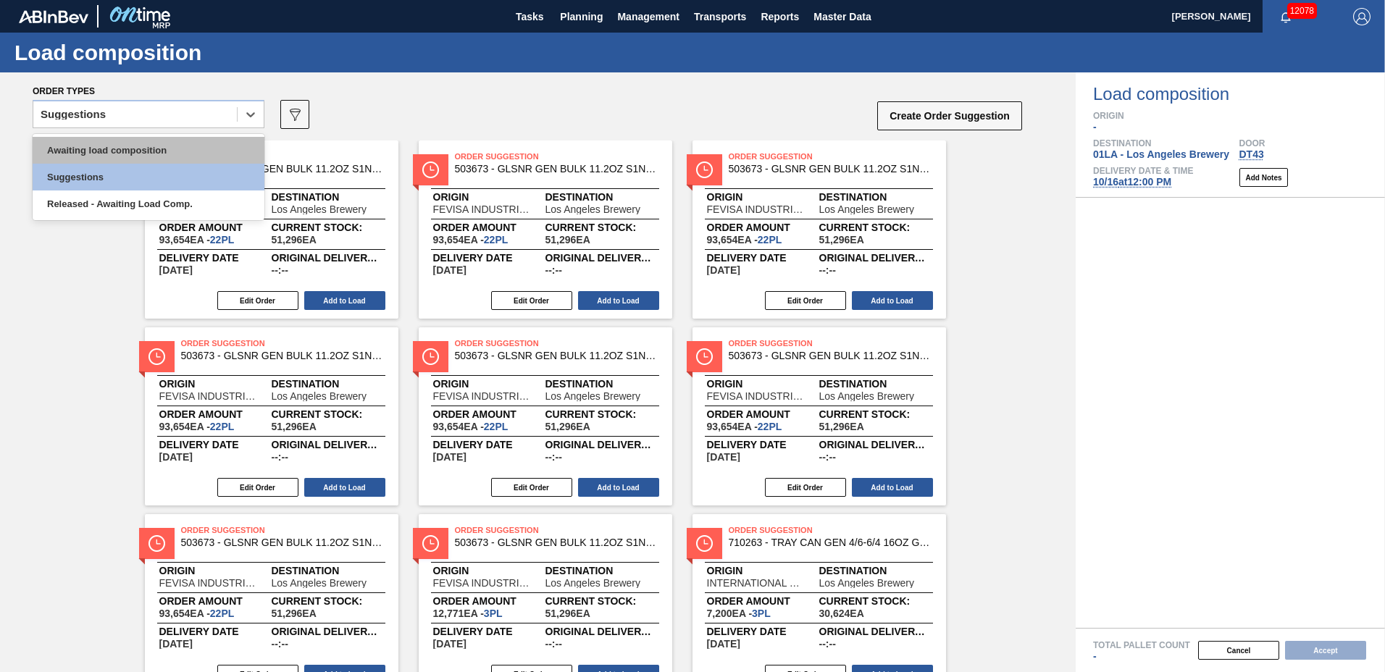
click at [121, 147] on div "Awaiting load composition" at bounding box center [149, 150] width 232 height 27
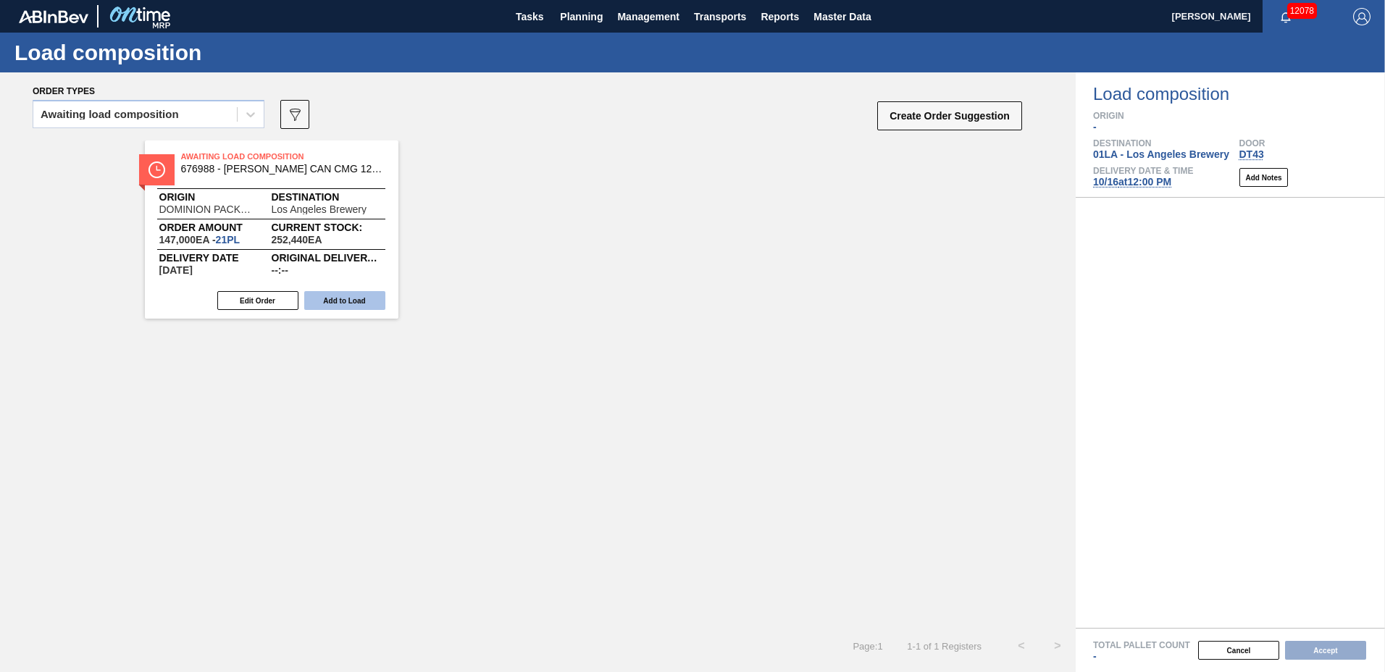
click at [362, 297] on button "Add to Load" at bounding box center [344, 300] width 81 height 19
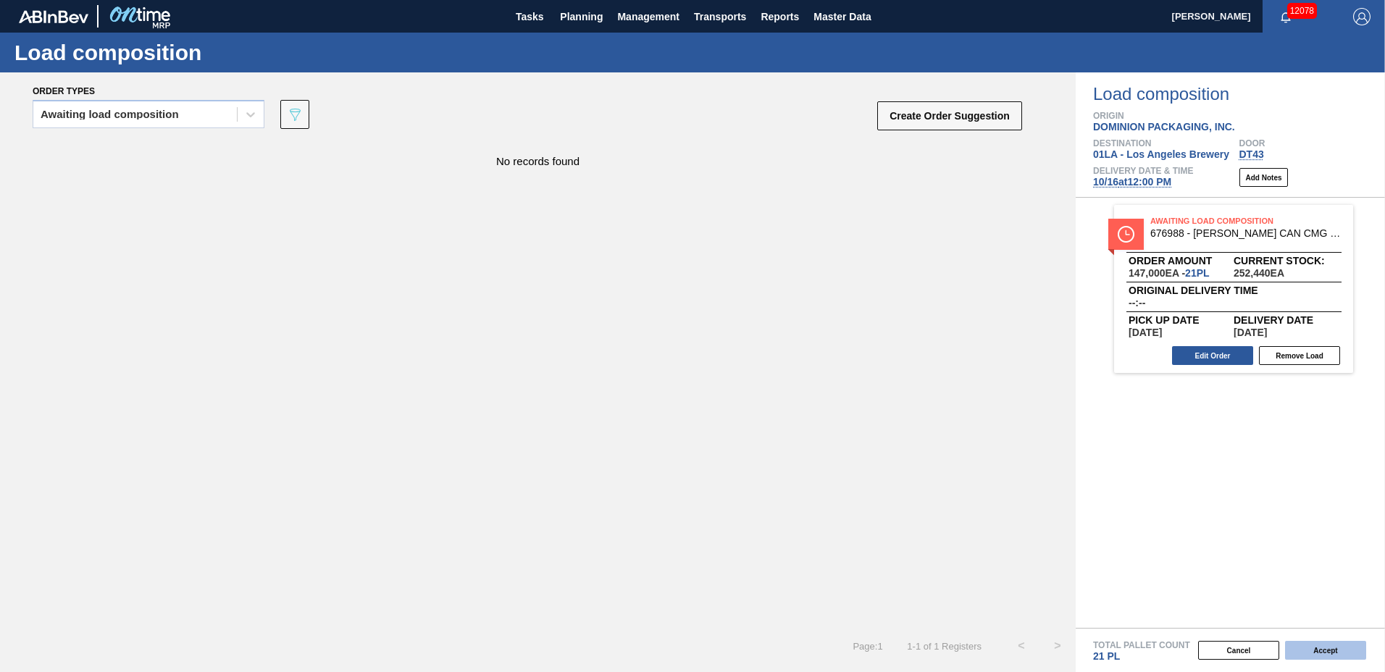
click at [1321, 641] on button "Accept" at bounding box center [1325, 650] width 81 height 19
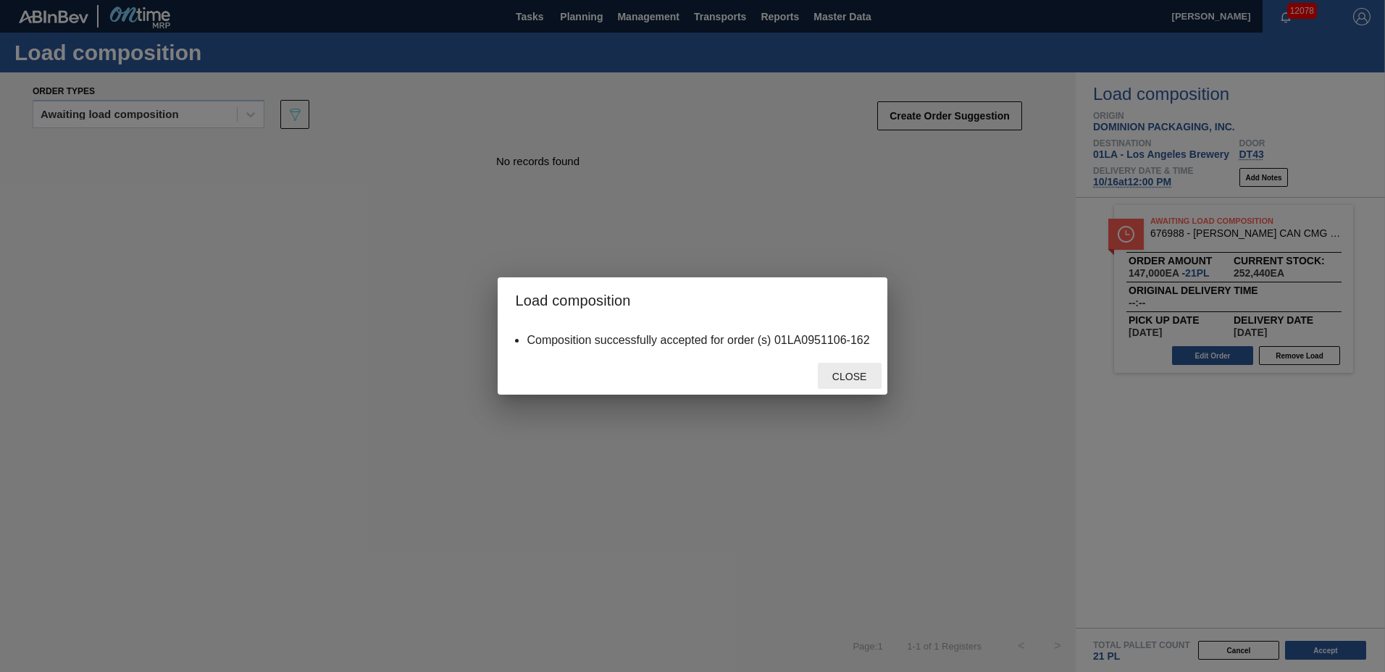
click at [846, 370] on div "Close" at bounding box center [850, 376] width 64 height 27
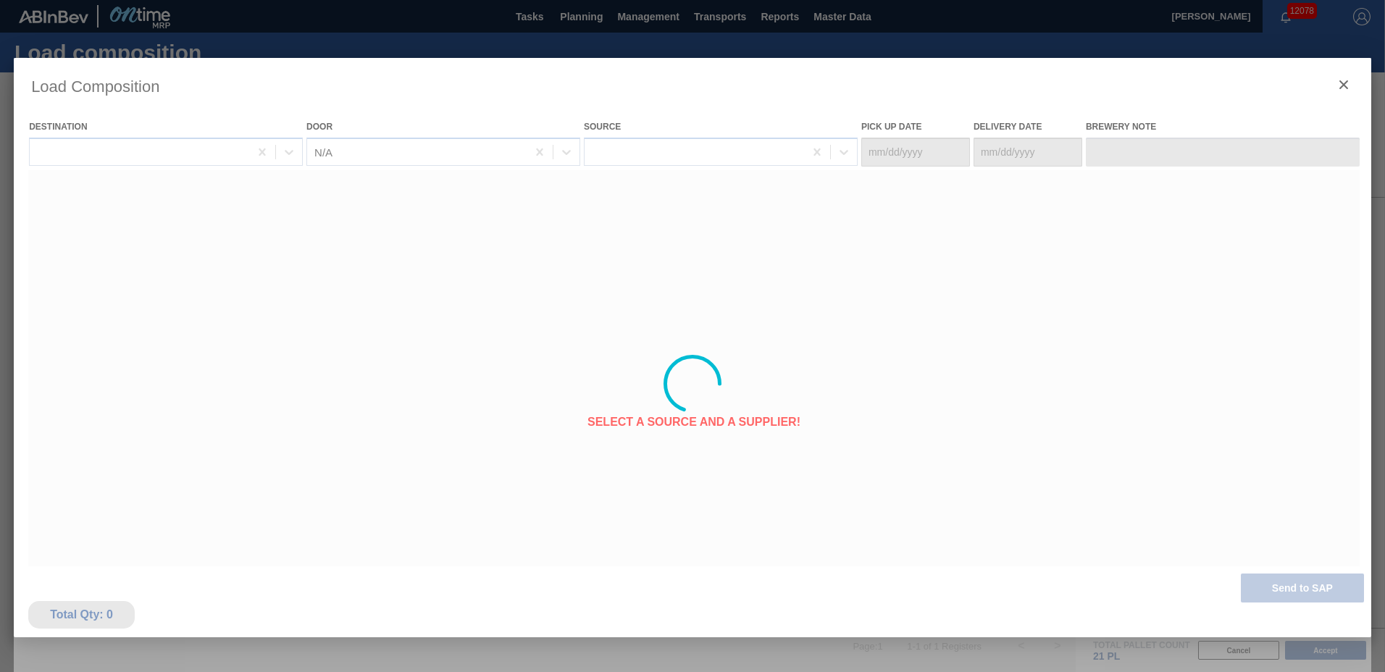
type Date "[DATE]"
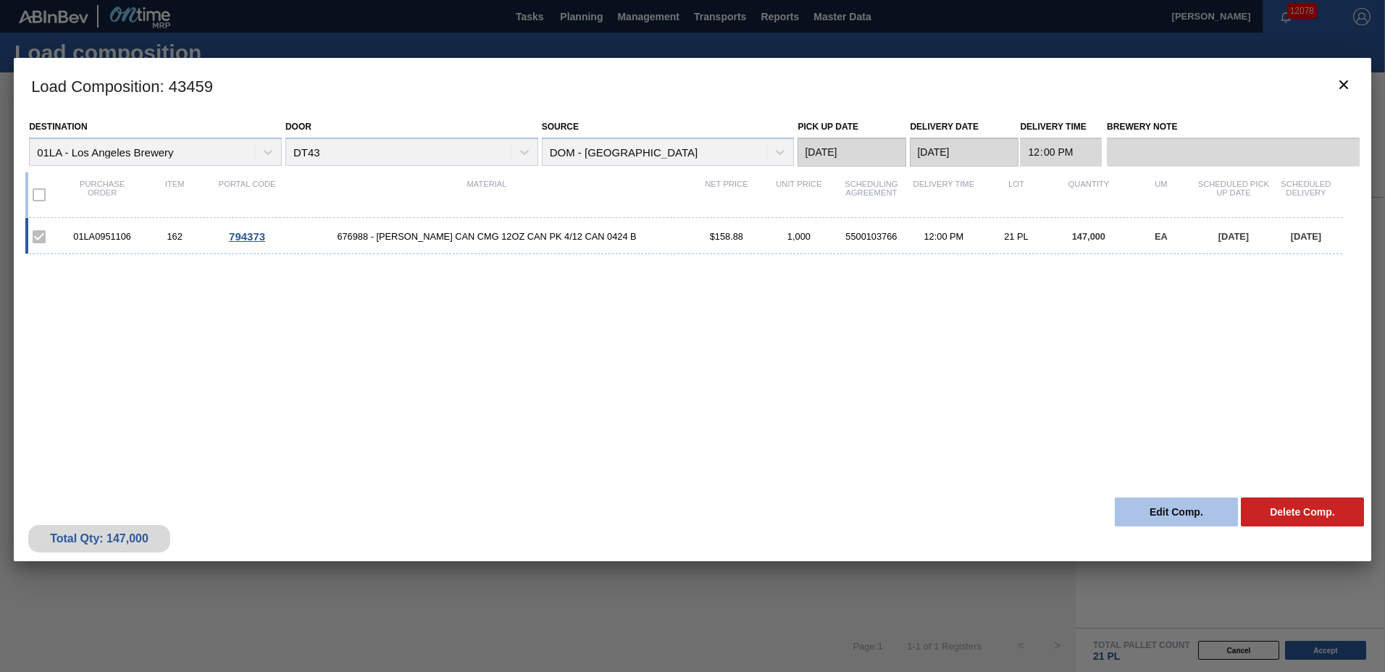
click at [1170, 513] on button "Edit Comp." at bounding box center [1175, 512] width 123 height 29
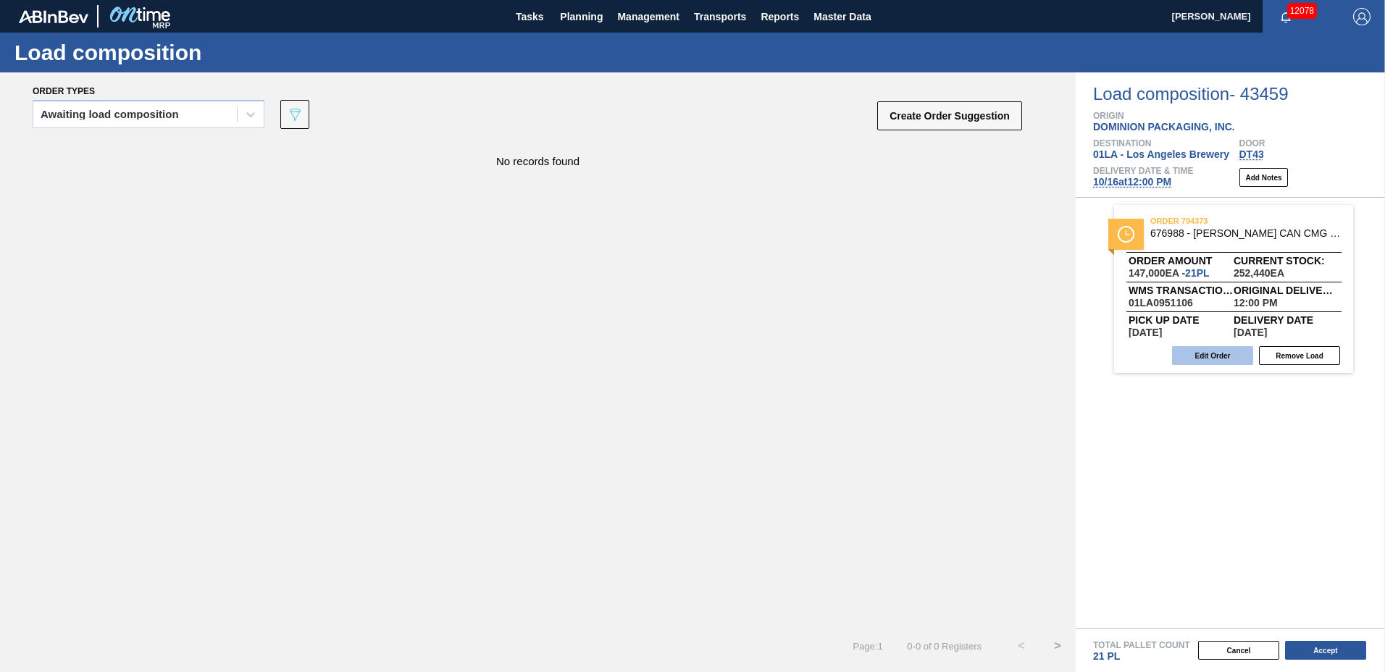
click at [1213, 358] on button "Edit Order" at bounding box center [1212, 355] width 81 height 19
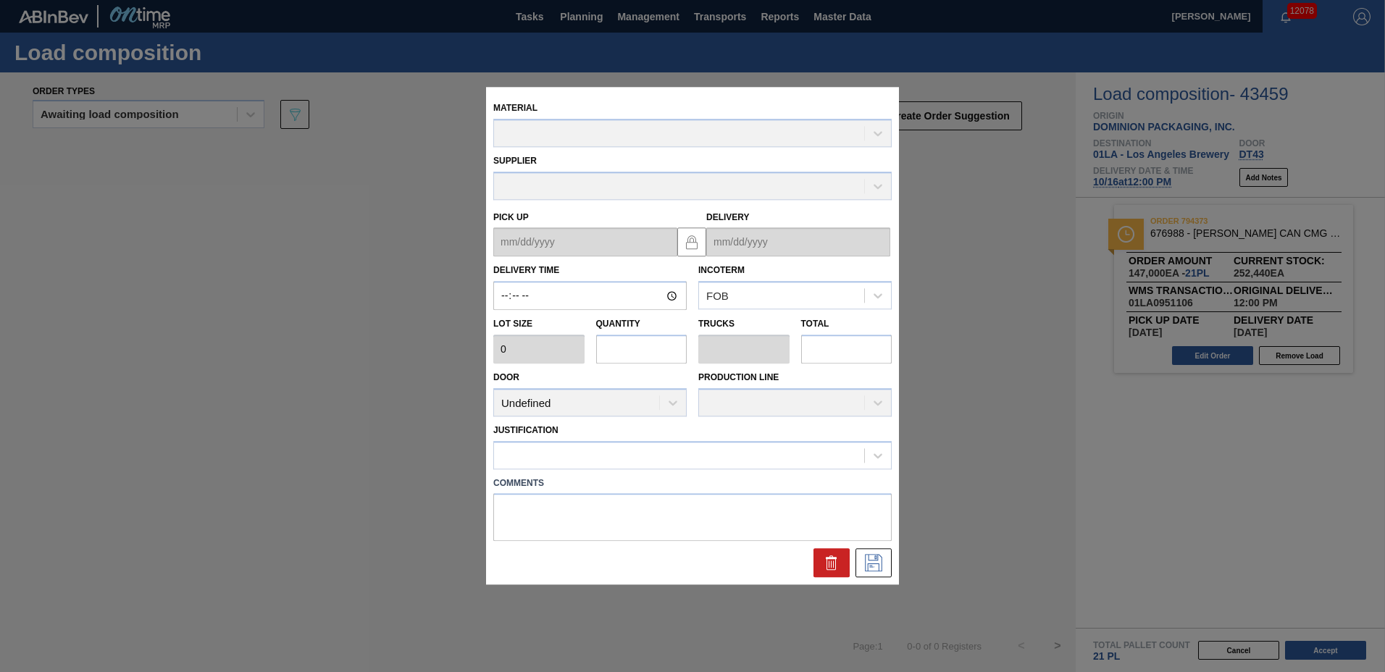
type input "12:00:00"
type input "7,000"
type input "21"
type input "0.808"
type input "147,000"
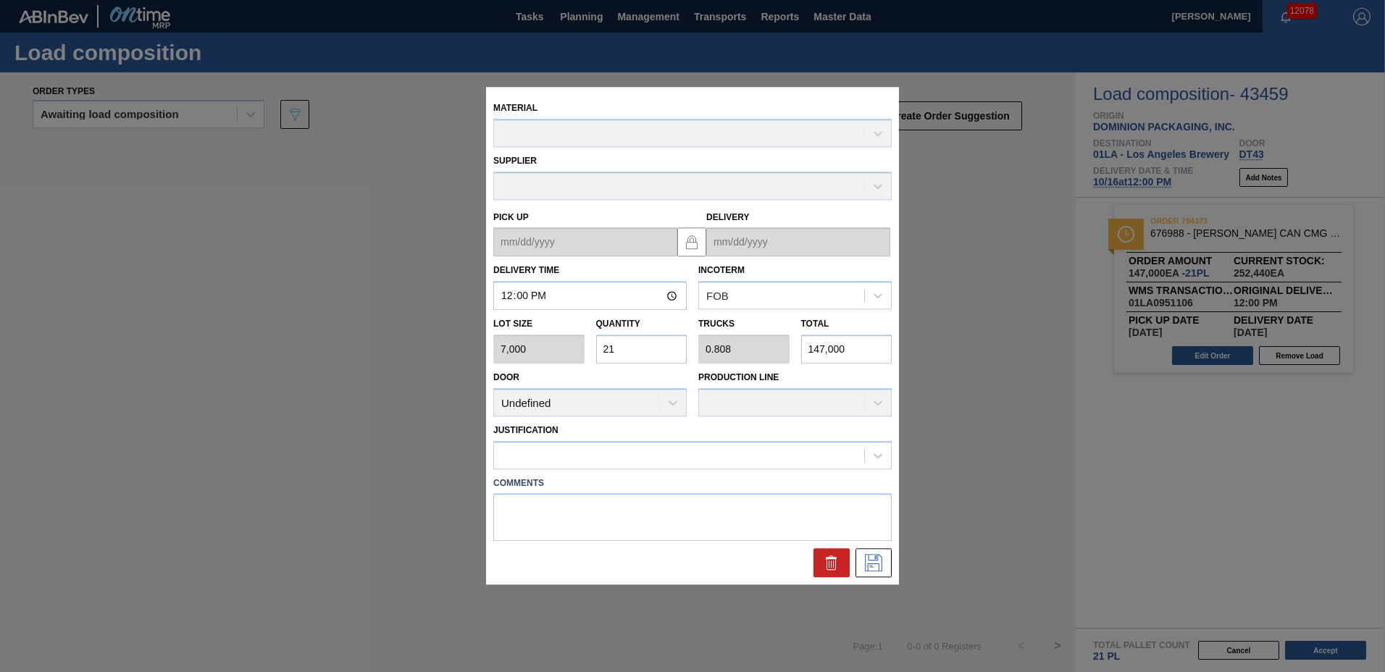
type up "[DATE]"
type input "[DATE]"
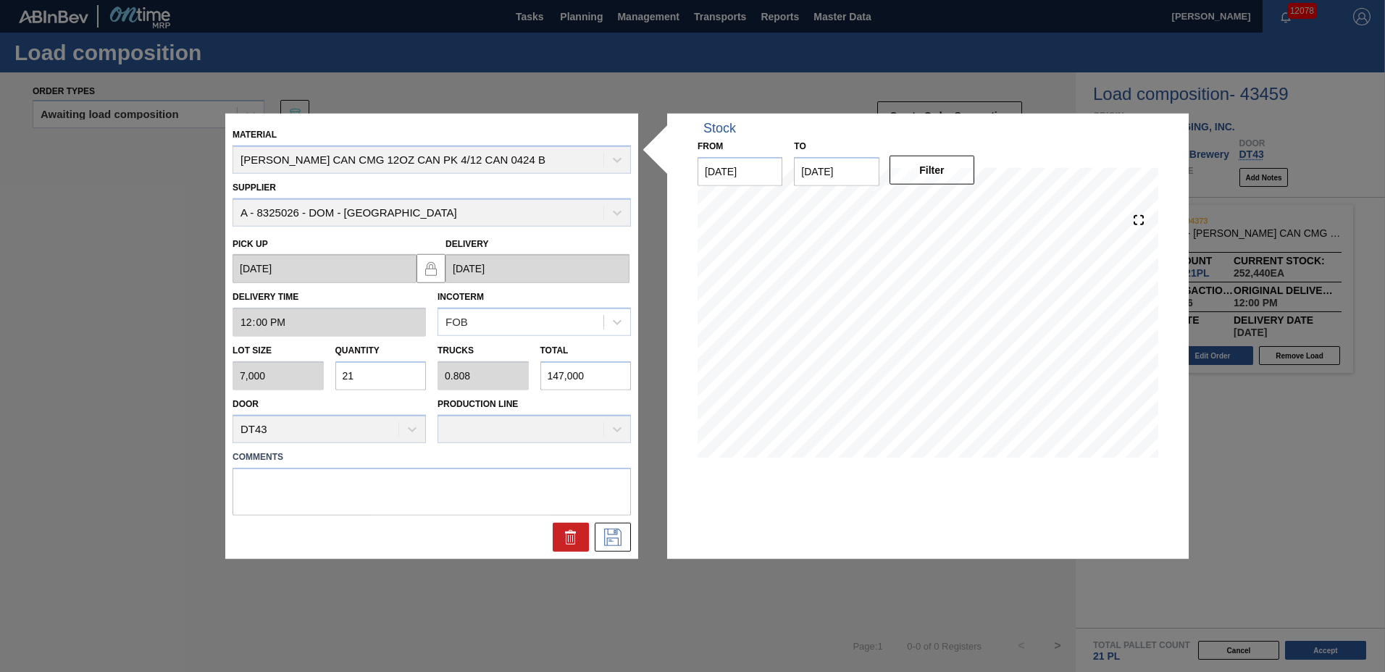
click at [264, 369] on div "Lot size 7,000 Quantity 21 Trucks 0.808 Total 147,000" at bounding box center [432, 364] width 410 height 54
type input "1"
type input "0.038"
type input "7,000"
type input "18"
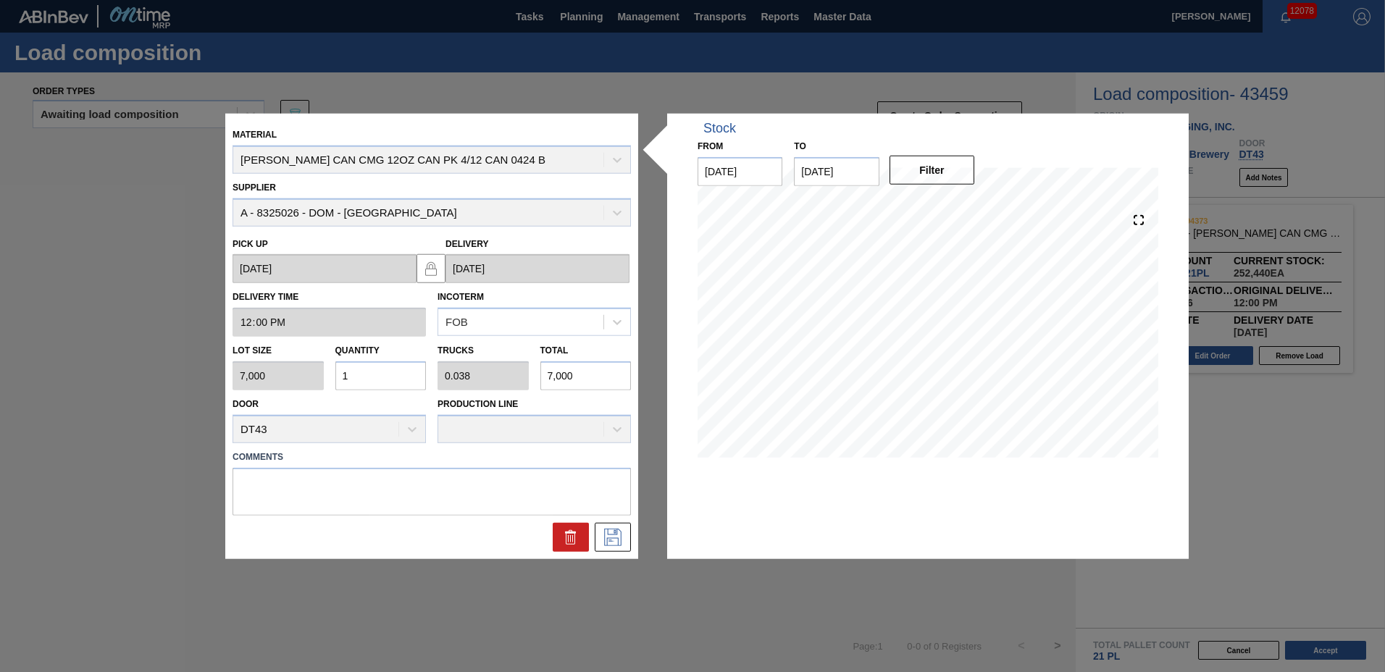
type input "0.692"
type input "126,000"
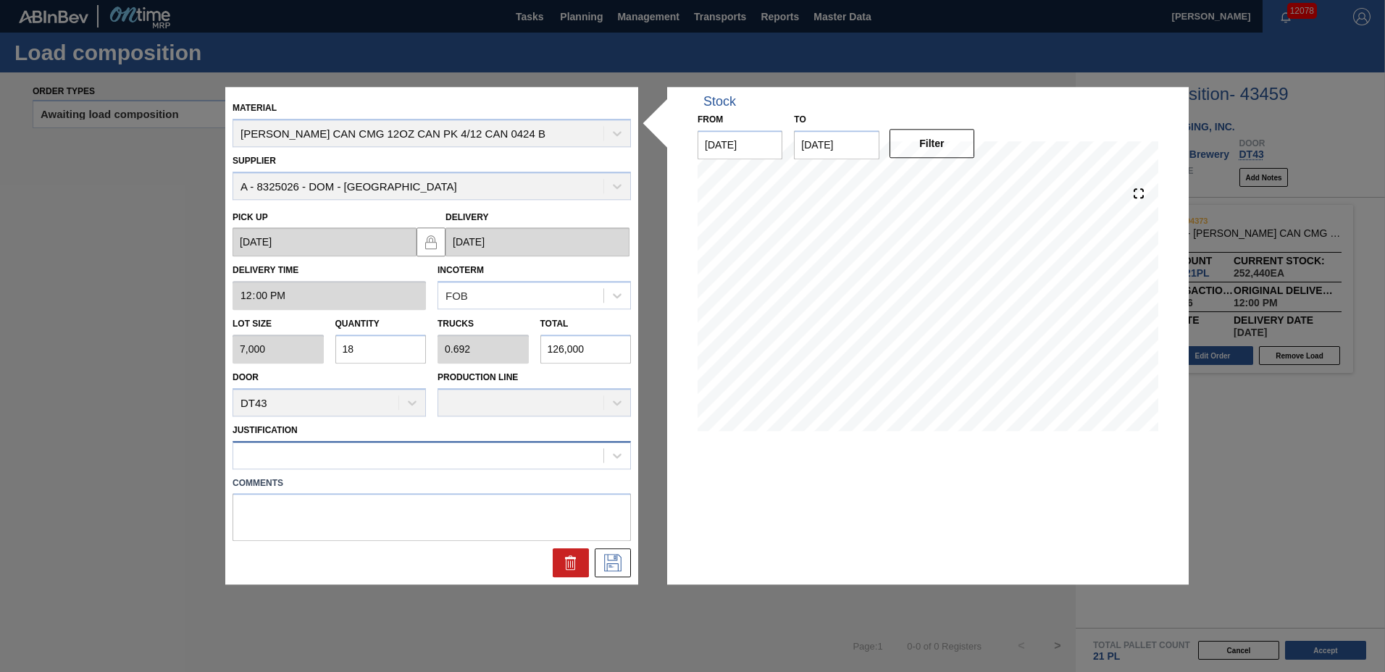
type input "18"
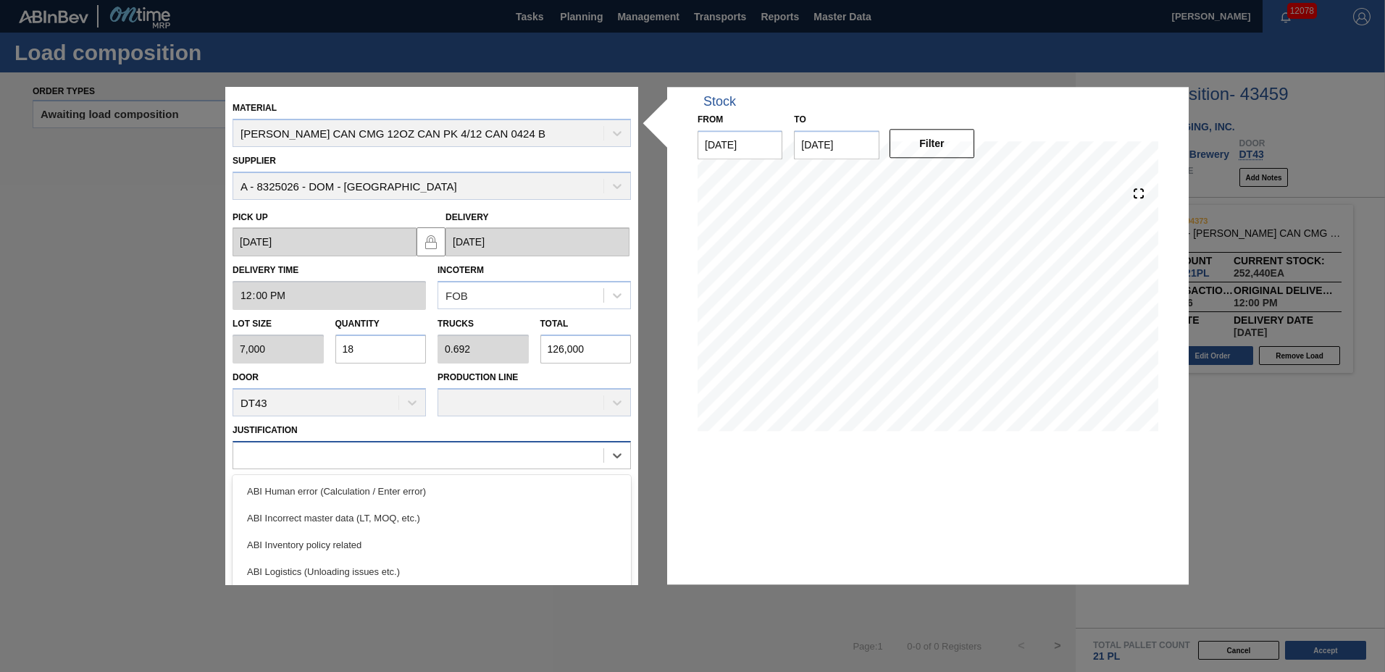
click at [312, 463] on div at bounding box center [418, 455] width 370 height 21
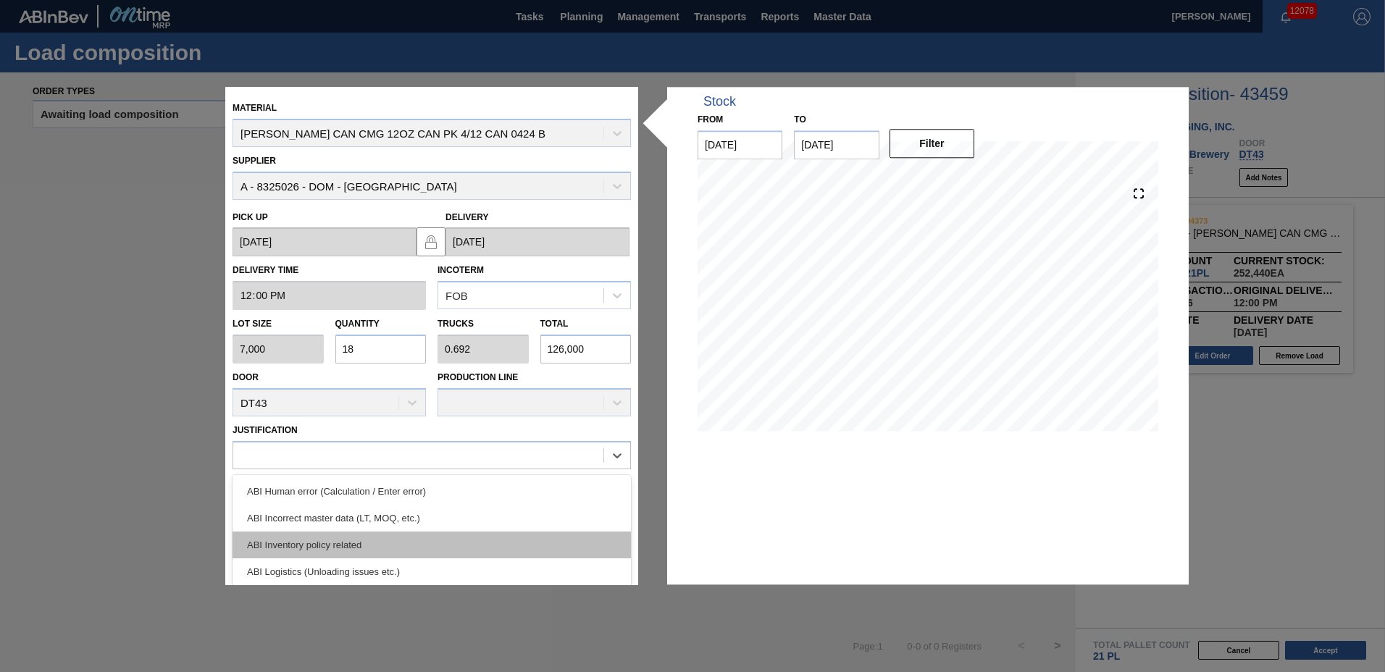
click at [303, 549] on div "ABI Inventory policy related" at bounding box center [431, 545] width 398 height 27
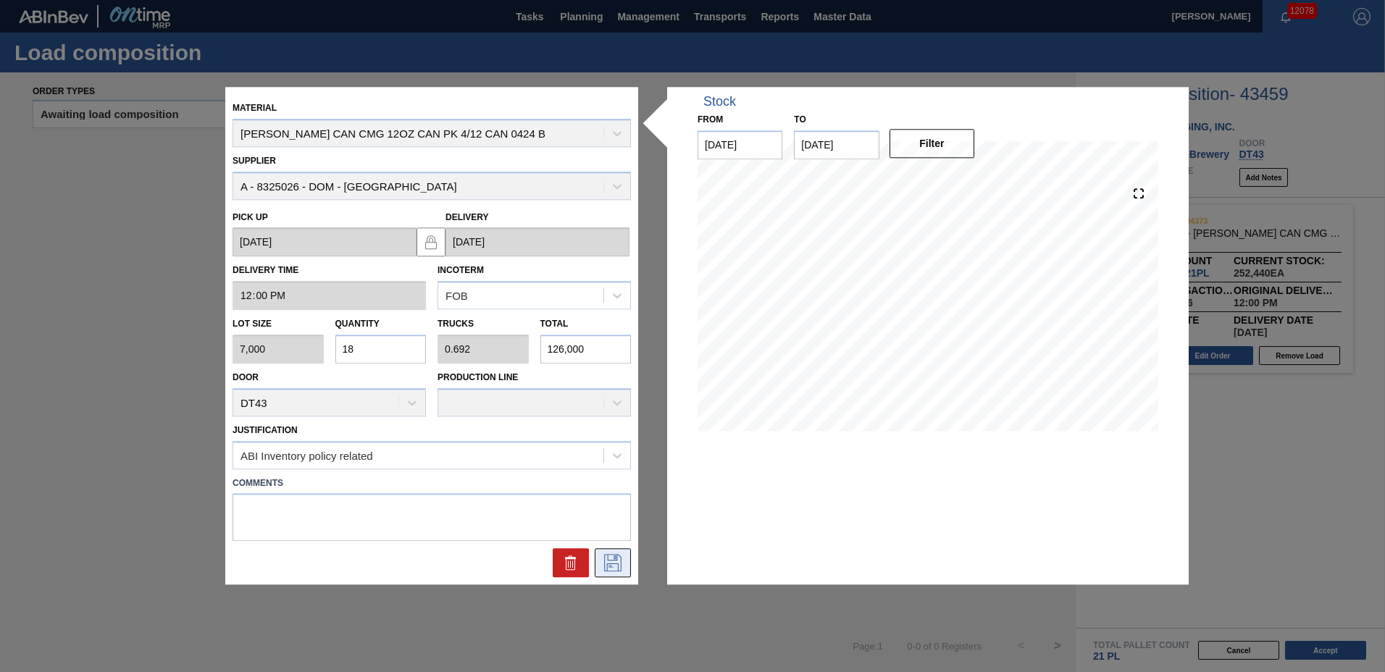
click at [618, 563] on icon at bounding box center [612, 563] width 23 height 17
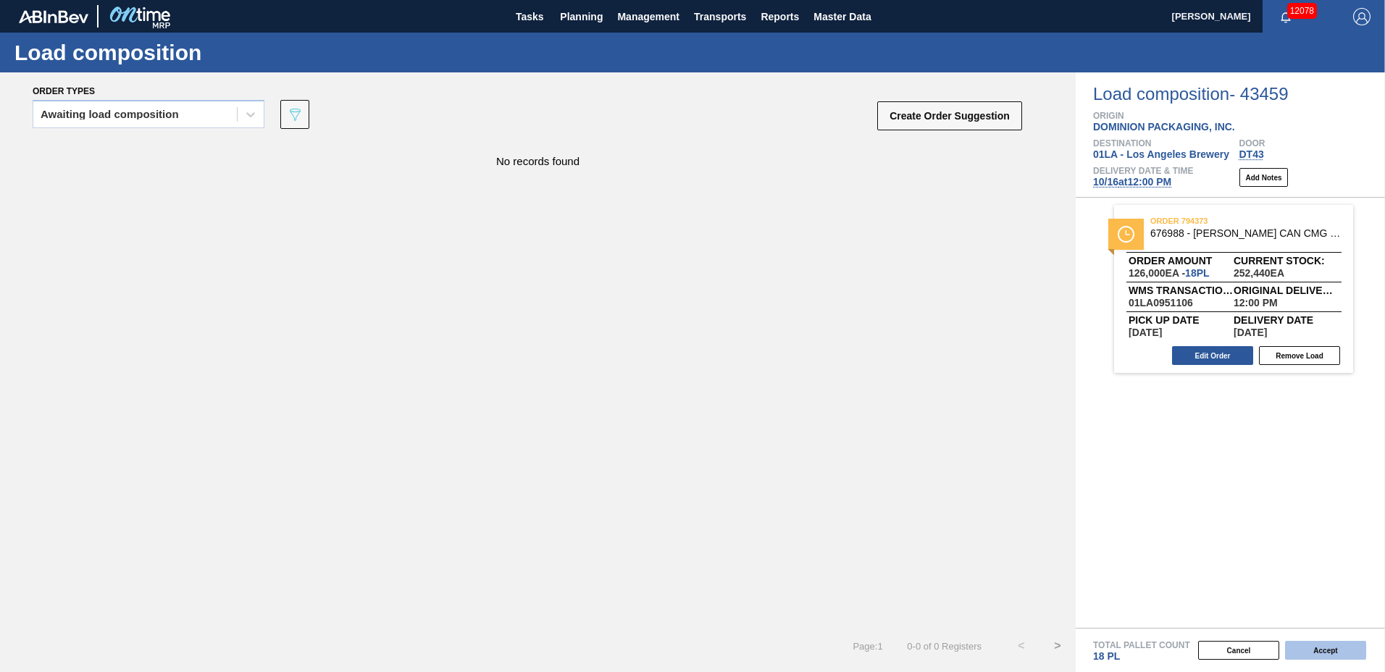
click at [1318, 651] on button "Accept" at bounding box center [1325, 650] width 81 height 19
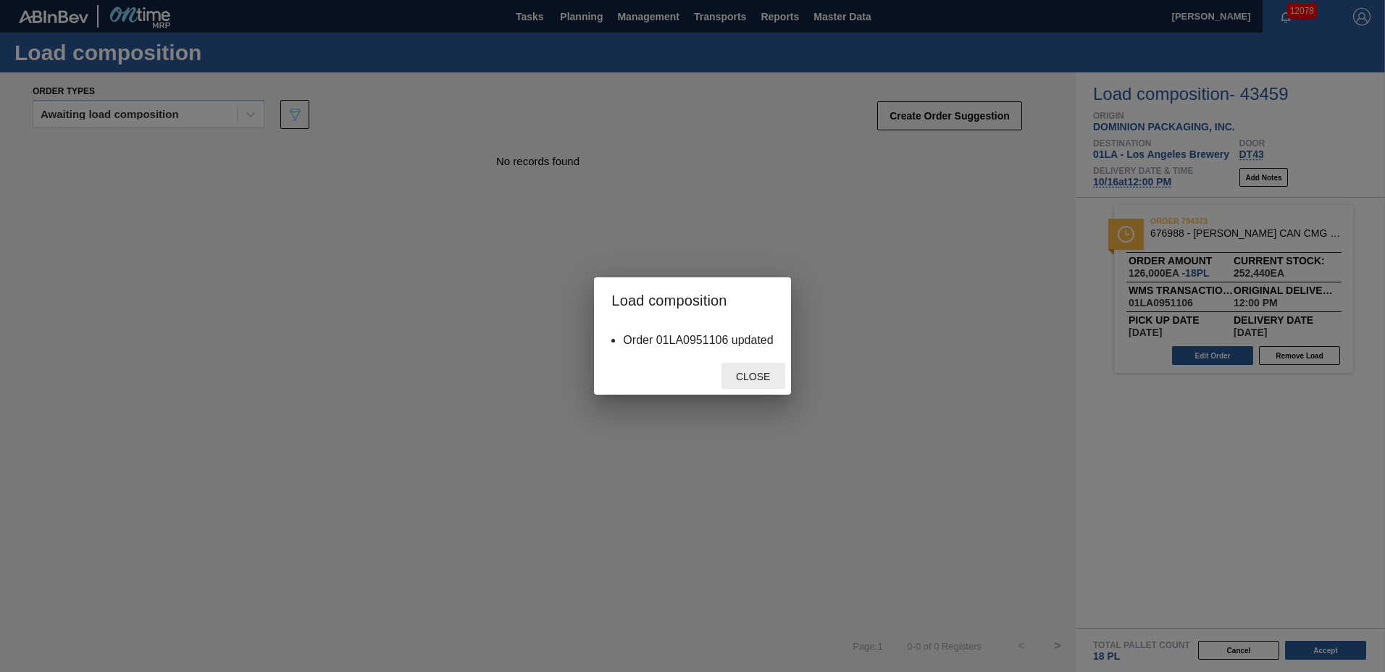
click at [751, 379] on span "Close" at bounding box center [752, 377] width 57 height 12
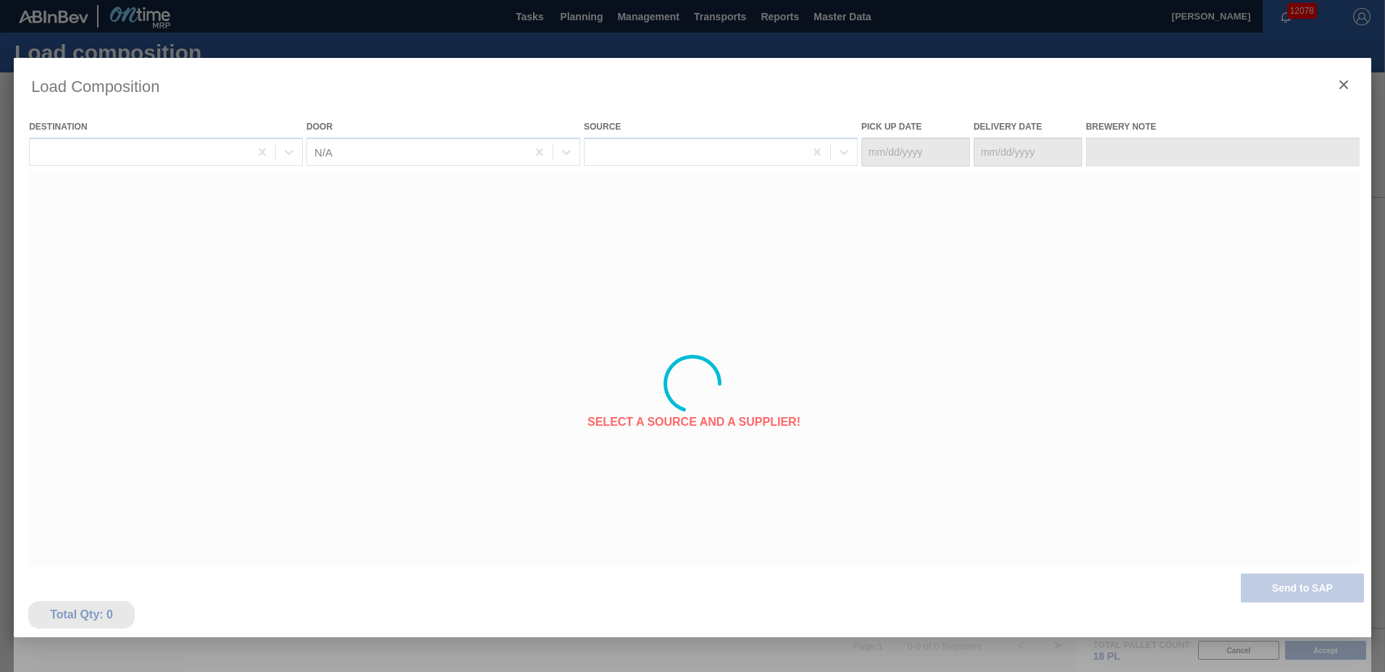
type Date "[DATE]"
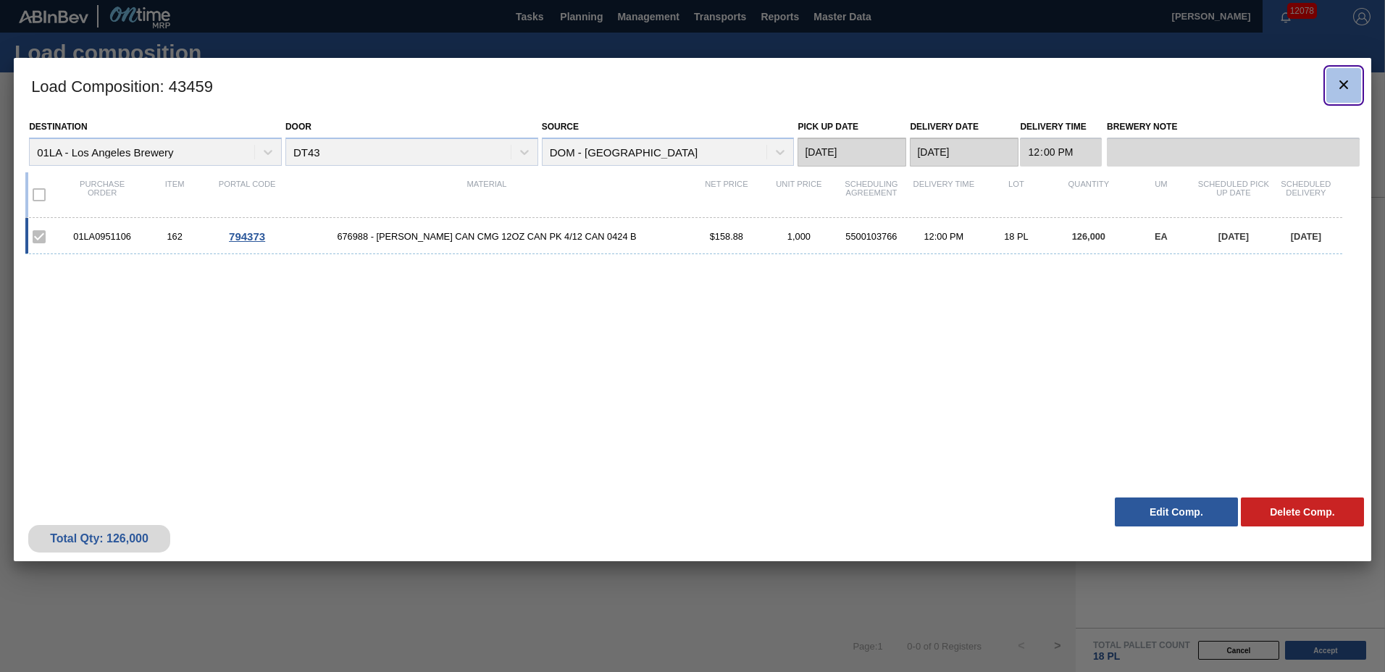
click at [1352, 74] on button "botão de ícone" at bounding box center [1343, 85] width 35 height 35
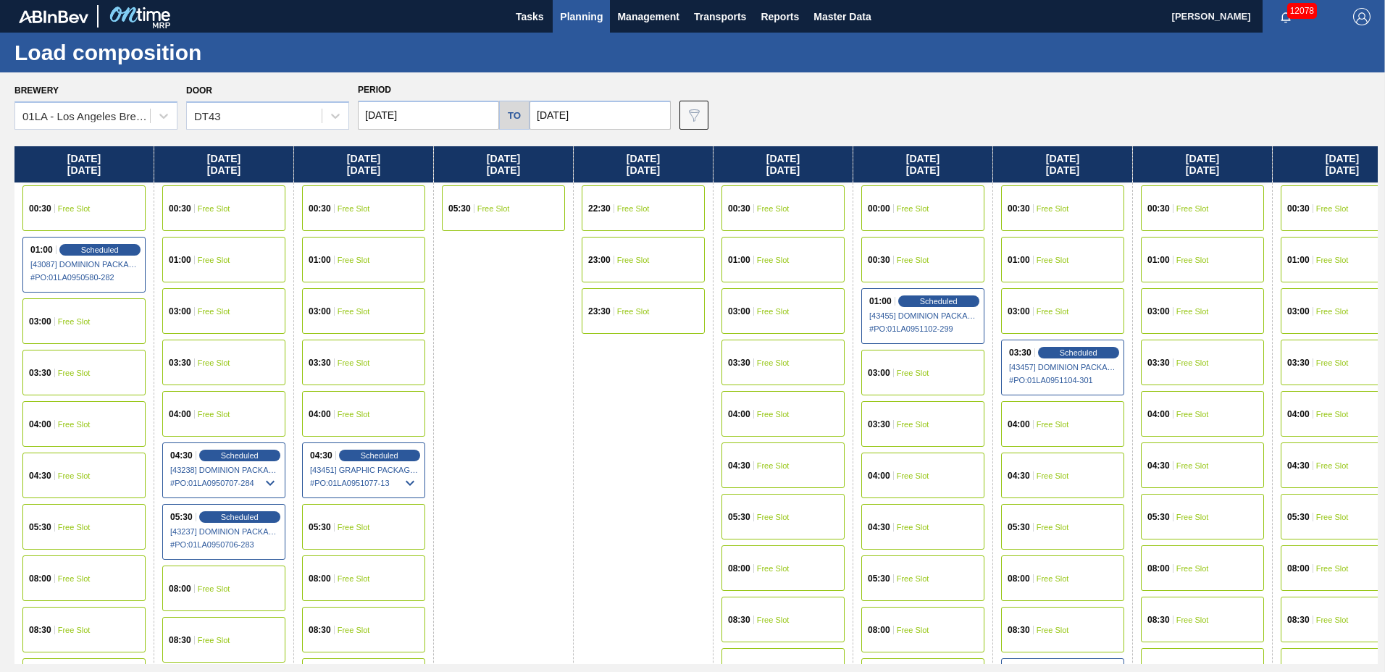
scroll to position [555, 0]
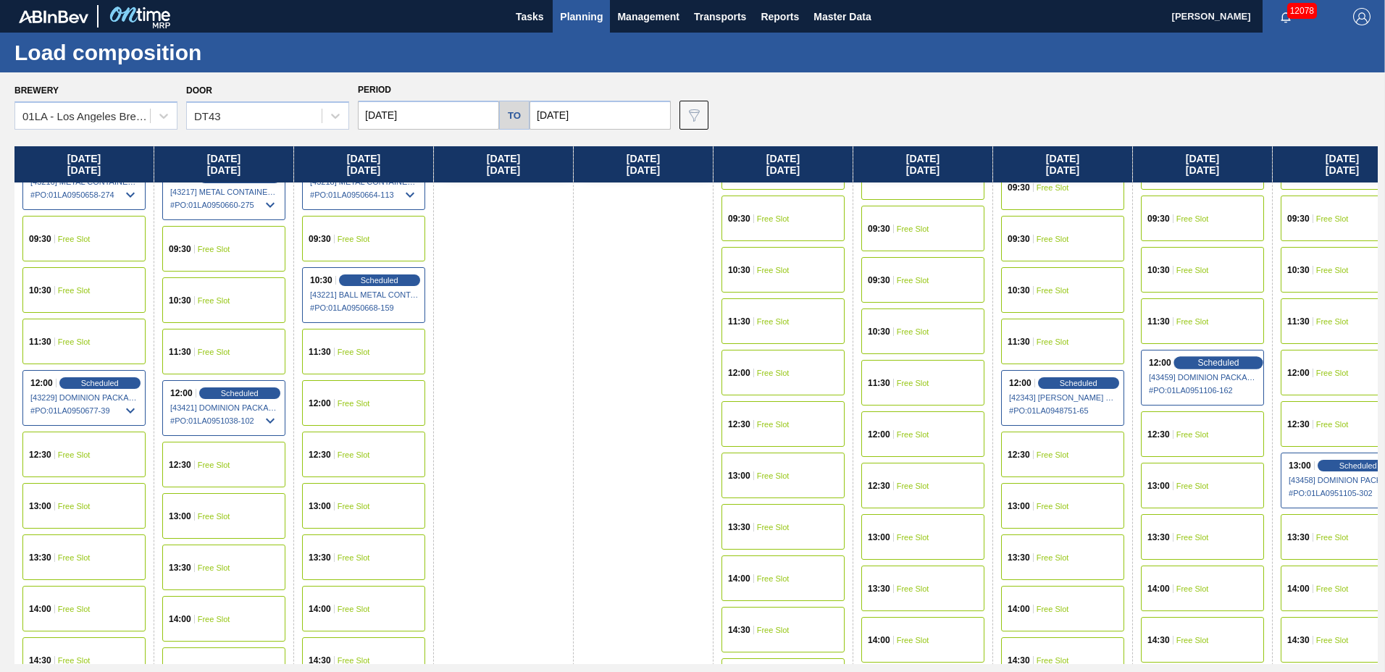
click at [1191, 364] on div "Scheduled" at bounding box center [1217, 362] width 89 height 13
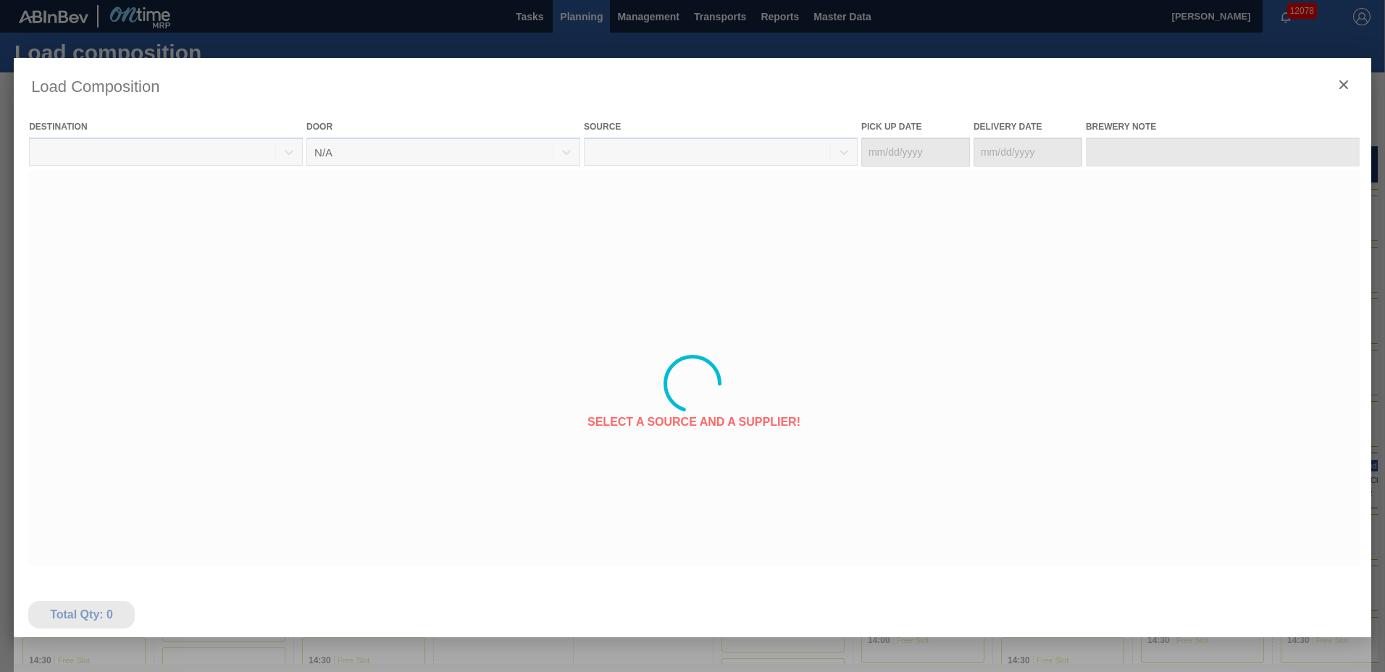
type Date "[DATE]"
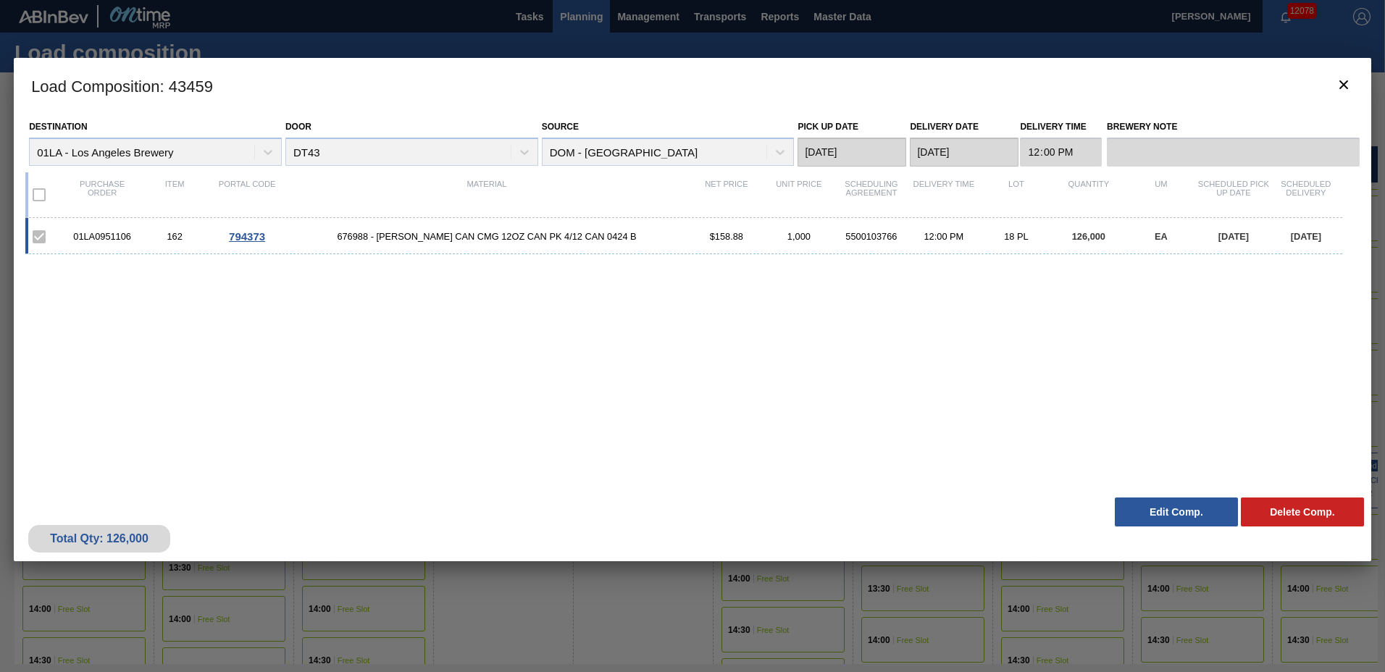
click at [1180, 512] on button "Edit Comp." at bounding box center [1175, 512] width 123 height 29
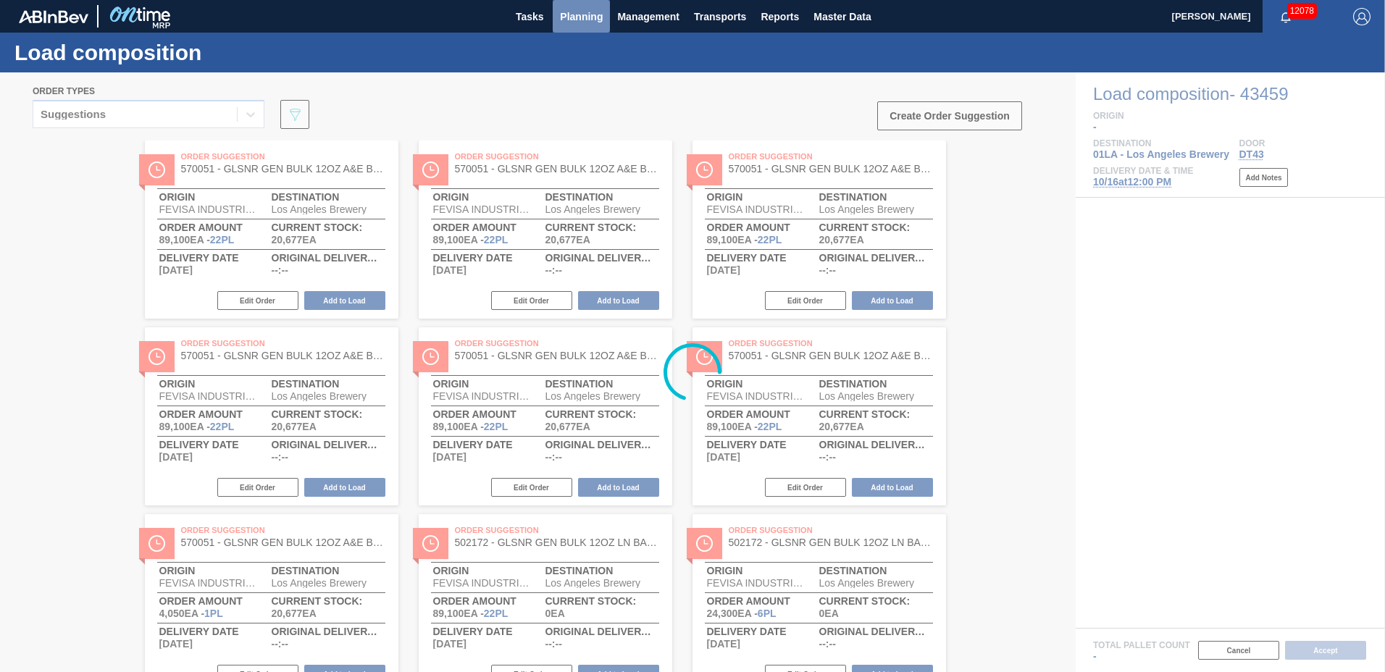
click at [576, 17] on span "Planning" at bounding box center [581, 16] width 43 height 17
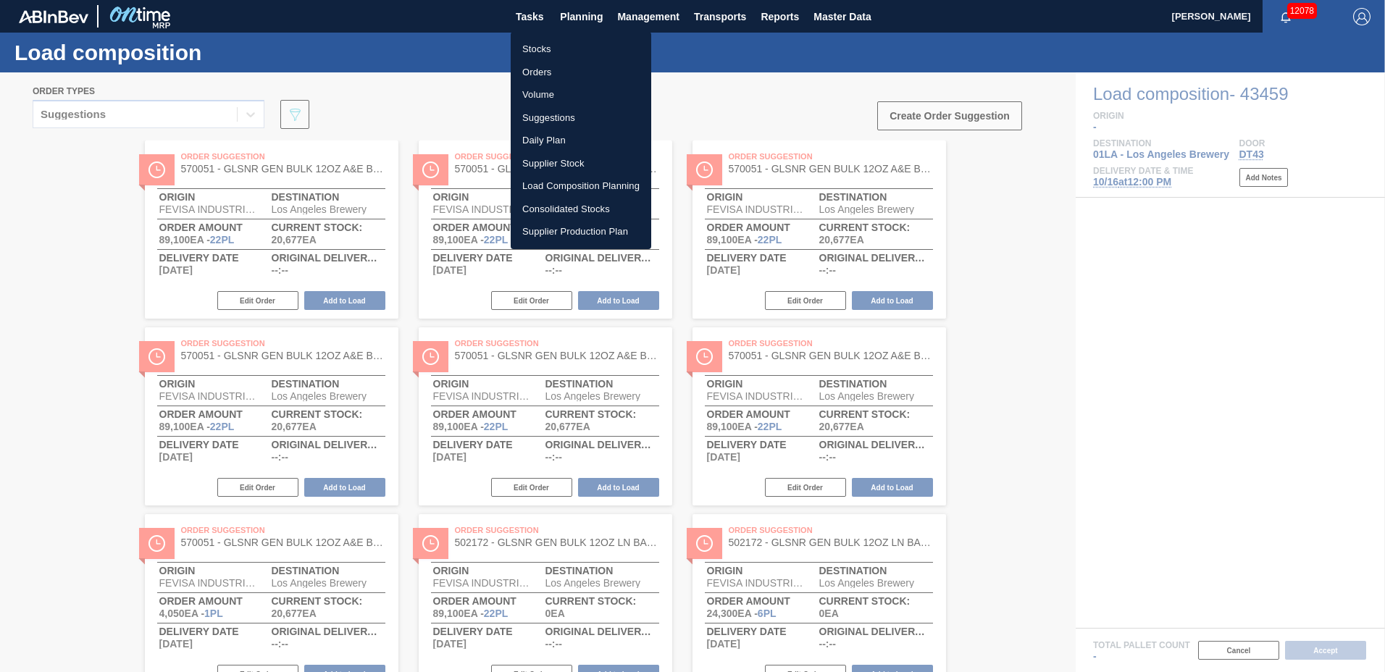
click at [562, 114] on li "Suggestions" at bounding box center [581, 117] width 140 height 23
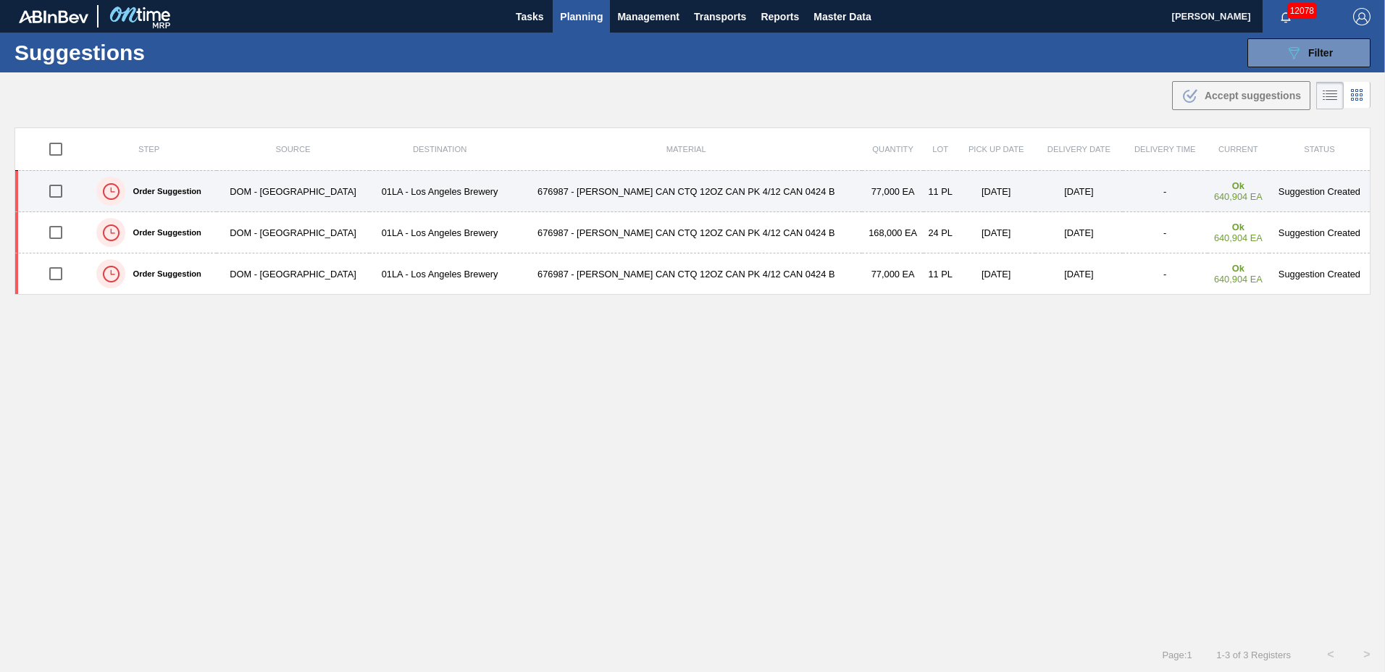
click at [59, 189] on input "checkbox" at bounding box center [56, 191] width 30 height 30
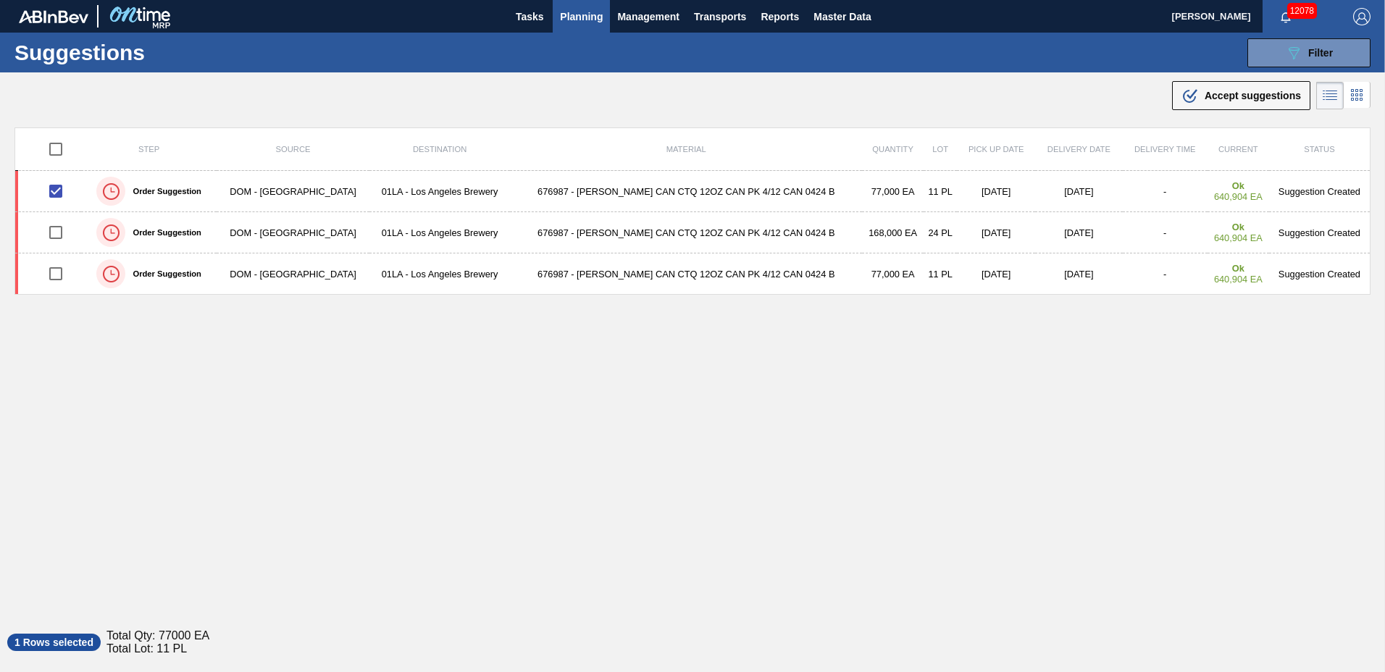
drag, startPoint x: 1227, startPoint y: 81, endPoint x: 1224, endPoint y: 89, distance: 8.5
click at [1225, 89] on button ".b{fill:var(--color-action-default)} Accept suggestions" at bounding box center [1241, 95] width 138 height 29
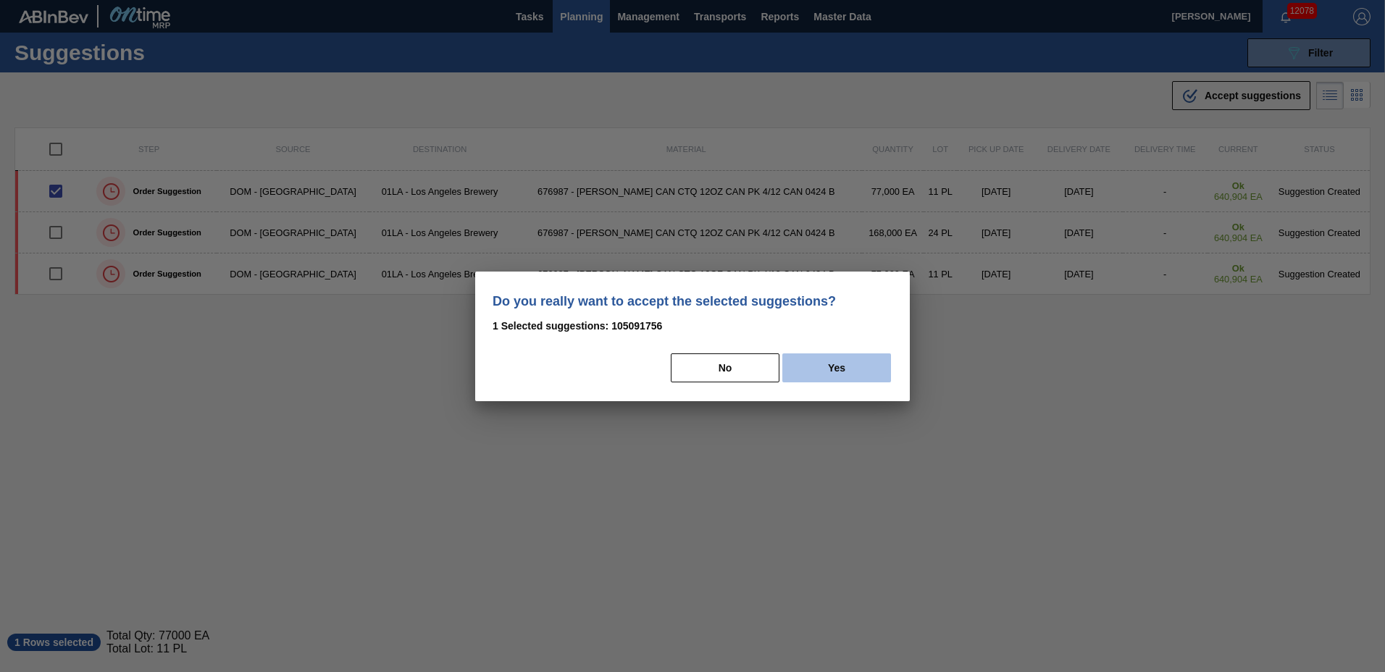
click at [854, 372] on button "Yes" at bounding box center [836, 367] width 109 height 29
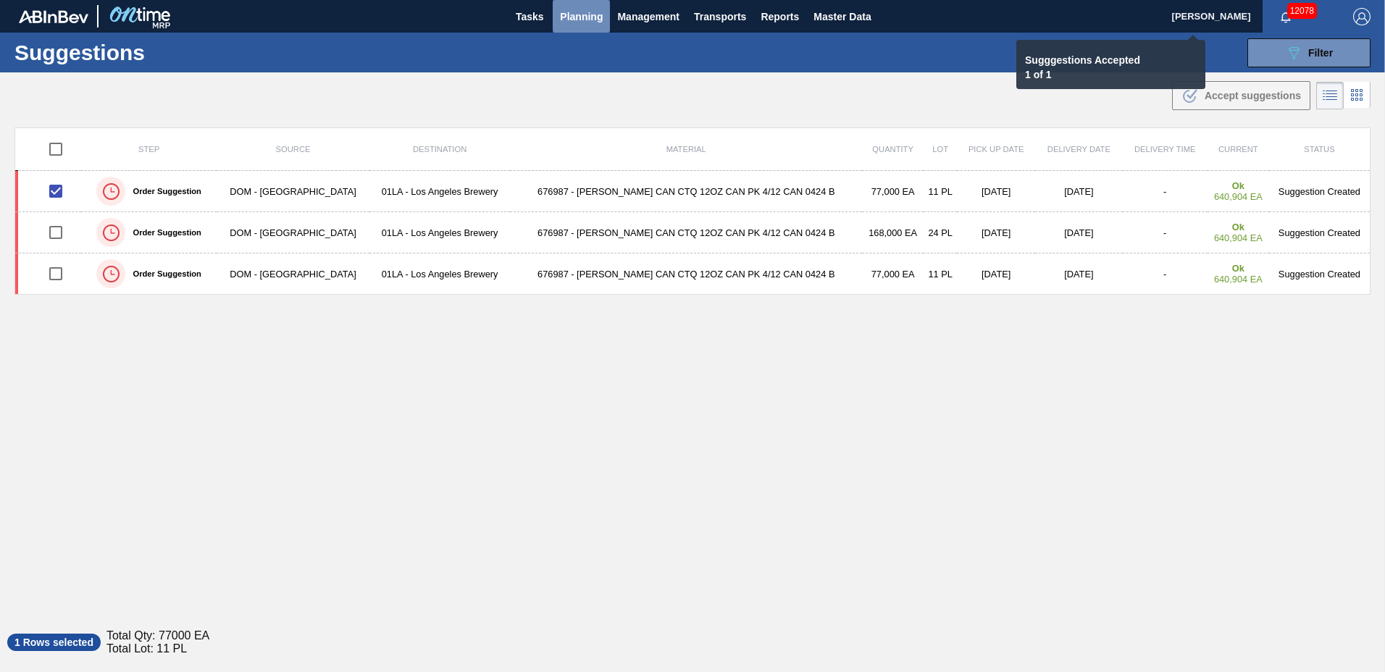
click at [585, 17] on span "Planning" at bounding box center [581, 16] width 43 height 17
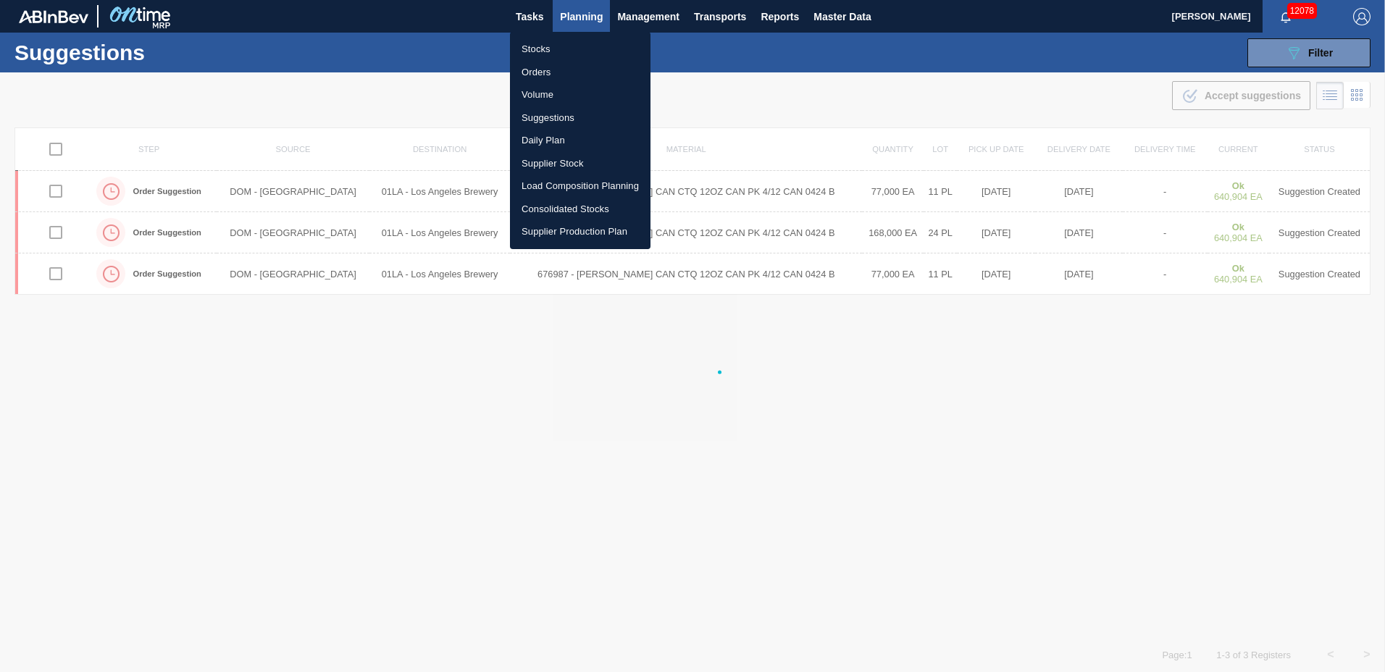
checkbox input "false"
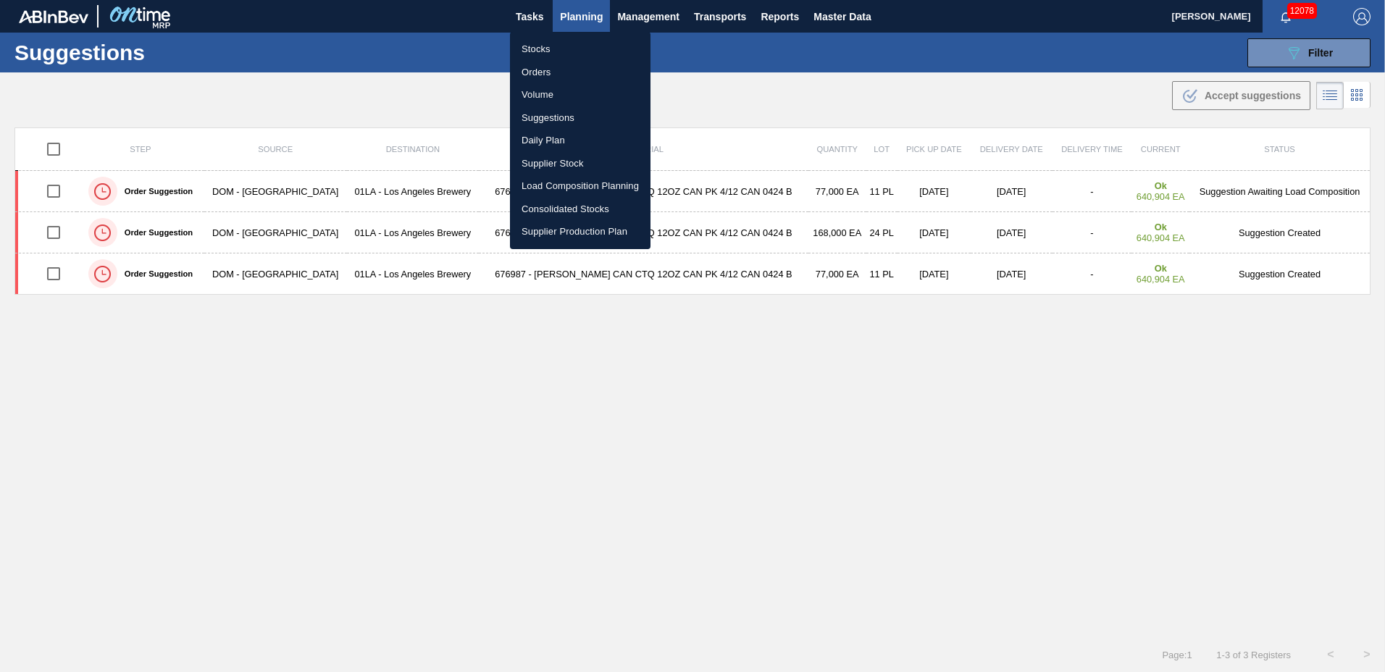
click at [545, 180] on li "Load Composition Planning" at bounding box center [580, 186] width 140 height 23
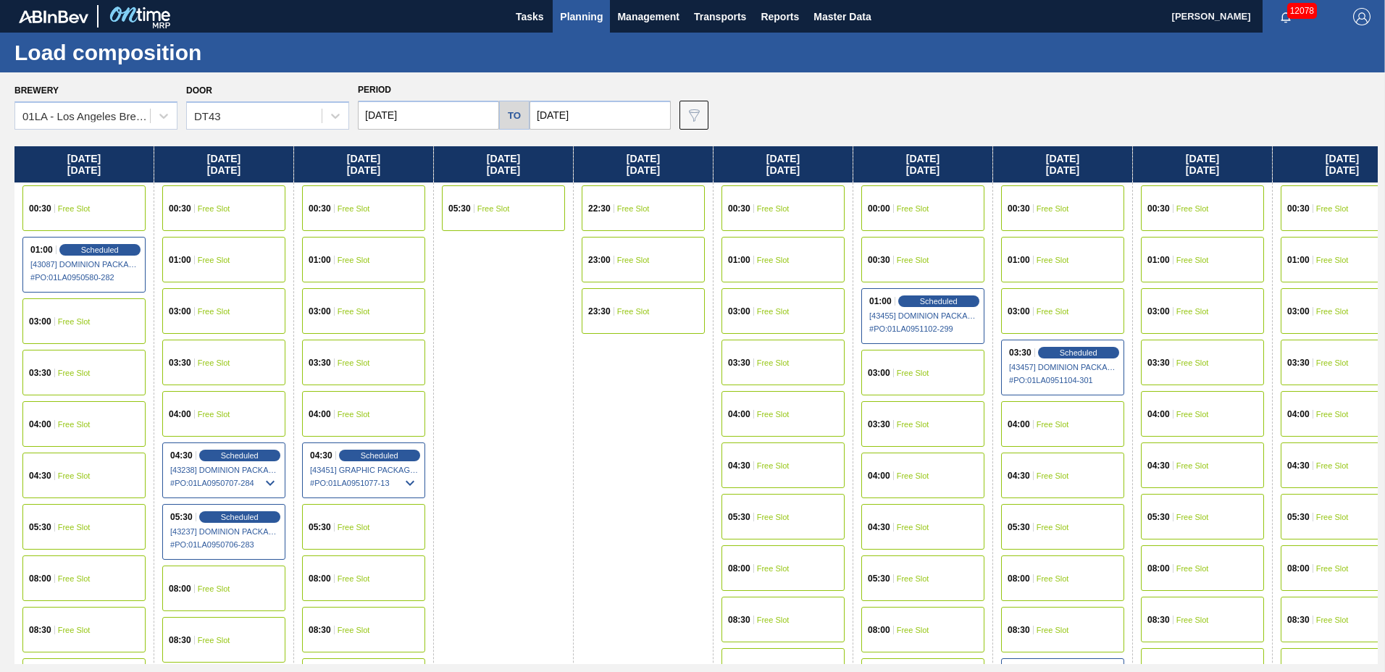
scroll to position [555, 0]
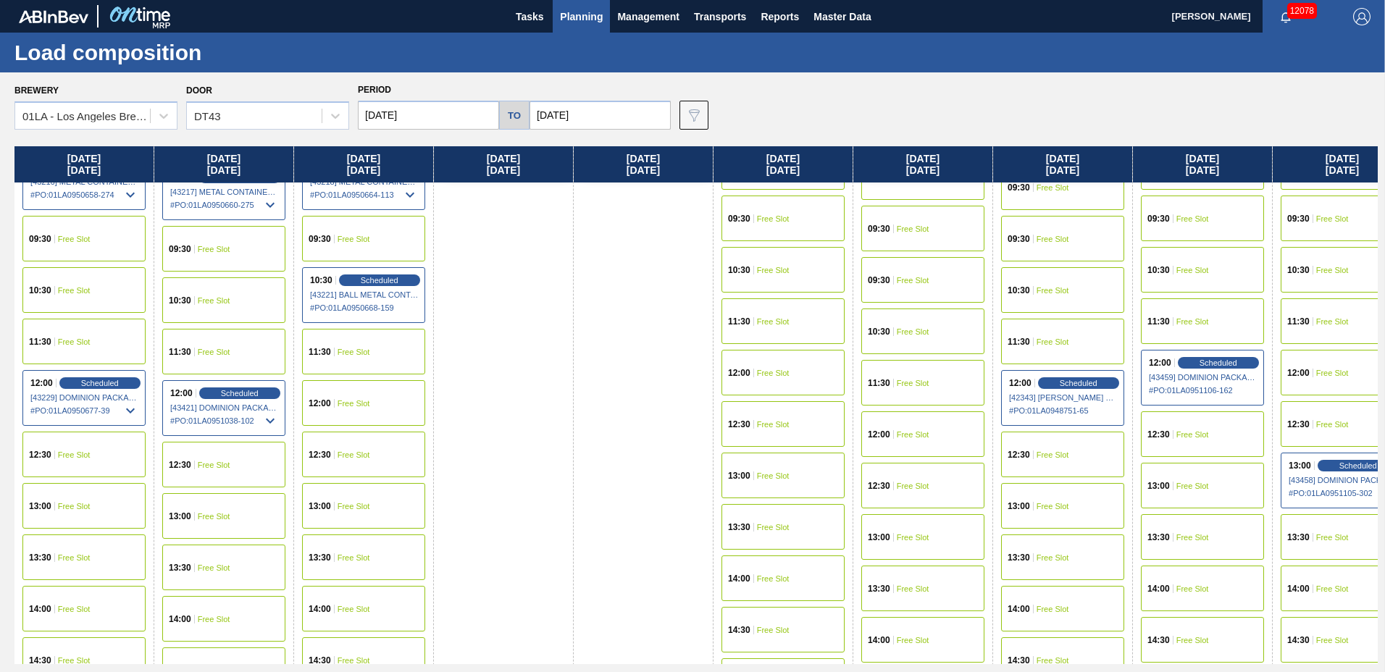
click at [1196, 369] on div "12:00 Scheduled [43459] DOMINION PACKAGING, INC. - 0008325026 # PO : 01LA095110…" at bounding box center [1202, 378] width 123 height 56
click at [1226, 356] on div "12:00 Scheduled [43459] DOMINION PACKAGING, INC. - 0008325026 # PO : 01LA095110…" at bounding box center [1202, 378] width 123 height 56
click at [1169, 371] on div "12:00 Scheduled [43459] DOMINION PACKAGING, INC. - 0008325026 # PO : 01LA095110…" at bounding box center [1202, 378] width 123 height 56
click at [1164, 374] on div "12:00 Scheduled [43459] DOMINION PACKAGING, INC. - 0008325026 # PO : 01LA095110…" at bounding box center [1202, 378] width 123 height 56
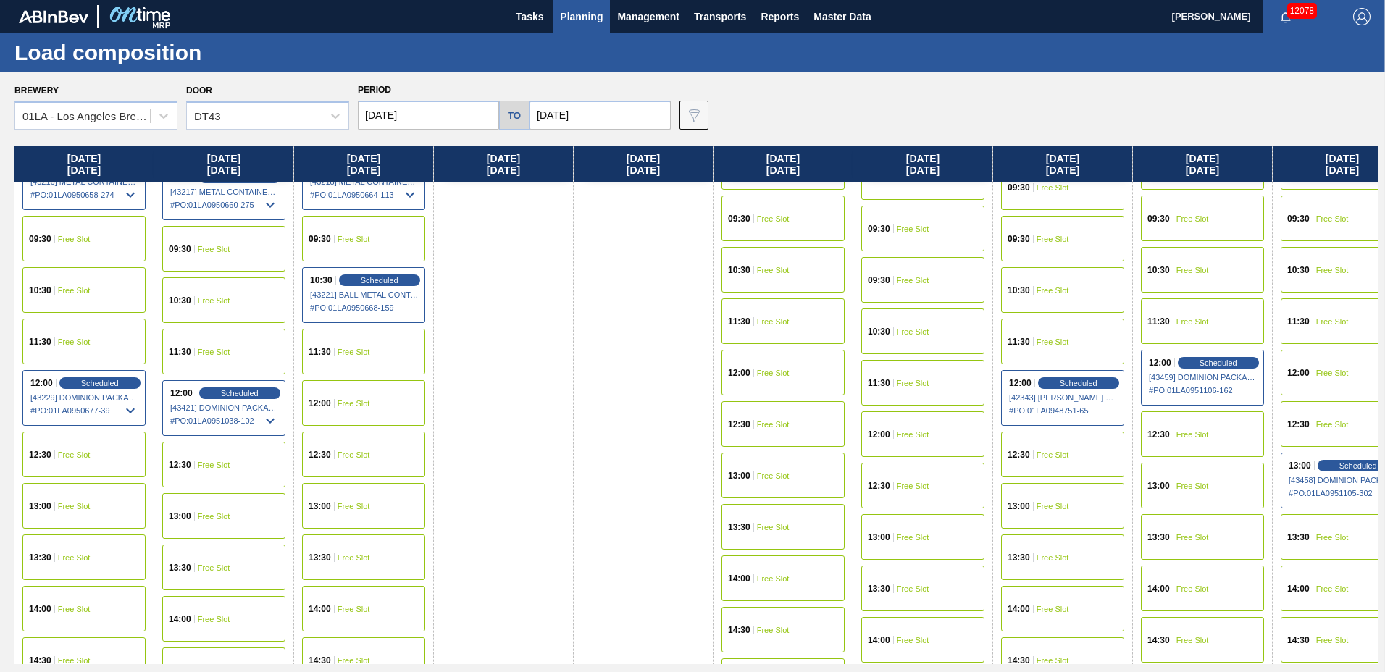
click at [1173, 367] on div "12:00 Scheduled [43459] DOMINION PACKAGING, INC. - 0008325026 # PO : 01LA095110…" at bounding box center [1202, 378] width 123 height 56
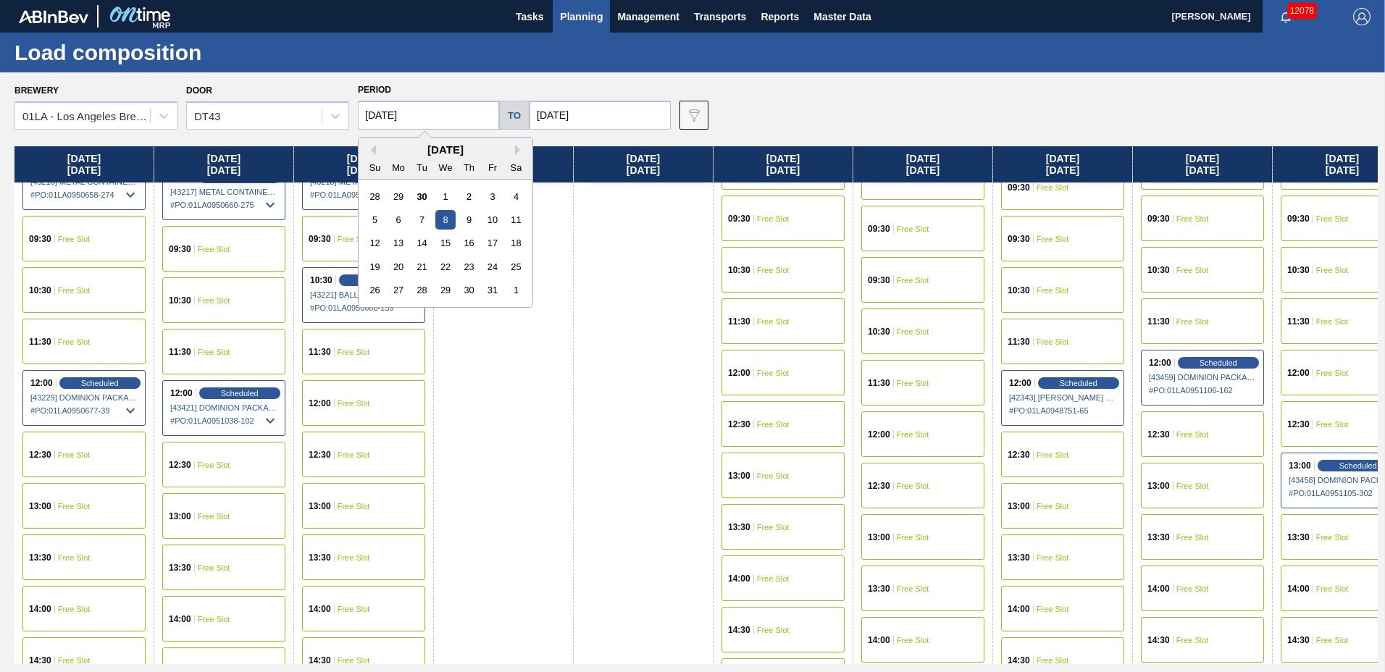
click at [429, 114] on input "[DATE]" at bounding box center [428, 115] width 141 height 29
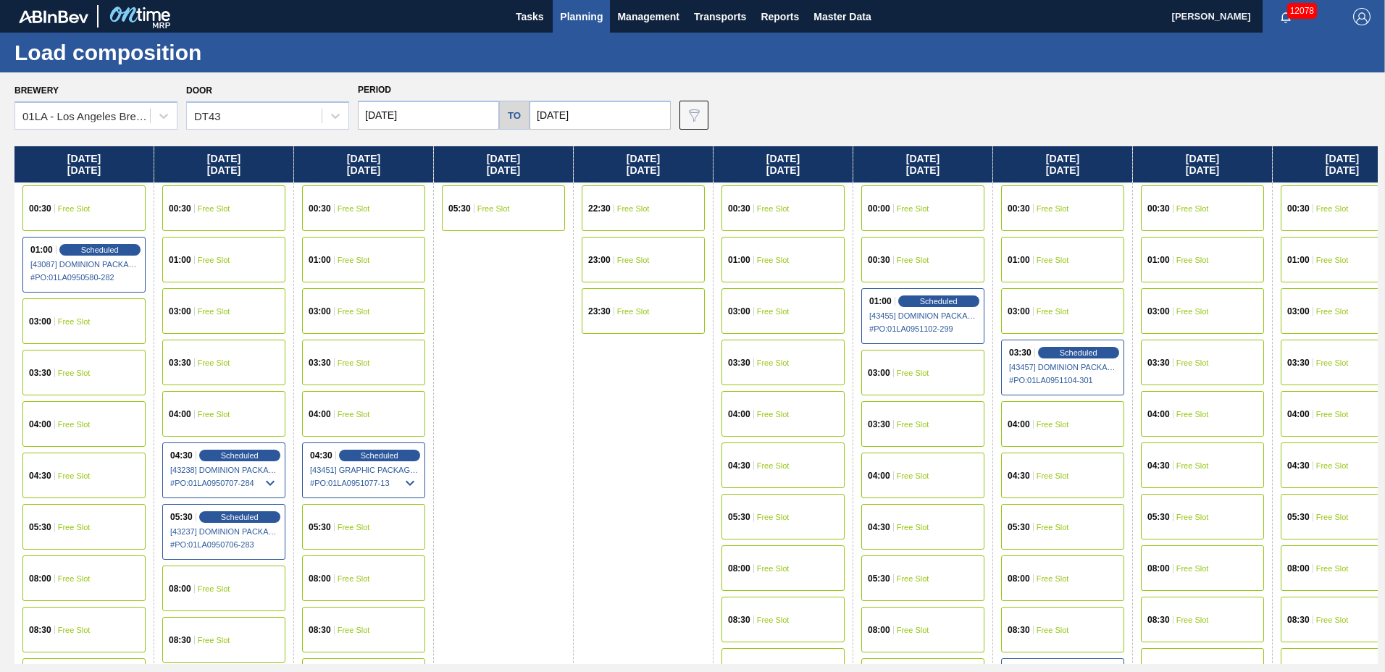
scroll to position [555, 0]
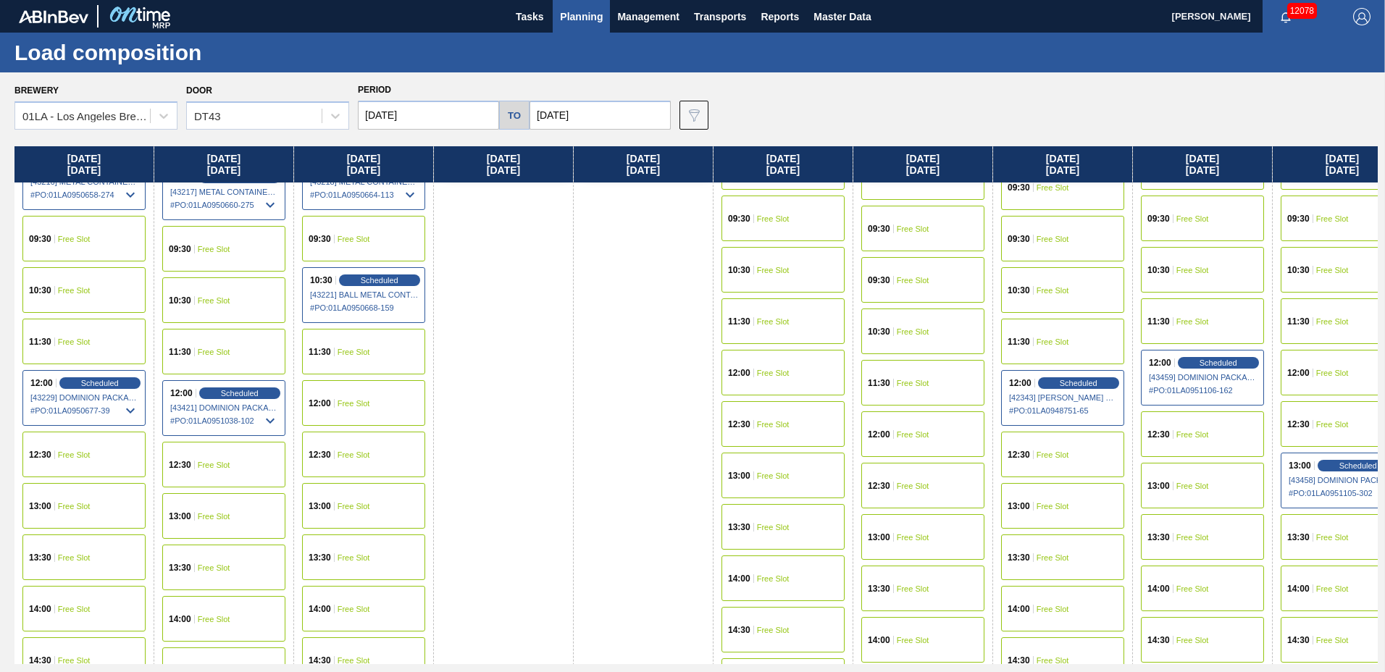
click at [1162, 364] on span "12:00" at bounding box center [1160, 362] width 22 height 9
click at [1200, 362] on span "Scheduled" at bounding box center [1217, 362] width 41 height 9
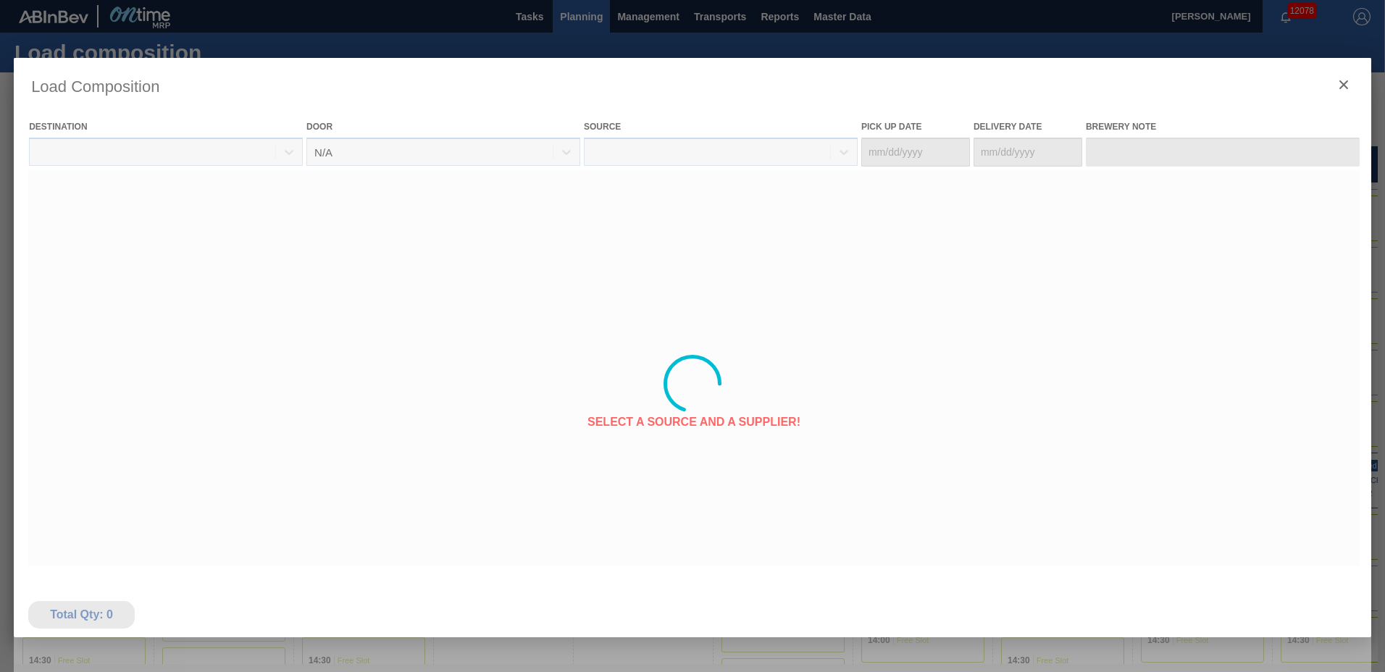
type Date "[DATE]"
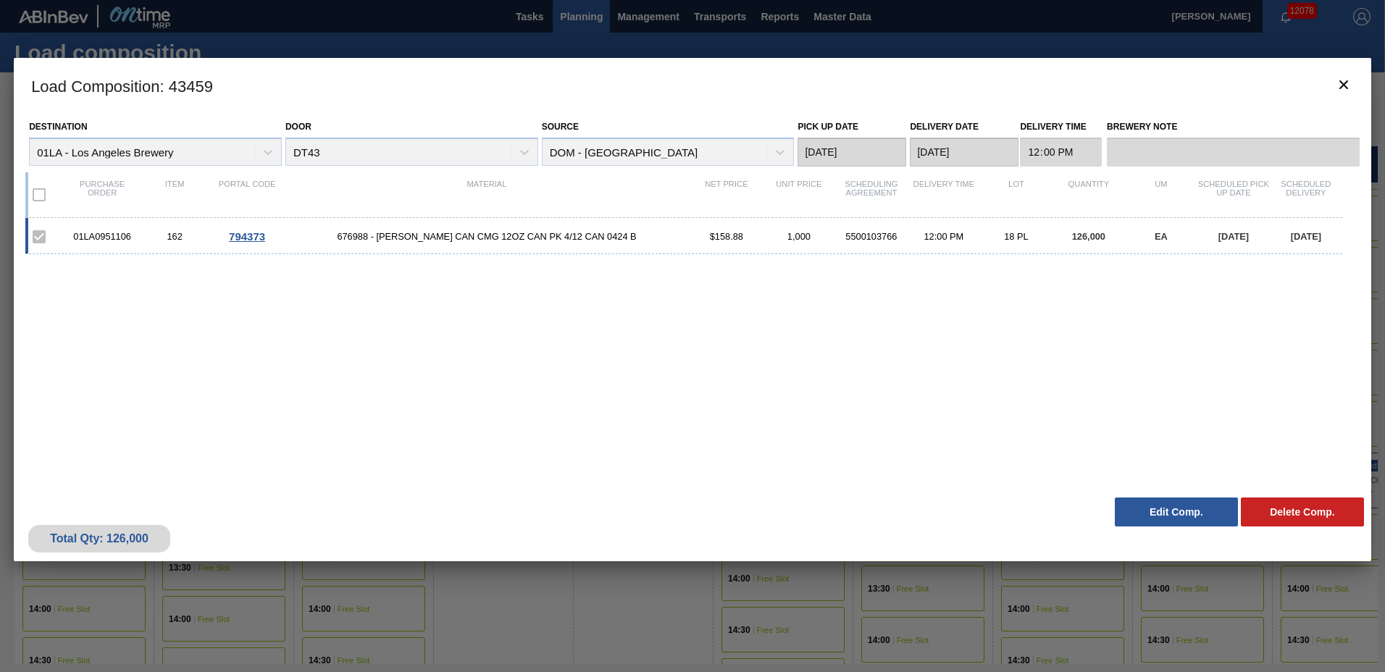
click at [1164, 510] on button "Edit Comp." at bounding box center [1175, 512] width 123 height 29
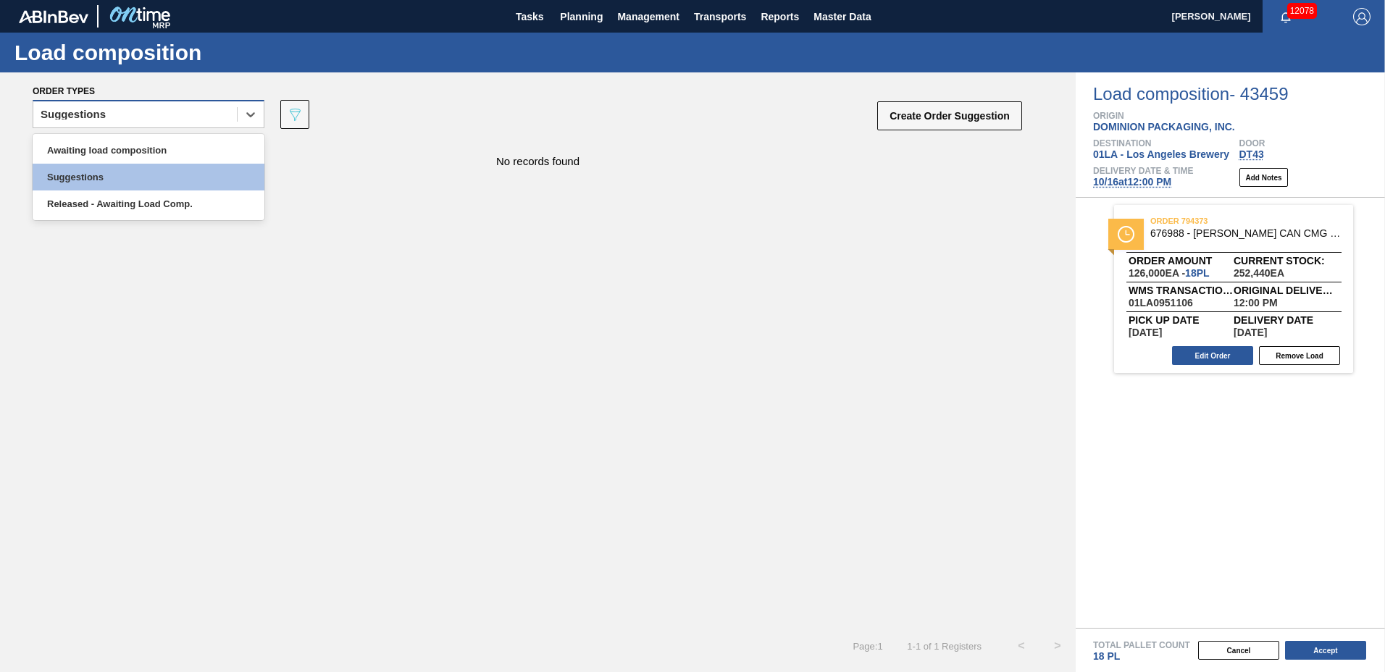
click at [147, 113] on div "Suggestions" at bounding box center [134, 114] width 203 height 21
click at [148, 148] on div "Awaiting load composition" at bounding box center [149, 150] width 232 height 27
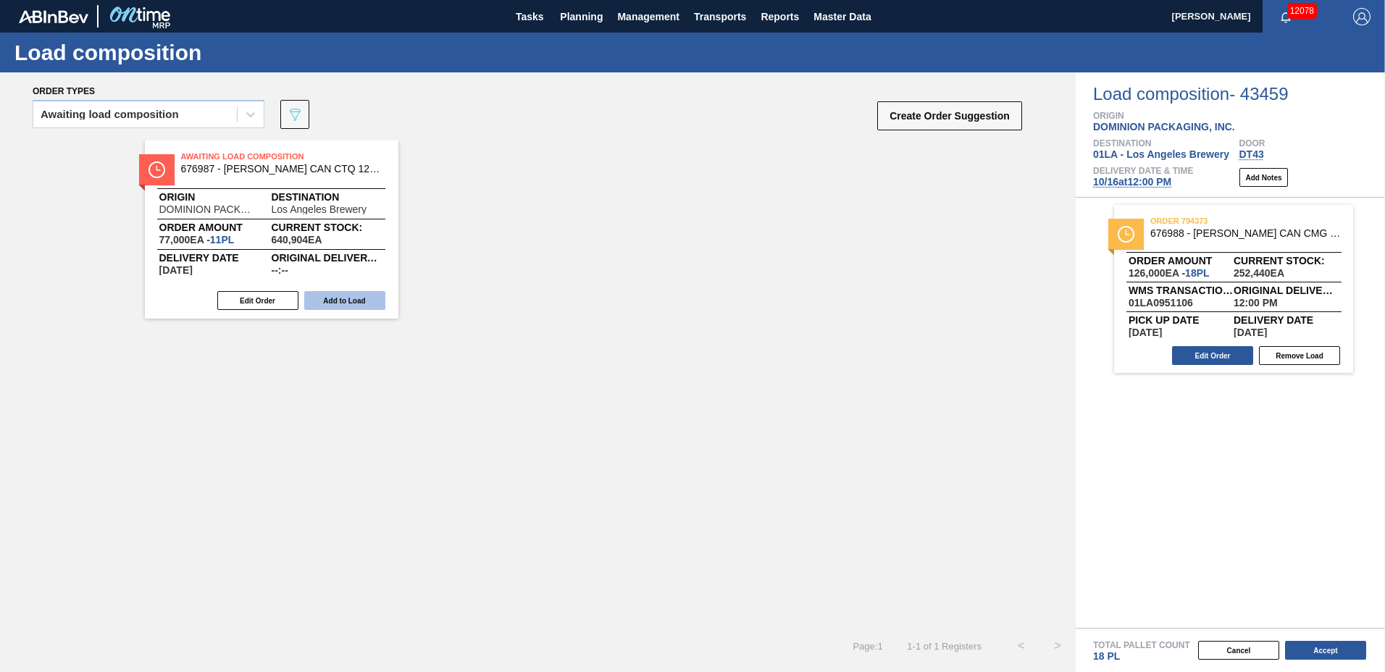
click at [342, 303] on button "Add to Load" at bounding box center [344, 300] width 81 height 19
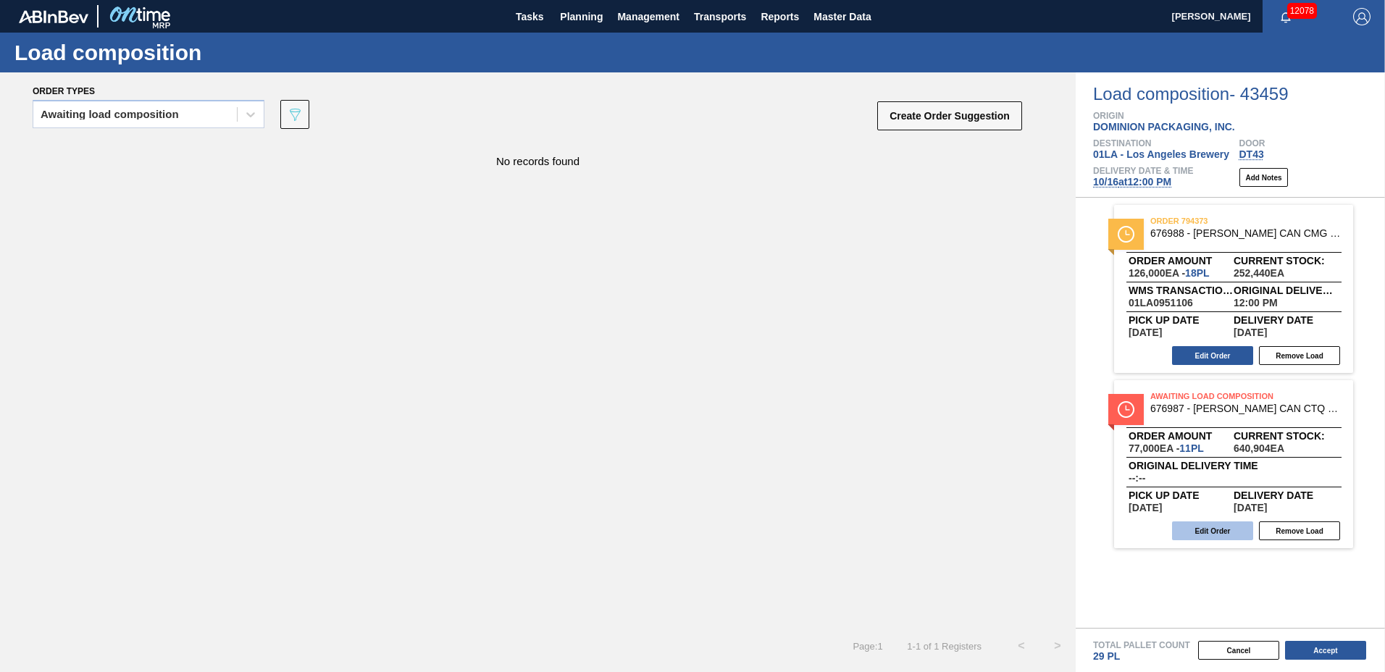
click at [1220, 523] on button "Edit Order" at bounding box center [1212, 530] width 81 height 19
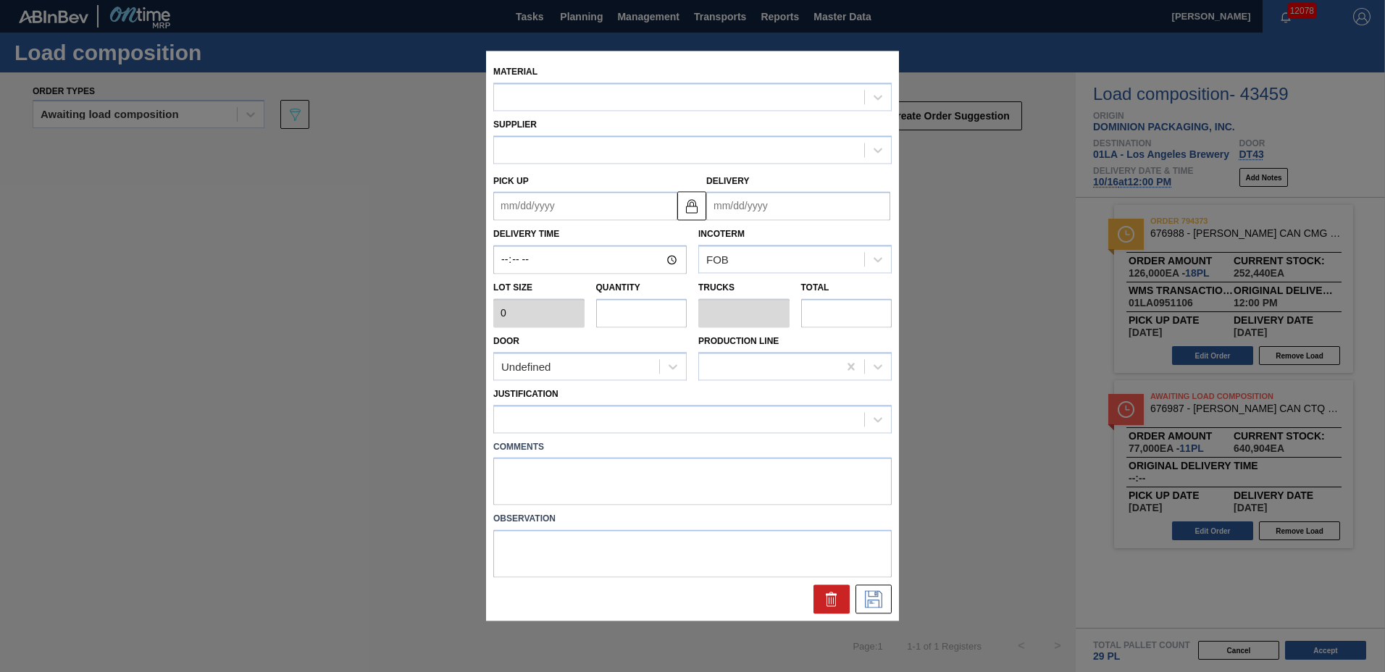
type input "7,000"
type input "11"
type input "0.423"
type input "77,000"
type up "[DATE]"
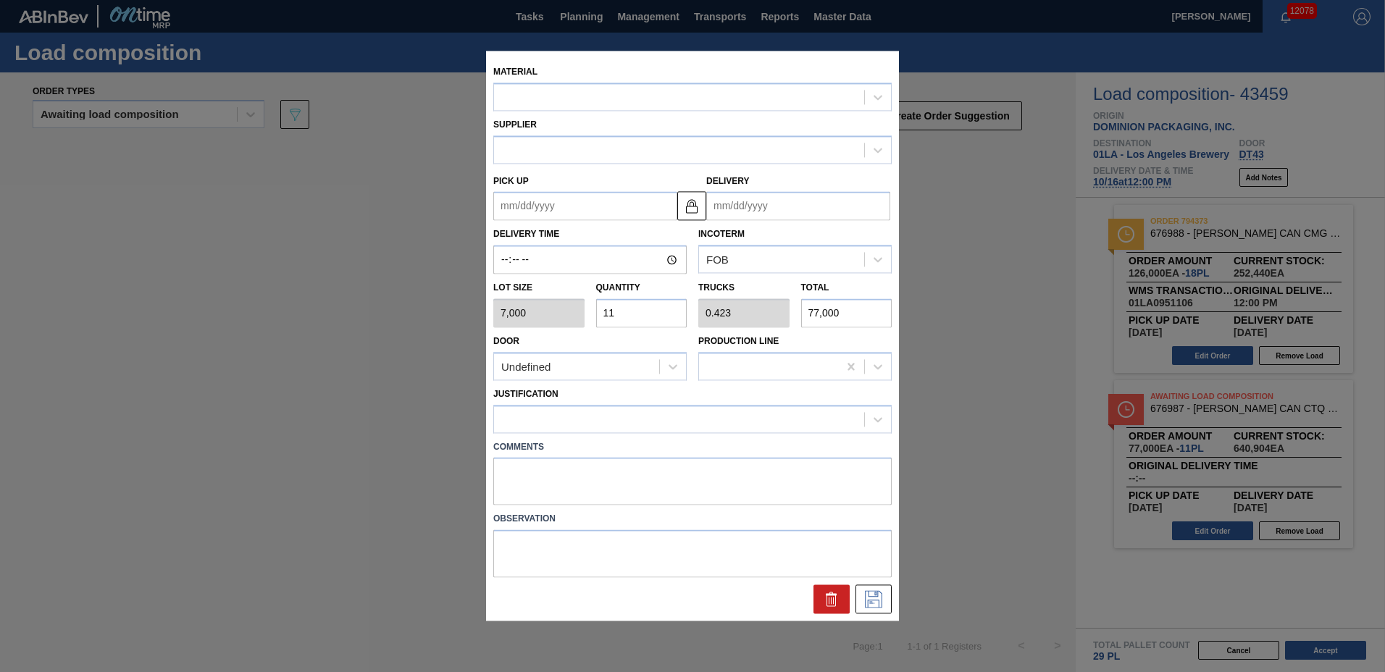
type input "[DATE]"
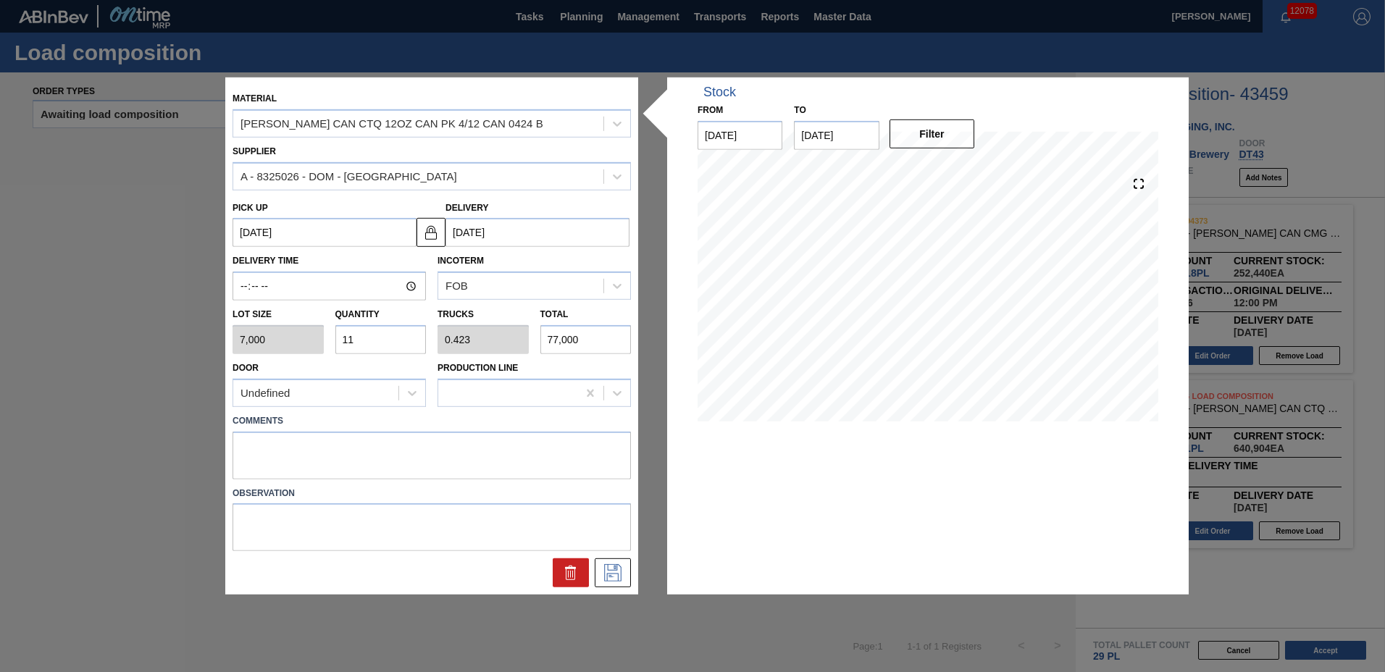
click at [361, 340] on input "11" at bounding box center [380, 339] width 91 height 29
type input "1"
type input "0.038"
type input "7,000"
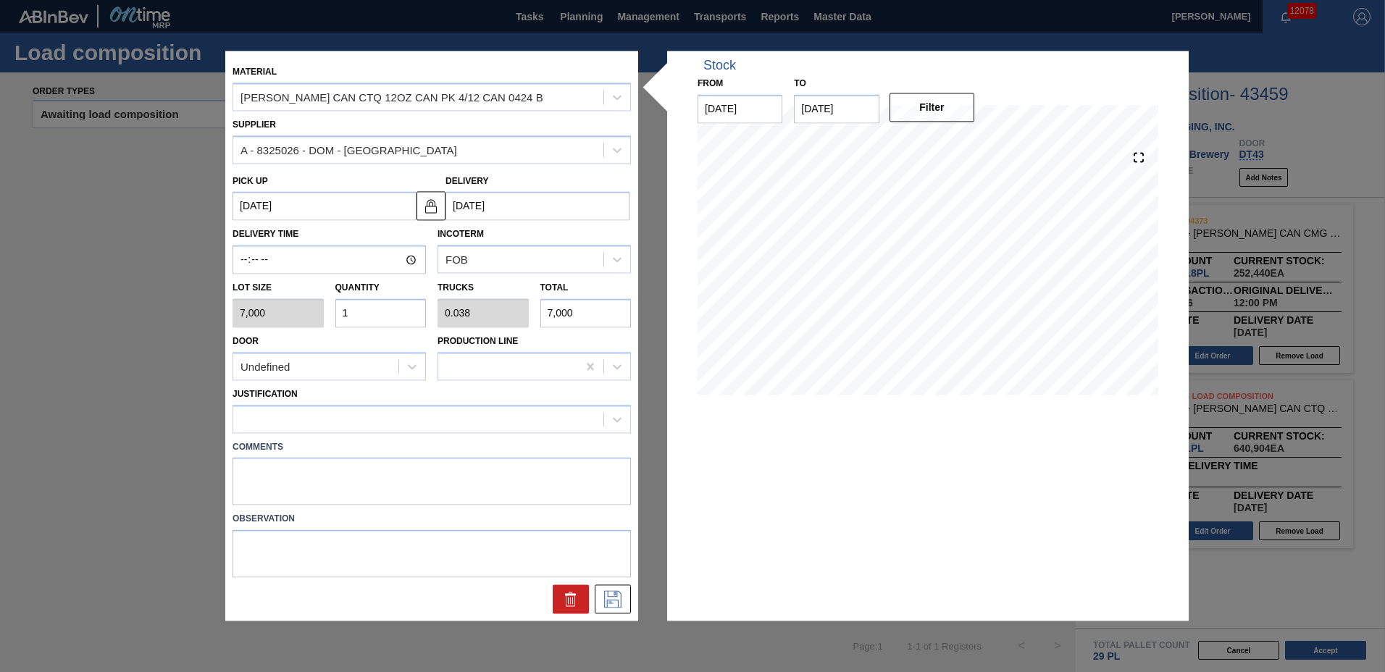
type input "0"
type input "8"
type input "0.308"
type input "56,000"
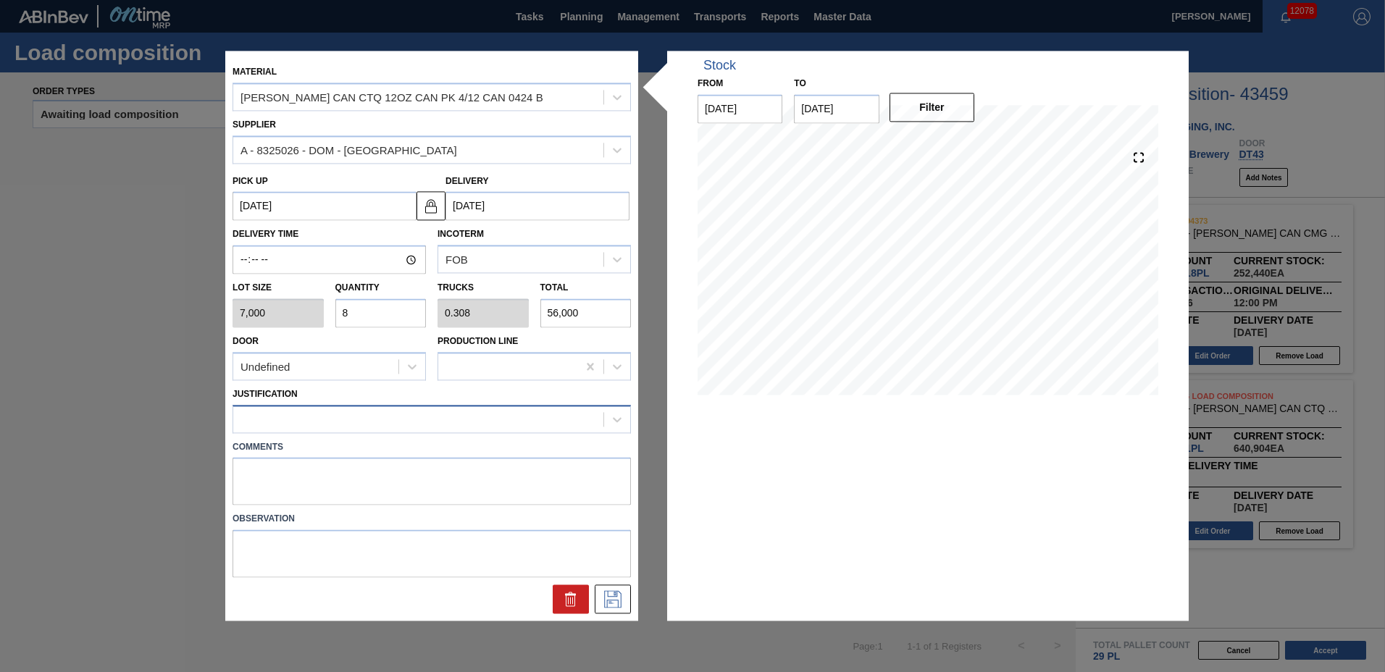
type input "8"
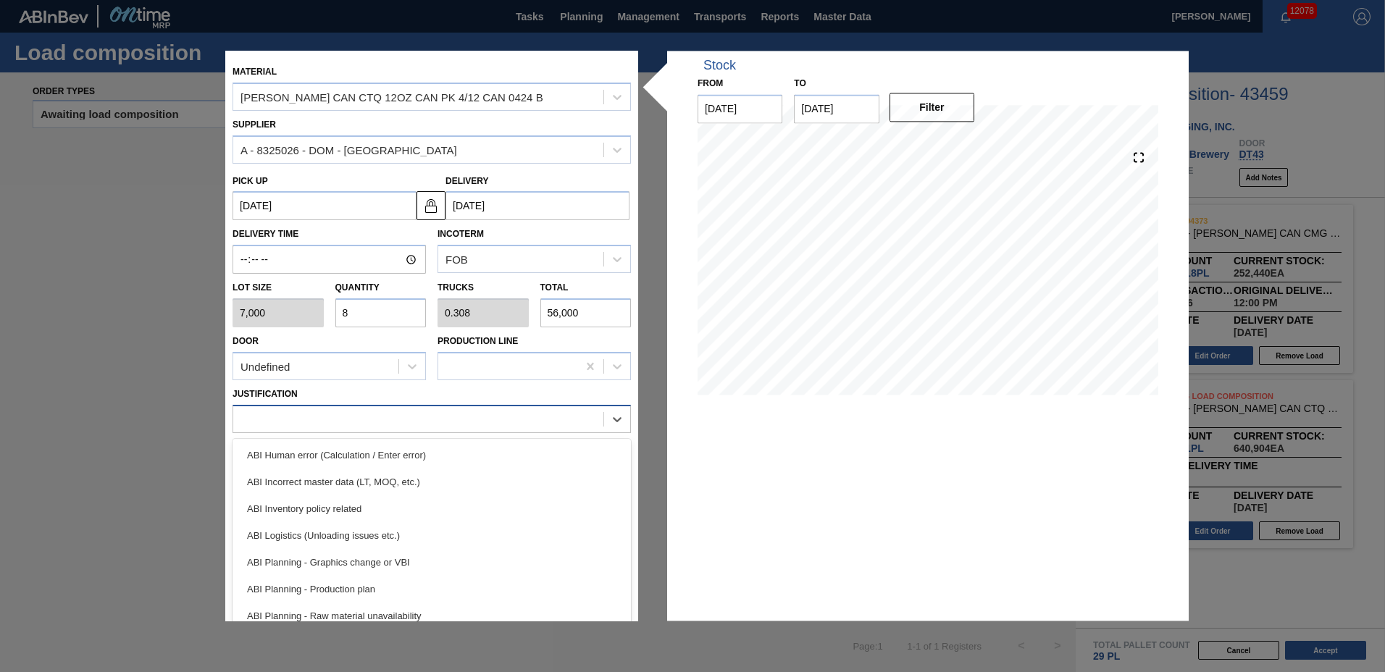
click at [280, 427] on div at bounding box center [418, 418] width 370 height 21
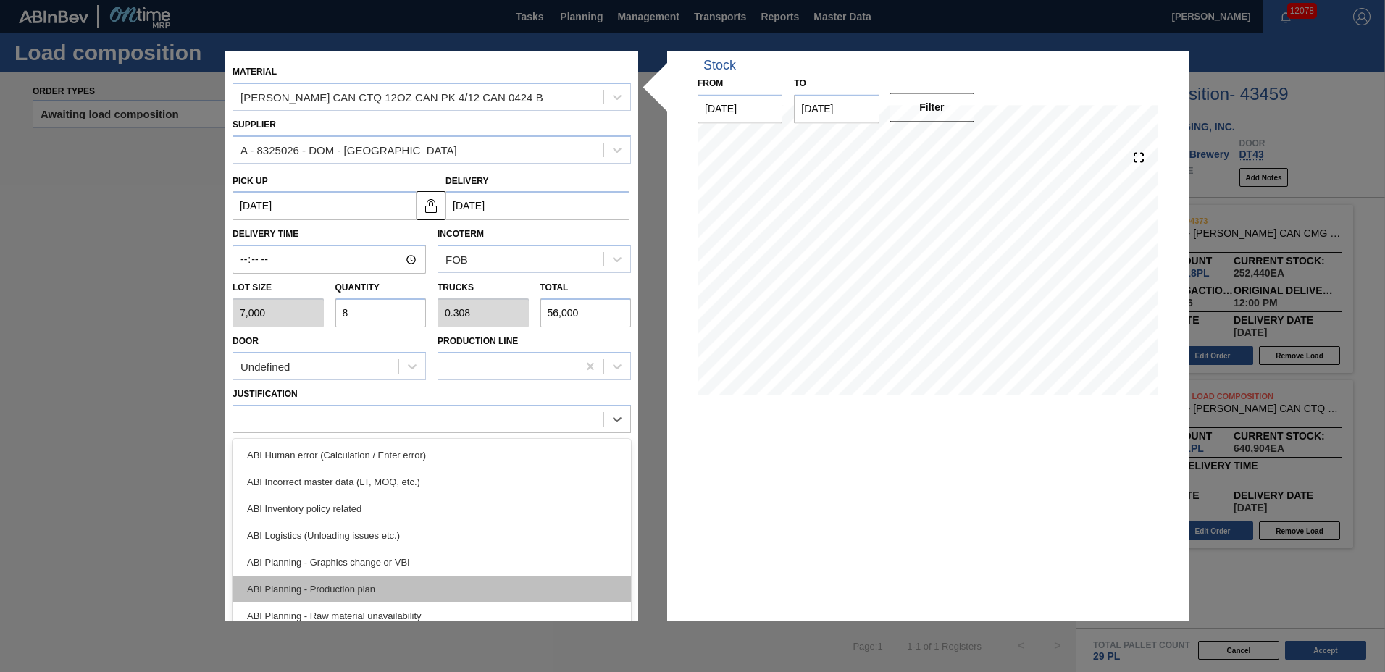
drag, startPoint x: 289, startPoint y: 508, endPoint x: 296, endPoint y: 592, distance: 83.6
click at [296, 592] on div "ABI Human error (Calculation / Enter error) ABI Incorrect master data (LT, MOQ,…" at bounding box center [431, 547] width 398 height 217
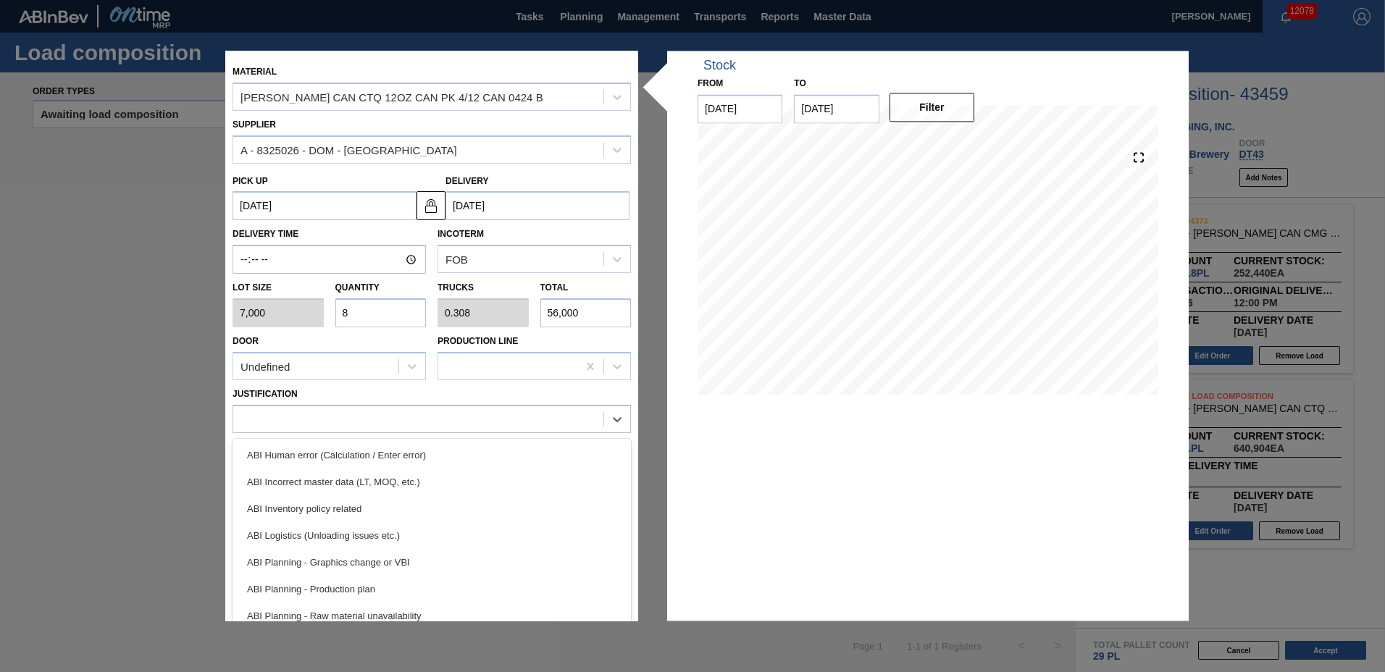
drag, startPoint x: 295, startPoint y: 589, endPoint x: 299, endPoint y: 582, distance: 8.1
click at [297, 584] on div "ABI Planning - Production plan" at bounding box center [431, 589] width 398 height 27
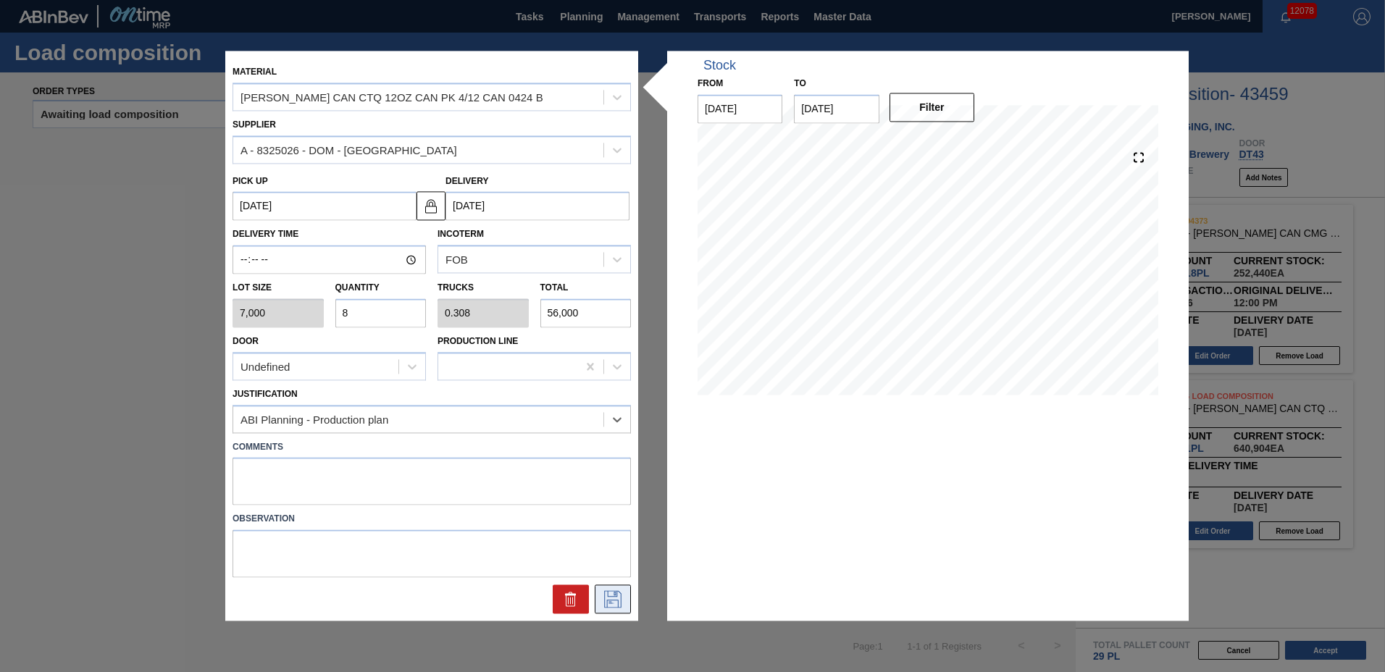
click at [611, 595] on icon at bounding box center [612, 599] width 23 height 17
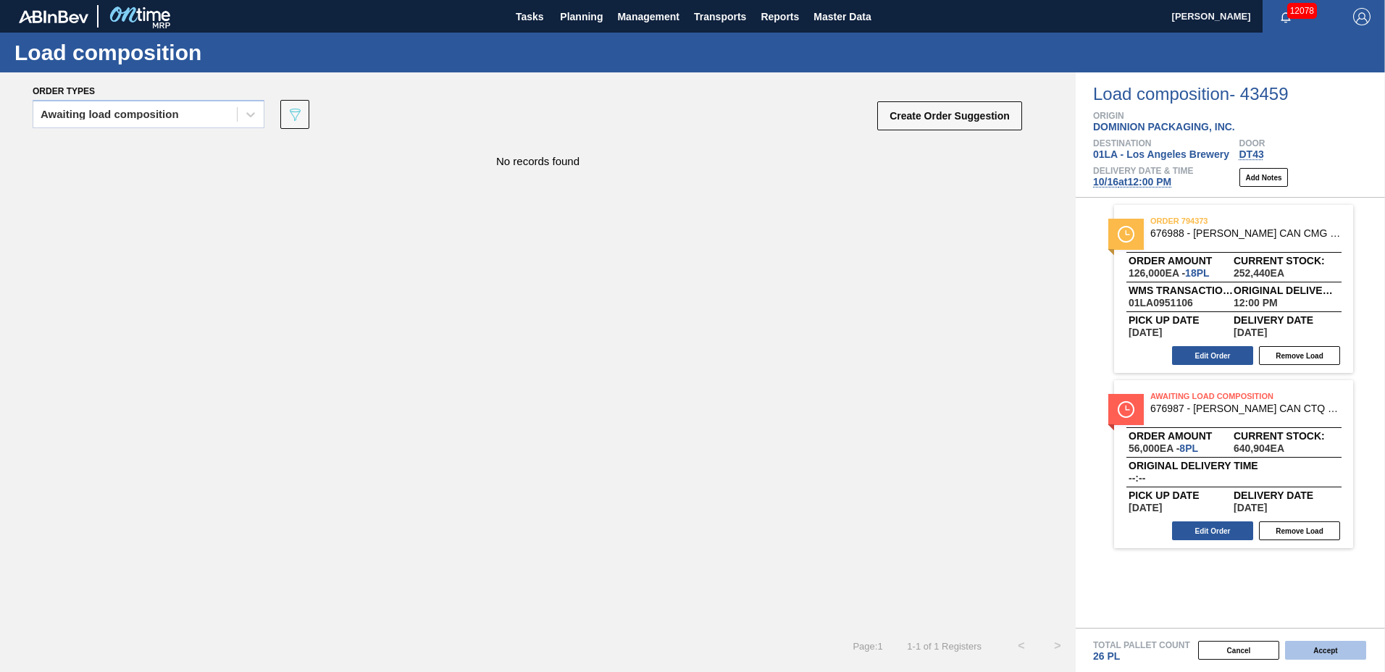
click at [1307, 651] on button "Accept" at bounding box center [1325, 650] width 81 height 19
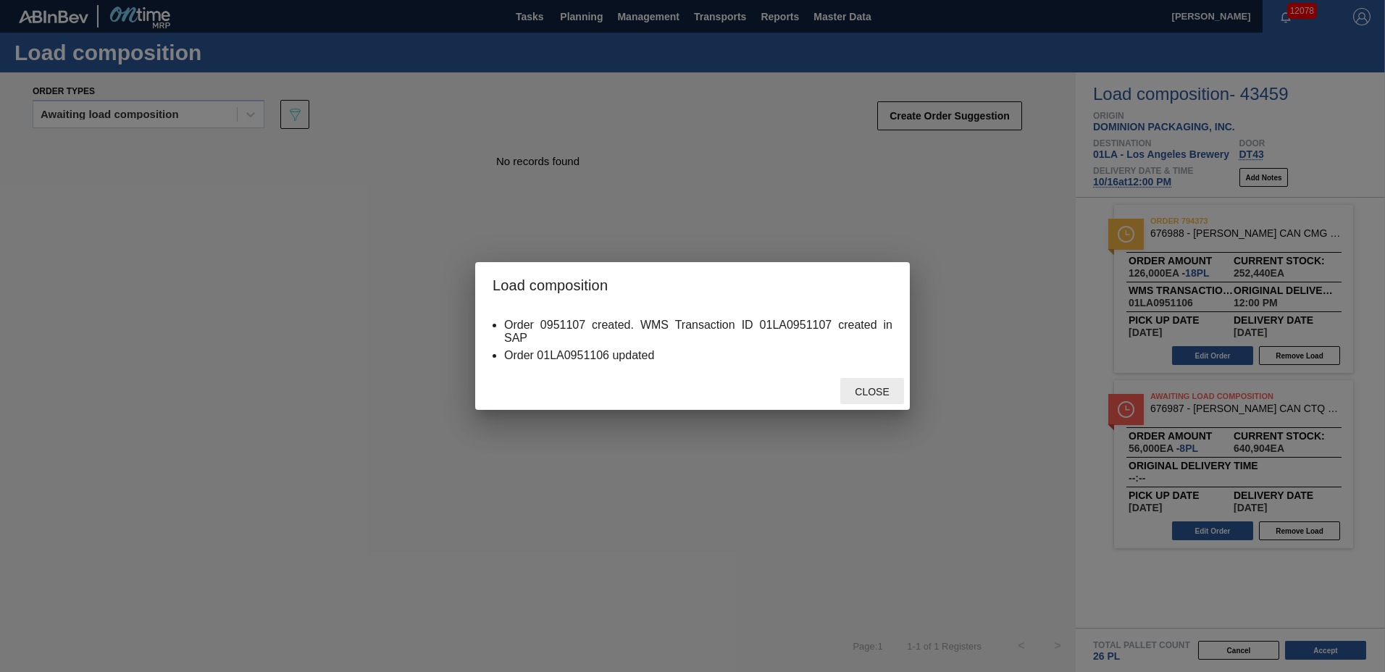
click at [878, 392] on div "Close" at bounding box center [872, 391] width 64 height 27
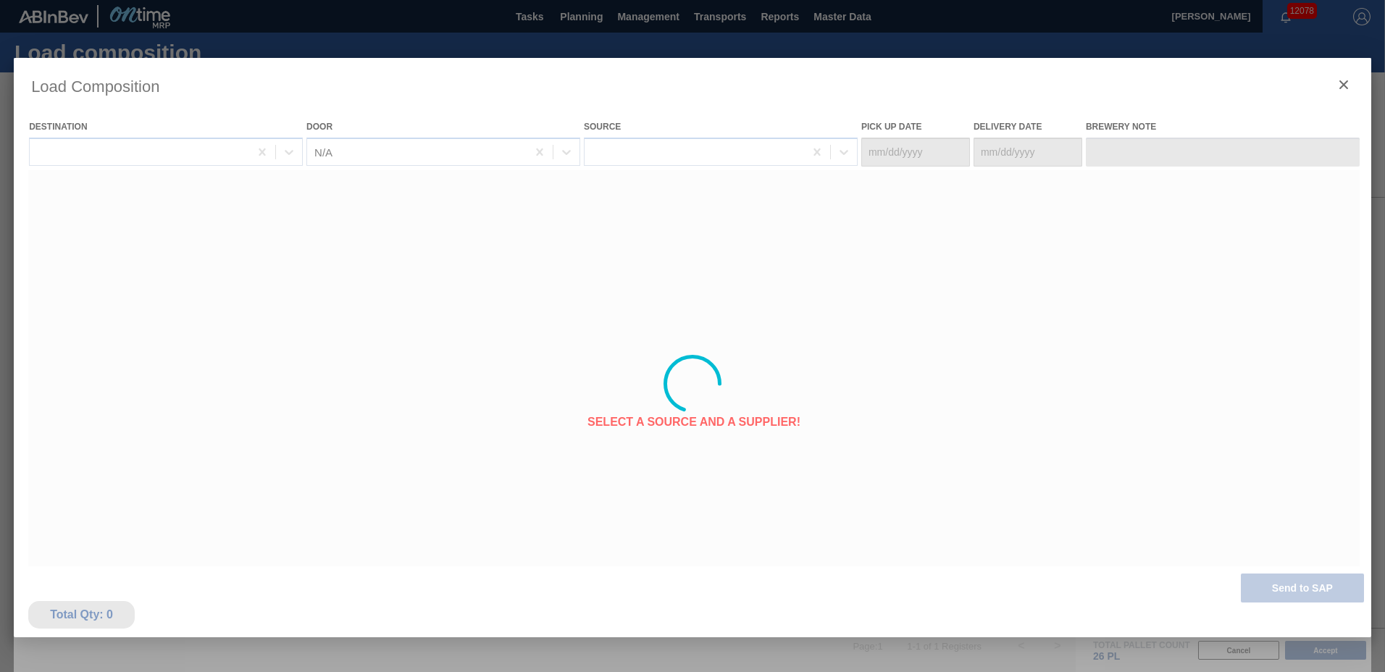
type Date "[DATE]"
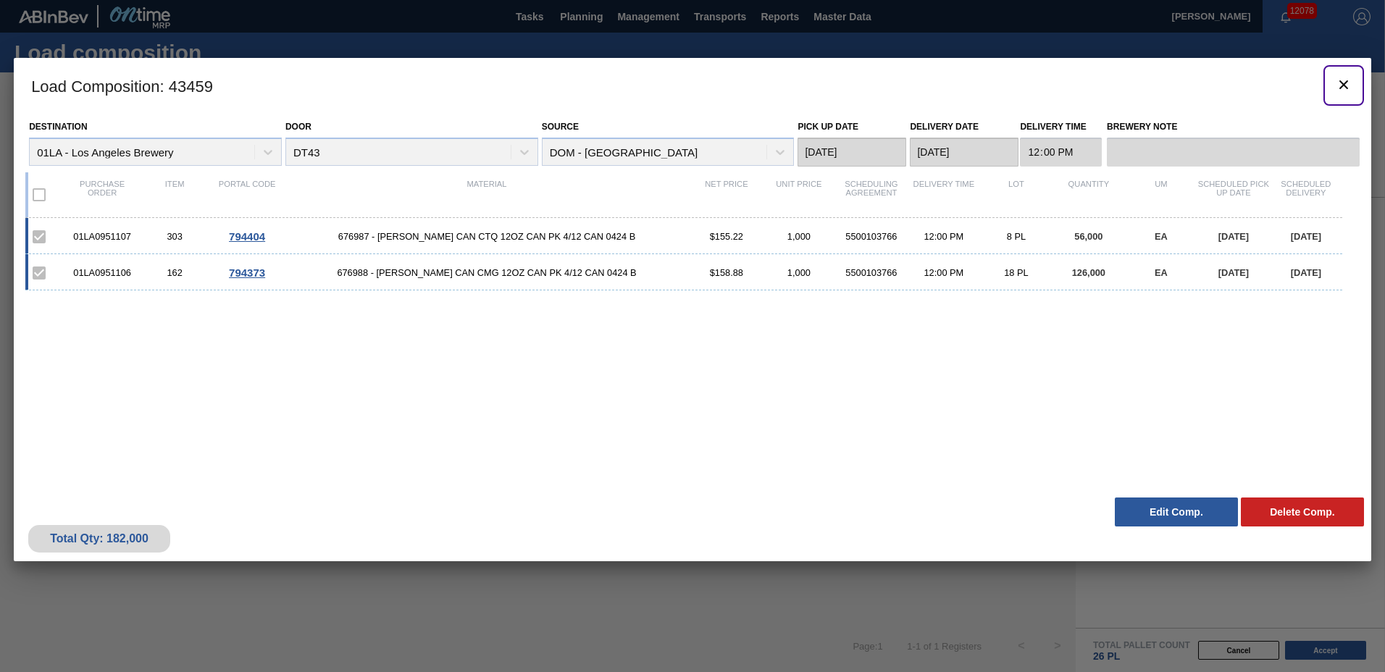
click at [1345, 83] on icon "botão de ícone" at bounding box center [1343, 84] width 9 height 9
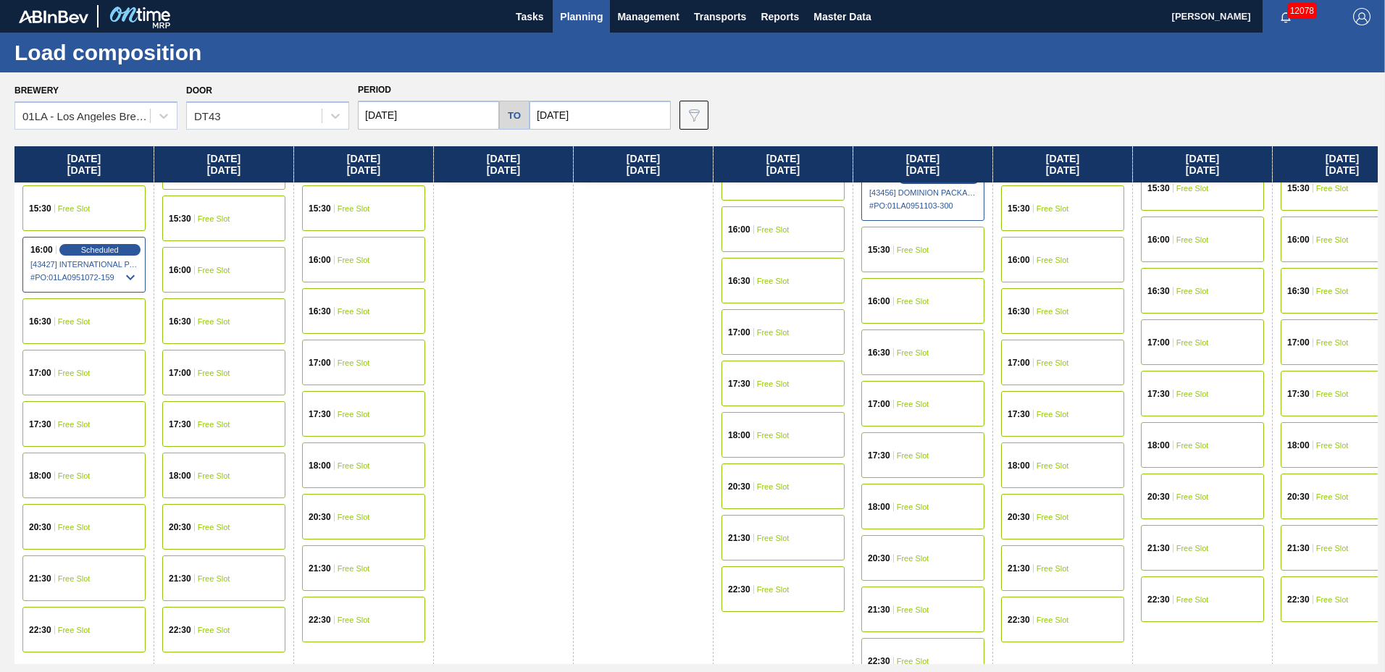
scroll to position [555, 0]
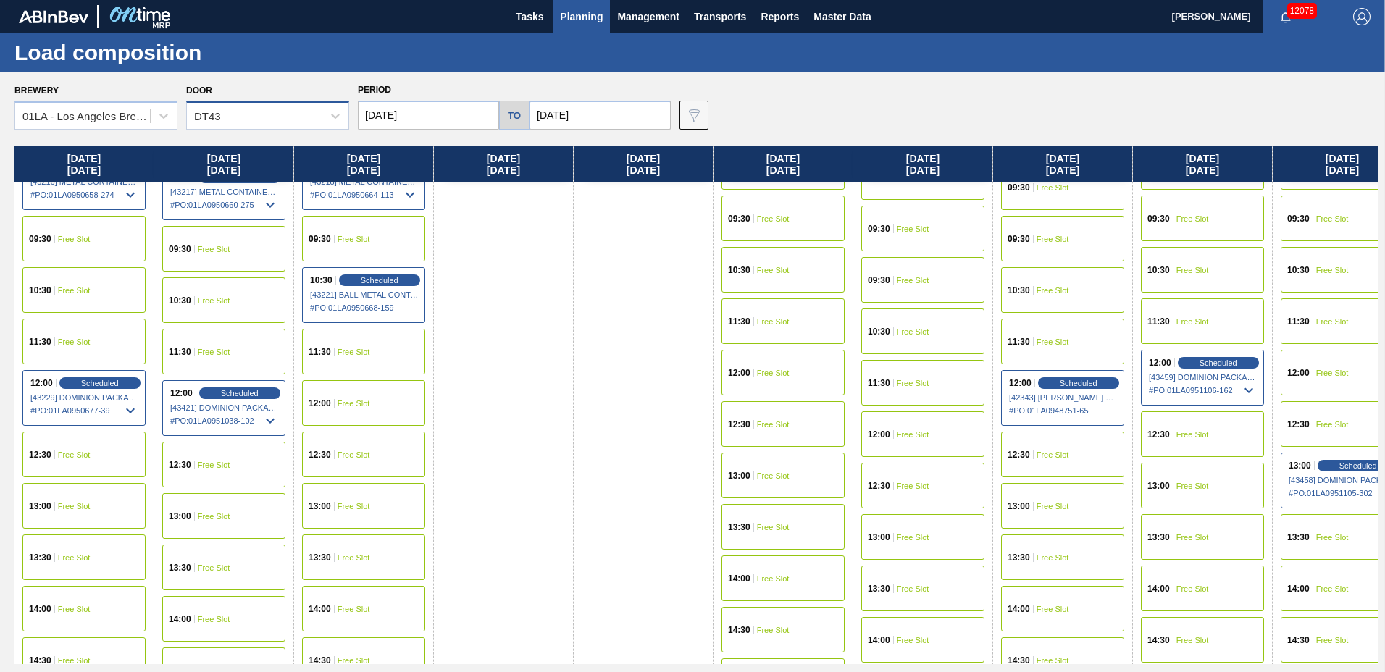
click at [244, 115] on div "DT43" at bounding box center [254, 116] width 135 height 21
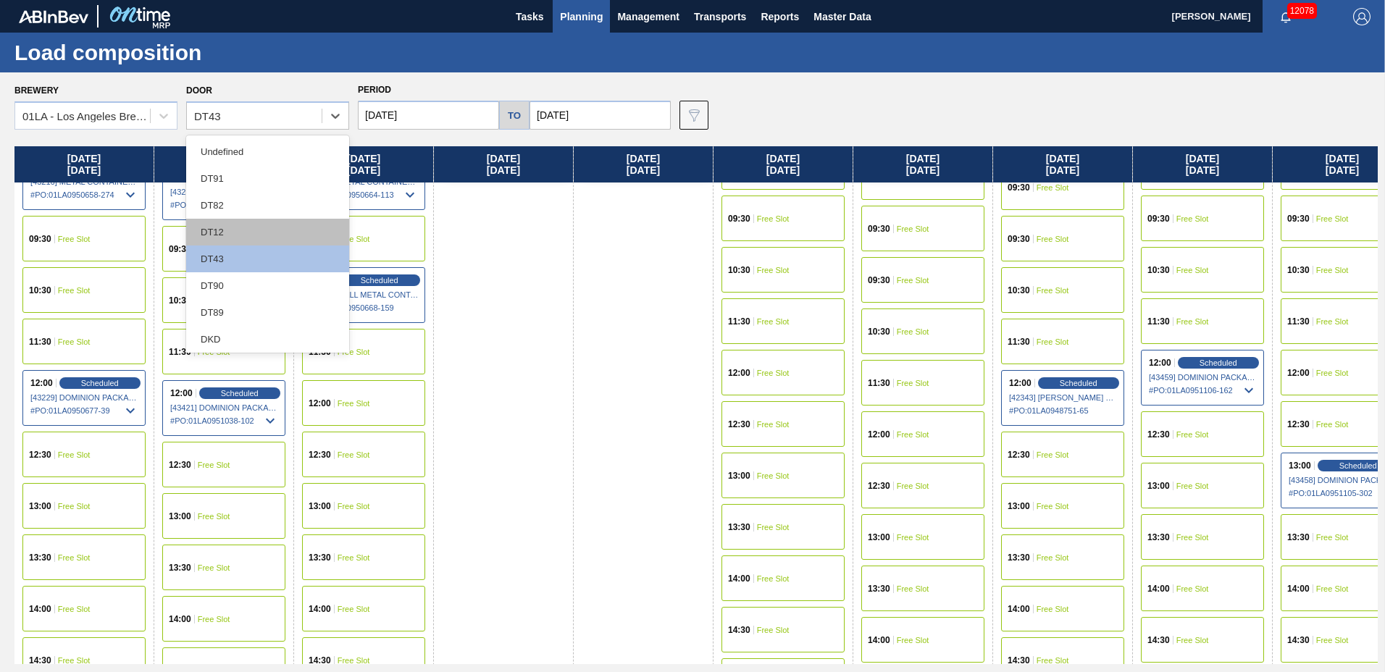
click at [255, 230] on div "DT12" at bounding box center [267, 232] width 163 height 27
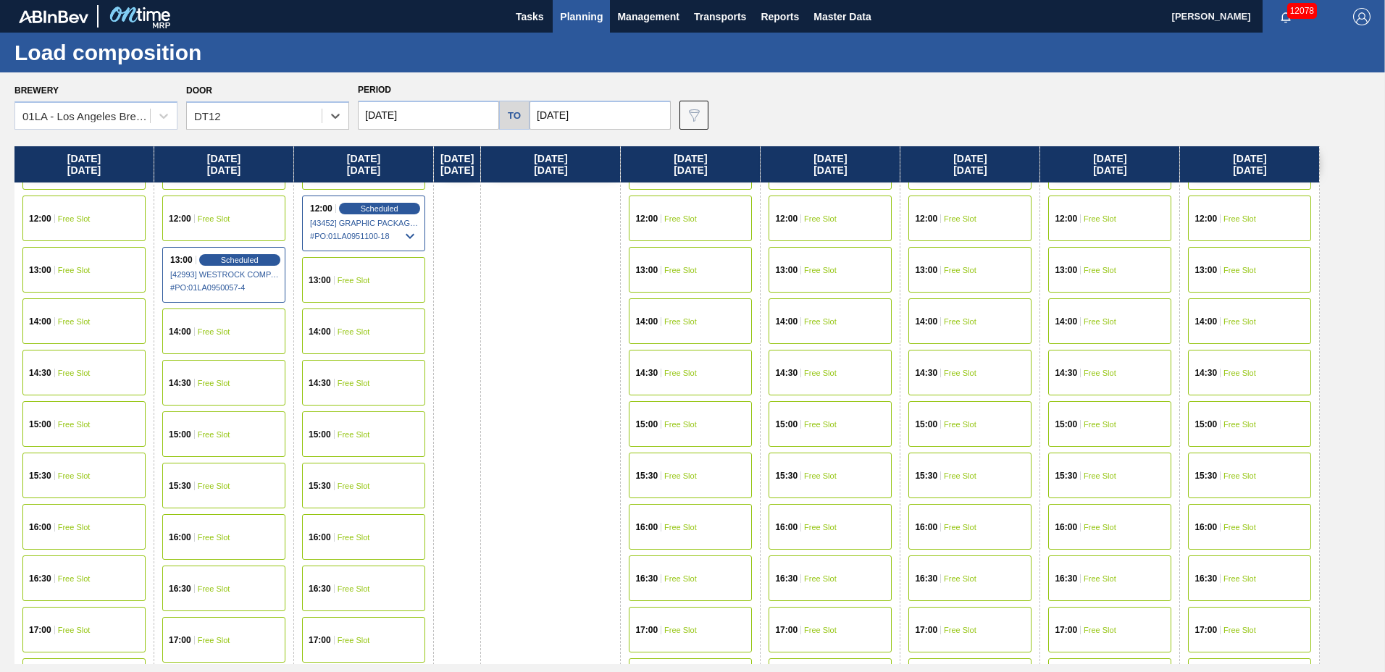
click at [226, 253] on div "13:00 Scheduled [42993] WESTROCK COMPANY - FOLDING CAR - 0008219776 # PO : 01LA…" at bounding box center [223, 275] width 123 height 56
click at [230, 261] on span "Scheduled" at bounding box center [239, 259] width 41 height 9
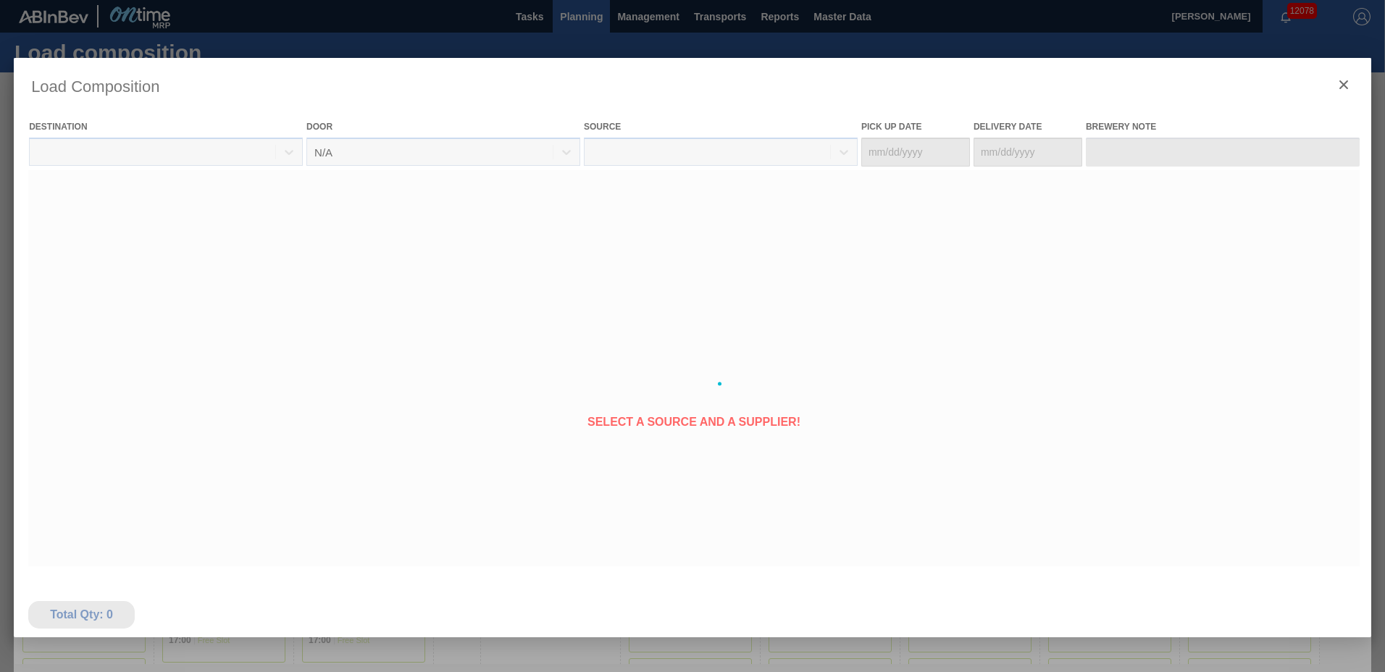
type Date "[DATE]"
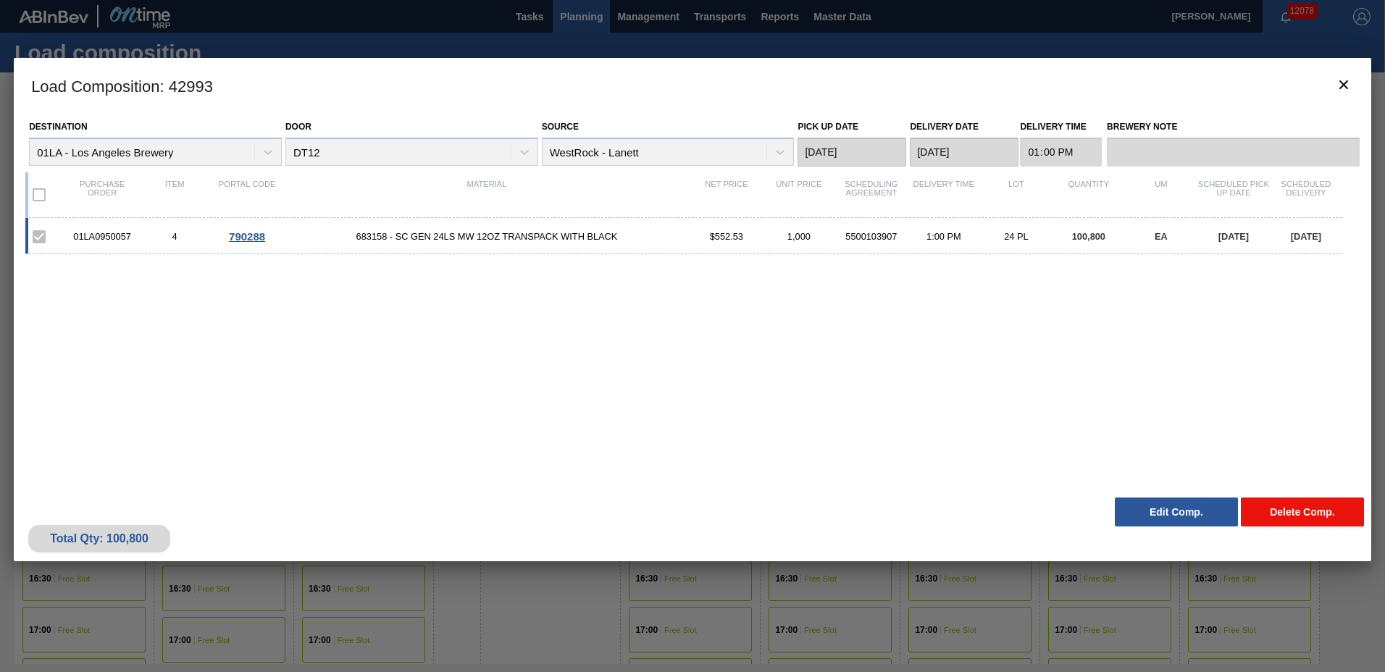
click at [1275, 512] on button "Delete Comp." at bounding box center [1302, 512] width 123 height 29
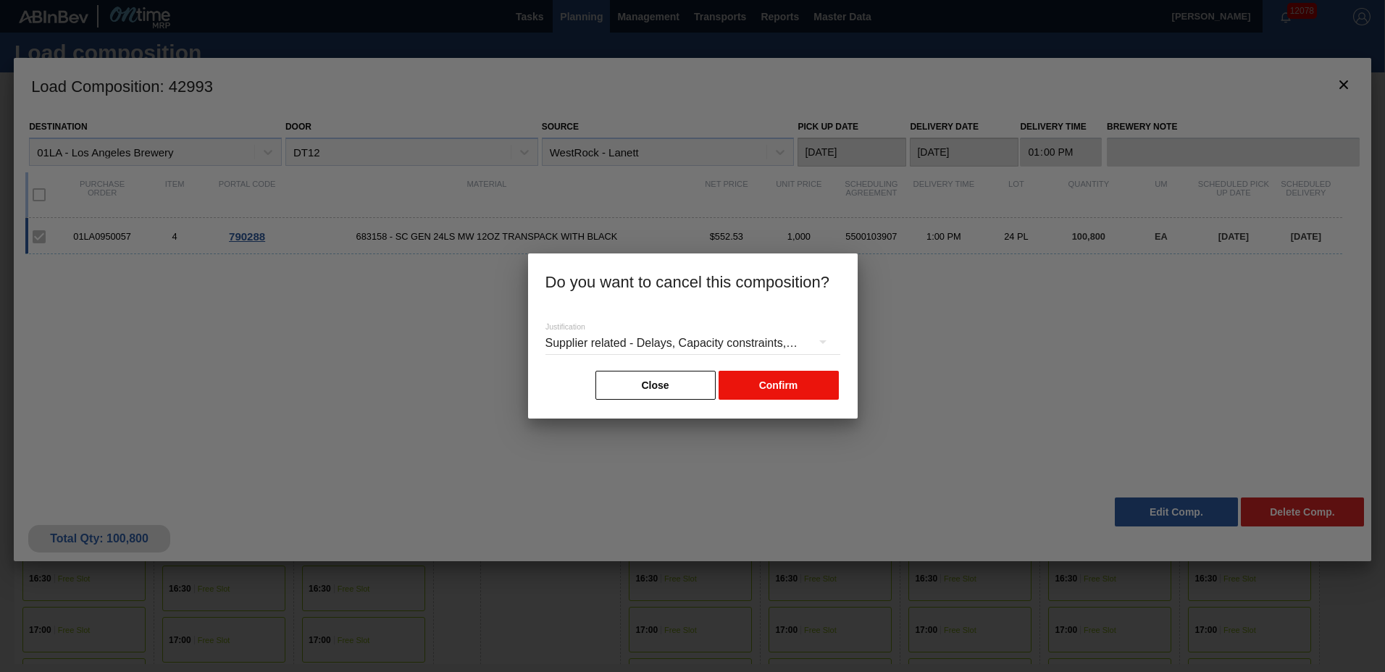
click at [755, 384] on button "Confirm" at bounding box center [778, 385] width 120 height 29
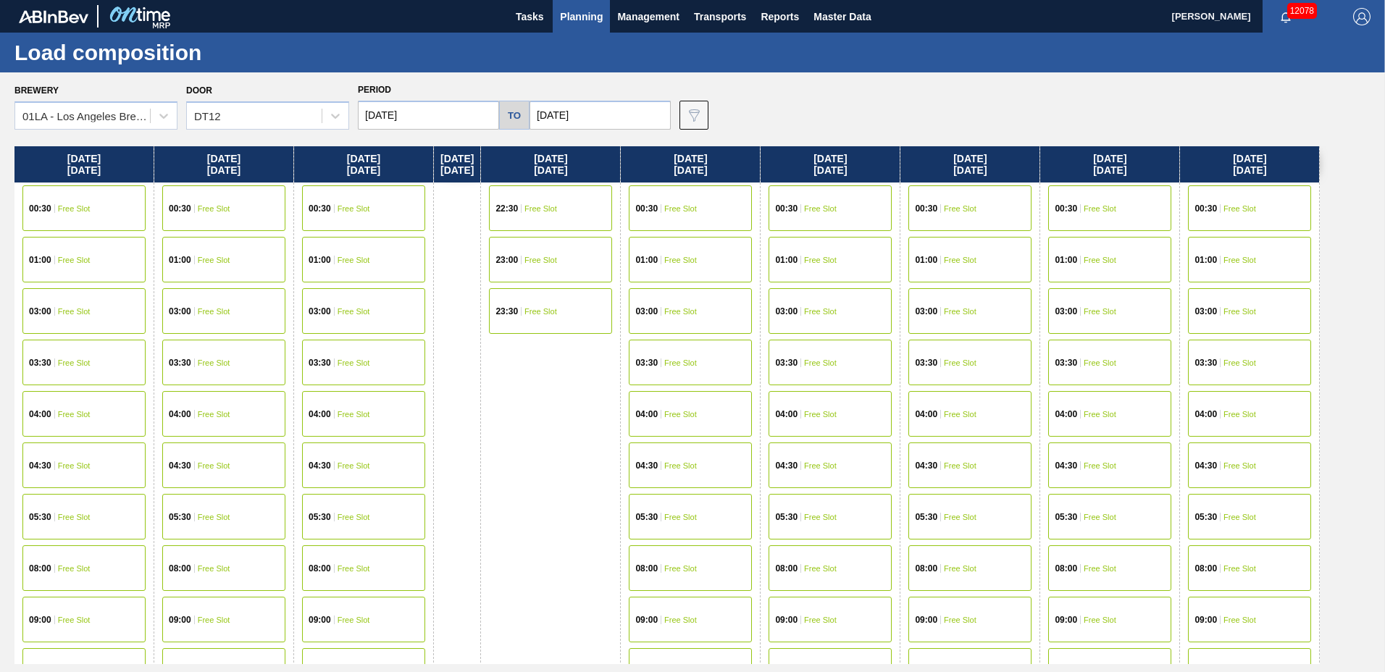
scroll to position [763, 0]
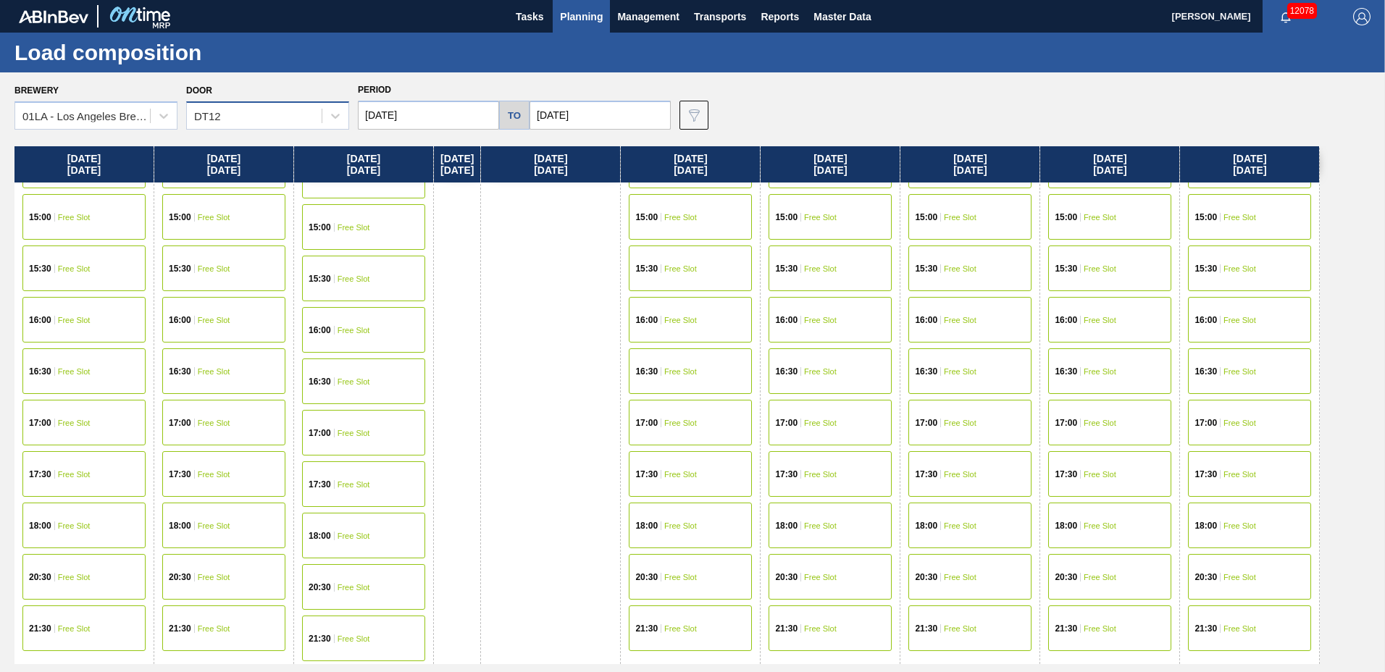
click at [259, 120] on div "DT12" at bounding box center [254, 116] width 135 height 21
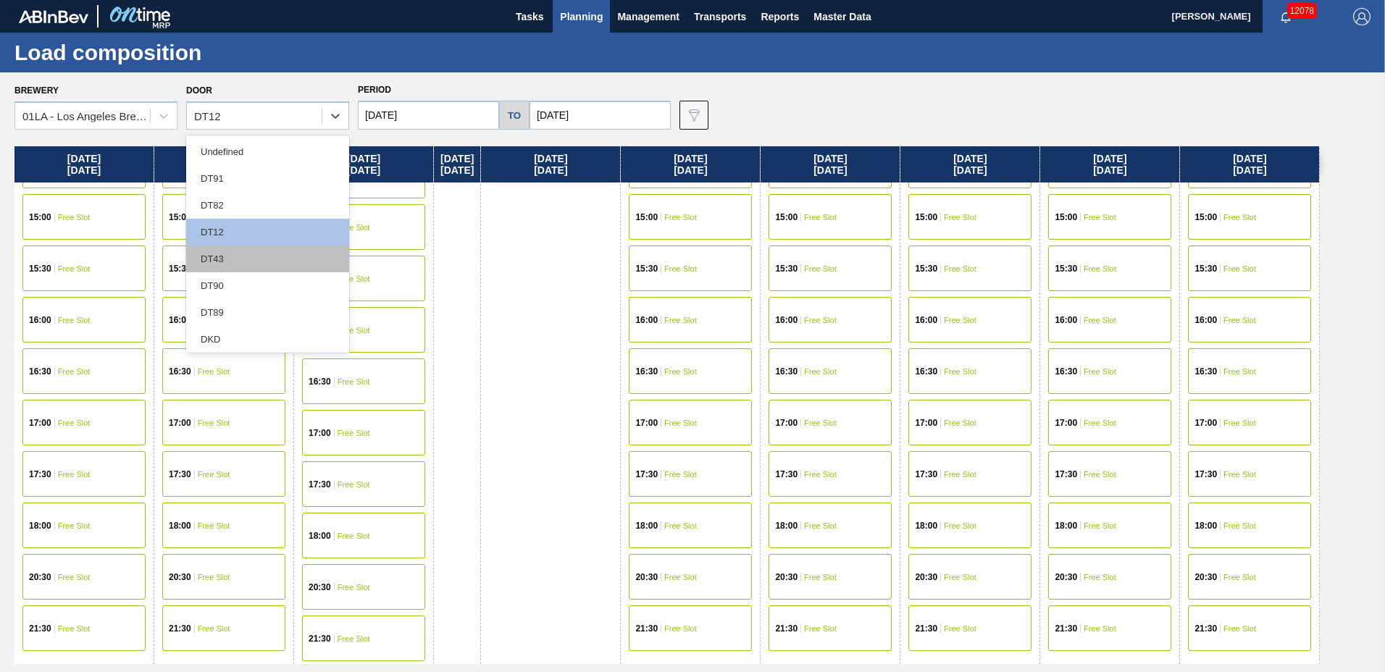
click at [216, 261] on div "DT43" at bounding box center [267, 258] width 163 height 27
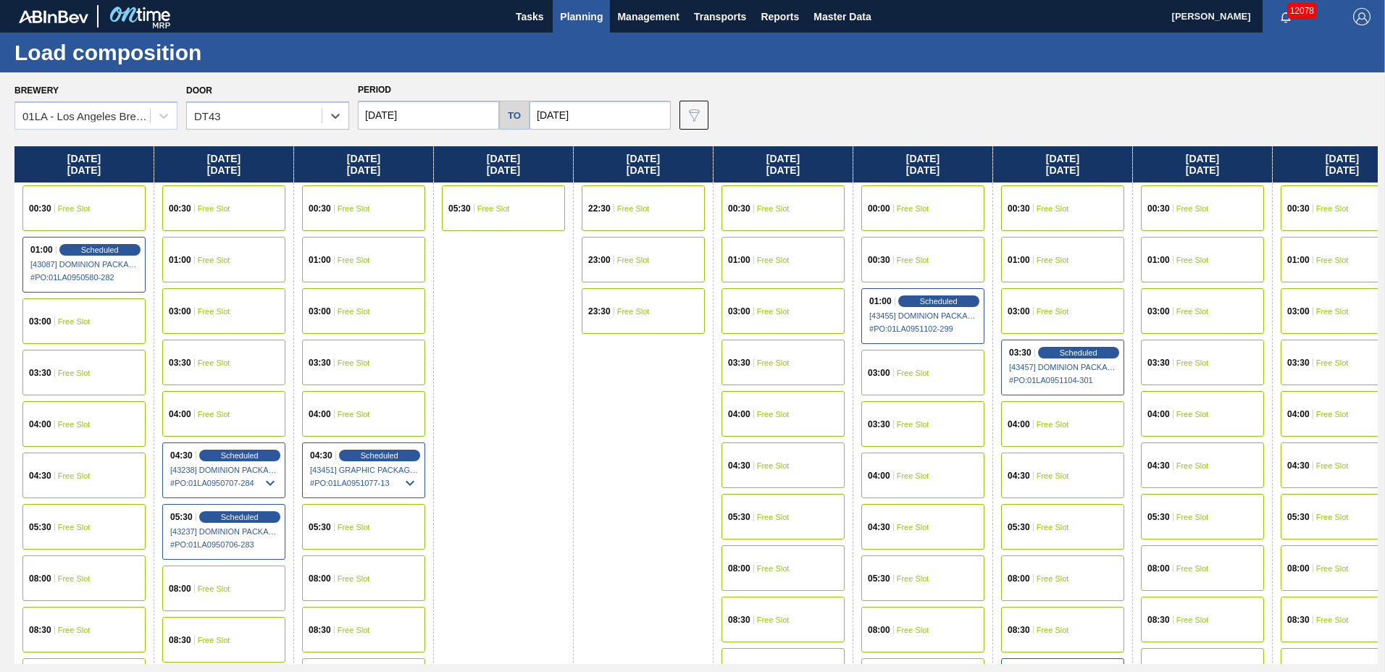
scroll to position [1133, 0]
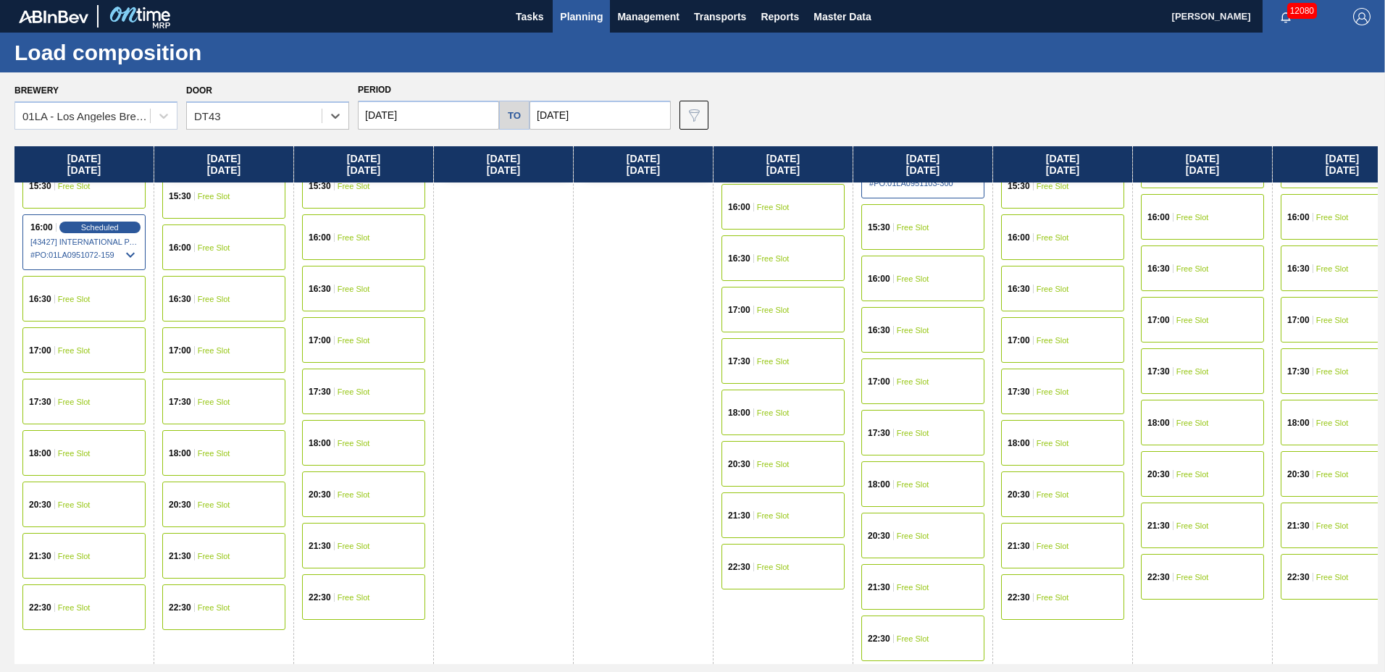
click at [589, 16] on span "Planning" at bounding box center [581, 16] width 43 height 17
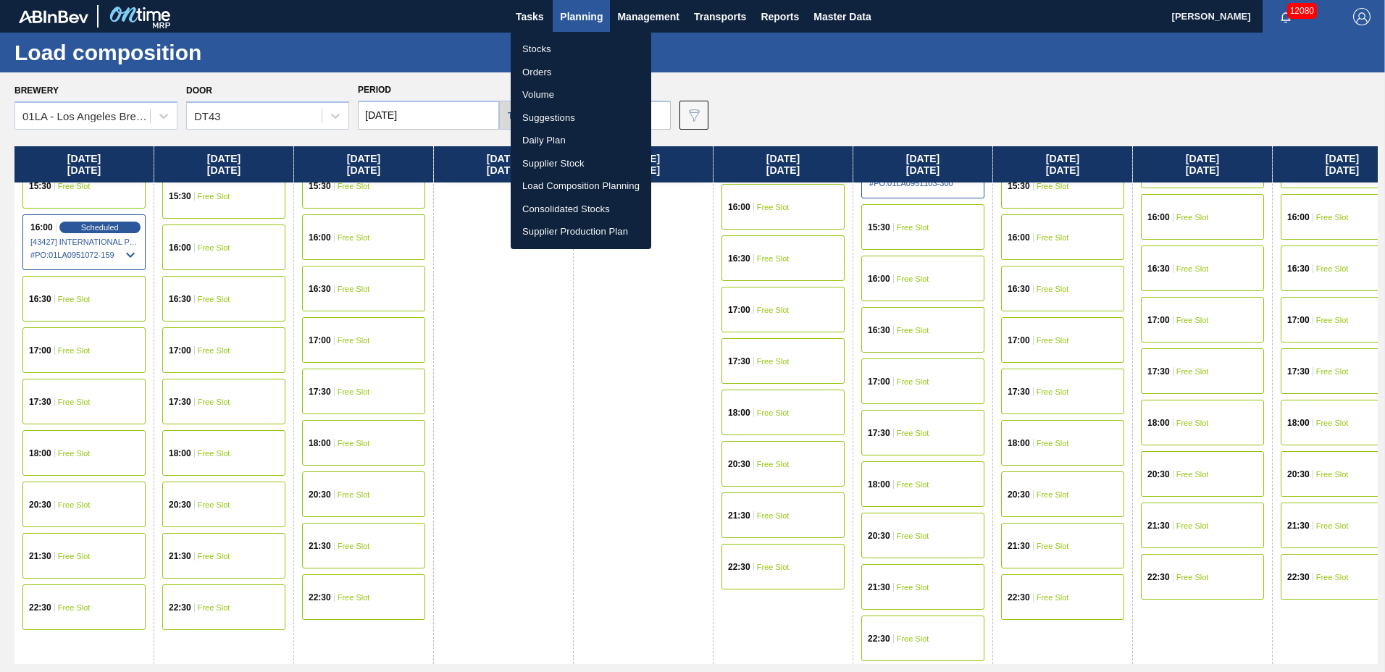
click at [555, 119] on li "Suggestions" at bounding box center [581, 117] width 140 height 23
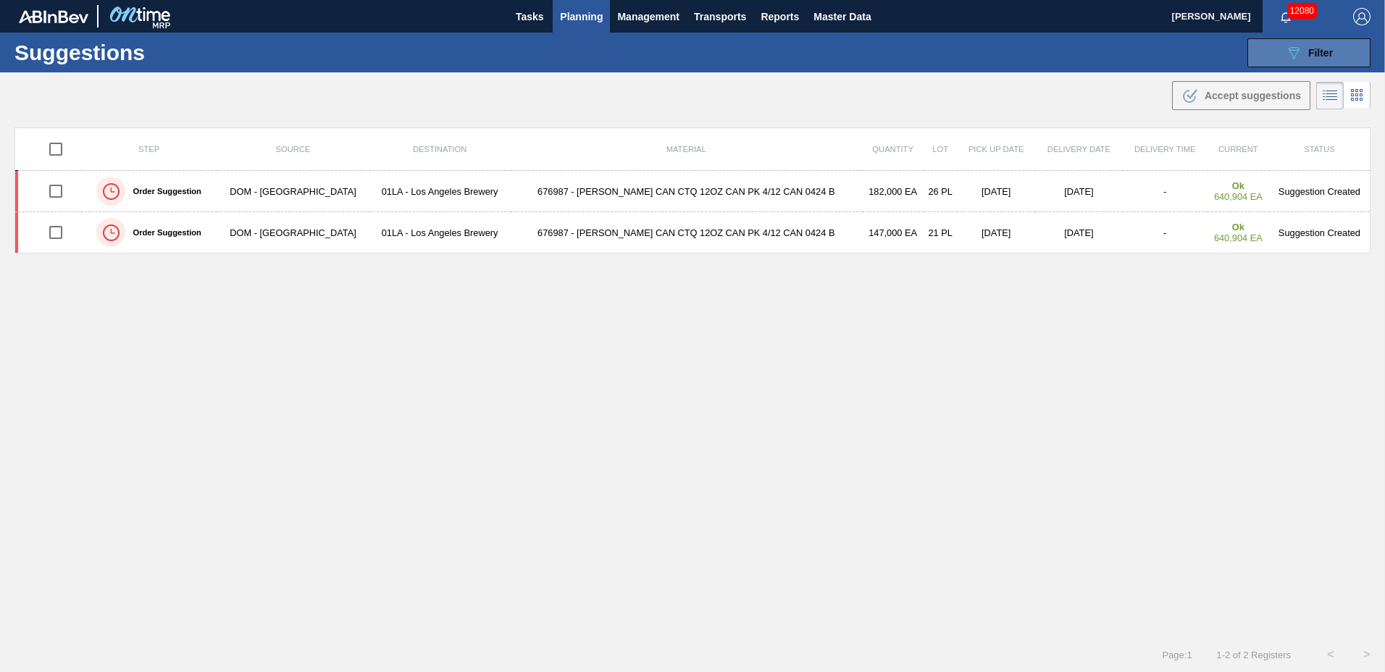
click at [1322, 52] on span "Filter" at bounding box center [1320, 53] width 25 height 12
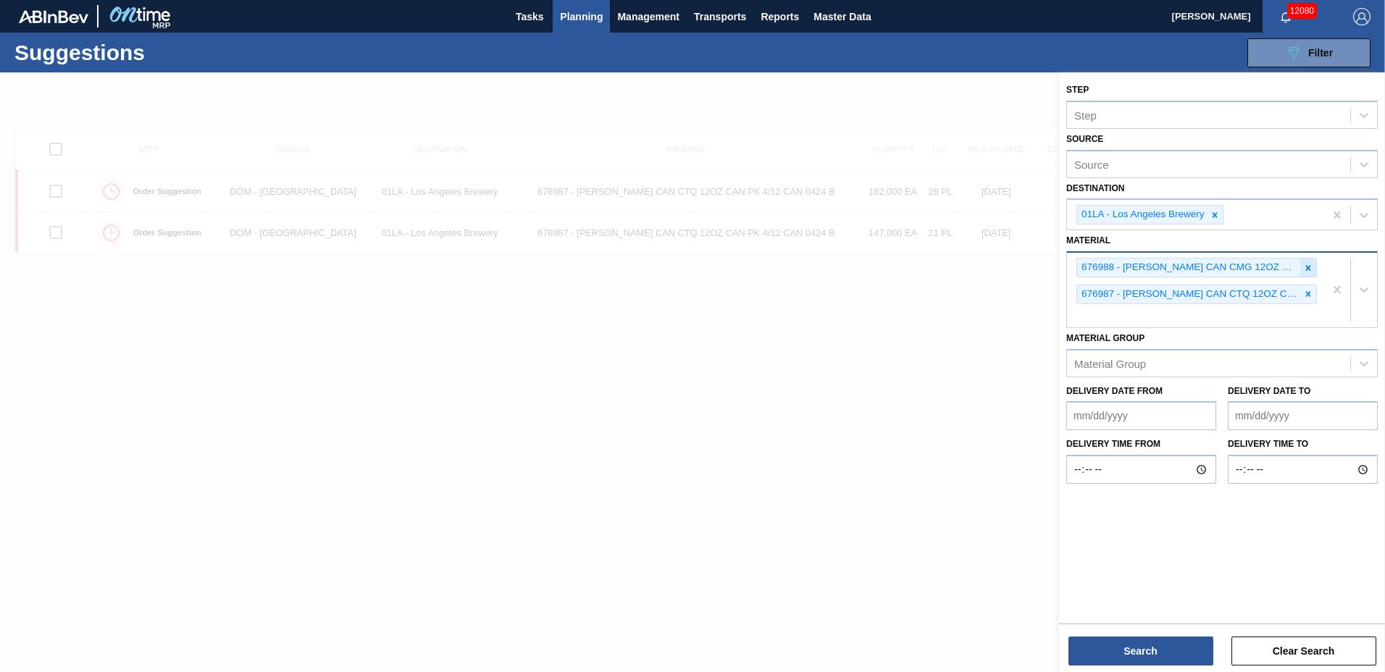
click at [1306, 266] on icon at bounding box center [1308, 268] width 10 height 10
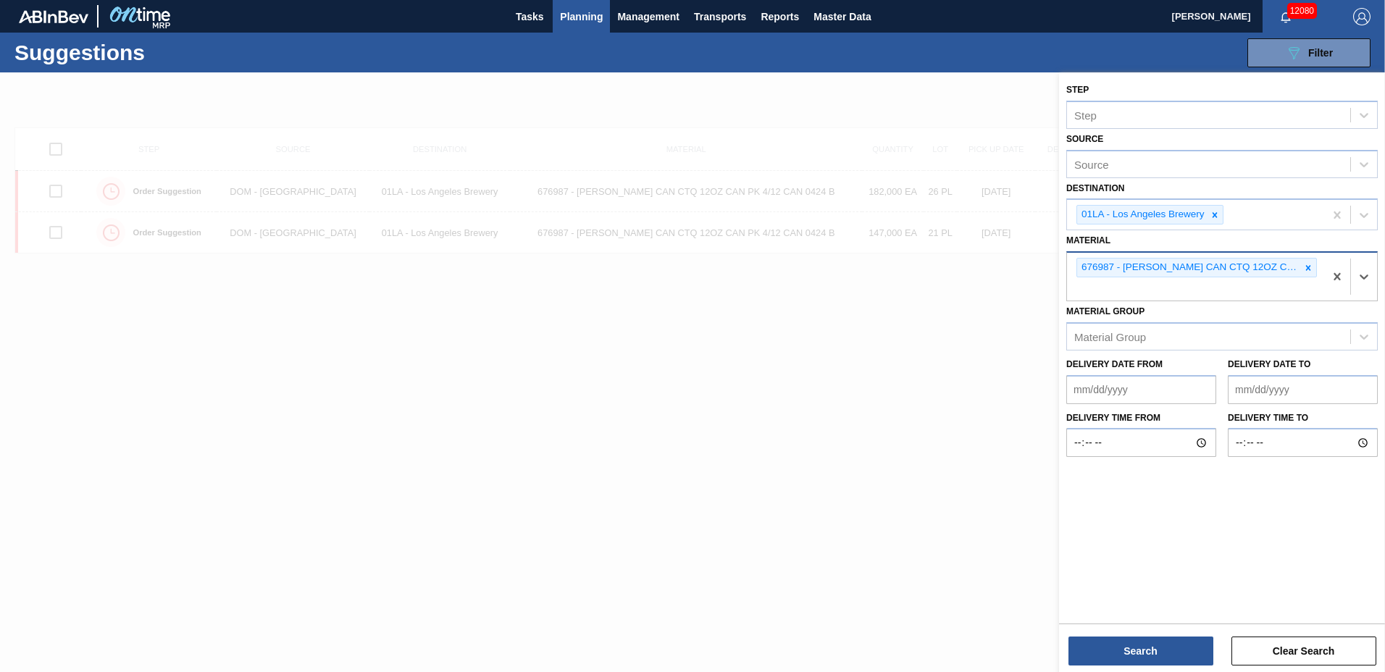
click at [1306, 266] on icon at bounding box center [1308, 268] width 10 height 10
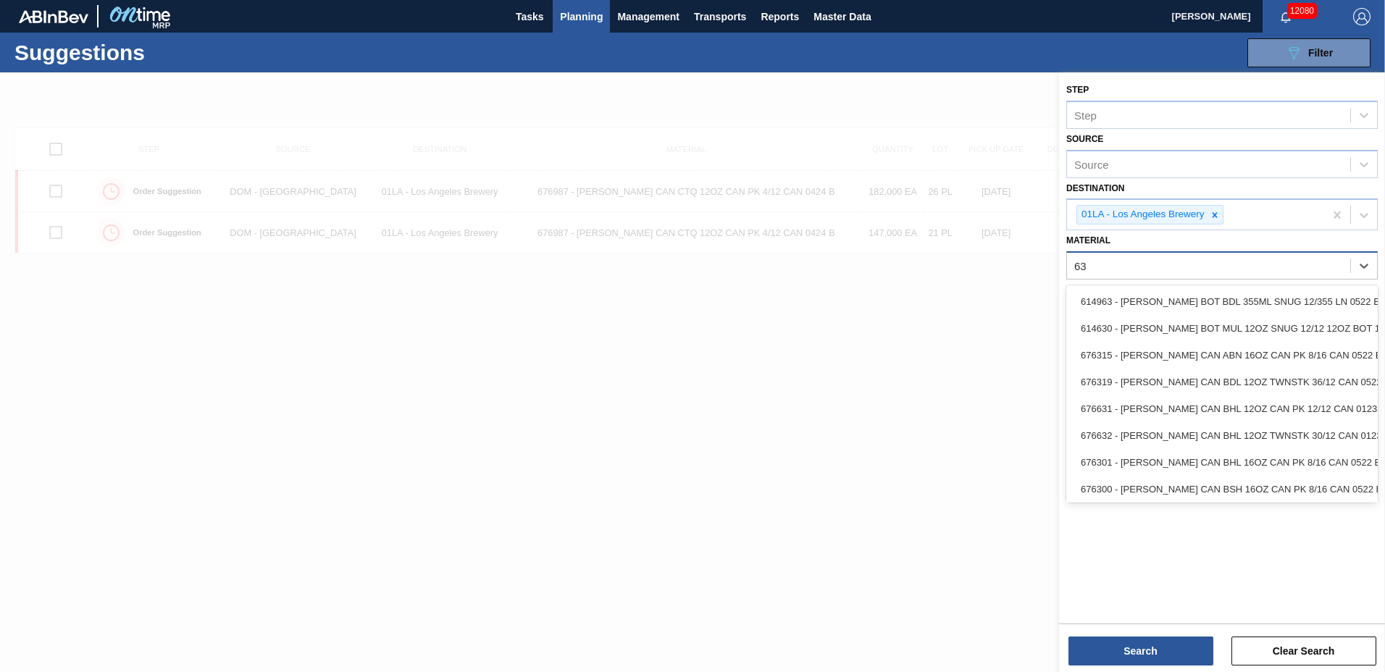
type input "6"
type input "683622"
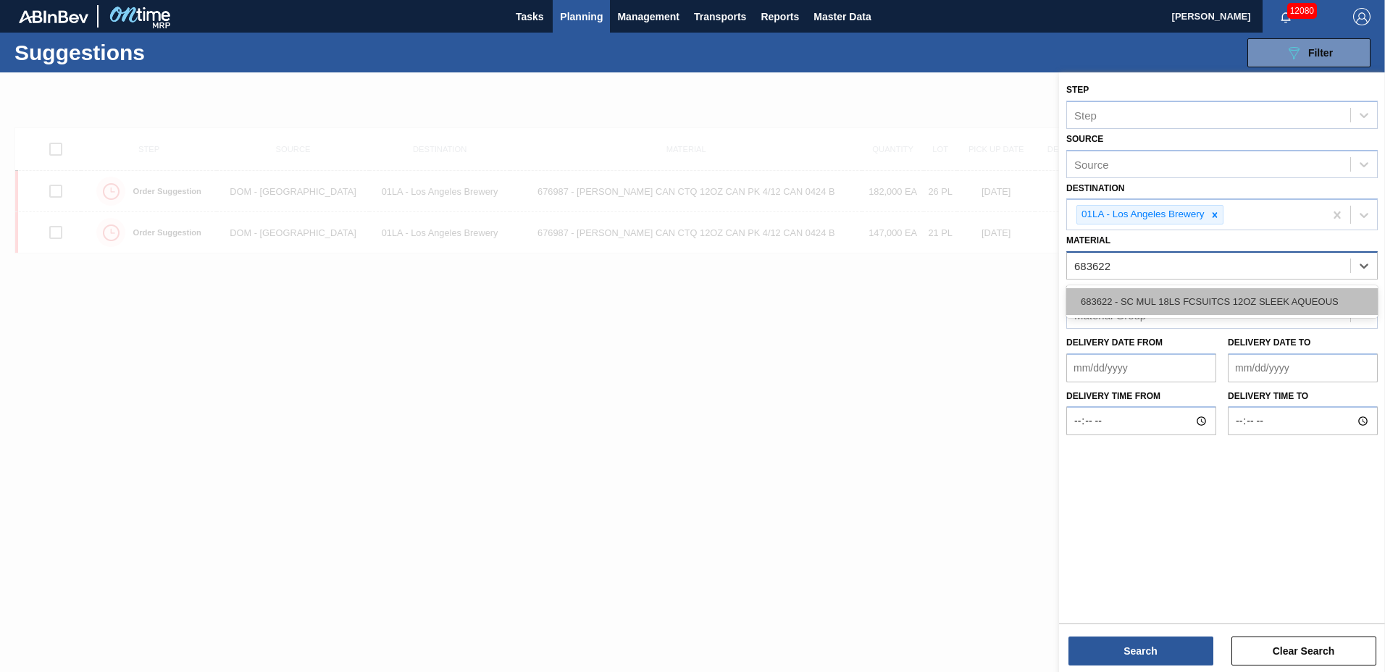
click at [1157, 305] on div "683622 - SC MUL 18LS FCSUITCS 12OZ SLEEK AQUEOUS" at bounding box center [1221, 301] width 311 height 27
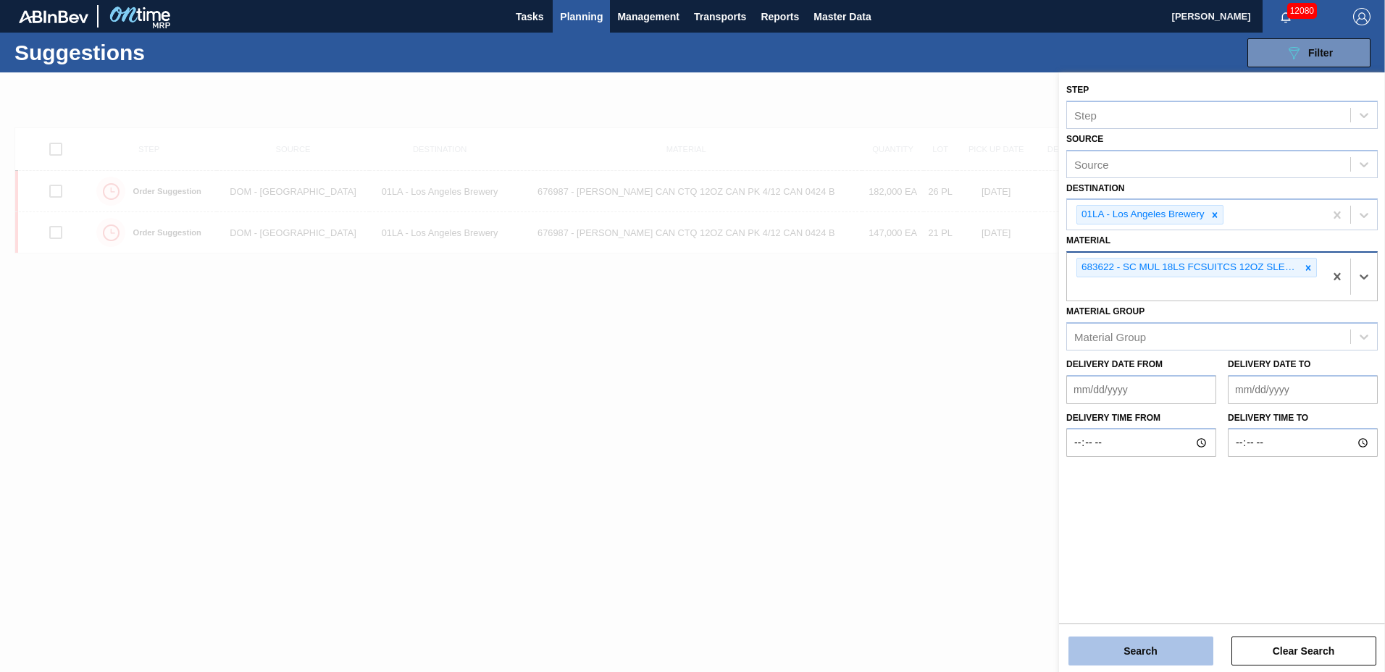
click at [1156, 655] on button "Search" at bounding box center [1140, 651] width 145 height 29
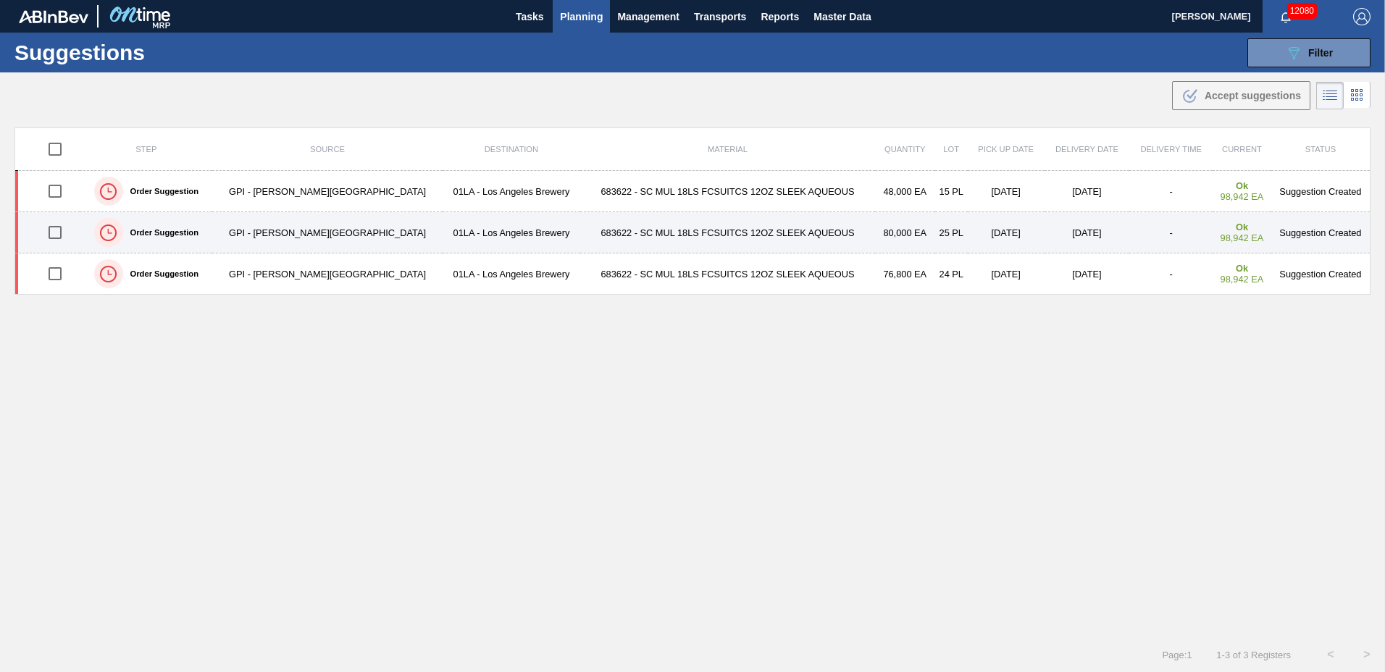
click at [615, 232] on td "683622 - SC MUL 18LS FCSUITCS 12OZ SLEEK AQUEOUS" at bounding box center [727, 232] width 295 height 41
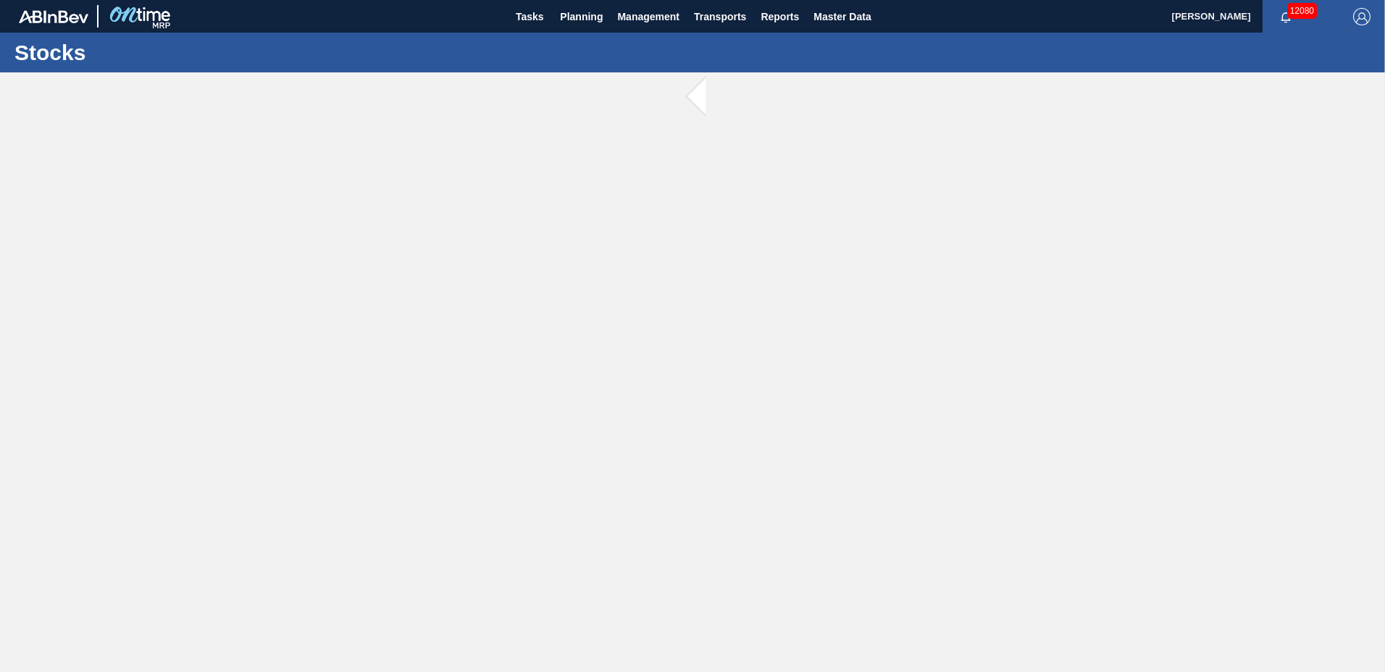
click at [615, 232] on main "Tasks Planning Management Transports Reports Master Data [PERSON_NAME] 12080 [P…" at bounding box center [692, 336] width 1385 height 672
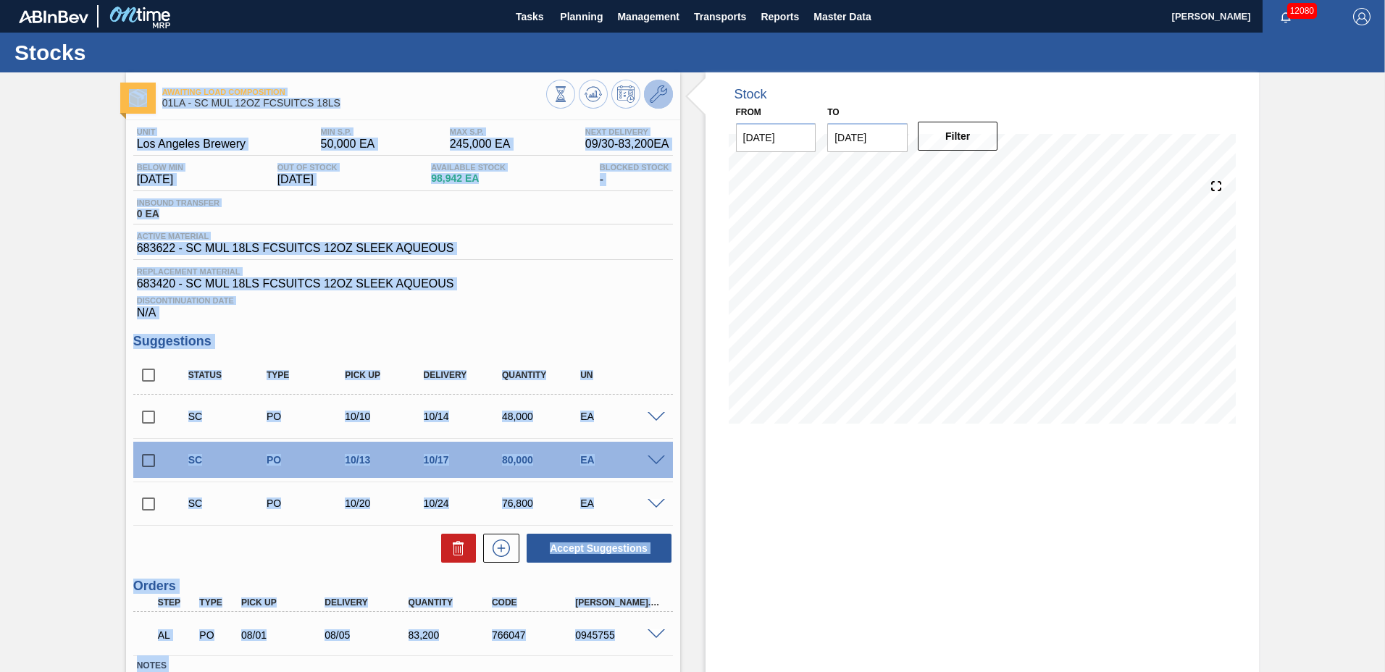
click at [650, 100] on icon at bounding box center [658, 93] width 17 height 17
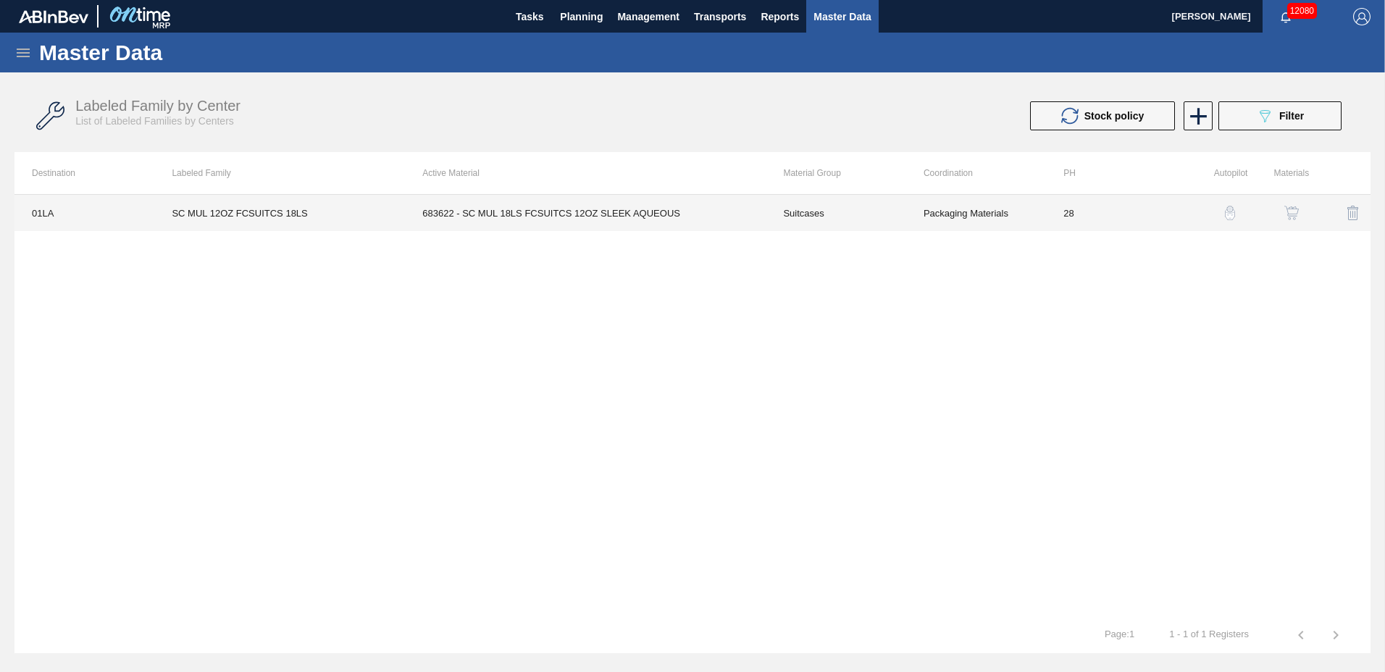
click at [601, 210] on td "683622 - SC MUL 18LS FCSUITCS 12OZ SLEEK AQUEOUS" at bounding box center [585, 213] width 361 height 36
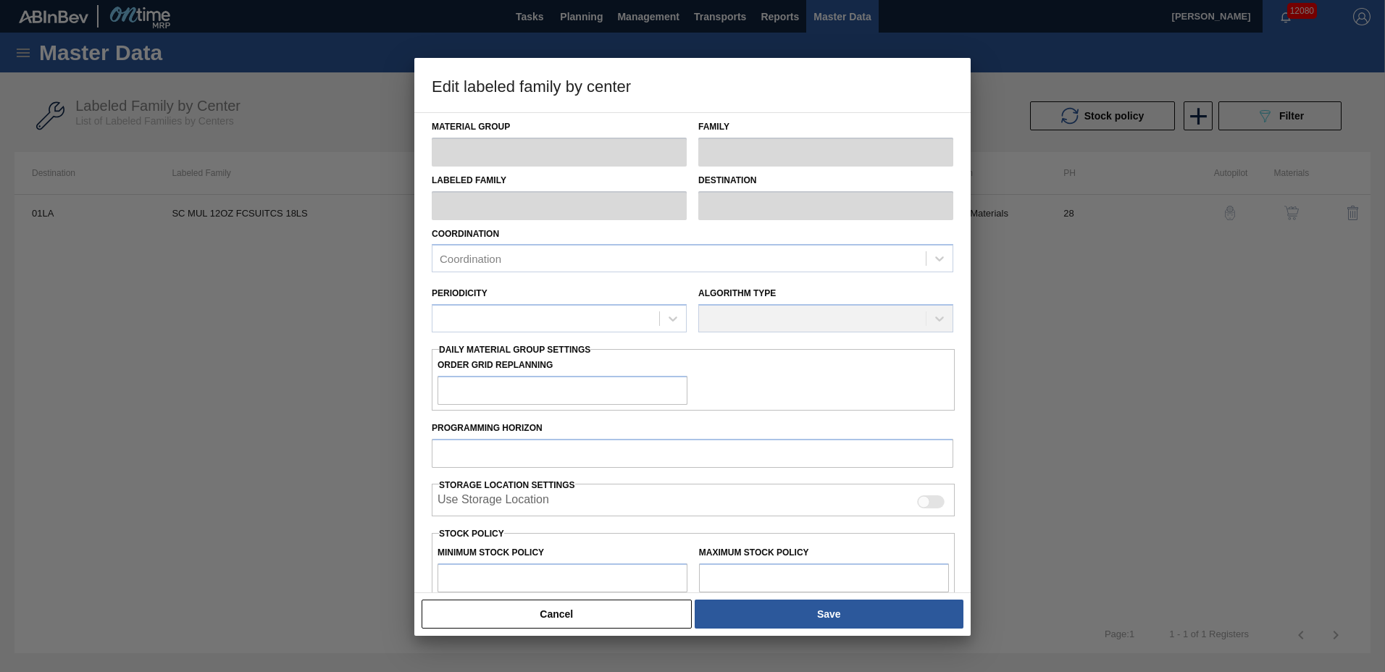
type input "Suitcases"
type input "SC MUL 12OZ FCSUITCS 18LS"
type input "01LA - Los Angeles Brewery"
type input "28"
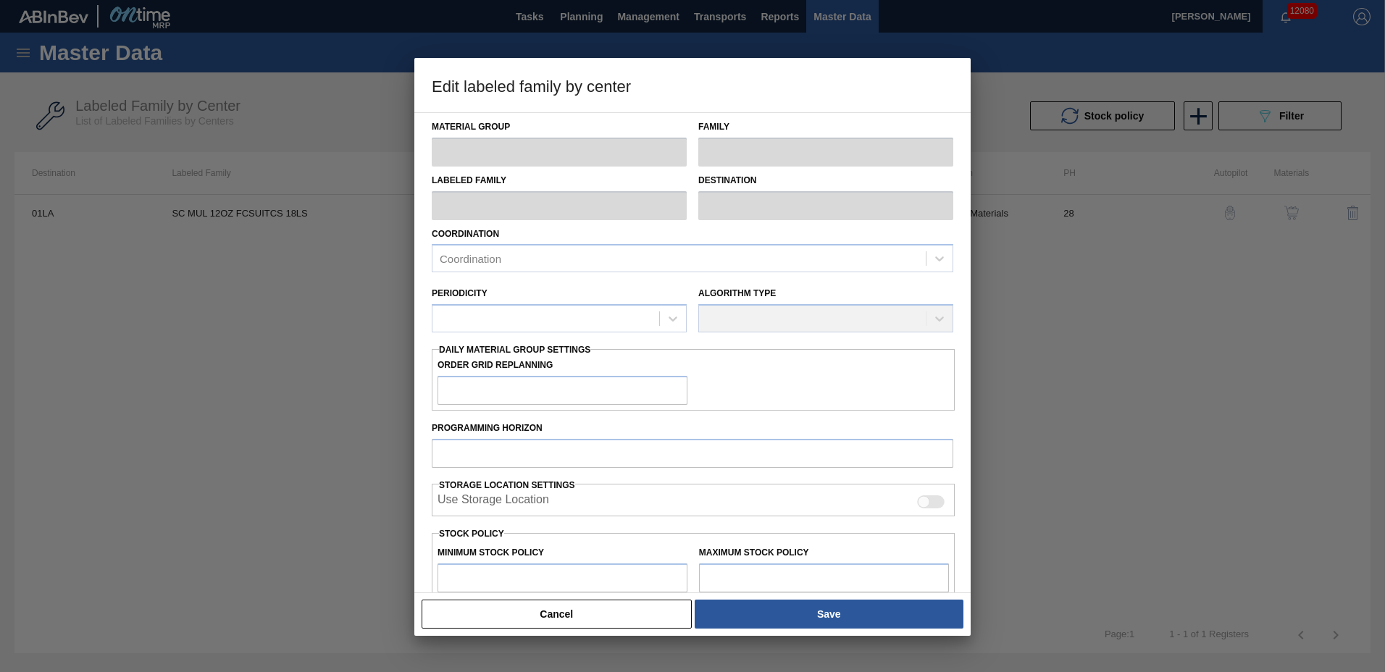
type input "50,000"
type input "245,000"
type input "0"
type input "50,000"
checkbox input "true"
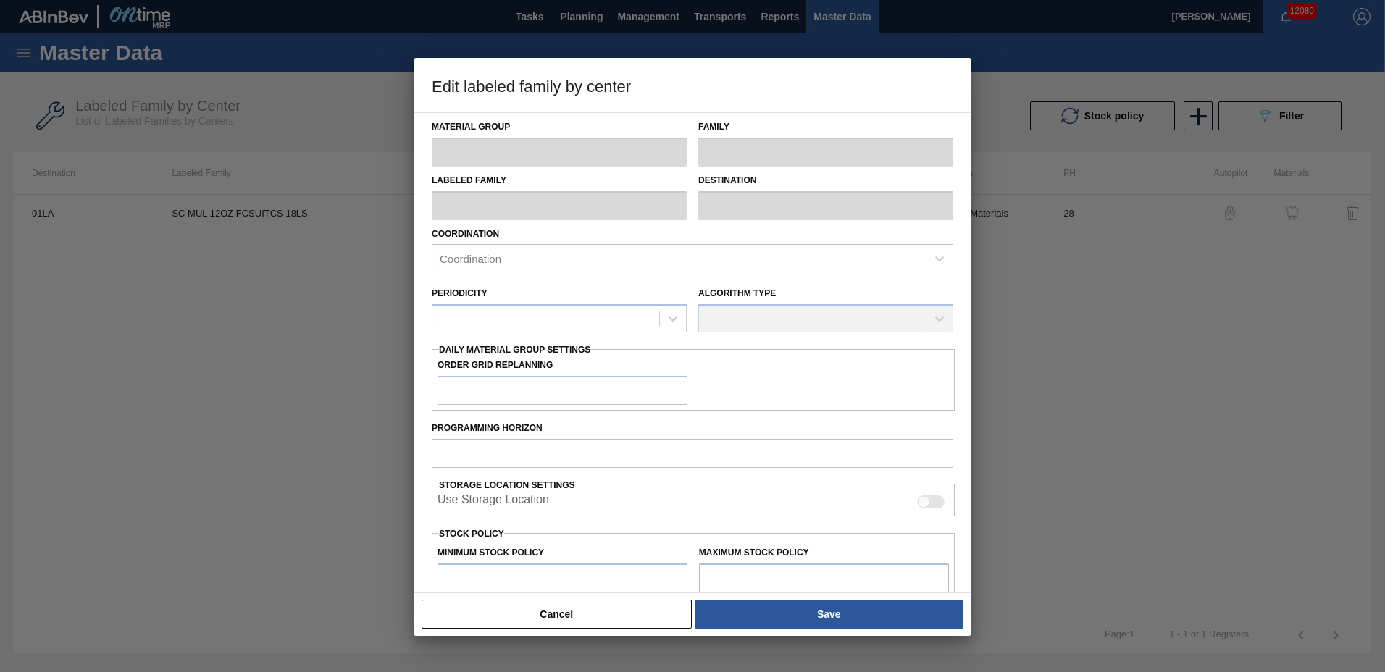
checkbox input "true"
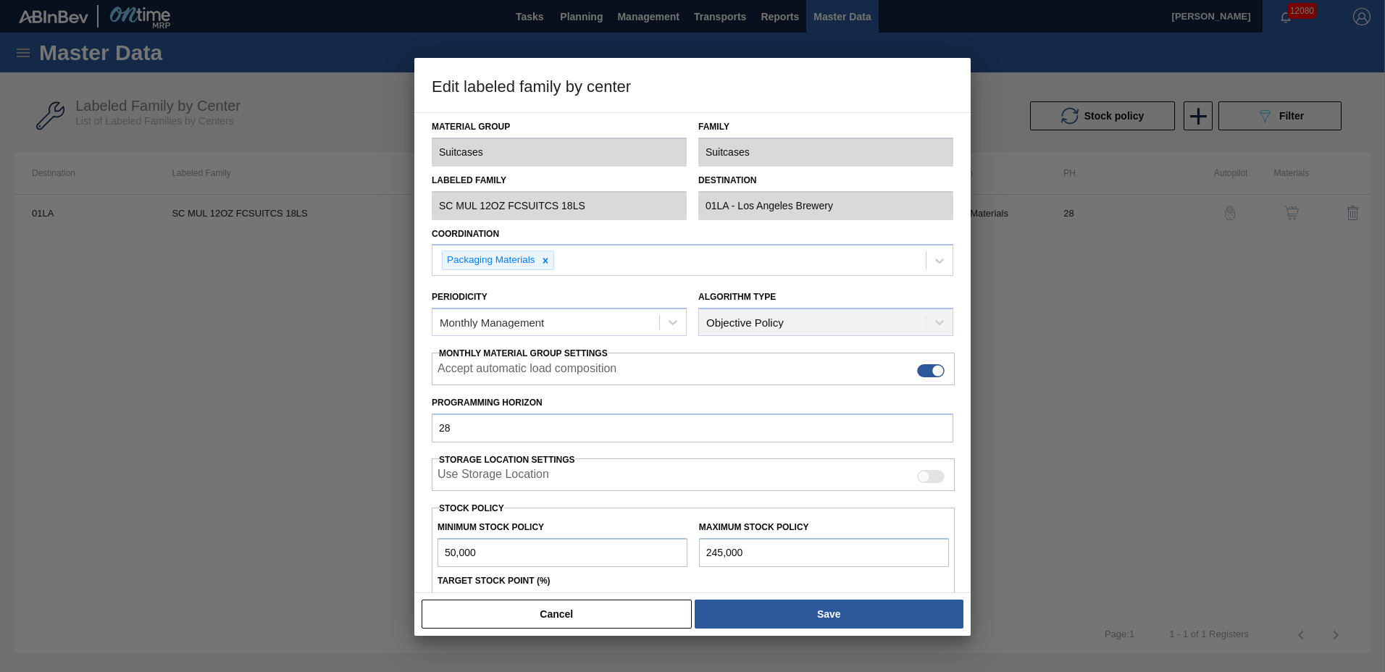
scroll to position [164, 0]
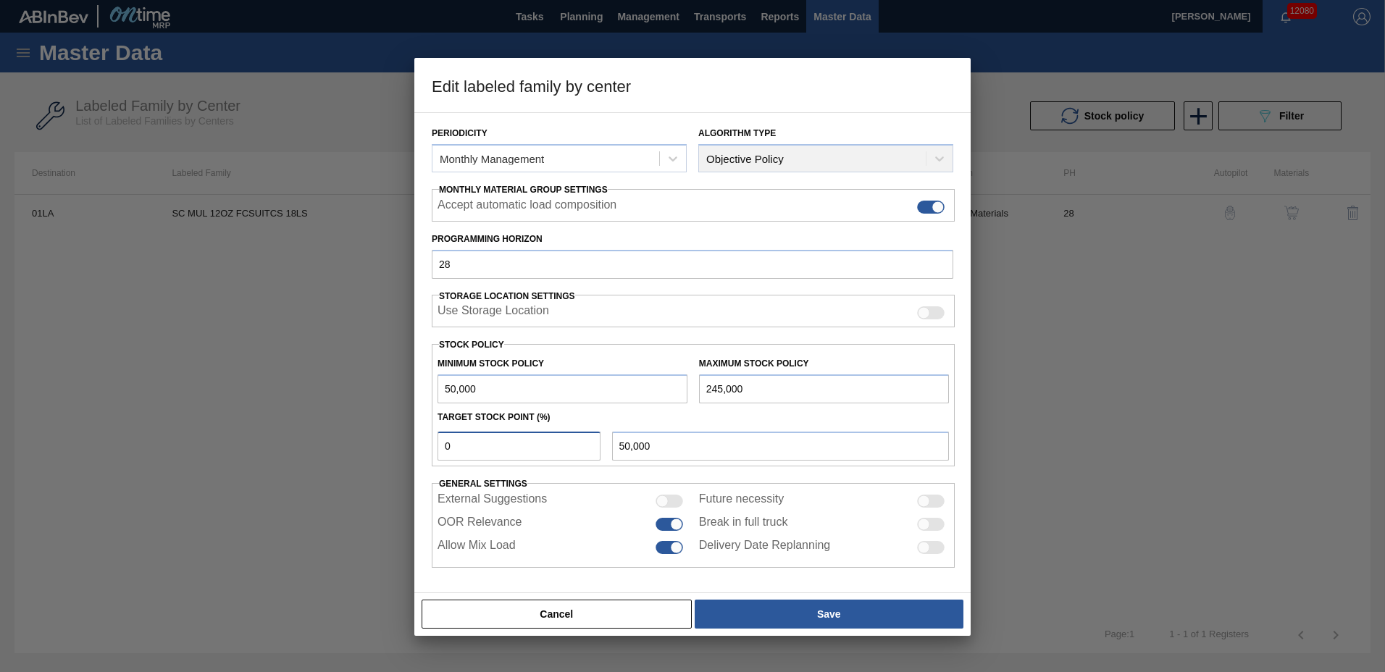
drag, startPoint x: 553, startPoint y: 448, endPoint x: 114, endPoint y: 396, distance: 441.8
click at [114, 396] on div "Edit labeled family by center Material Group Suitcases Family Suitcases Labeled…" at bounding box center [692, 336] width 1385 height 672
type input "2"
type input "53,900"
type input "20"
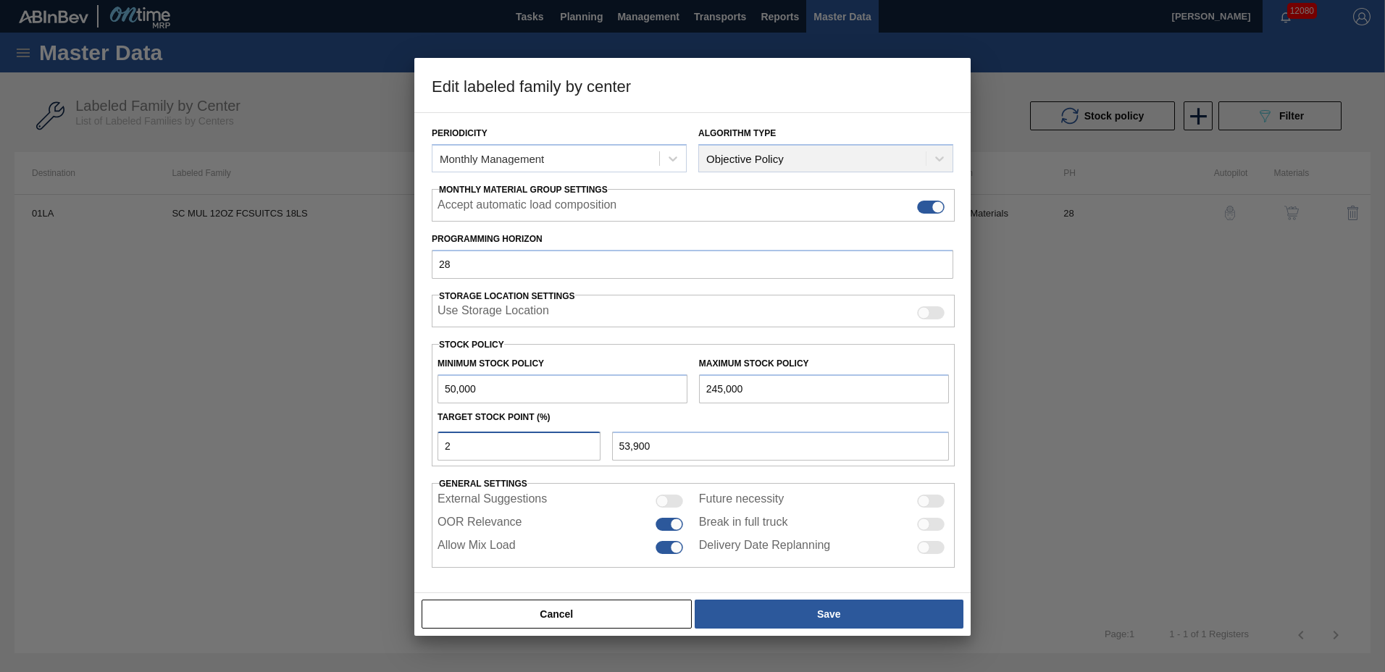
type input "89,000"
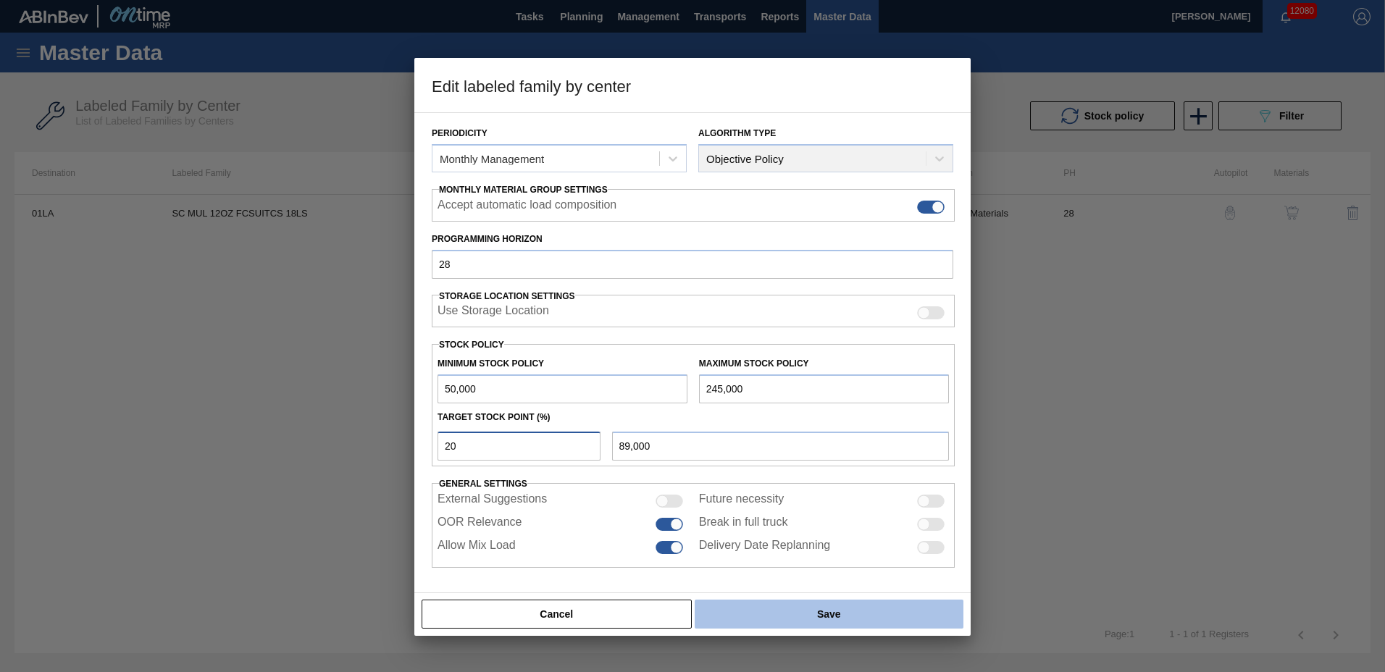
type input "20"
click at [876, 608] on button "Save" at bounding box center [828, 614] width 269 height 29
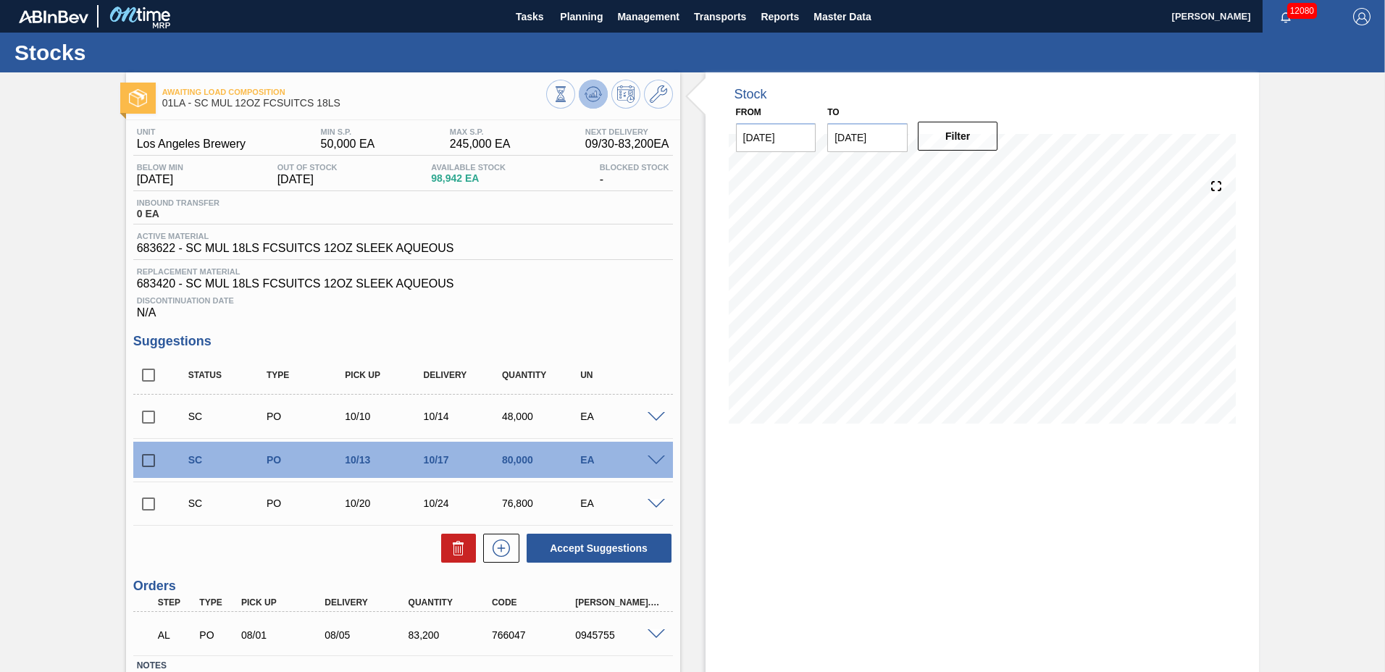
click at [584, 87] on icon at bounding box center [592, 93] width 17 height 17
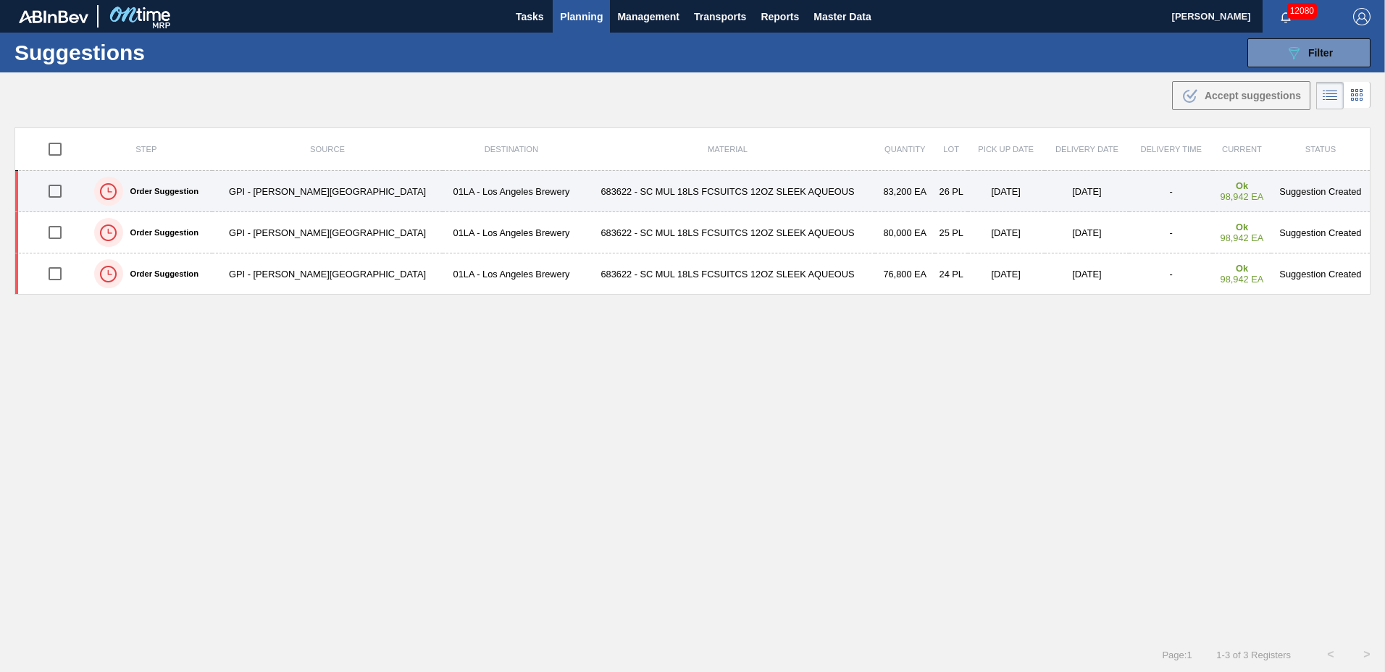
click at [56, 184] on input "checkbox" at bounding box center [55, 191] width 30 height 30
checkbox input "true"
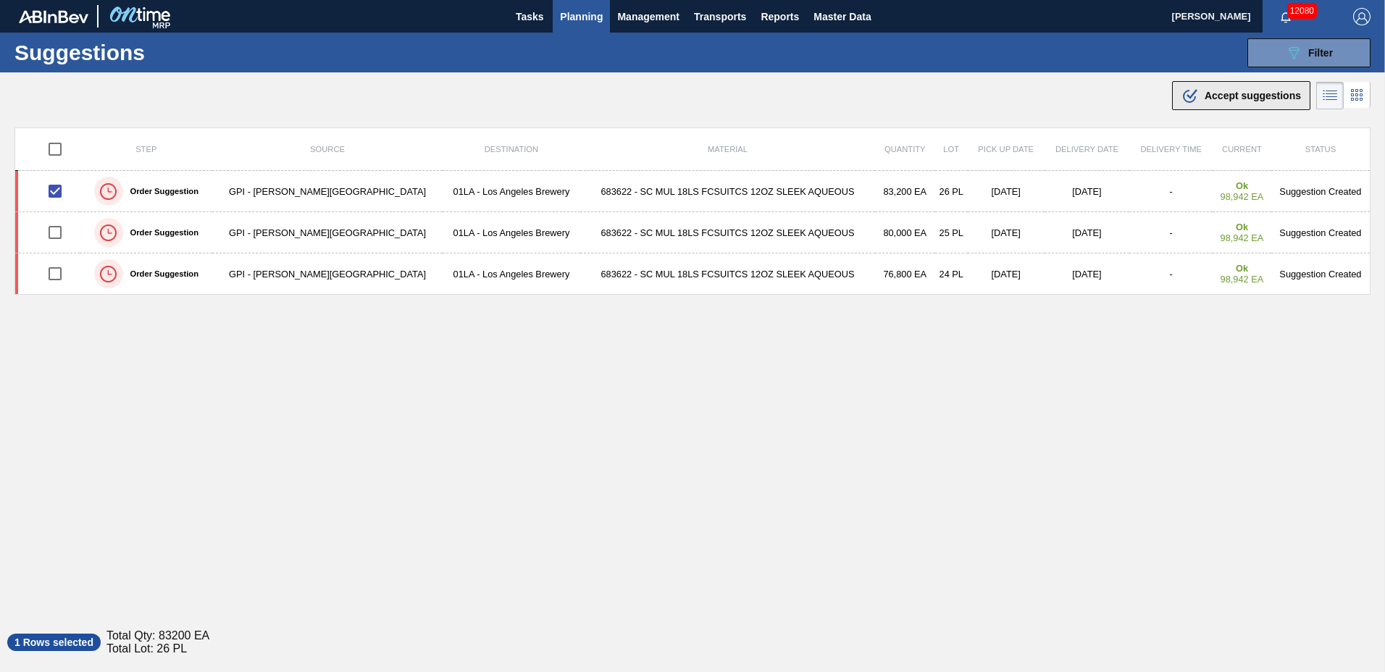
click at [1216, 88] on div ".b{fill:var(--color-action-default)} Accept suggestions" at bounding box center [1240, 95] width 119 height 17
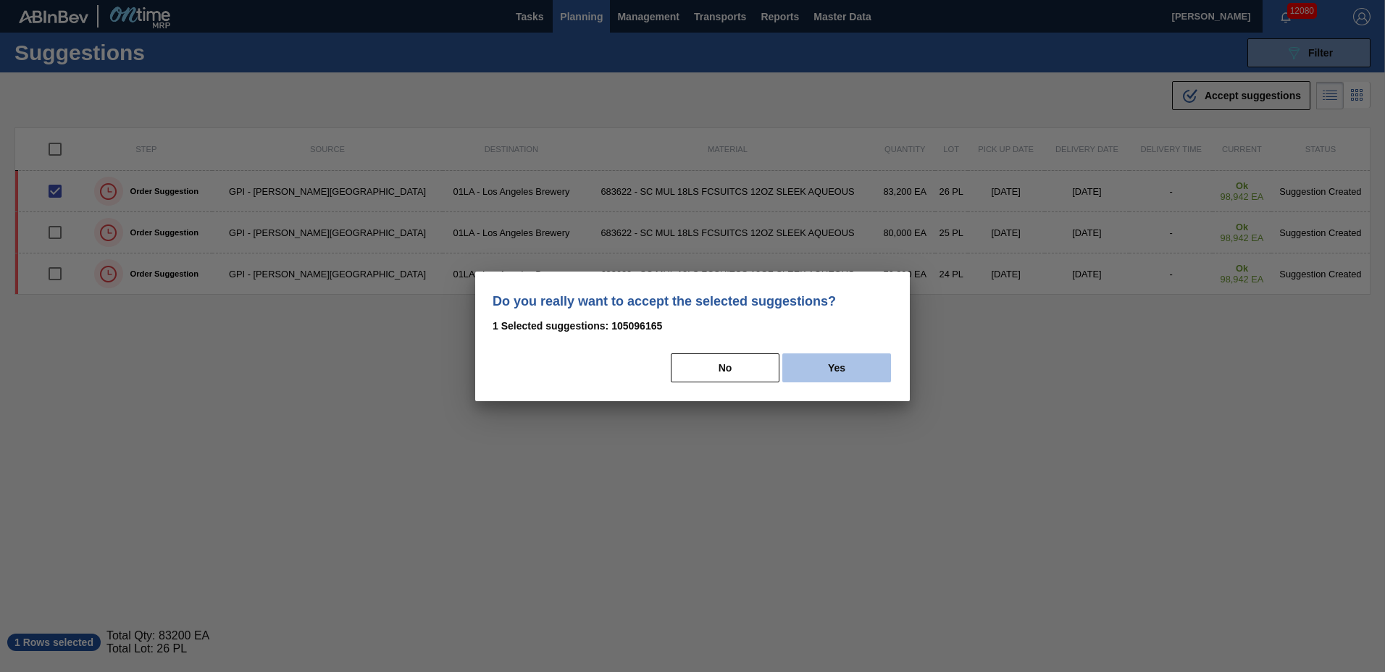
click at [870, 367] on button "Yes" at bounding box center [836, 367] width 109 height 29
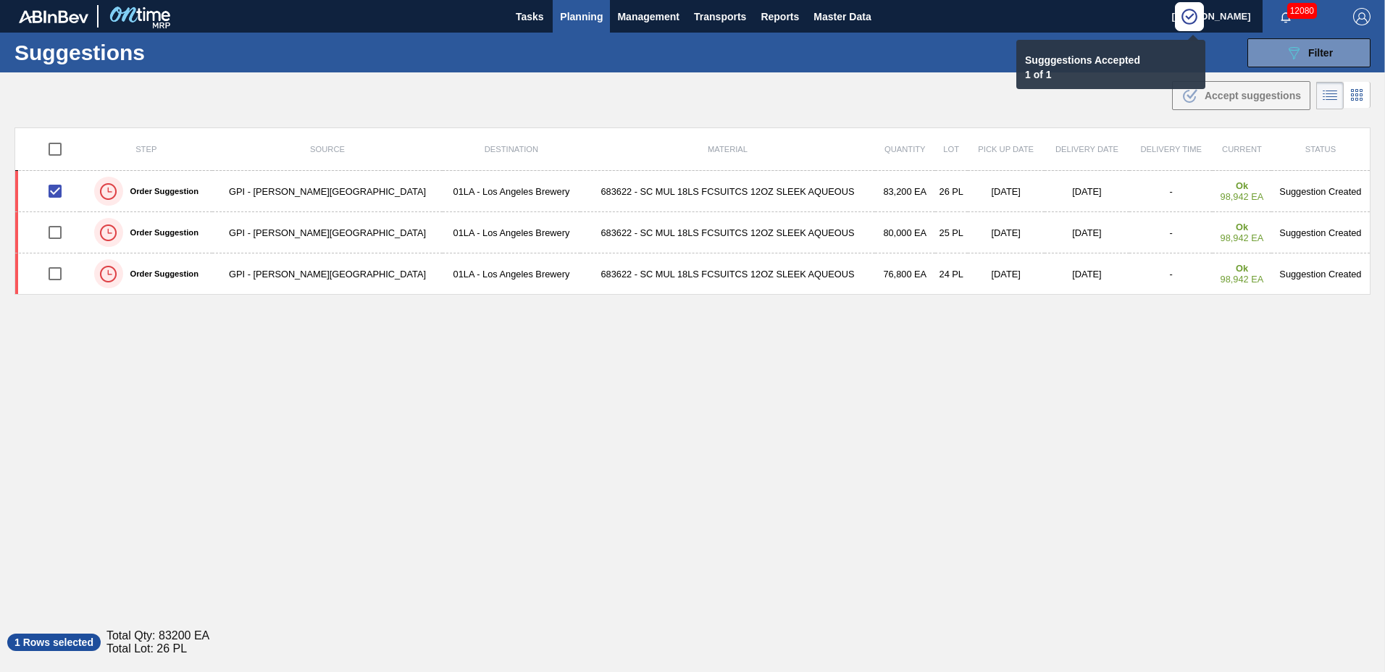
click at [575, 13] on span "Planning" at bounding box center [581, 16] width 43 height 17
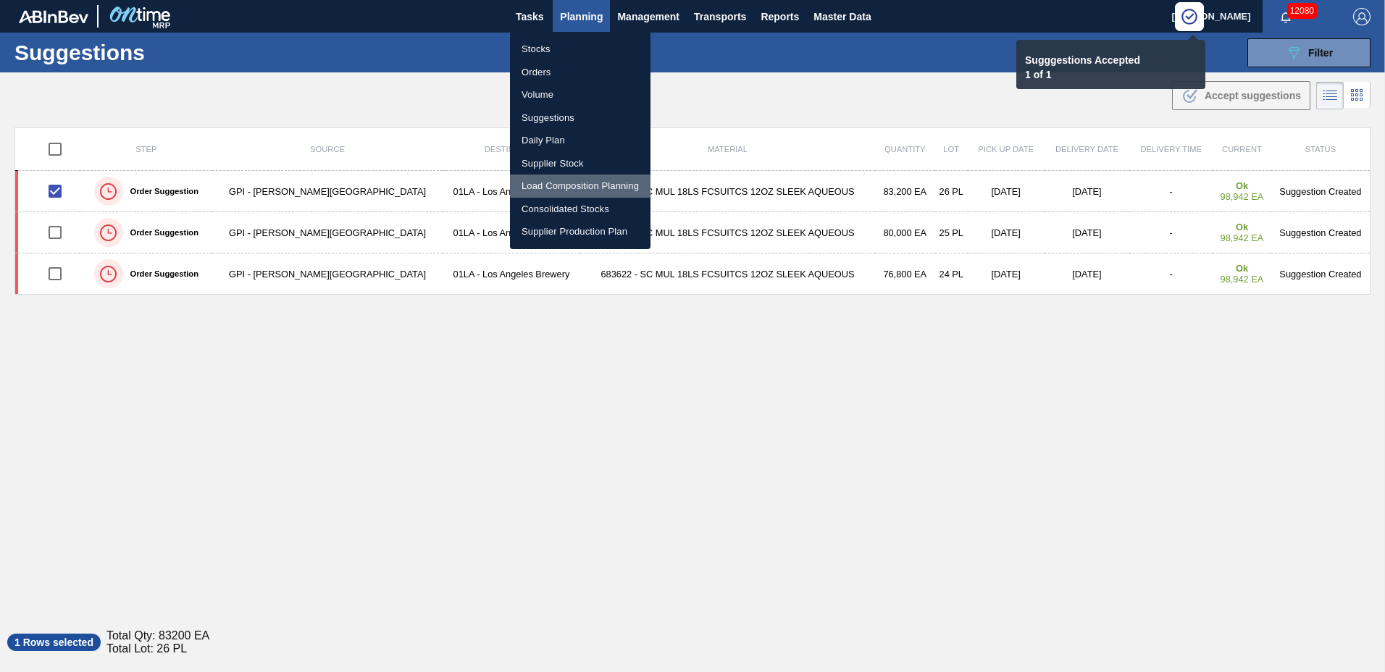
click at [561, 186] on li "Load Composition Planning" at bounding box center [580, 186] width 140 height 23
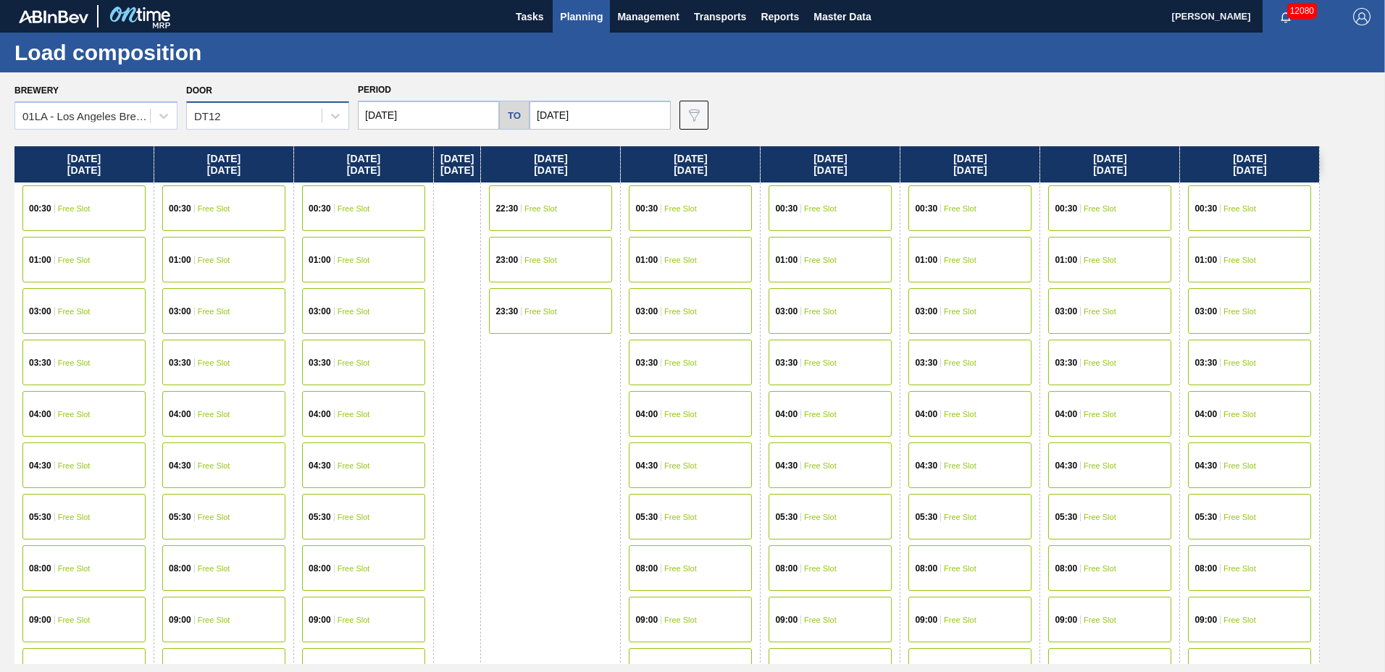
drag, startPoint x: 263, startPoint y: 117, endPoint x: 271, endPoint y: 127, distance: 12.3
click at [264, 119] on div "DT12" at bounding box center [254, 116] width 135 height 21
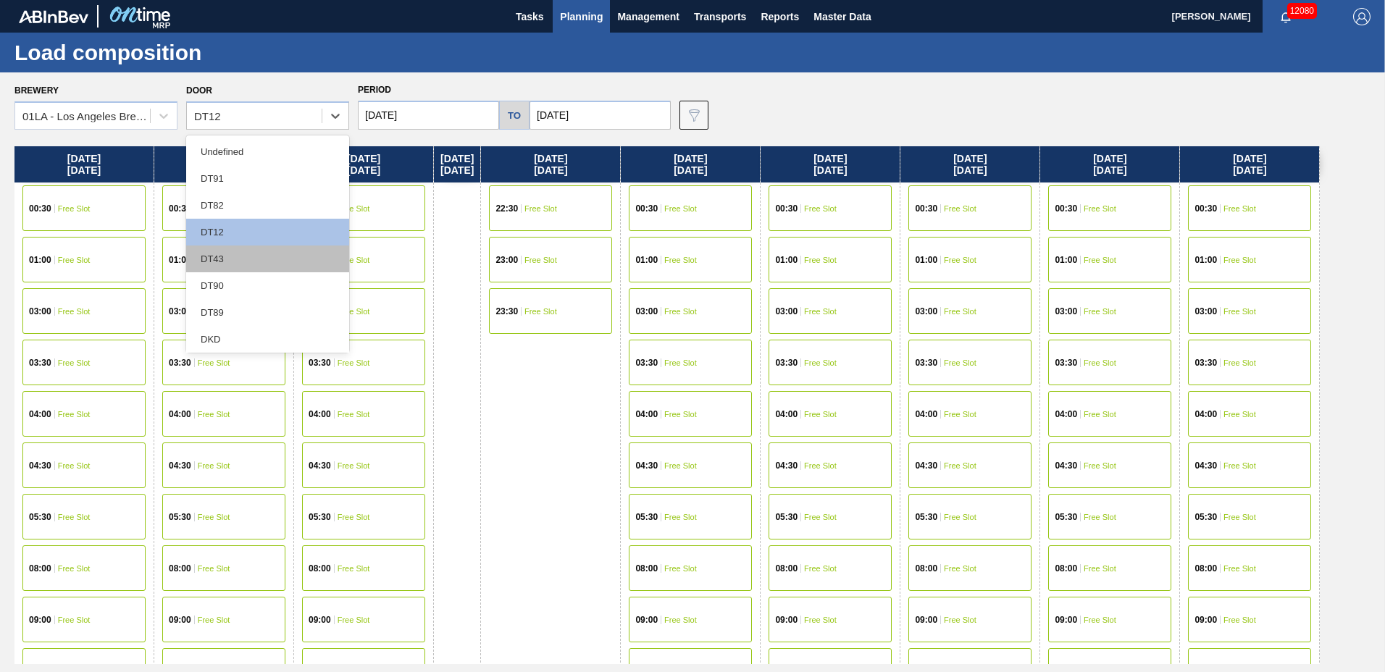
click at [230, 252] on div "DT43" at bounding box center [267, 258] width 163 height 27
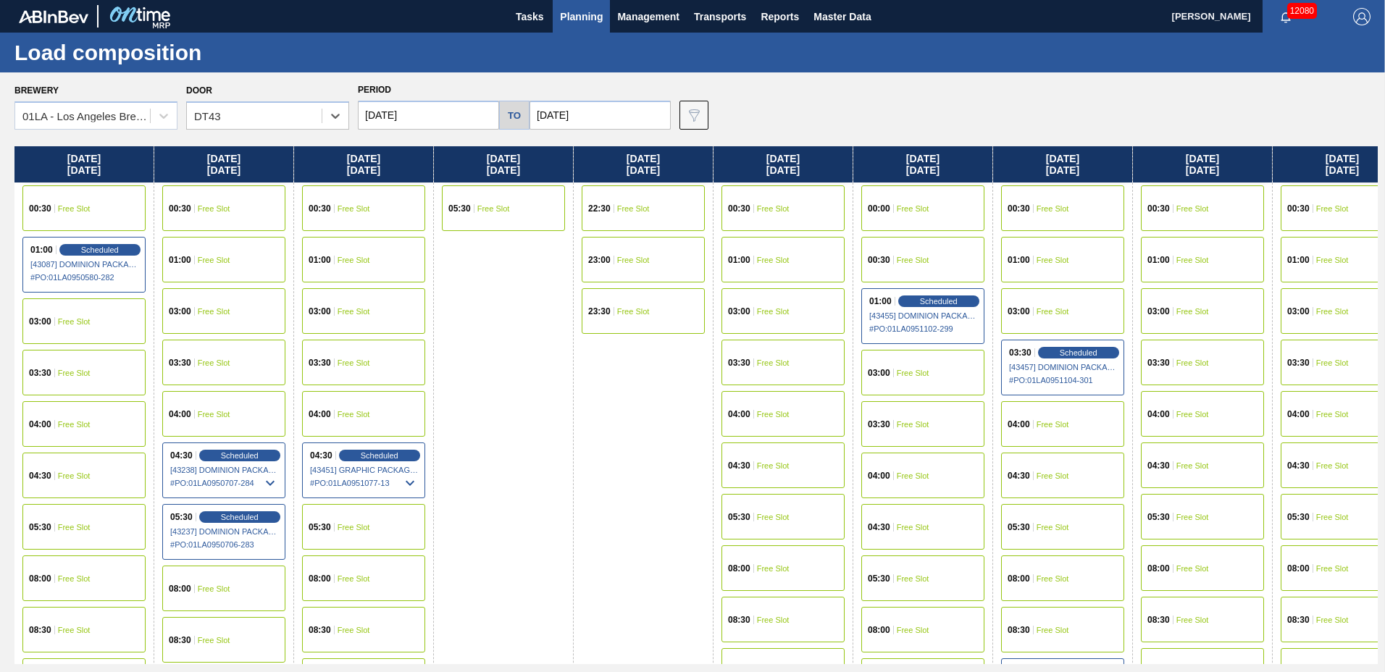
click at [896, 516] on div "04:30 Free Slot" at bounding box center [922, 527] width 123 height 46
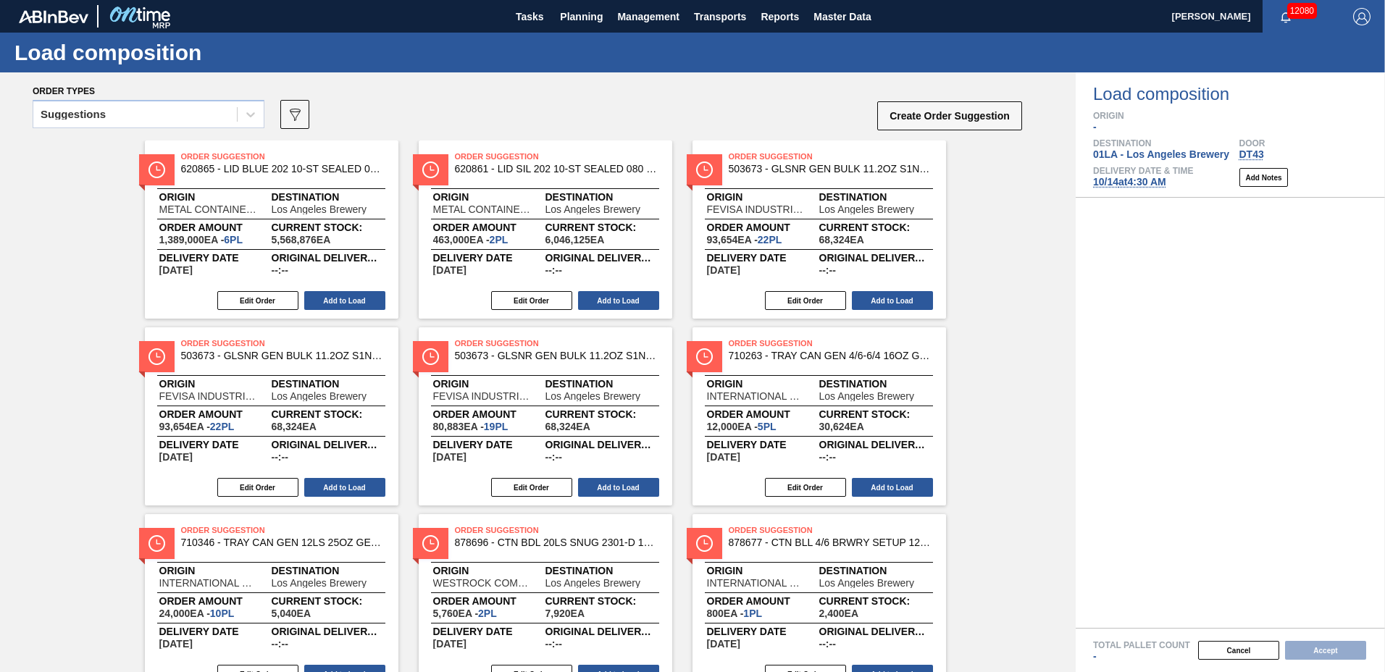
drag, startPoint x: 105, startPoint y: 117, endPoint x: 117, endPoint y: 131, distance: 19.0
click at [106, 117] on div "Suggestions" at bounding box center [73, 114] width 65 height 10
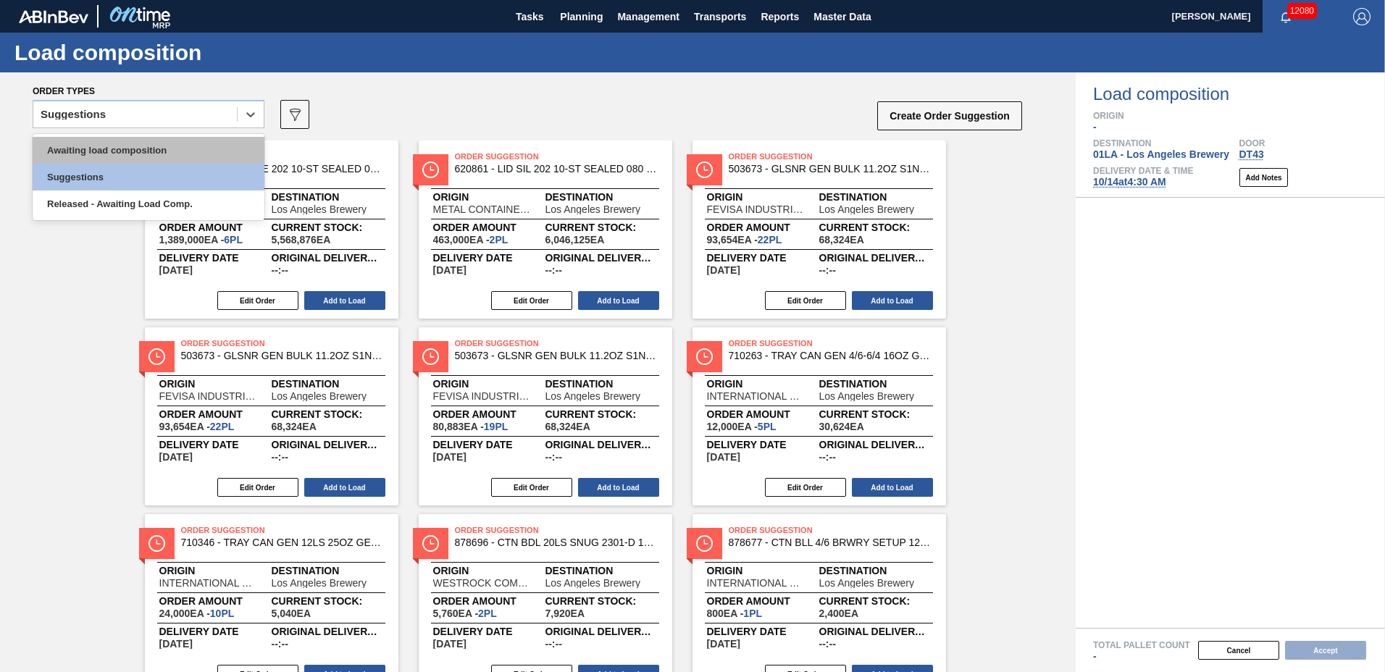
click at [151, 148] on div "Awaiting load composition" at bounding box center [149, 150] width 232 height 27
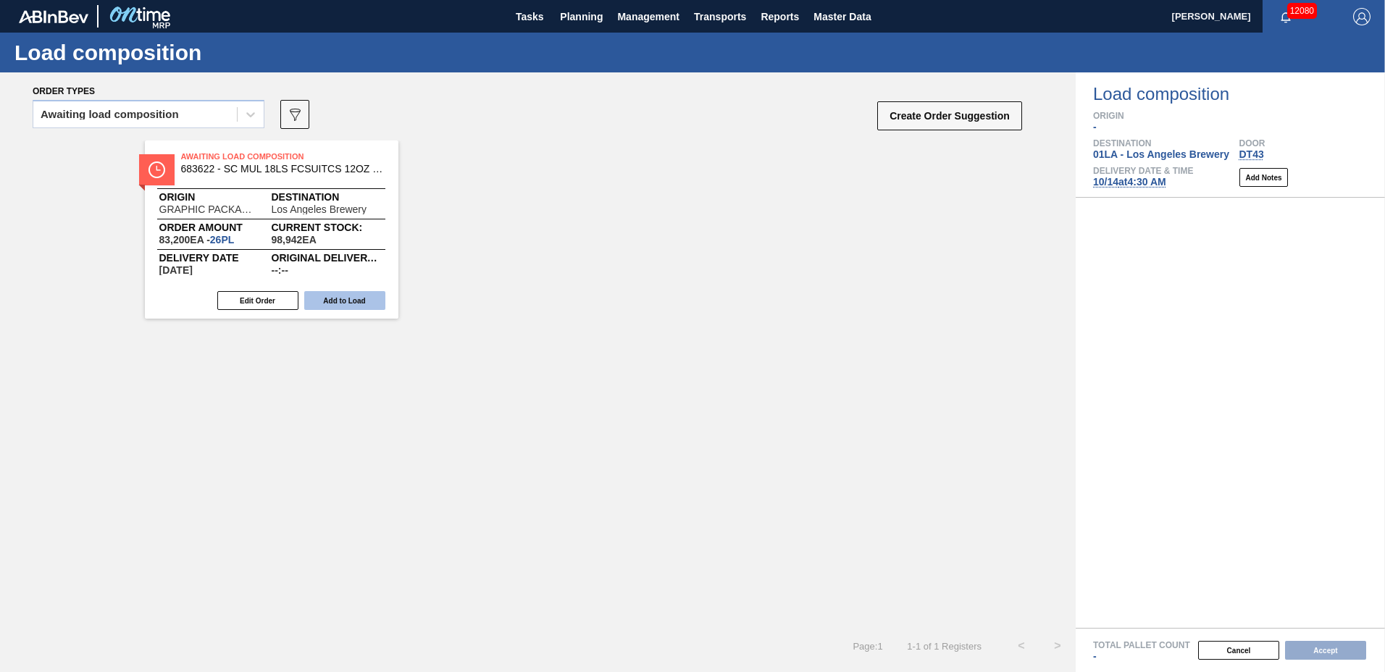
click at [344, 302] on button "Add to Load" at bounding box center [344, 300] width 81 height 19
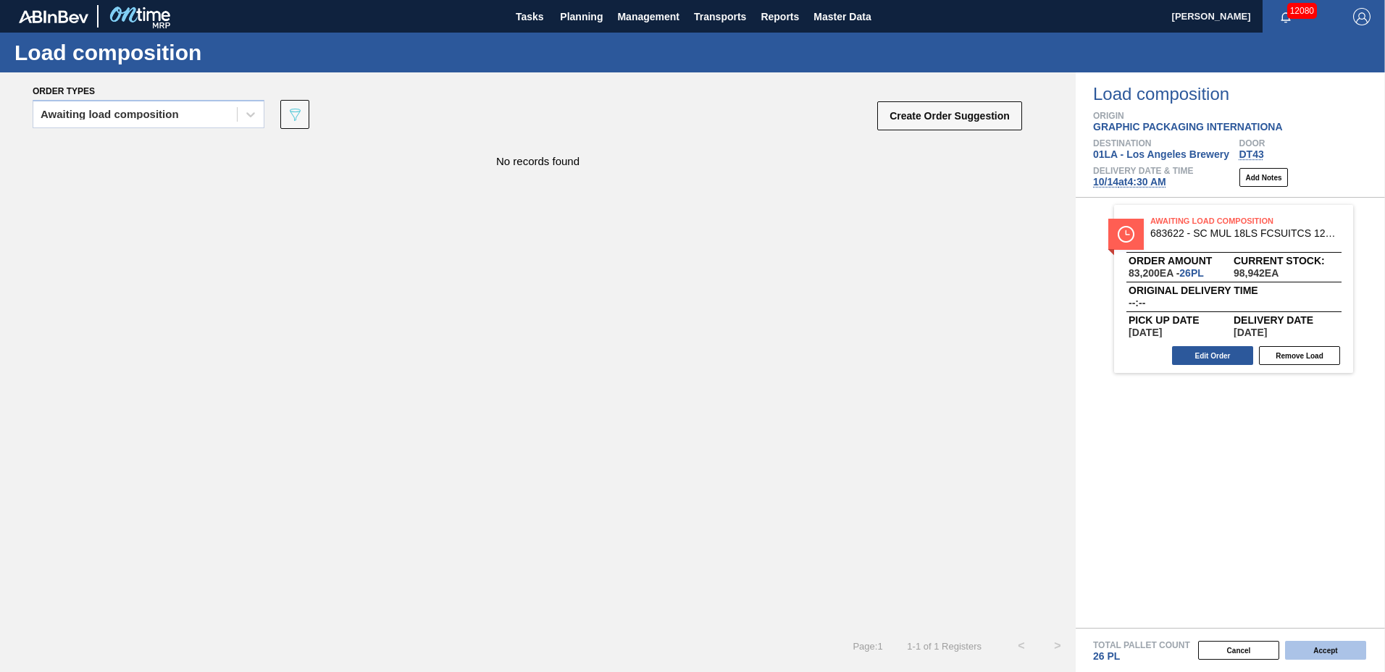
click at [1317, 651] on button "Accept" at bounding box center [1325, 650] width 81 height 19
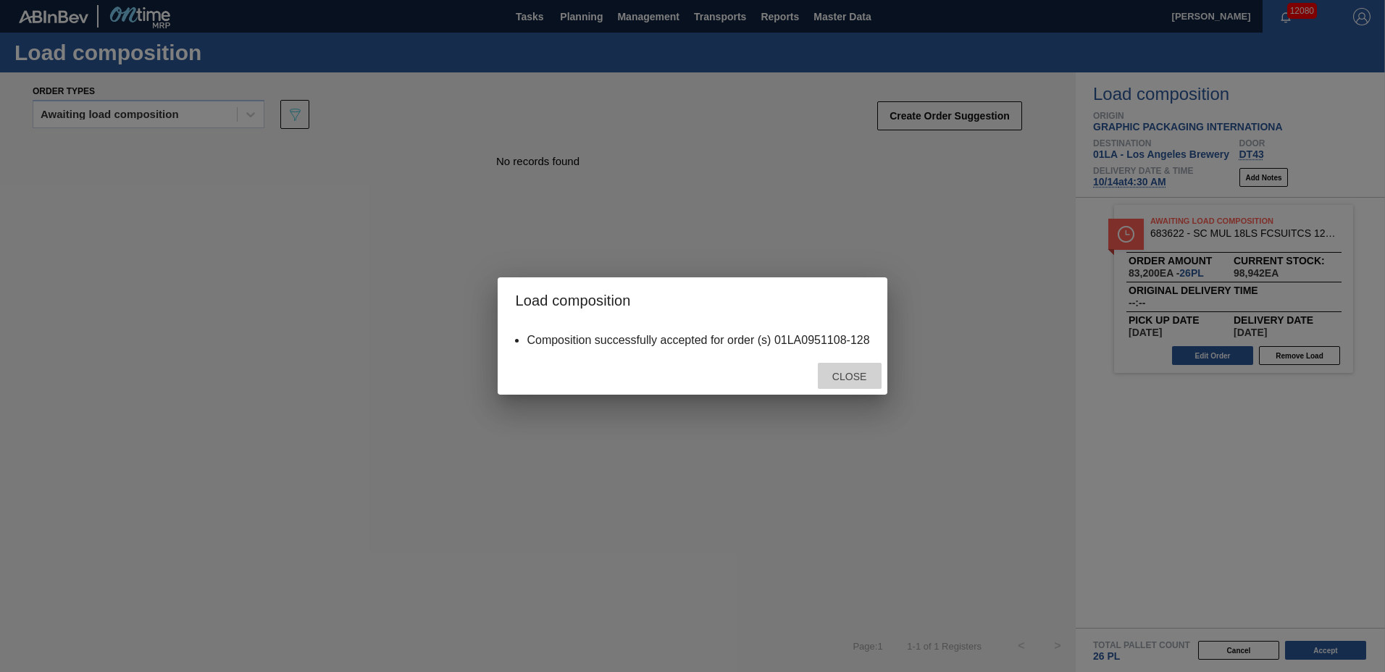
click at [840, 379] on span "Close" at bounding box center [848, 377] width 57 height 12
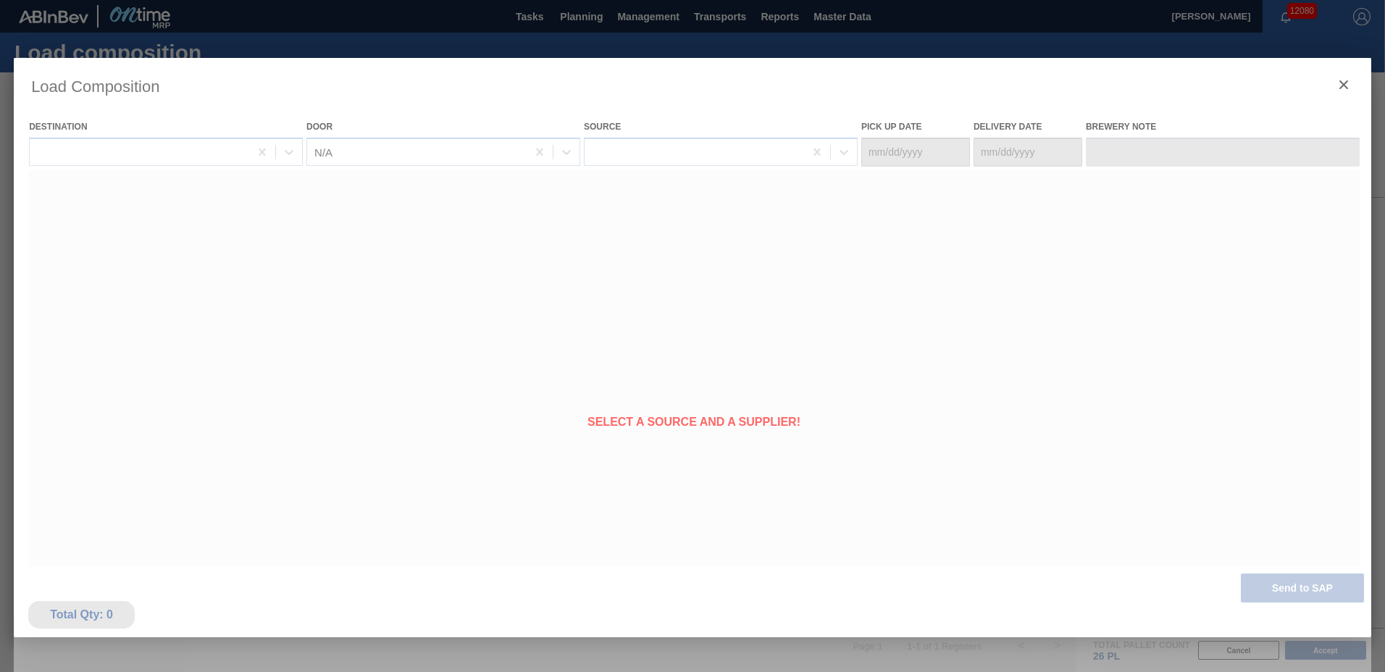
type Date "[DATE]"
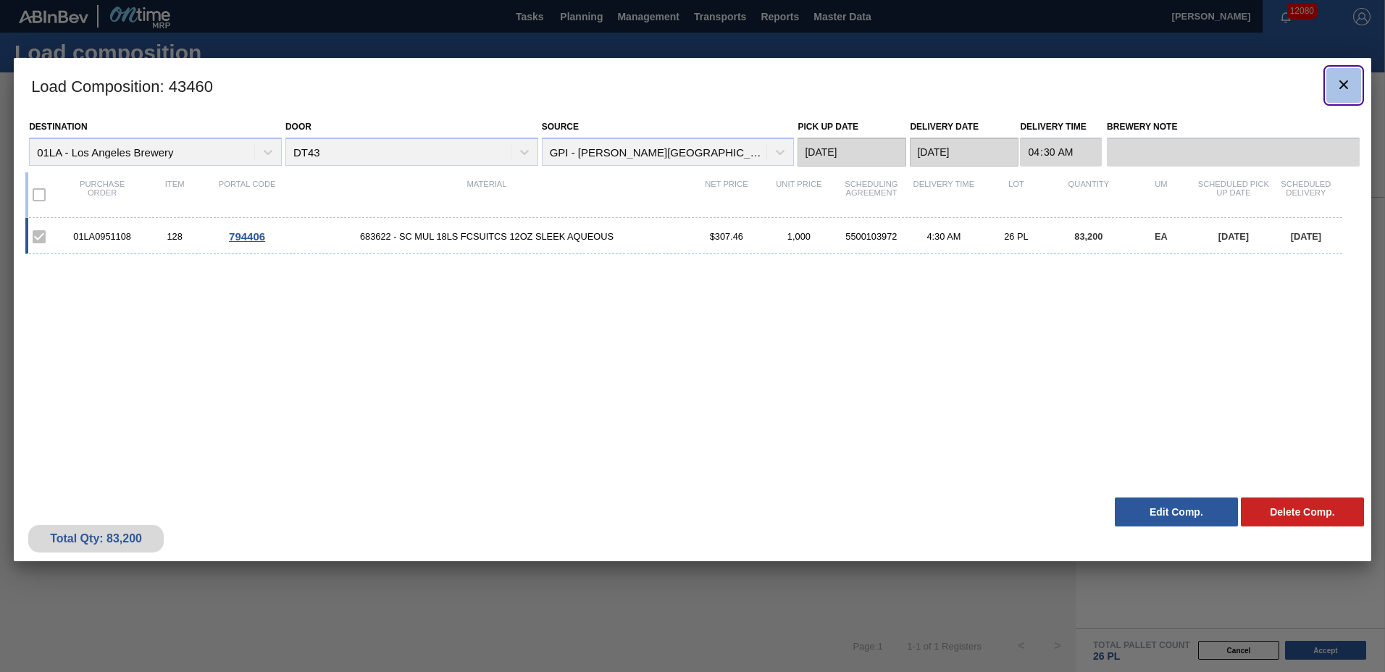
click at [1342, 85] on icon "botão de ícone" at bounding box center [1343, 84] width 9 height 9
